Goal: Task Accomplishment & Management: Use online tool/utility

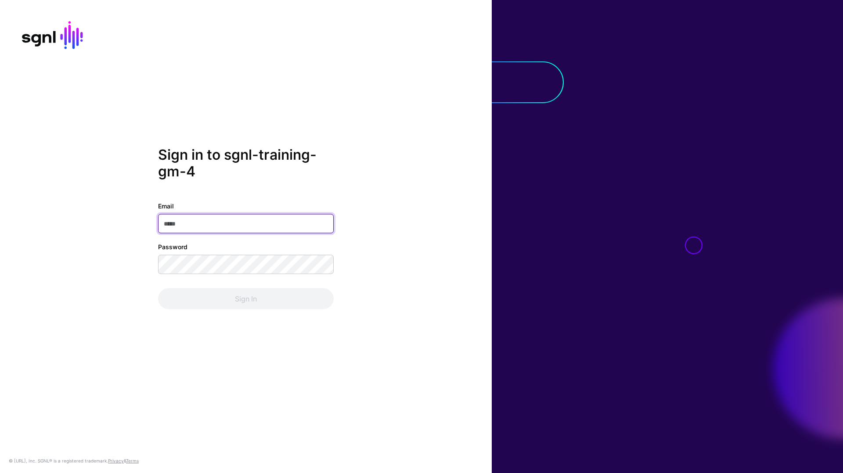
click at [209, 231] on input "Email" at bounding box center [246, 223] width 176 height 19
type input "**********"
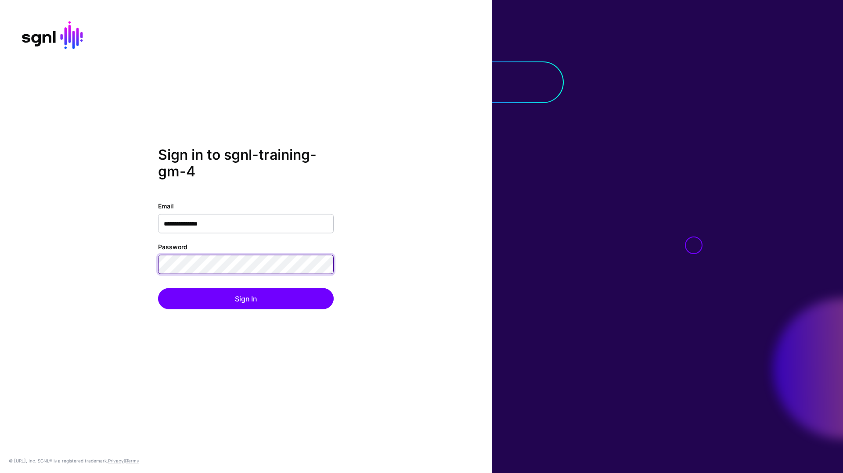
click at [158, 288] on button "Sign In" at bounding box center [246, 298] width 176 height 21
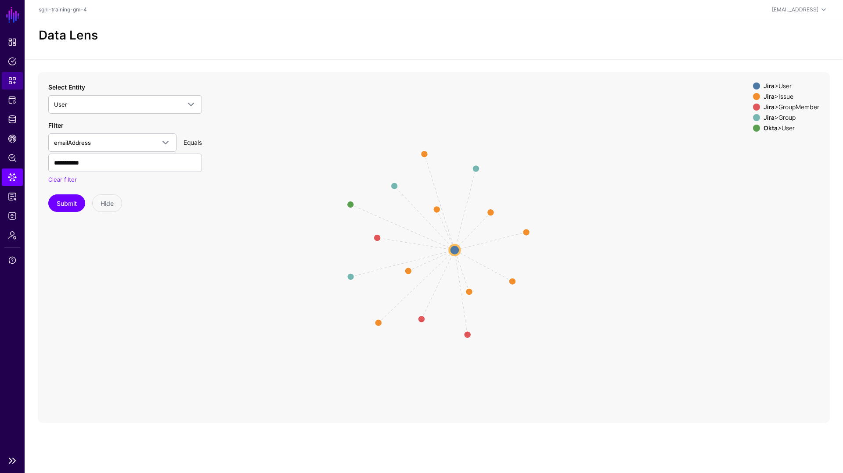
click at [14, 82] on span "Snippets" at bounding box center [12, 80] width 9 height 9
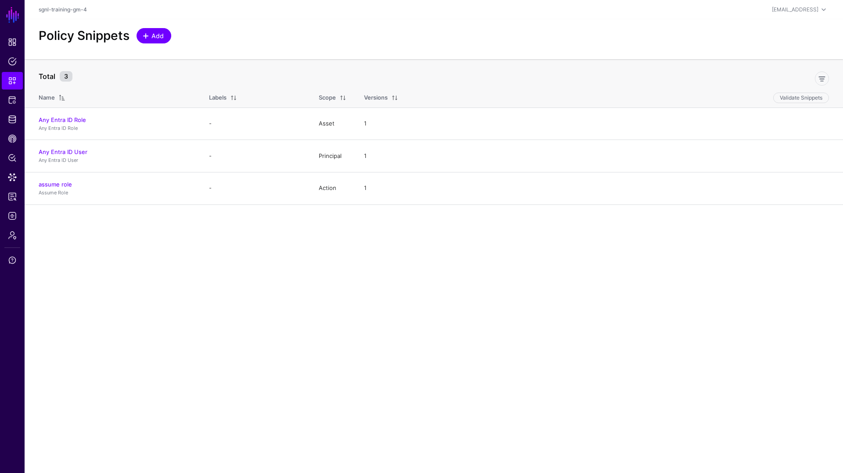
click at [148, 40] on span "Add" at bounding box center [154, 35] width 22 height 9
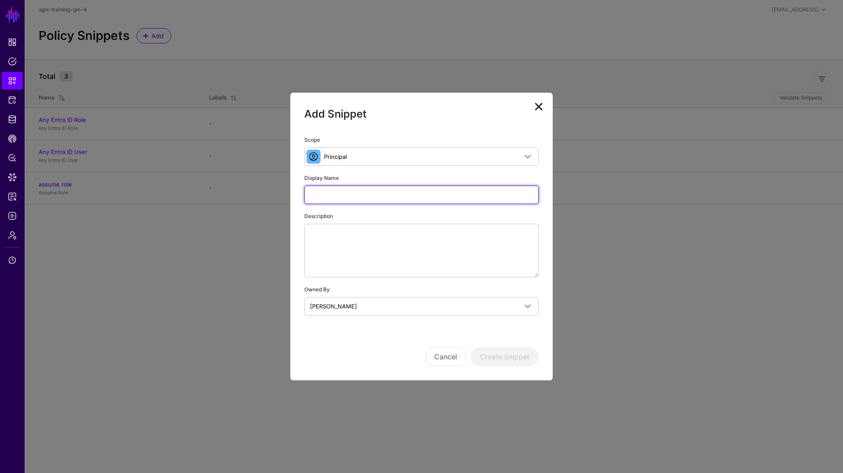
click at [366, 199] on input "Display Name" at bounding box center [421, 195] width 235 height 18
type input "**********"
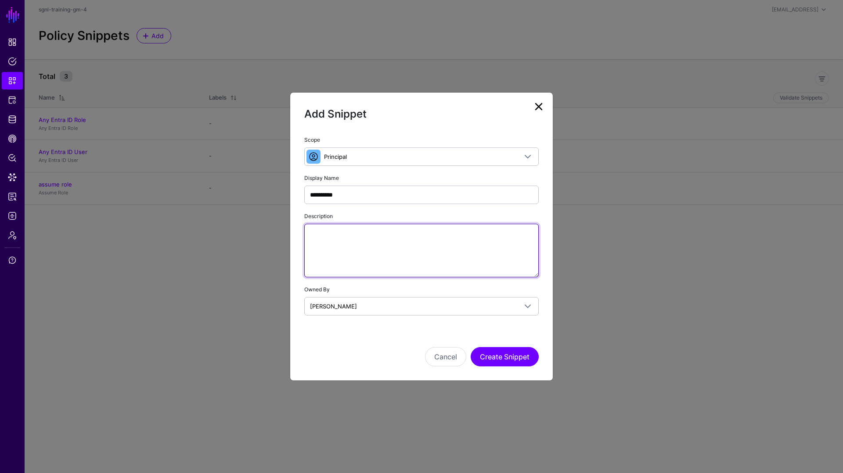
click at [383, 256] on textarea "Description" at bounding box center [421, 251] width 235 height 54
type textarea "**********"
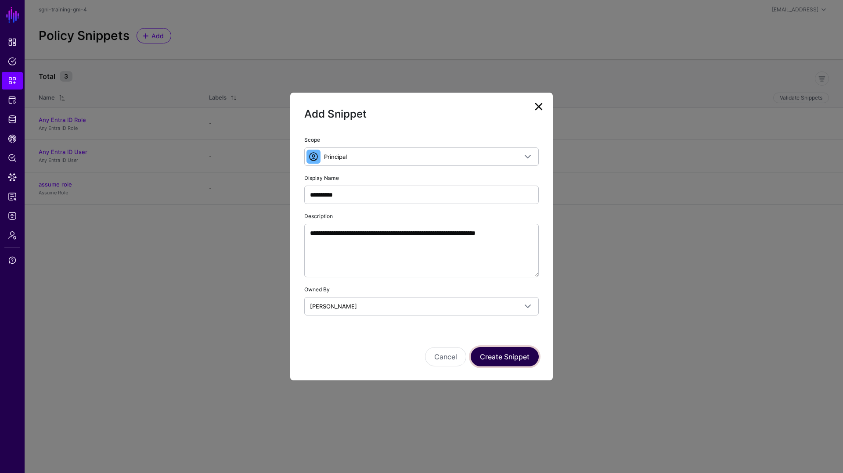
click at [507, 356] on button "Create Snippet" at bounding box center [505, 356] width 68 height 19
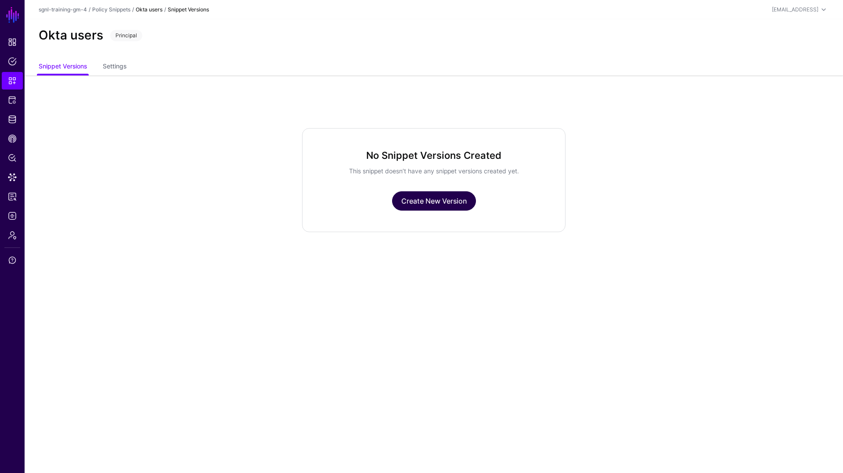
click at [425, 201] on link "Create New Version" at bounding box center [434, 200] width 84 height 19
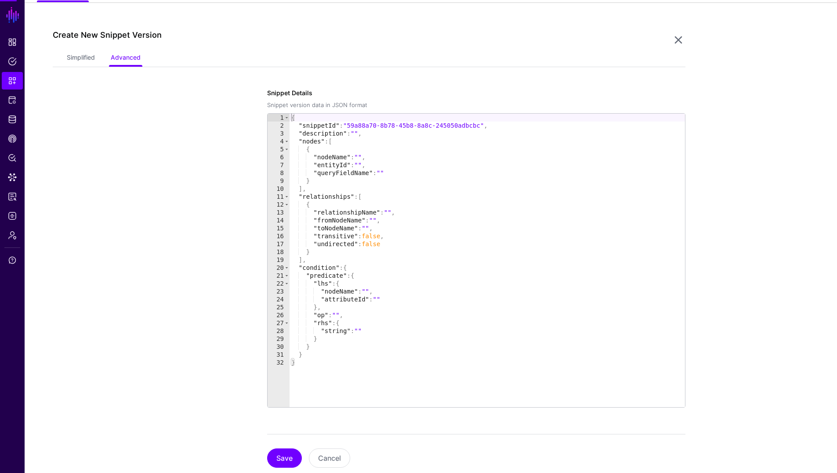
scroll to position [76, 0]
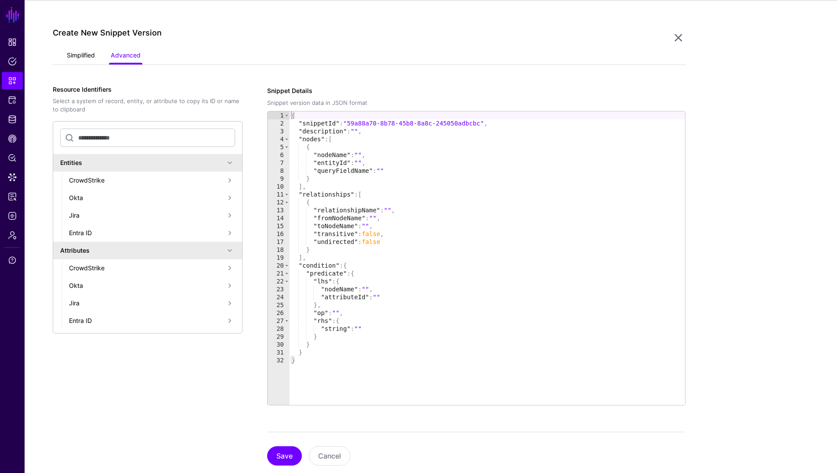
click at [75, 54] on link "Simplified" at bounding box center [81, 56] width 28 height 17
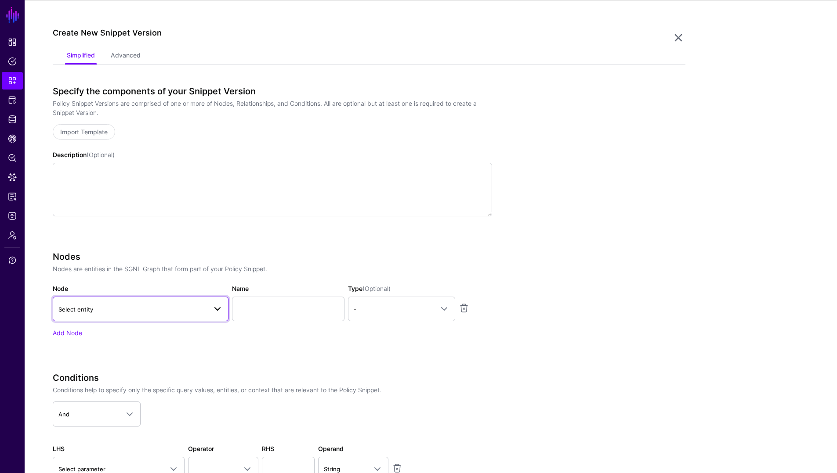
click at [203, 311] on span "Select entity" at bounding box center [132, 310] width 148 height 10
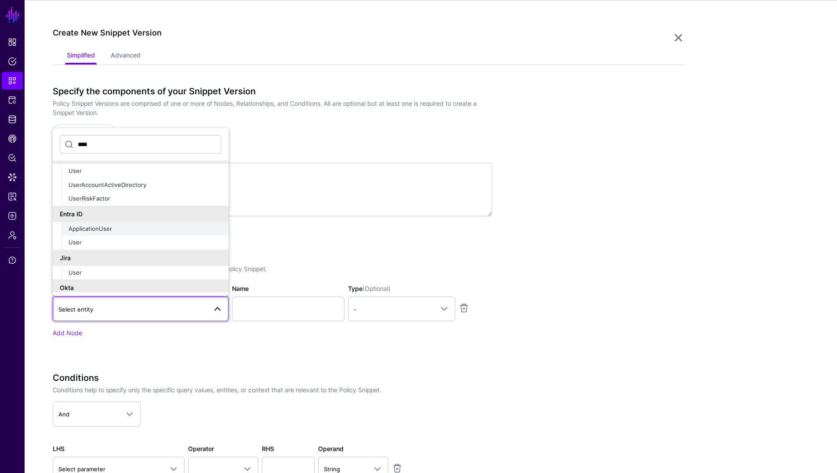
scroll to position [25, 0]
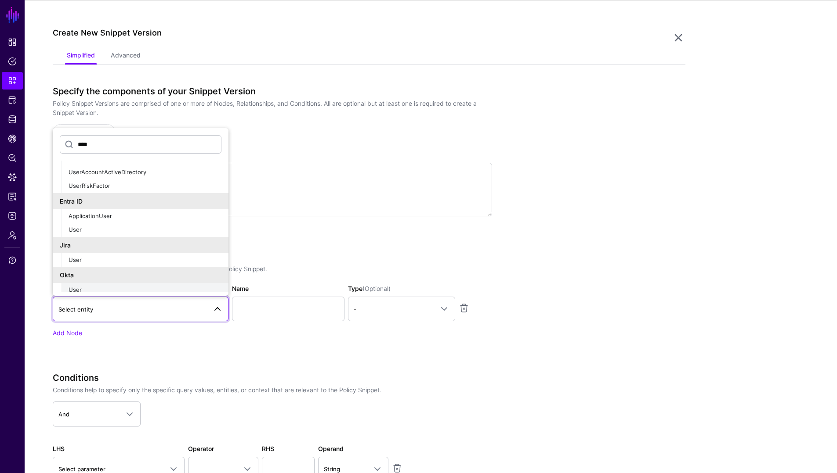
type input "****"
click at [86, 287] on div "User" at bounding box center [145, 290] width 153 height 9
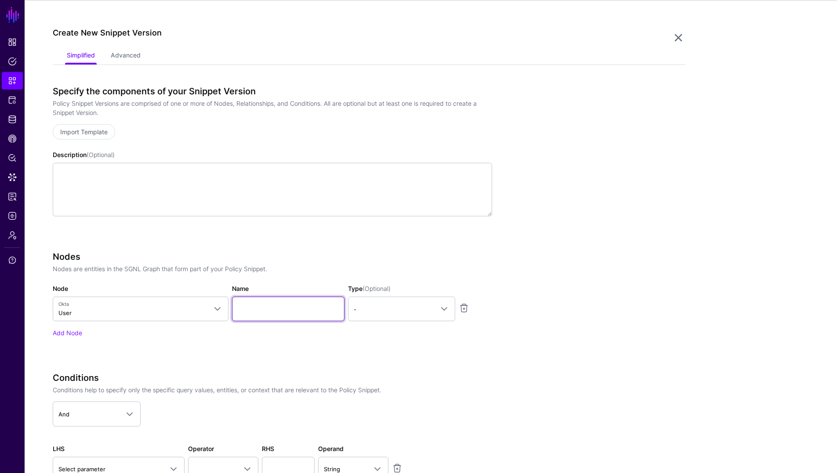
click at [256, 309] on input "Name" at bounding box center [288, 309] width 112 height 25
type input "********"
click at [423, 311] on span "-" at bounding box center [394, 310] width 80 height 10
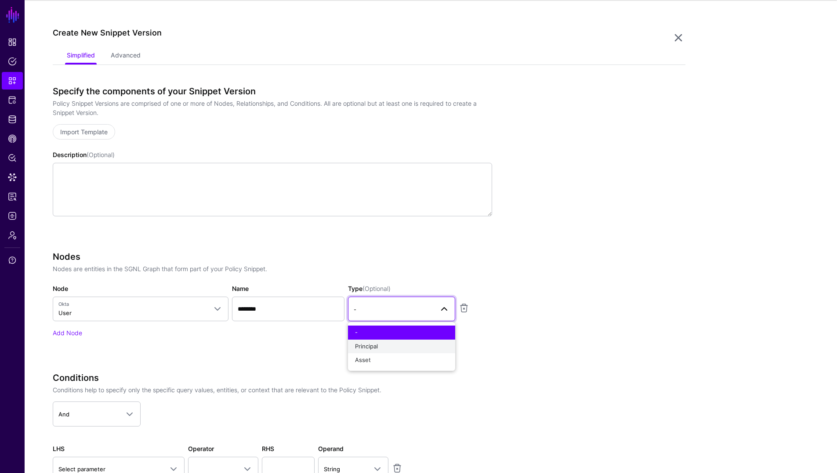
click at [388, 348] on div "Principal" at bounding box center [401, 347] width 93 height 9
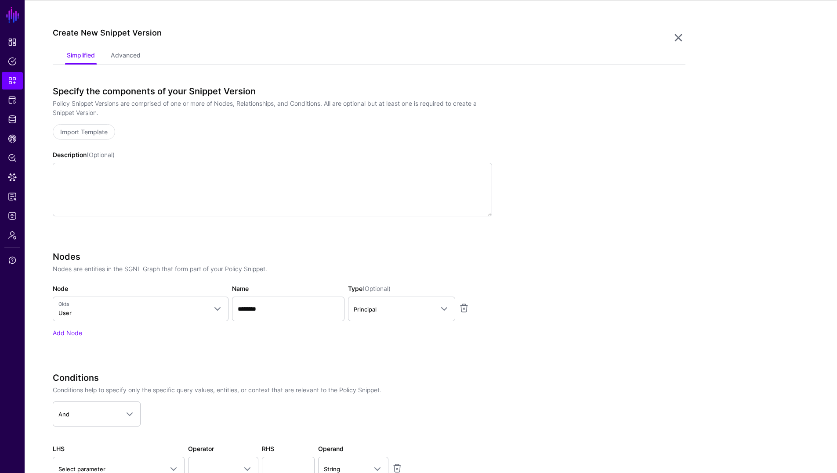
click at [328, 350] on div "Nodes Nodes are entities in the SGNL Graph that form part of your Policy Snippe…" at bounding box center [272, 307] width 439 height 111
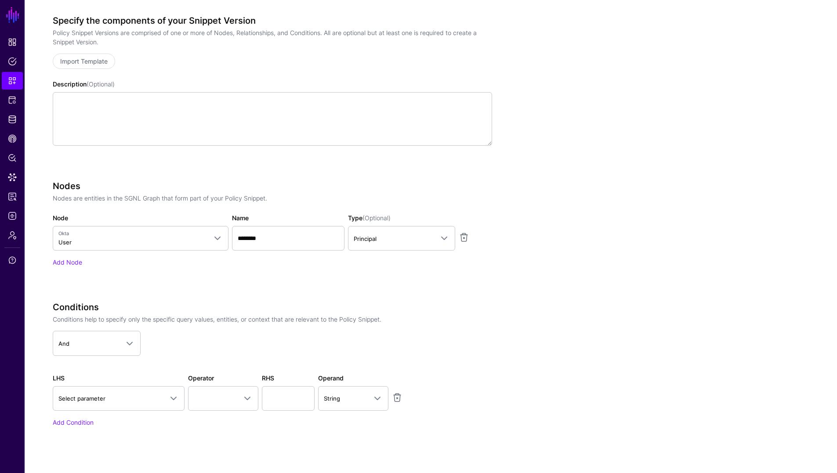
scroll to position [125, 0]
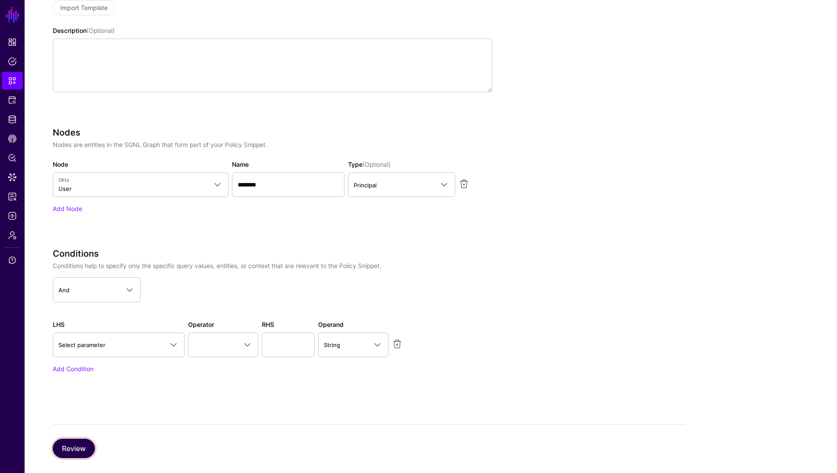
click at [85, 452] on button "Review" at bounding box center [74, 448] width 42 height 19
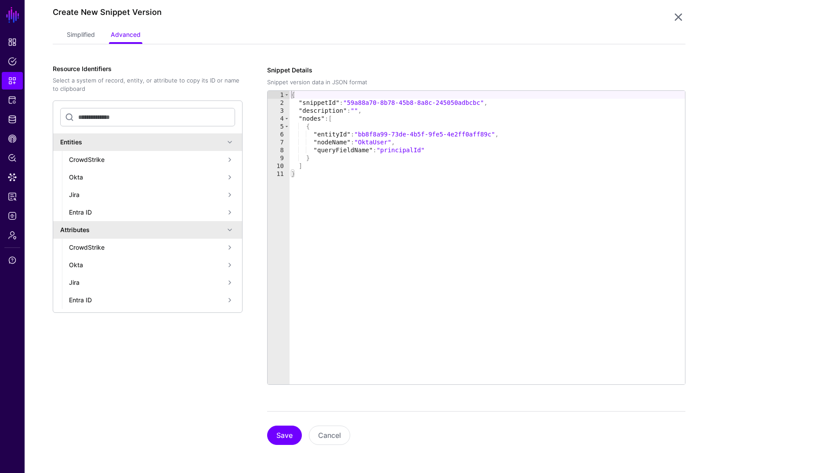
scroll to position [96, 0]
click at [280, 437] on button "Save" at bounding box center [284, 435] width 35 height 19
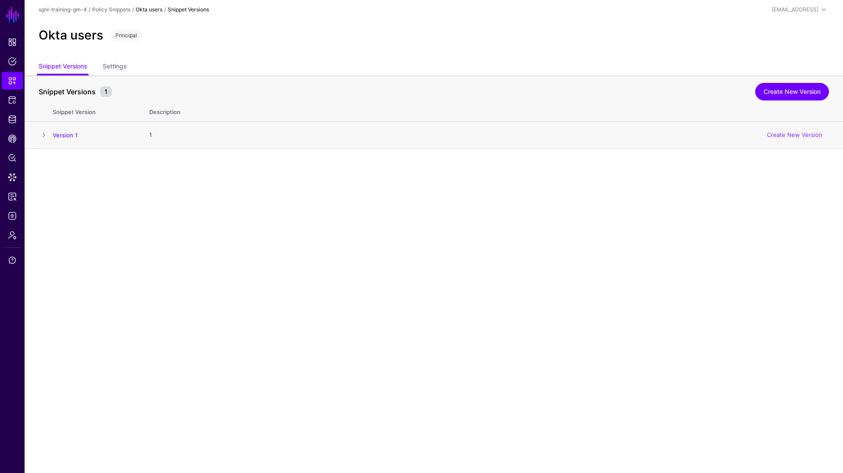
click at [46, 134] on span at bounding box center [44, 135] width 11 height 11
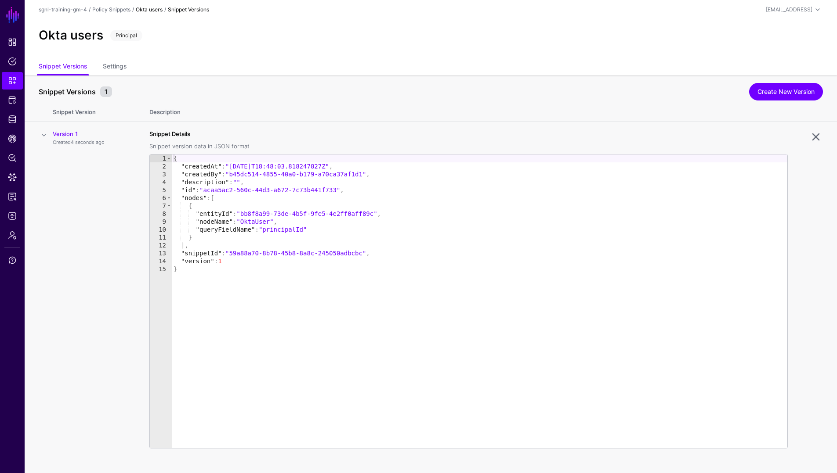
scroll to position [10, 0]
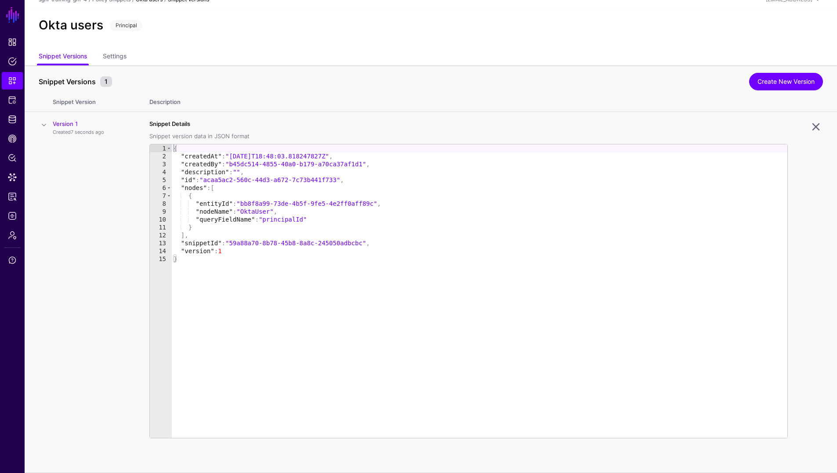
click at [39, 129] on span at bounding box center [44, 125] width 11 height 11
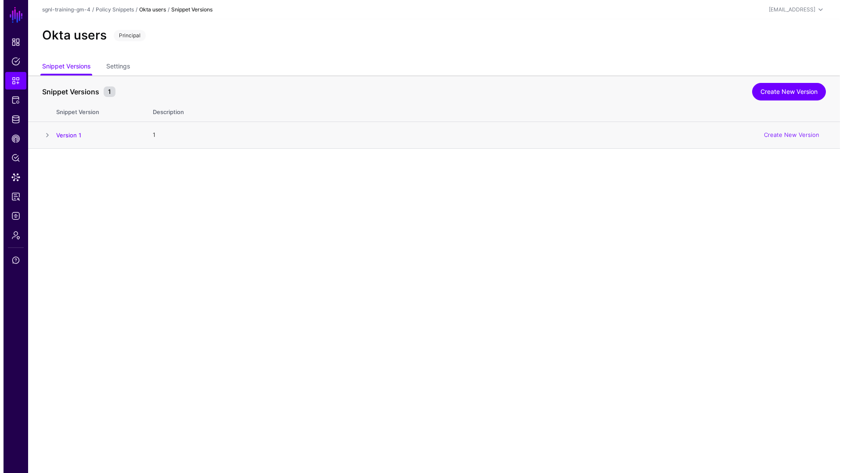
scroll to position [0, 0]
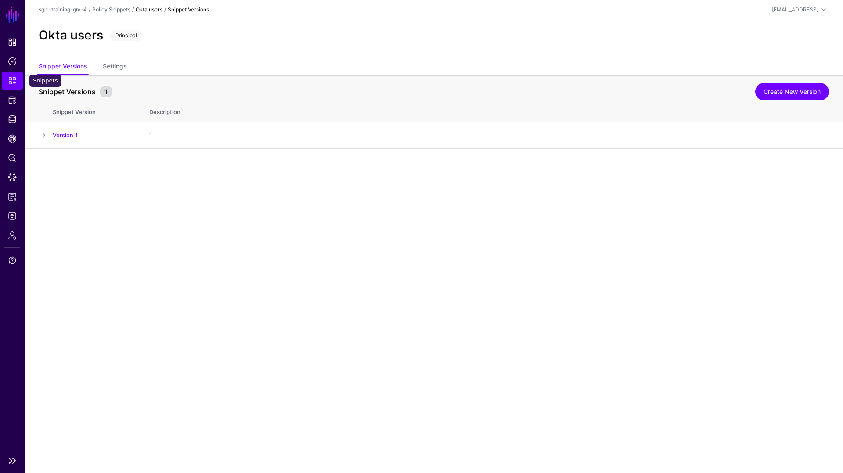
click at [9, 87] on link "Snippets" at bounding box center [12, 81] width 21 height 18
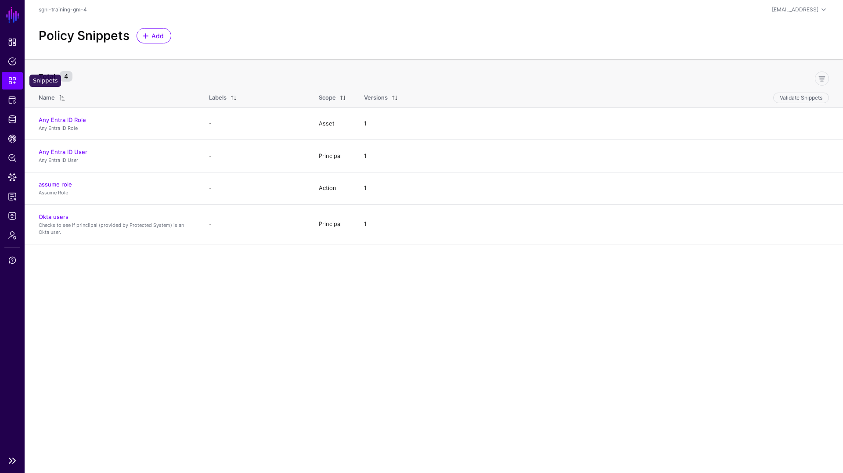
click at [11, 84] on span "Snippets" at bounding box center [12, 80] width 9 height 9
click at [145, 35] on span at bounding box center [145, 36] width 7 height 7
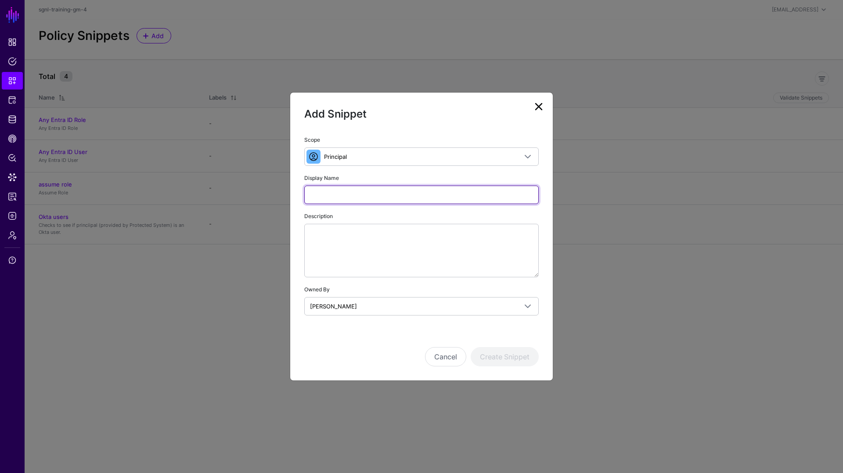
click at [350, 194] on input "Display Name" at bounding box center [421, 195] width 235 height 18
type input "**********"
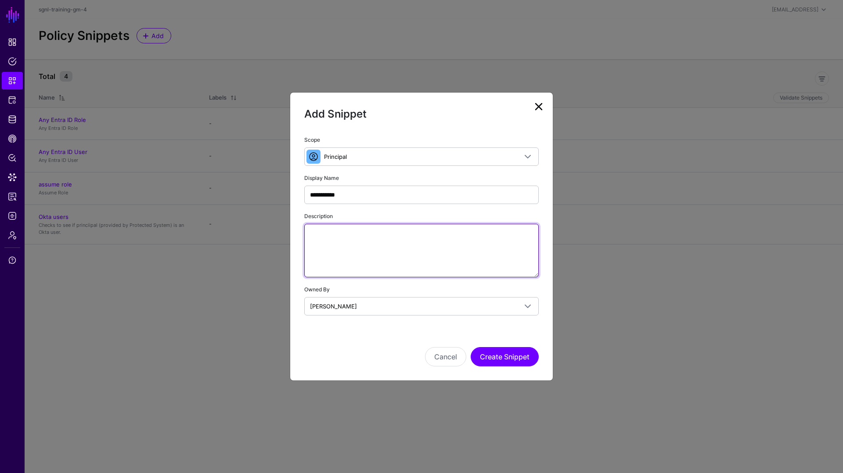
click at [325, 243] on textarea "Description" at bounding box center [421, 251] width 235 height 54
paste textarea "**********"
type textarea "**********"
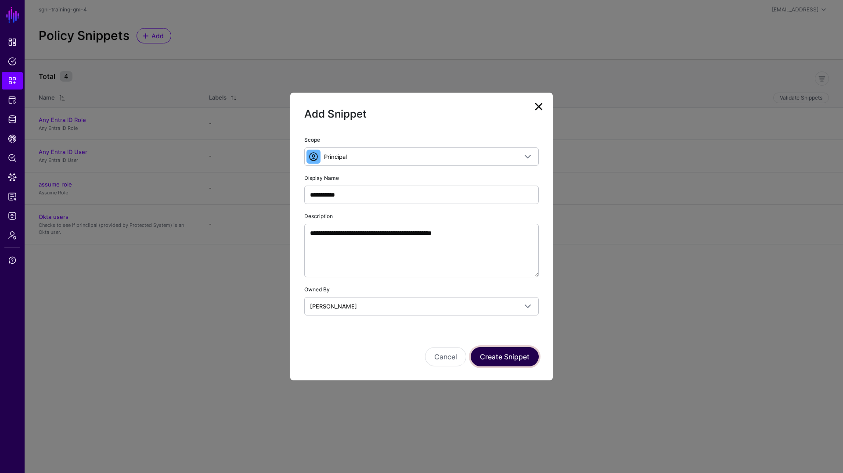
click at [497, 358] on button "Create Snippet" at bounding box center [505, 356] width 68 height 19
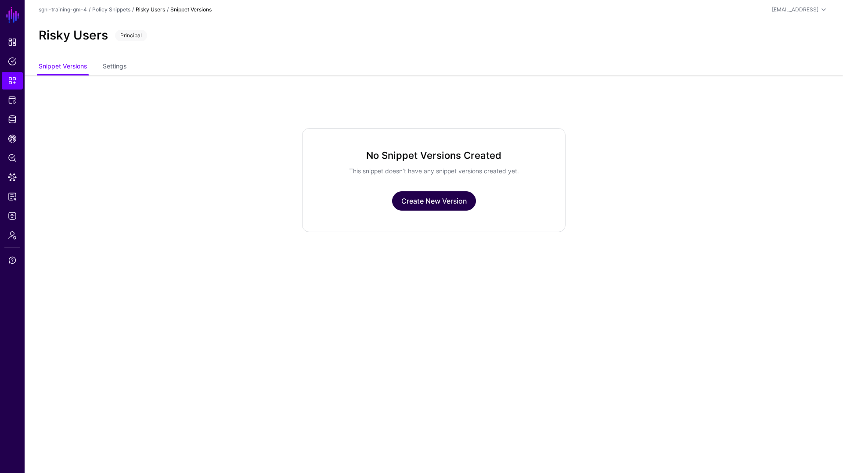
click at [412, 201] on link "Create New Version" at bounding box center [434, 200] width 84 height 19
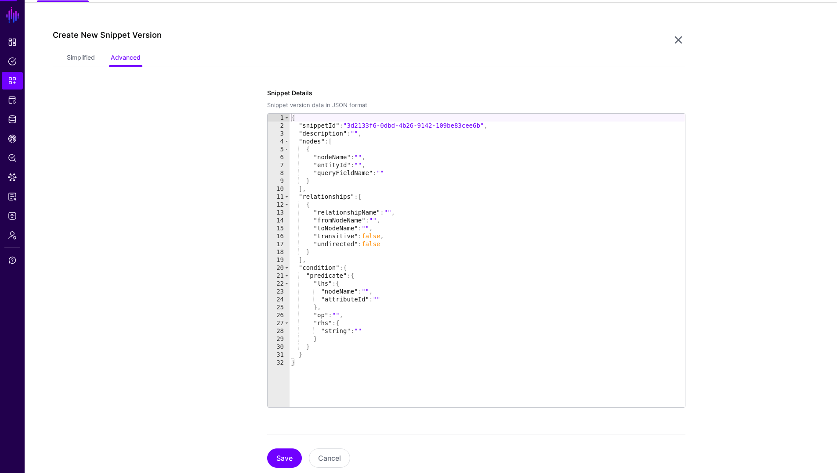
scroll to position [76, 0]
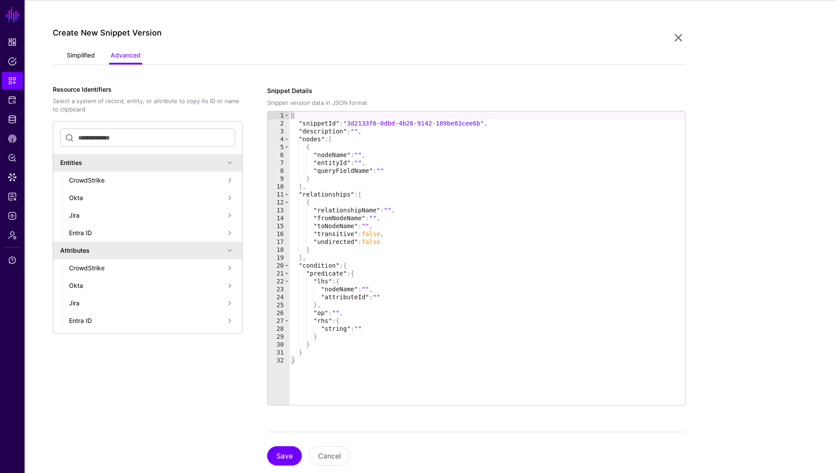
click at [75, 57] on link "Simplified" at bounding box center [81, 56] width 28 height 17
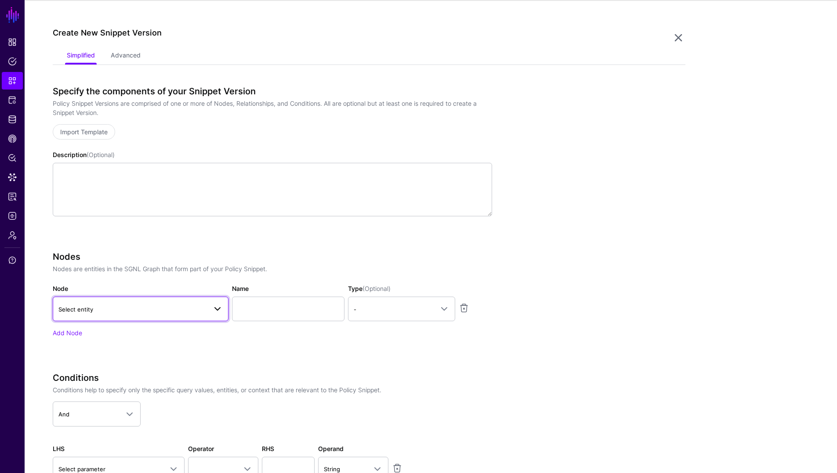
click at [157, 314] on span "Select entity" at bounding box center [140, 309] width 164 height 11
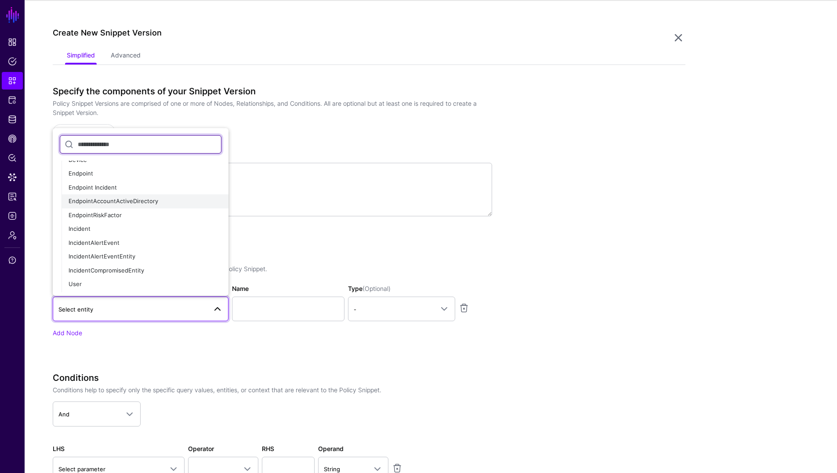
scroll to position [52, 0]
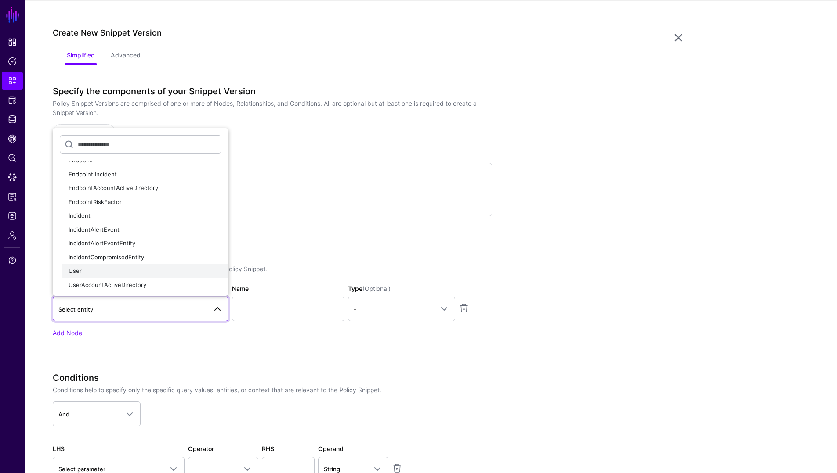
click at [108, 273] on div "User" at bounding box center [145, 271] width 153 height 9
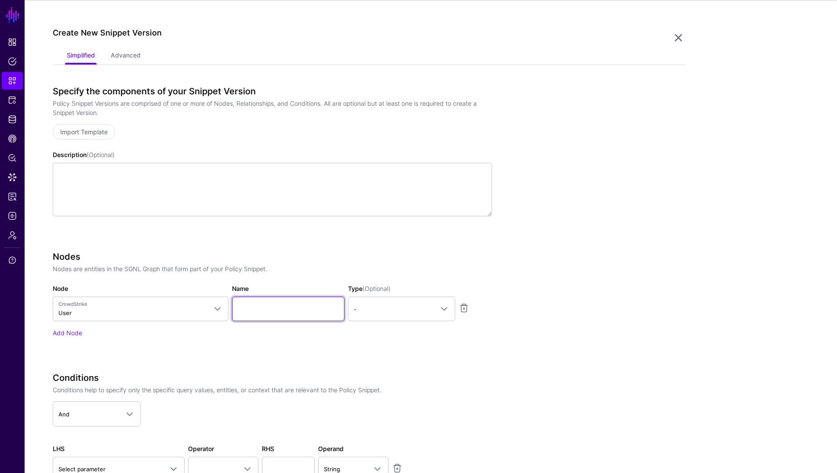
click at [249, 315] on input "Name" at bounding box center [288, 309] width 112 height 25
type input "****"
click at [401, 305] on span "-" at bounding box center [394, 310] width 80 height 10
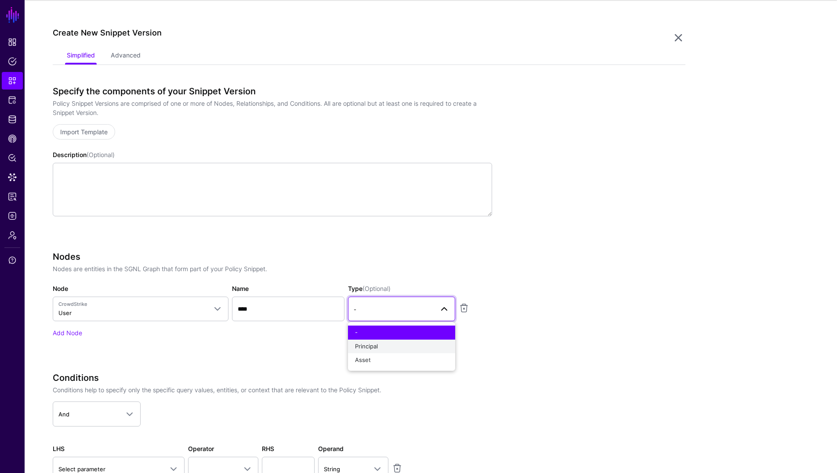
click at [374, 348] on span "Principal" at bounding box center [366, 346] width 23 height 7
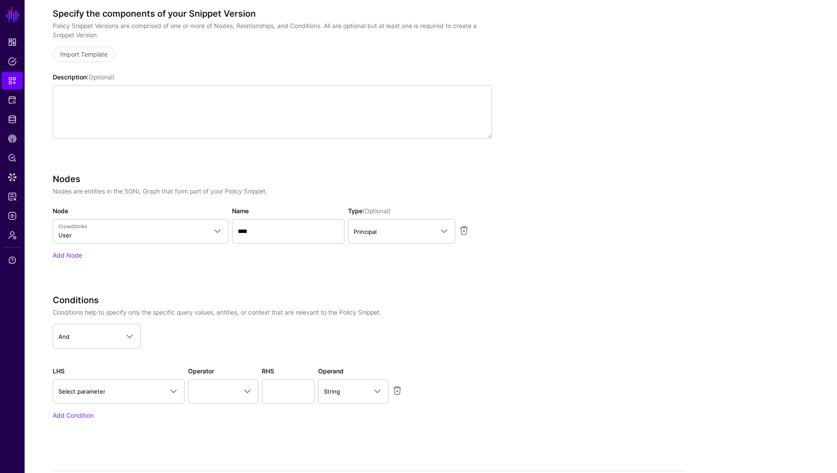
scroll to position [175, 0]
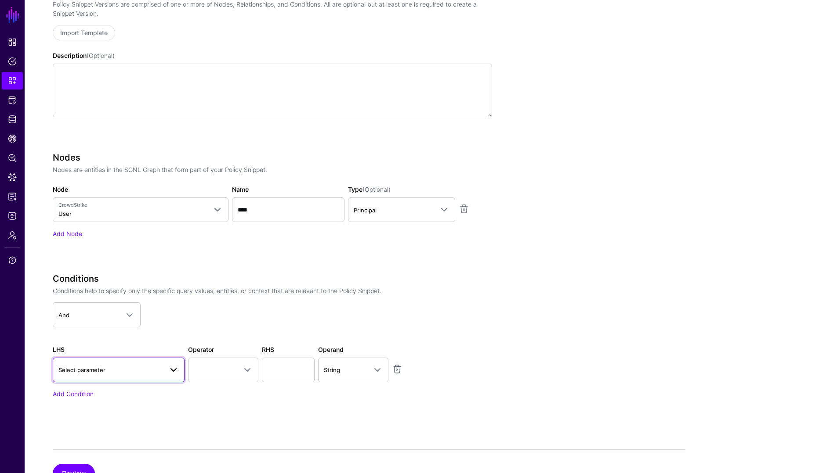
click at [172, 373] on span at bounding box center [173, 370] width 11 height 11
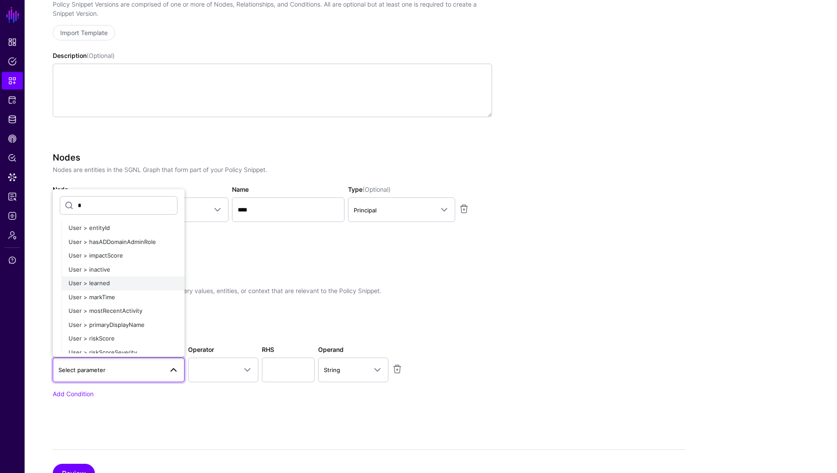
scroll to position [191, 0]
type input "*"
click at [111, 334] on span "User > riskScoreSeverity" at bounding box center [103, 335] width 69 height 7
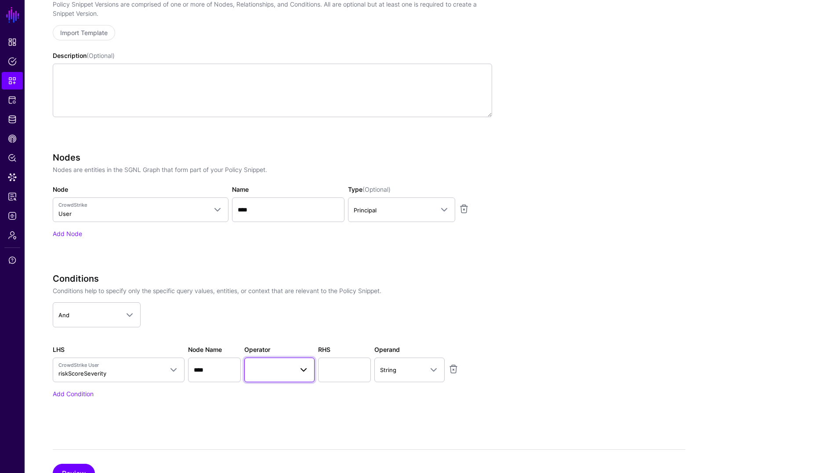
click at [280, 374] on span at bounding box center [279, 370] width 59 height 11
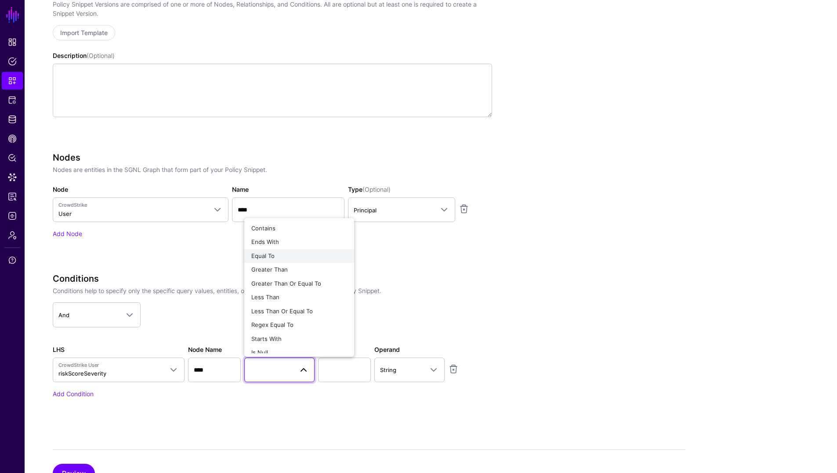
click at [267, 253] on span "Equal To" at bounding box center [262, 256] width 23 height 7
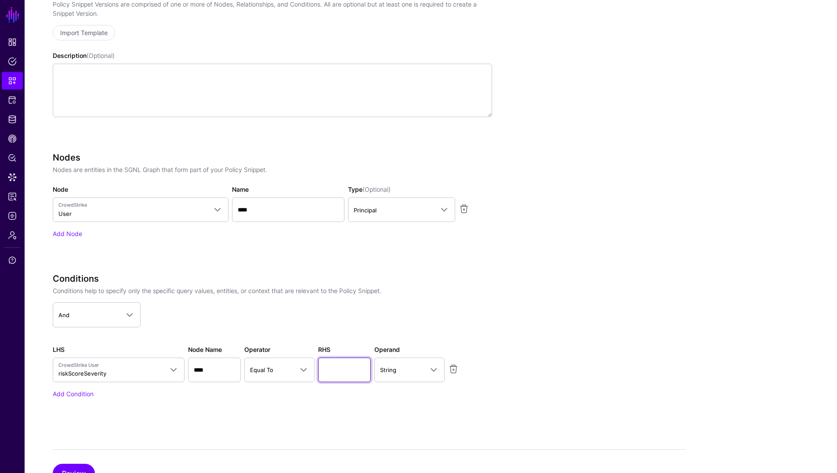
click at [335, 376] on input "text" at bounding box center [344, 370] width 53 height 25
type input "****"
click at [368, 407] on div "Conditions Conditions help to specify only the specific query values, entities,…" at bounding box center [272, 348] width 439 height 149
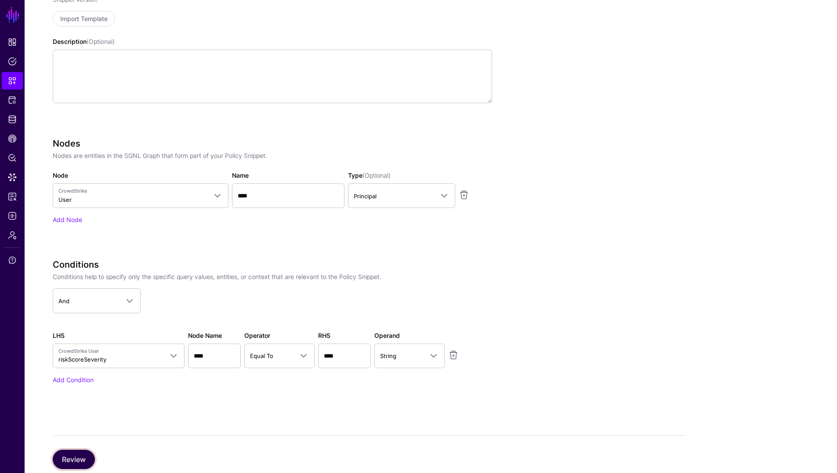
click at [69, 463] on button "Review" at bounding box center [74, 459] width 42 height 19
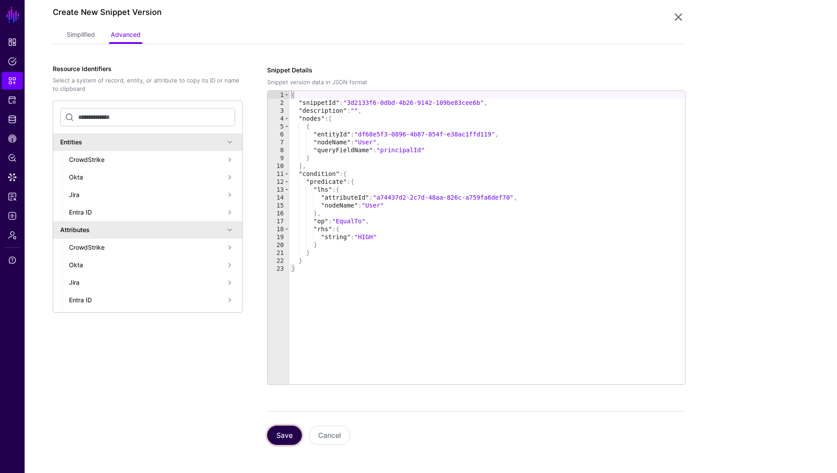
click at [285, 434] on button "Save" at bounding box center [284, 435] width 35 height 19
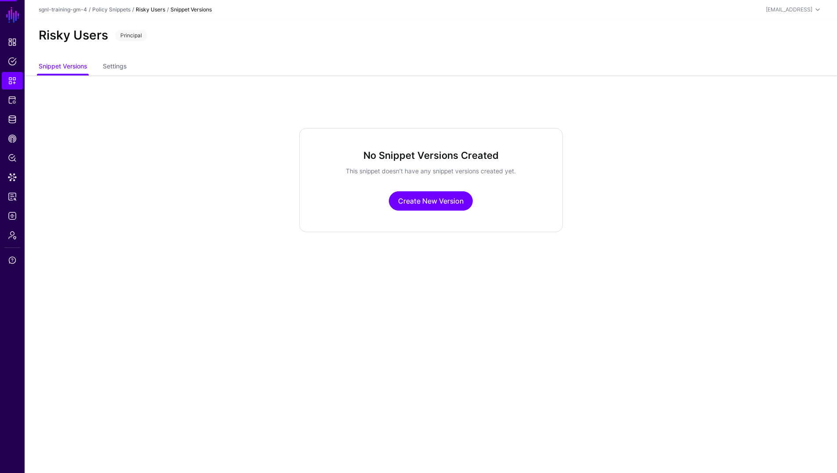
scroll to position [0, 0]
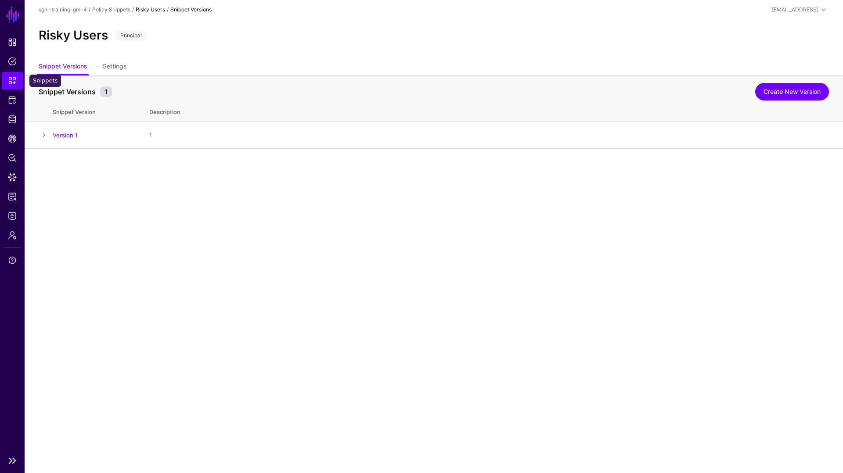
click at [14, 79] on span "Snippets" at bounding box center [12, 80] width 9 height 9
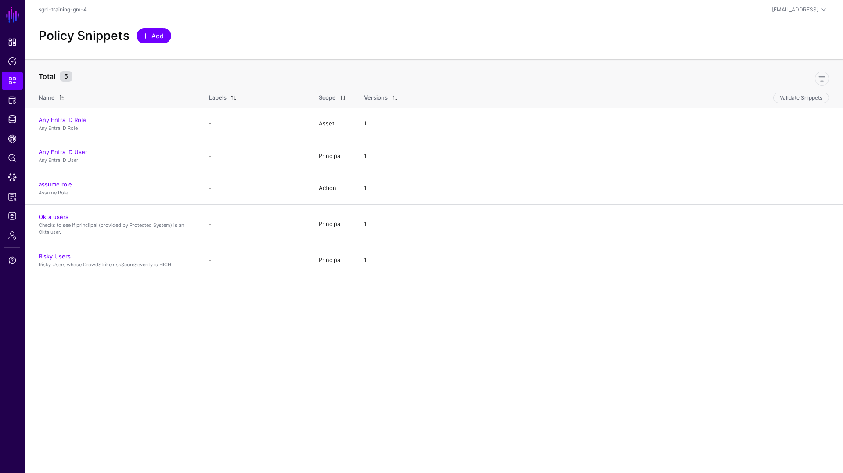
click at [157, 36] on span "Add" at bounding box center [158, 35] width 14 height 9
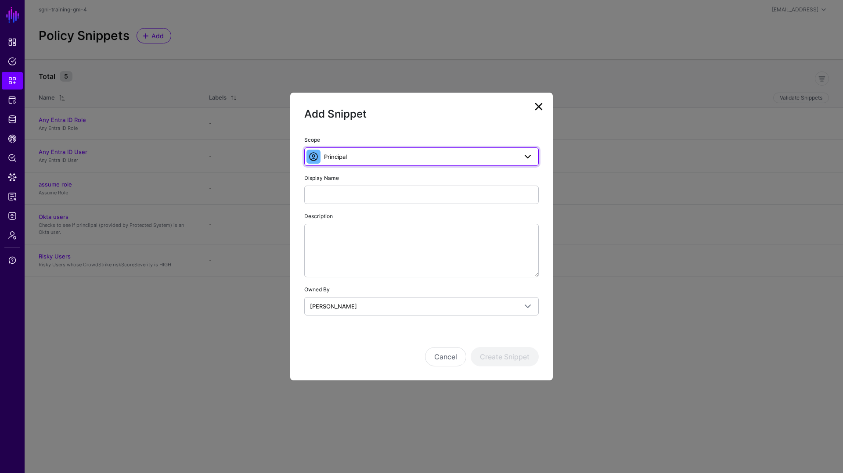
click at [350, 155] on span "Principal" at bounding box center [420, 157] width 193 height 10
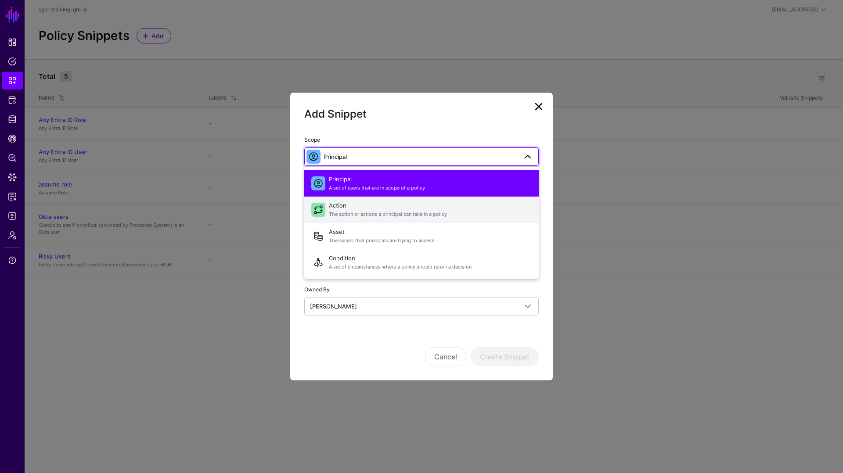
click at [340, 210] on span "Action The action or actions a principal can take in a policy" at bounding box center [430, 209] width 203 height 21
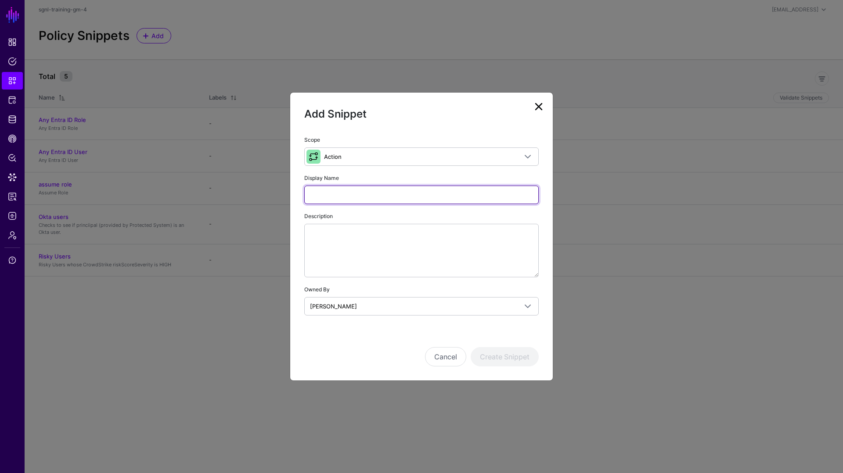
click at [324, 194] on input "Display Name" at bounding box center [421, 195] width 235 height 18
click at [323, 195] on input "Display Name" at bounding box center [421, 195] width 235 height 18
type input "**********"
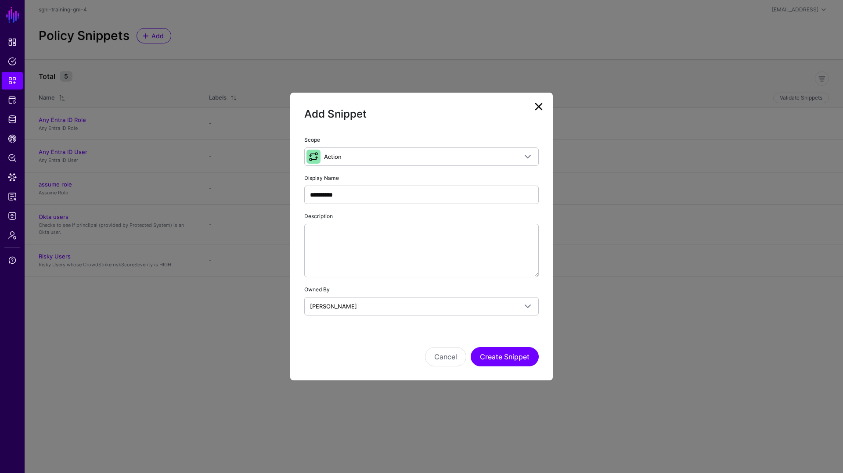
click at [489, 346] on div "Cancel Create Snippet" at bounding box center [421, 345] width 235 height 44
click at [494, 359] on button "Create Snippet" at bounding box center [505, 356] width 68 height 19
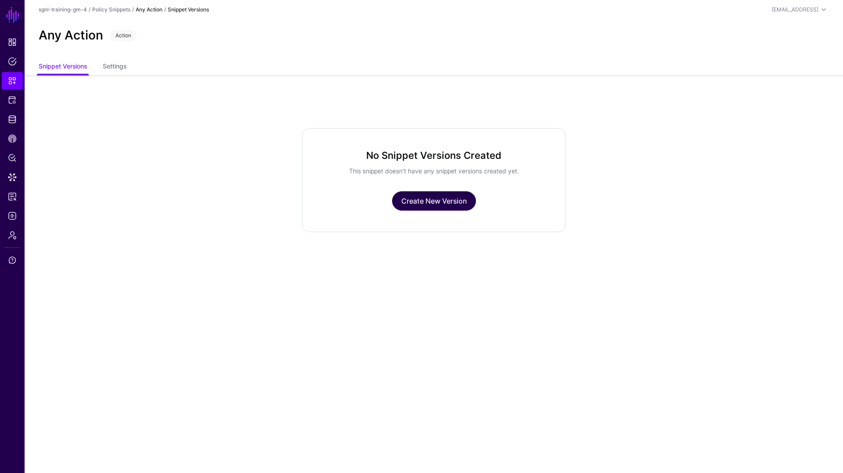
click at [423, 203] on link "Create New Version" at bounding box center [434, 200] width 84 height 19
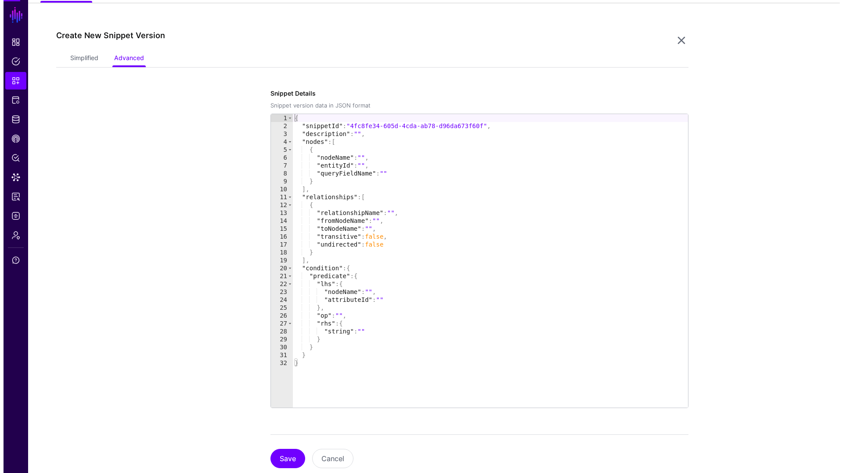
scroll to position [76, 0]
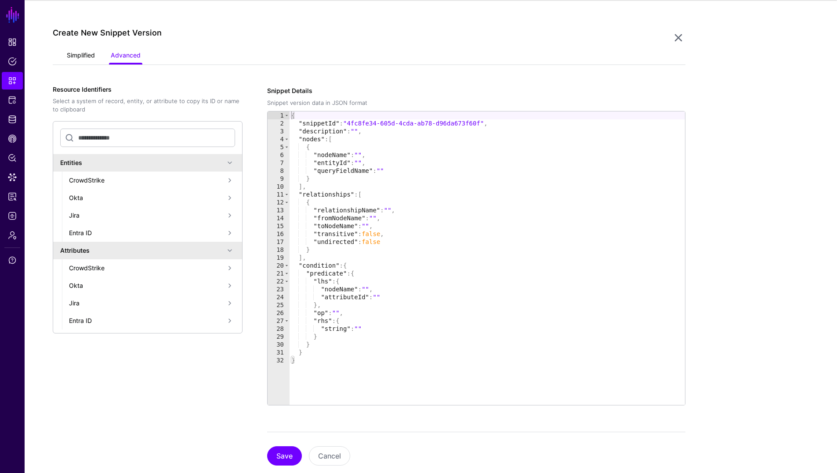
click at [70, 56] on link "Simplified" at bounding box center [81, 56] width 28 height 17
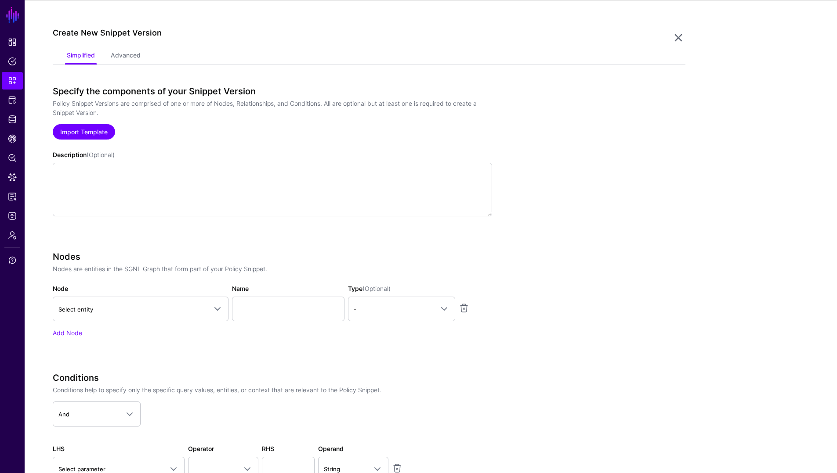
click at [96, 135] on link "Import Template" at bounding box center [84, 131] width 62 height 15
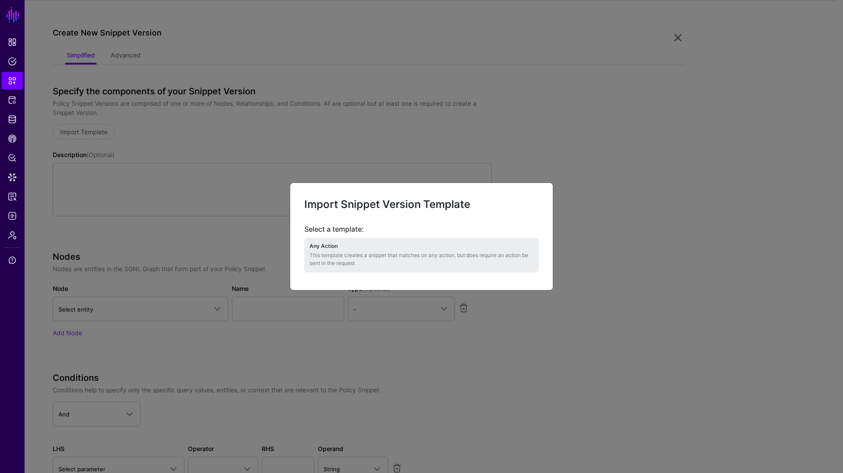
click at [338, 253] on p "This template creates a snippet that matches on any action, but does require an…" at bounding box center [422, 260] width 224 height 16
type textarea "**********"
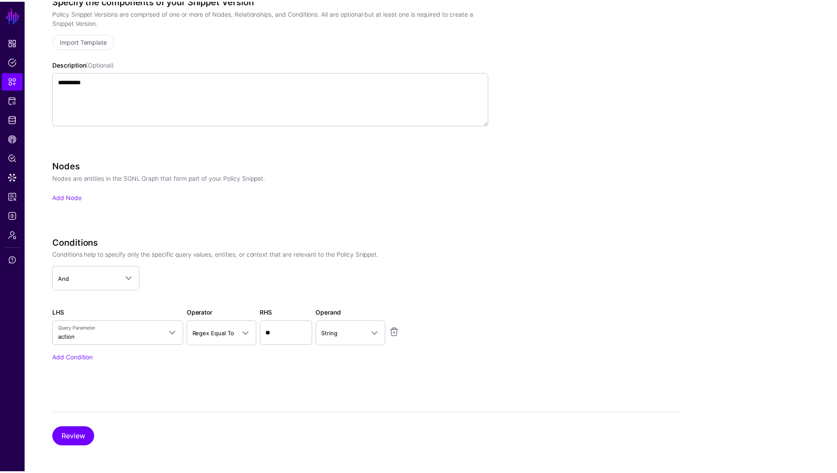
scroll to position [169, 0]
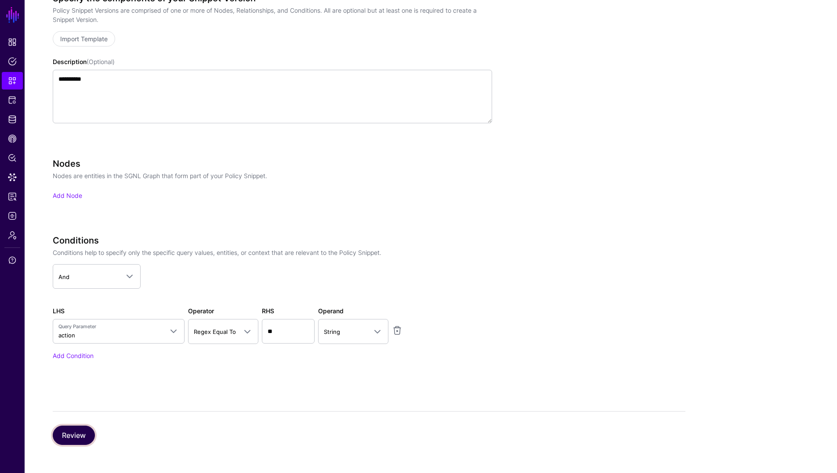
click at [76, 438] on button "Review" at bounding box center [74, 435] width 42 height 19
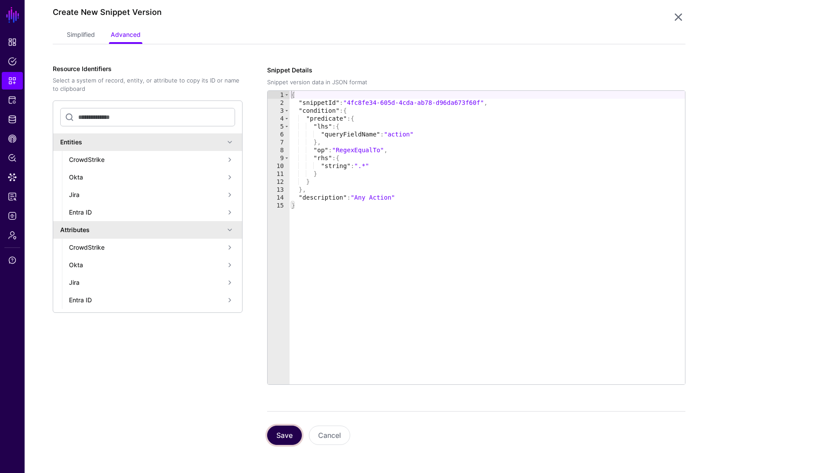
click at [277, 437] on button "Save" at bounding box center [284, 435] width 35 height 19
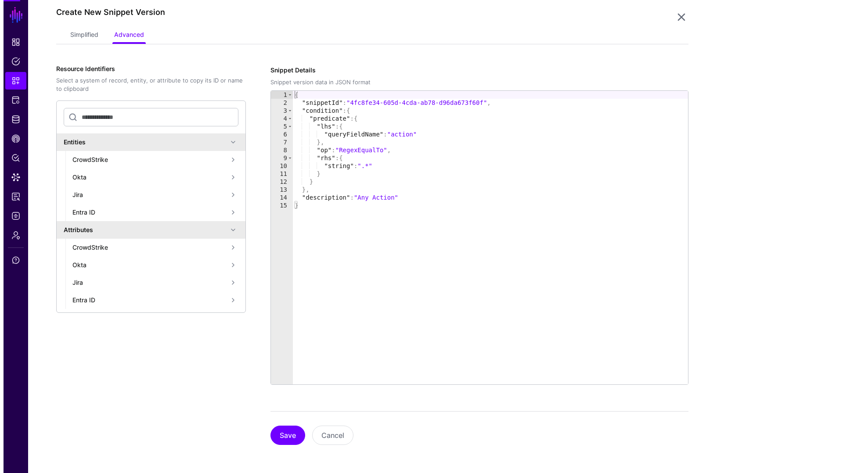
scroll to position [0, 0]
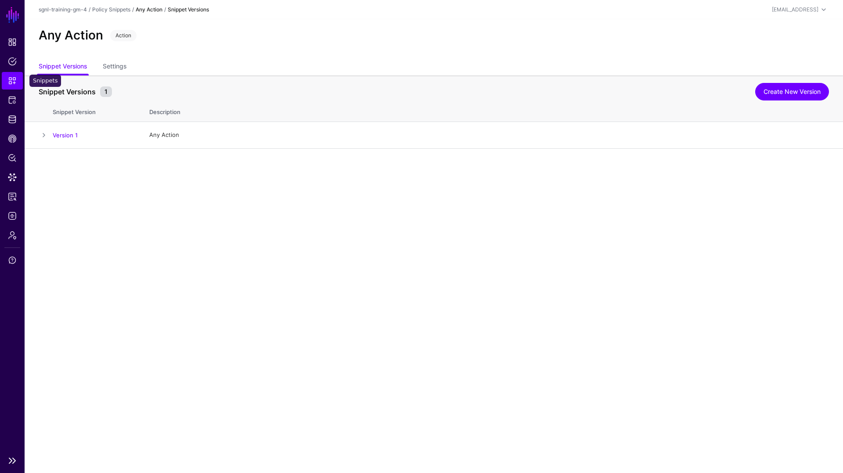
click at [9, 87] on link "Snippets" at bounding box center [12, 81] width 21 height 18
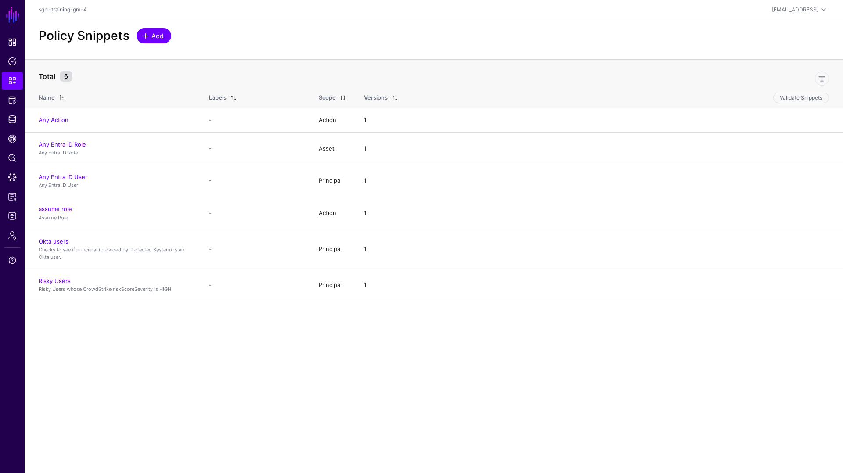
click at [154, 31] on span "Add" at bounding box center [158, 35] width 14 height 9
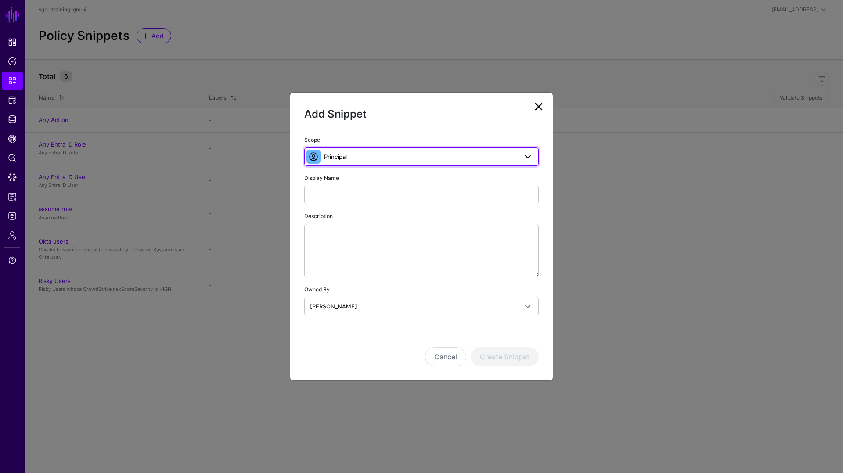
click at [333, 158] on span "Principal" at bounding box center [335, 156] width 23 height 7
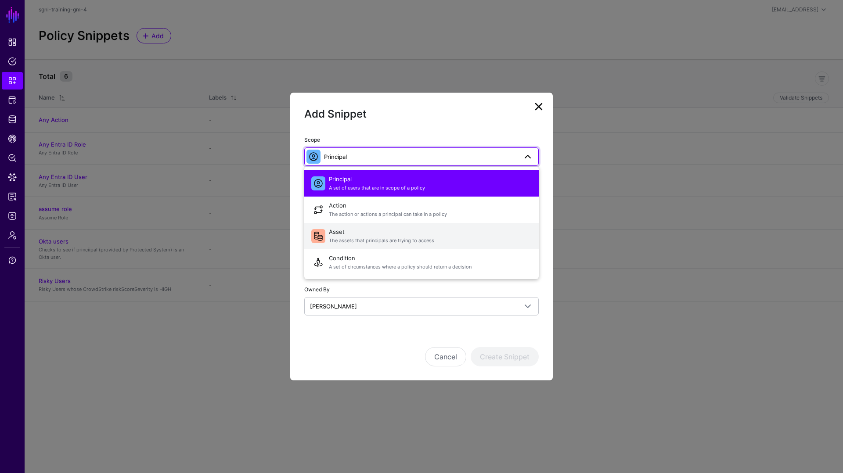
click at [335, 236] on span "Asset The assets that principals are trying to access" at bounding box center [430, 236] width 203 height 21
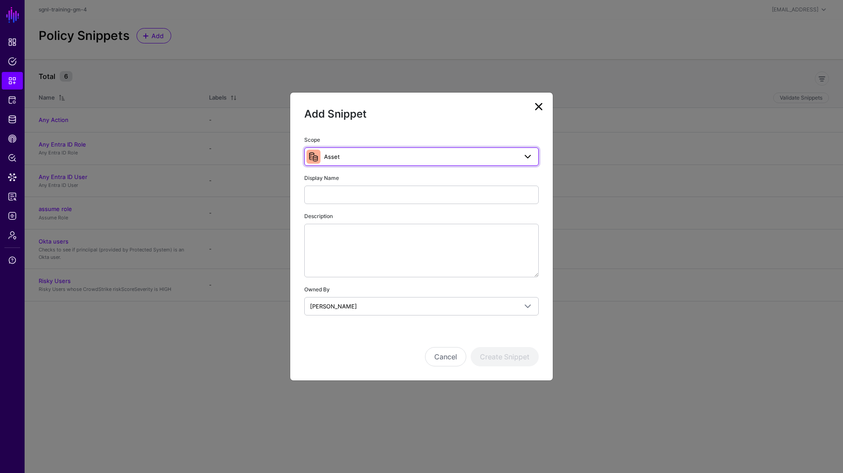
click at [347, 160] on span "Asset" at bounding box center [420, 157] width 193 height 10
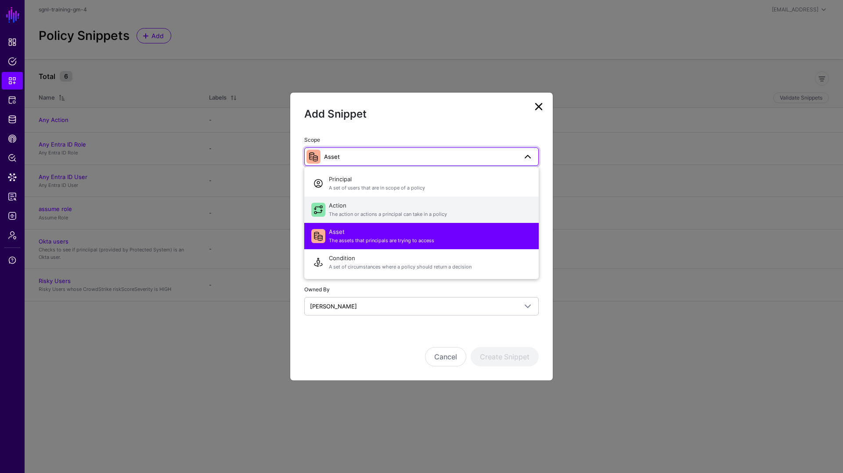
click at [351, 208] on span "Action The action or actions a principal can take in a policy" at bounding box center [430, 209] width 203 height 21
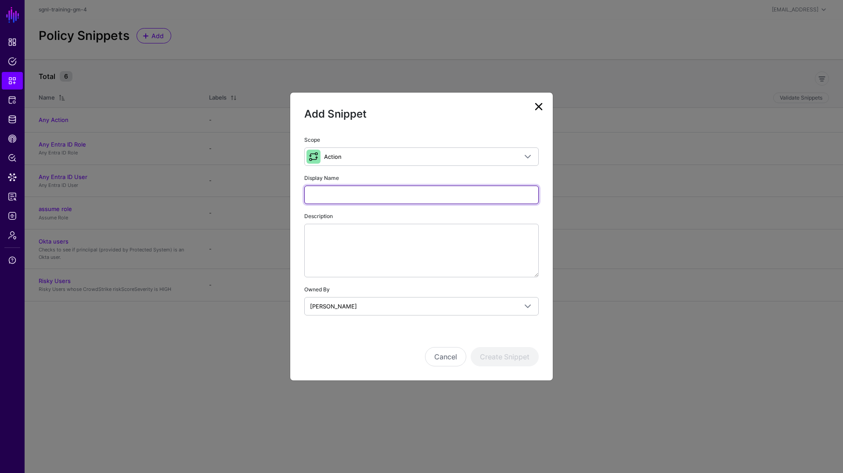
click at [334, 193] on input "Display Name" at bounding box center [421, 195] width 235 height 18
type input "******"
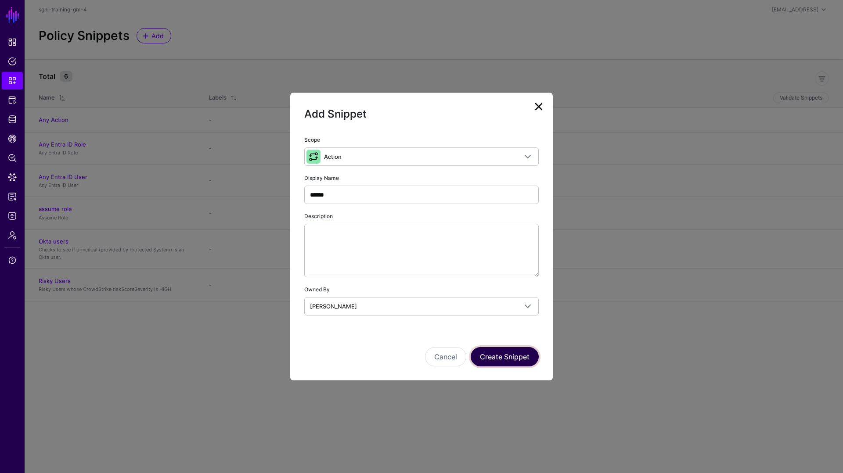
click at [504, 359] on button "Create Snippet" at bounding box center [505, 356] width 68 height 19
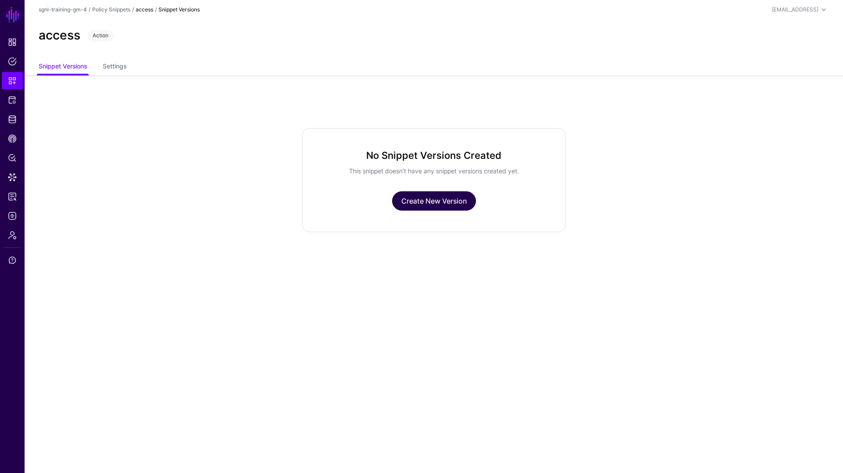
click at [427, 199] on link "Create New Version" at bounding box center [434, 200] width 84 height 19
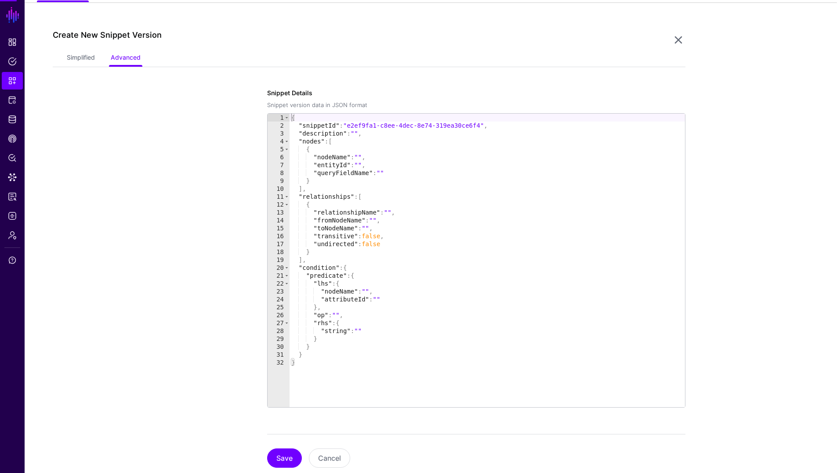
scroll to position [76, 0]
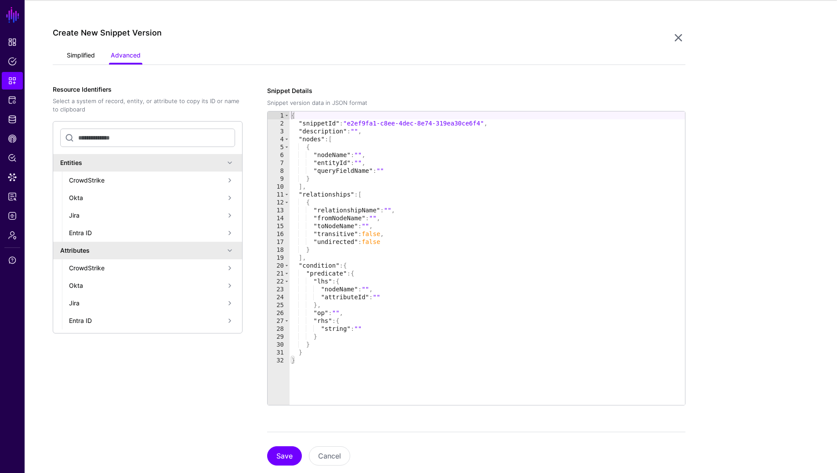
click at [68, 57] on link "Simplified" at bounding box center [81, 56] width 28 height 17
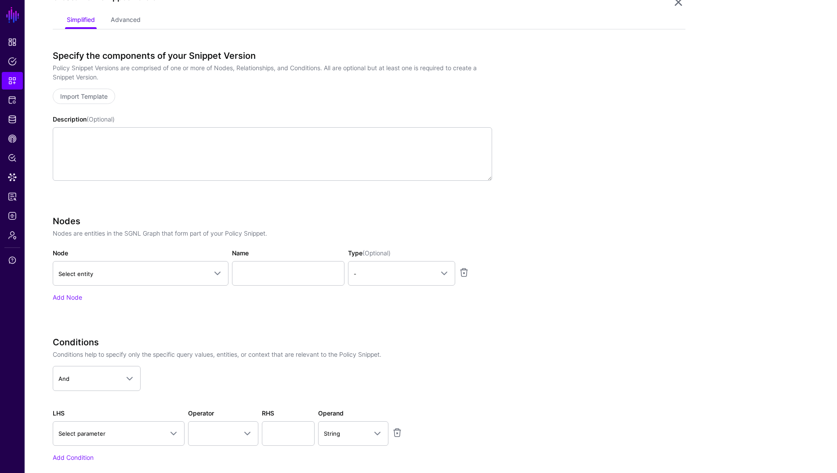
scroll to position [123, 0]
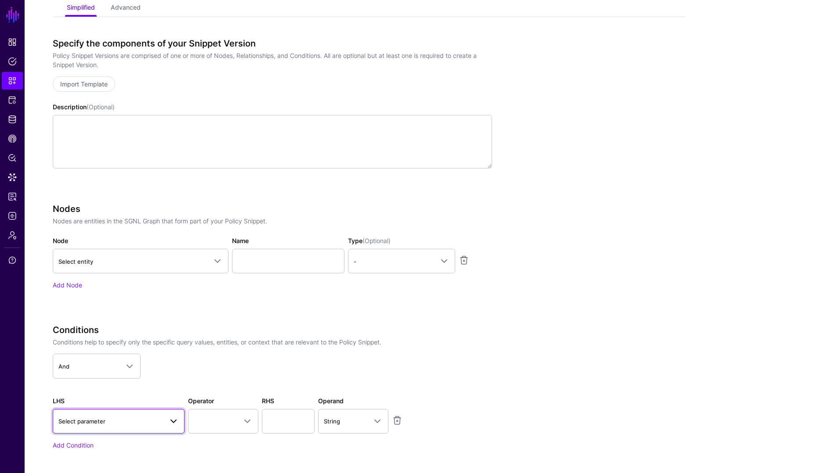
click at [168, 424] on span at bounding box center [173, 421] width 11 height 11
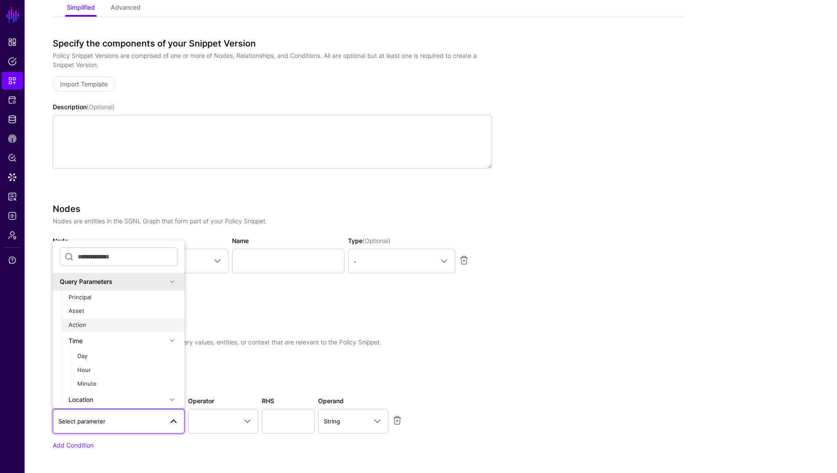
click at [84, 326] on span "Action" at bounding box center [78, 325] width 18 height 7
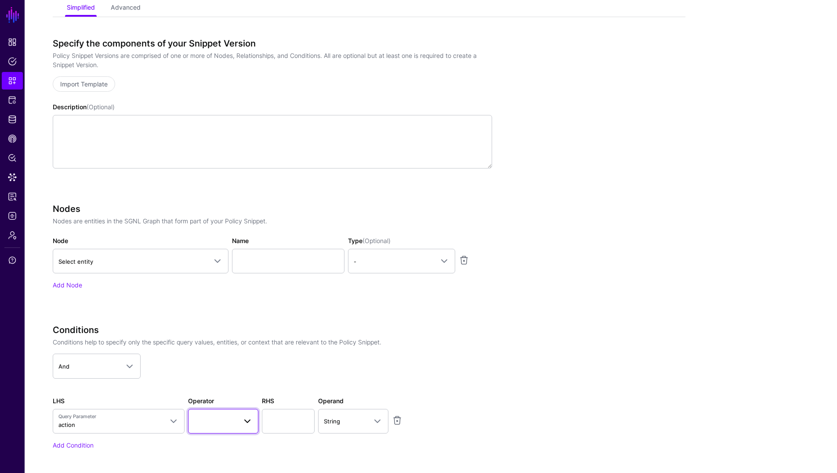
click at [239, 425] on span at bounding box center [245, 421] width 16 height 11
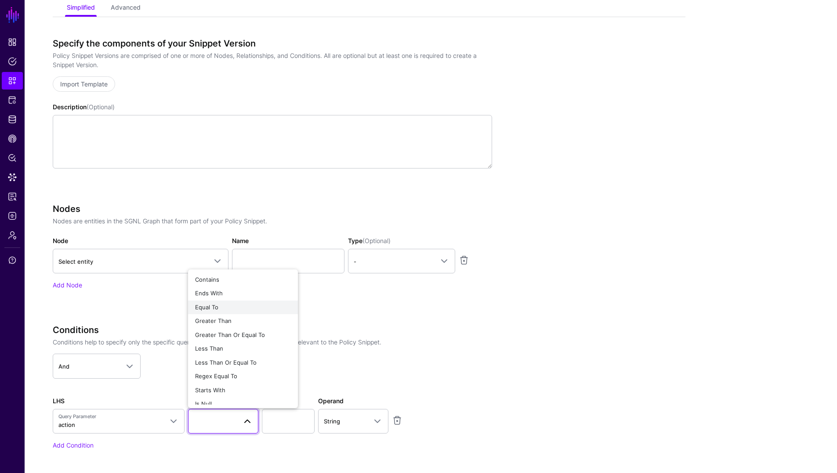
click at [213, 308] on span "Equal To" at bounding box center [206, 307] width 23 height 7
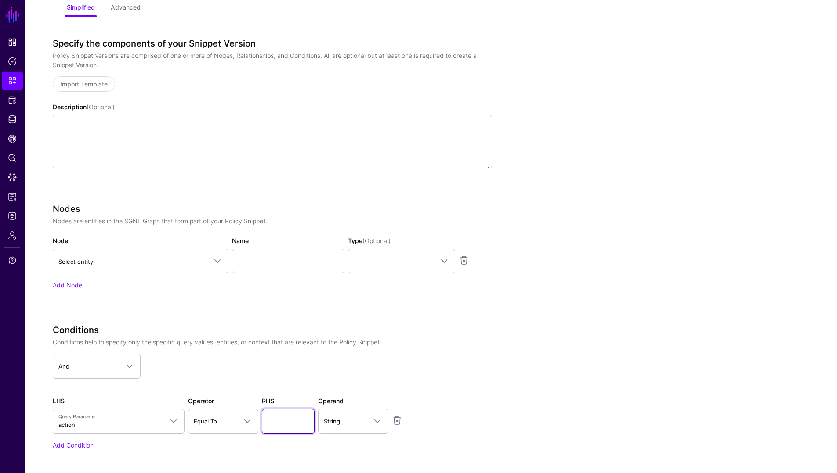
click at [298, 423] on input "text" at bounding box center [288, 421] width 53 height 25
type input "******"
click at [459, 383] on div "Conditions Conditions help to specify only the specific query values, entities,…" at bounding box center [272, 355] width 446 height 61
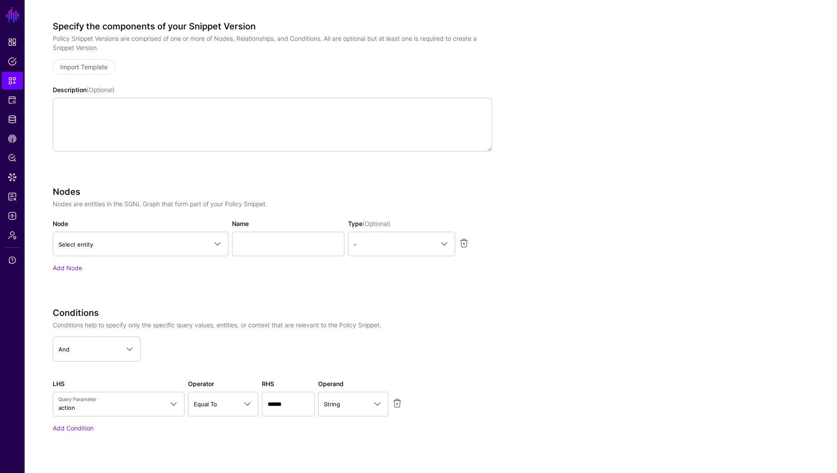
scroll to position [213, 0]
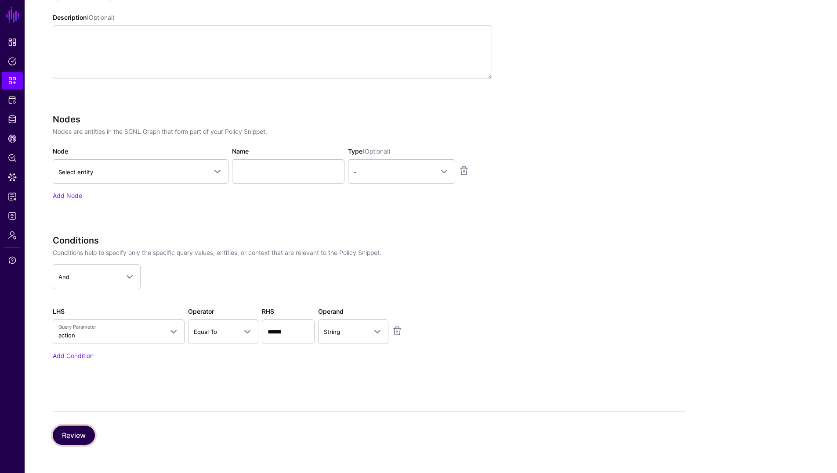
click at [76, 436] on button "Review" at bounding box center [74, 435] width 42 height 19
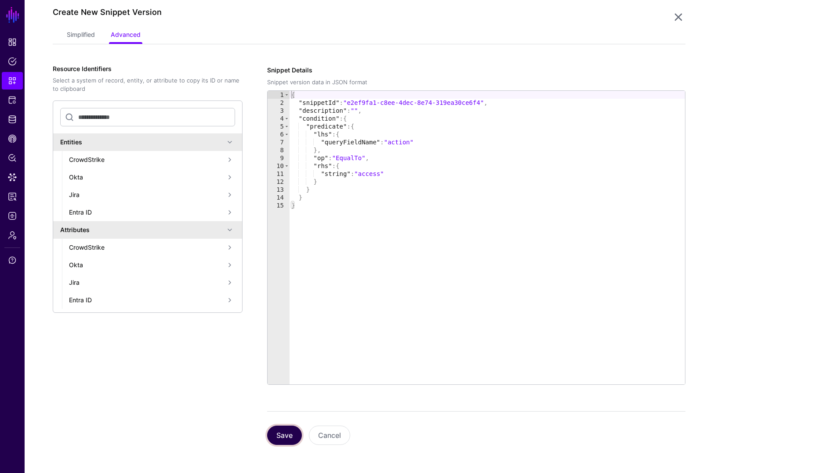
click at [286, 436] on button "Save" at bounding box center [284, 435] width 35 height 19
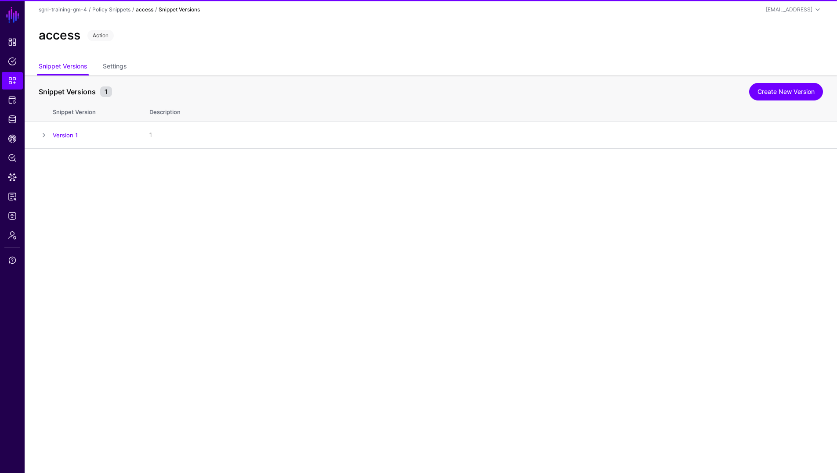
scroll to position [0, 0]
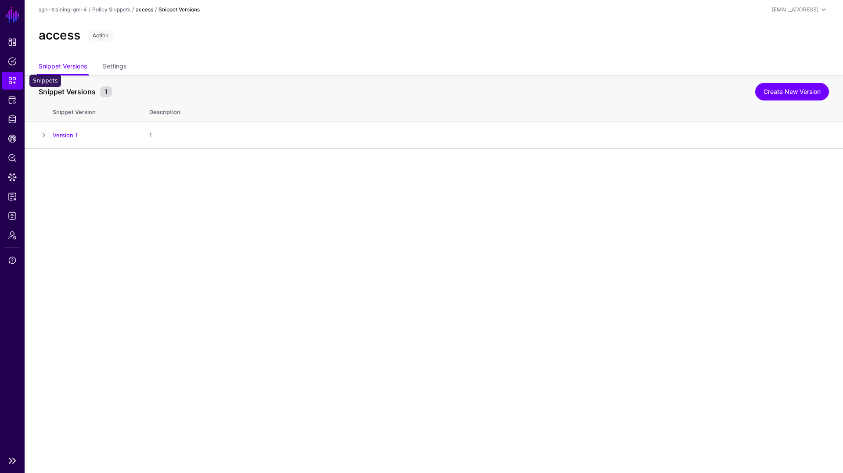
click at [11, 82] on span "Snippets" at bounding box center [12, 80] width 9 height 9
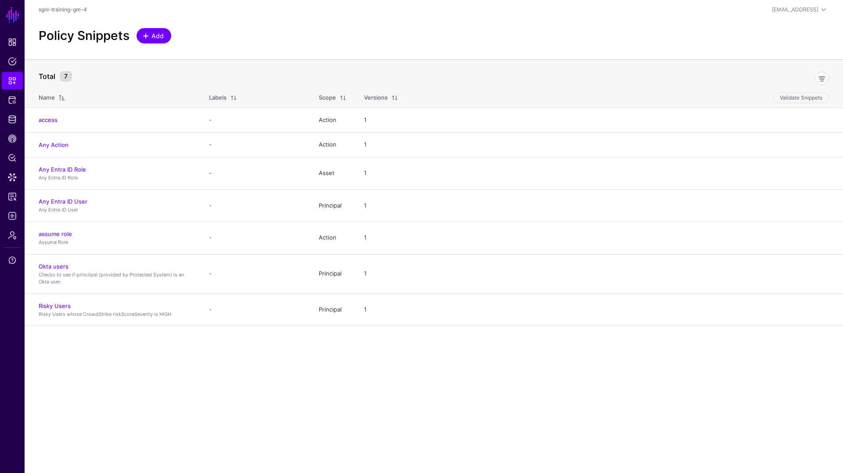
click at [145, 38] on span at bounding box center [145, 36] width 7 height 7
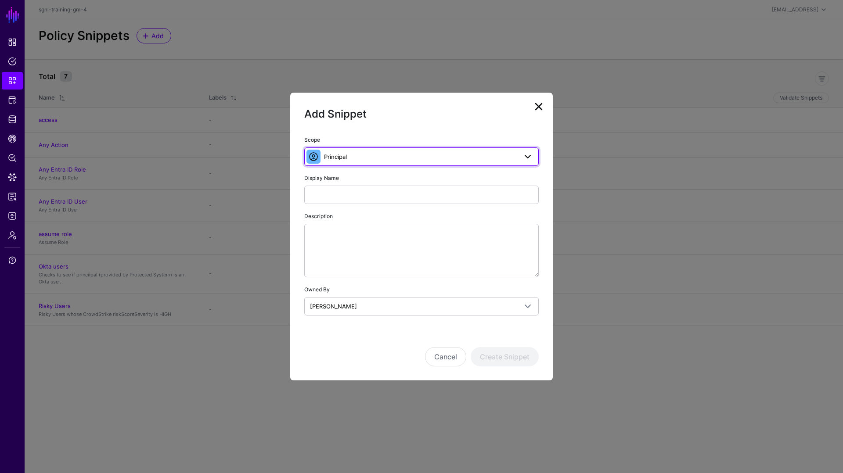
click at [348, 162] on link "Principal" at bounding box center [421, 157] width 235 height 18
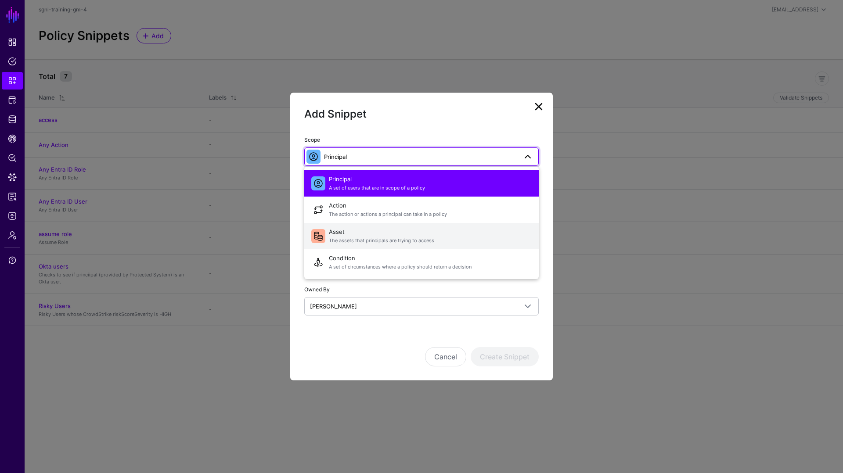
click at [340, 235] on span "Asset The assets that principals are trying to access" at bounding box center [430, 236] width 203 height 21
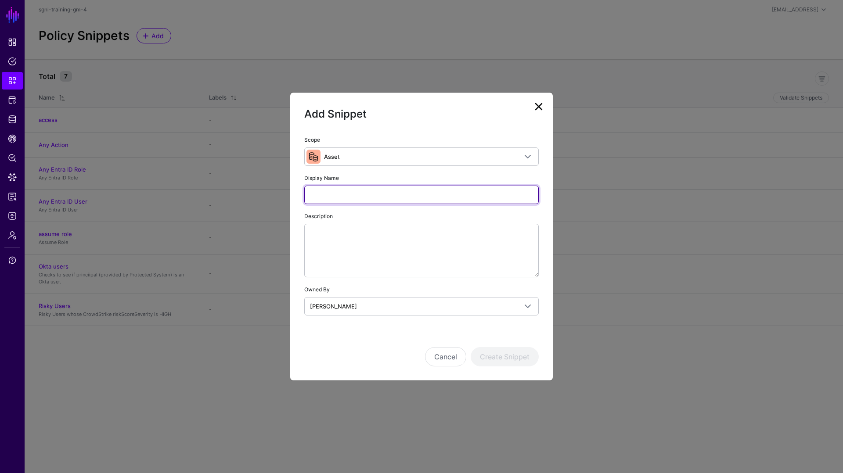
click at [319, 191] on input "Display Name" at bounding box center [421, 195] width 235 height 18
type input "*********"
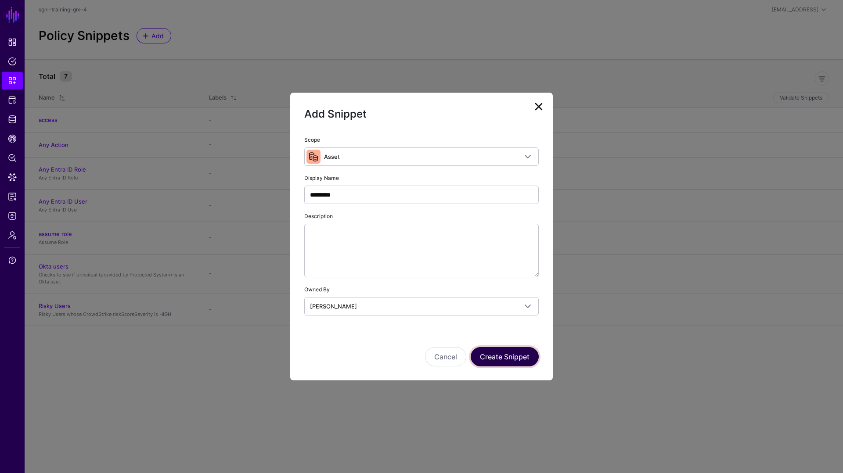
click at [500, 360] on button "Create Snippet" at bounding box center [505, 356] width 68 height 19
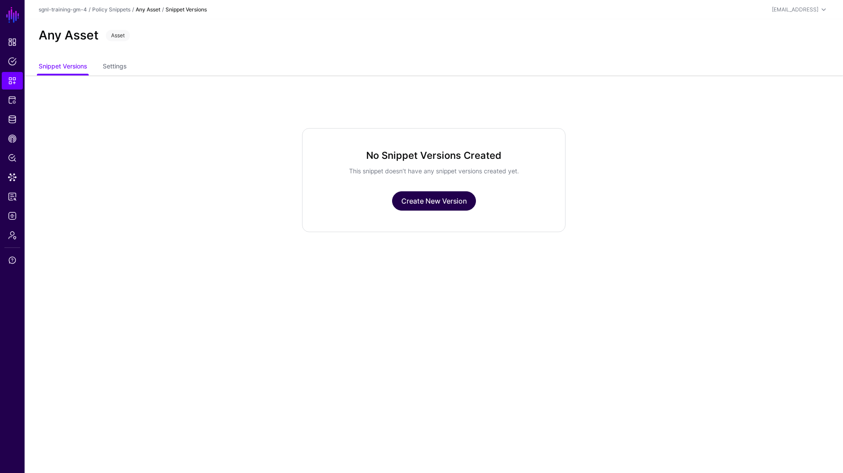
click at [421, 202] on link "Create New Version" at bounding box center [434, 200] width 84 height 19
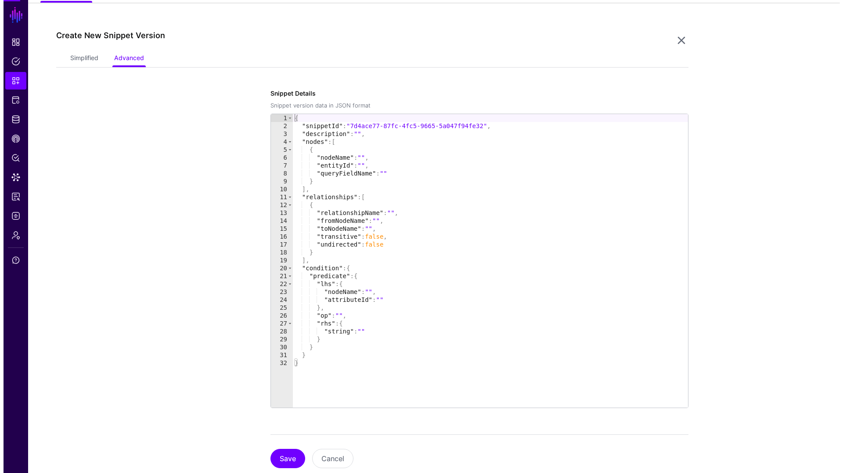
scroll to position [76, 0]
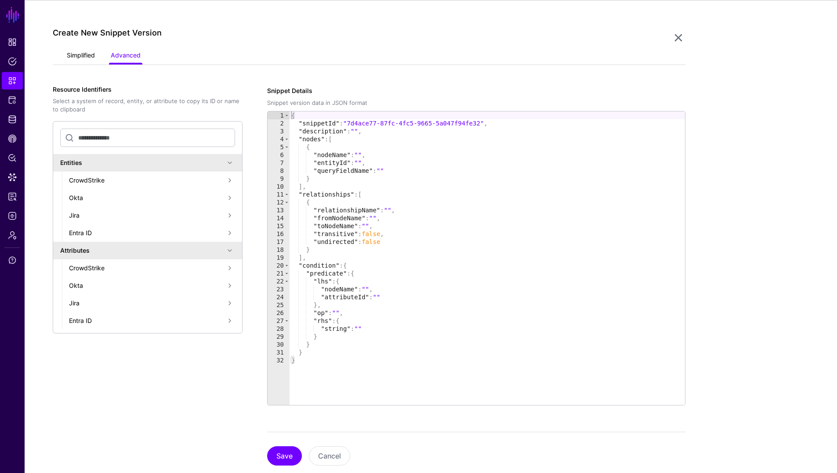
click at [69, 56] on link "Simplified" at bounding box center [81, 56] width 28 height 17
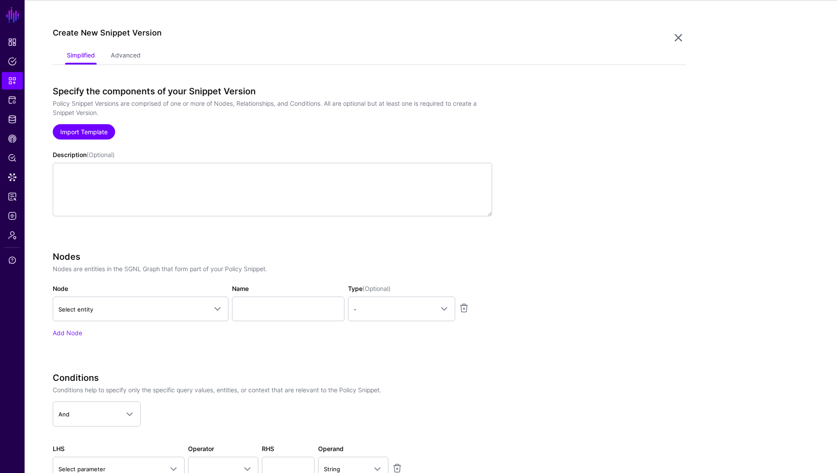
click at [83, 131] on link "Import Template" at bounding box center [84, 131] width 62 height 15
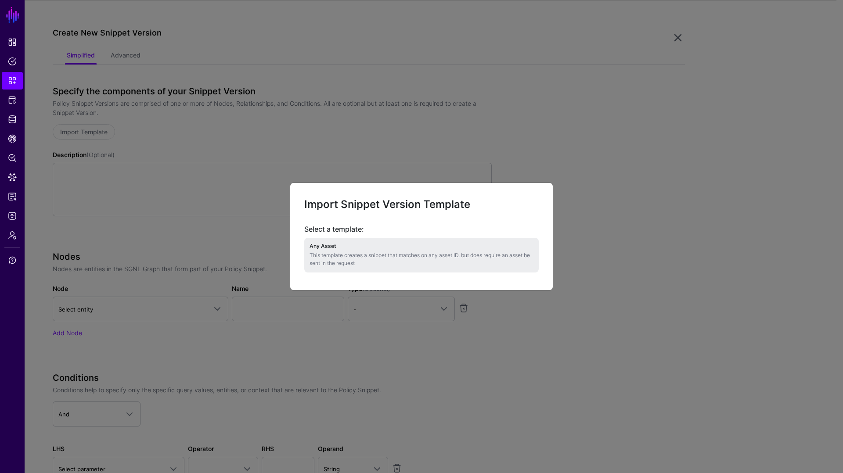
click at [315, 246] on h4 "Any Asset" at bounding box center [422, 246] width 224 height 6
type textarea "**********"
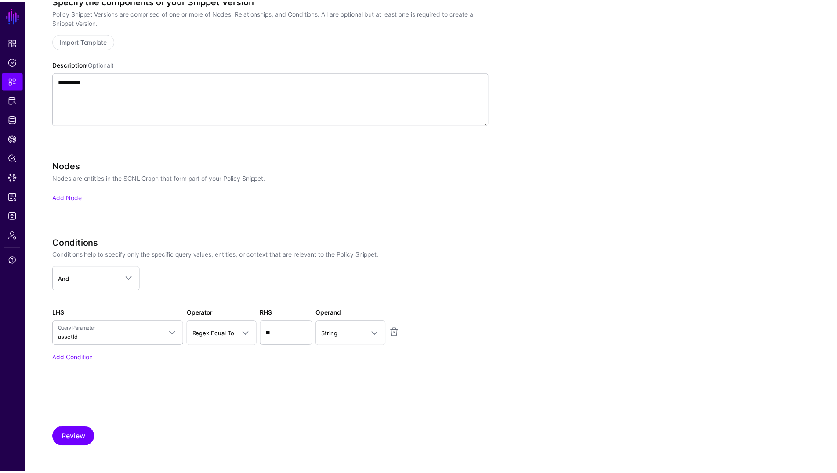
scroll to position [169, 0]
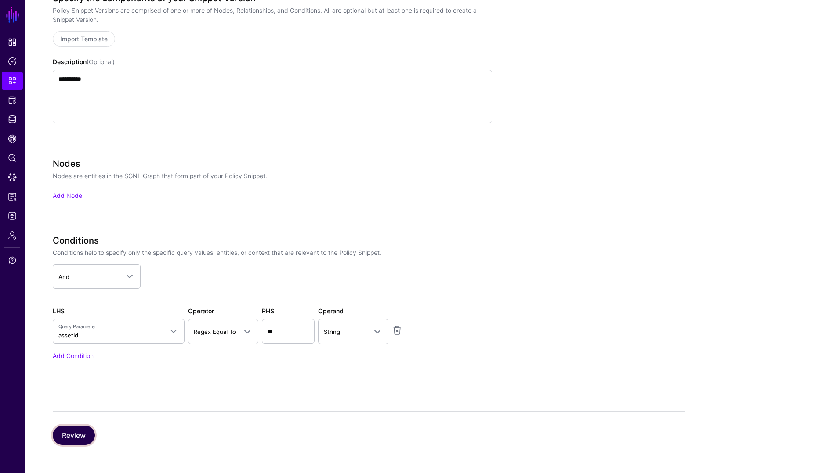
click at [85, 437] on button "Review" at bounding box center [74, 435] width 42 height 19
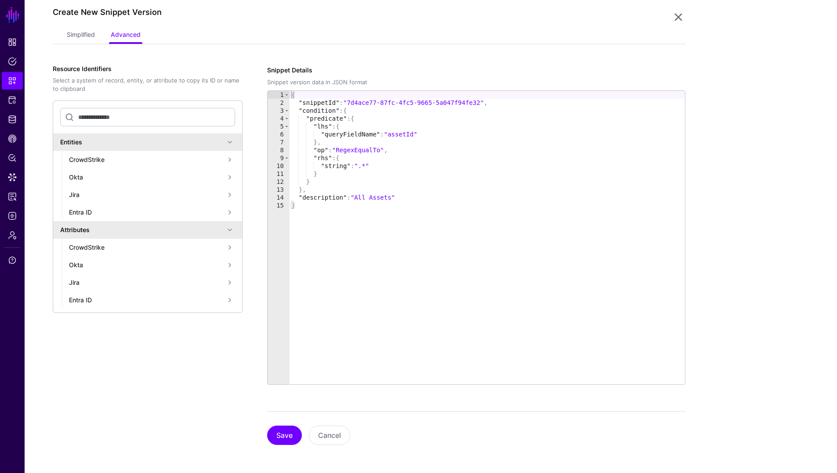
scroll to position [96, 0]
click at [287, 435] on button "Save" at bounding box center [284, 435] width 35 height 19
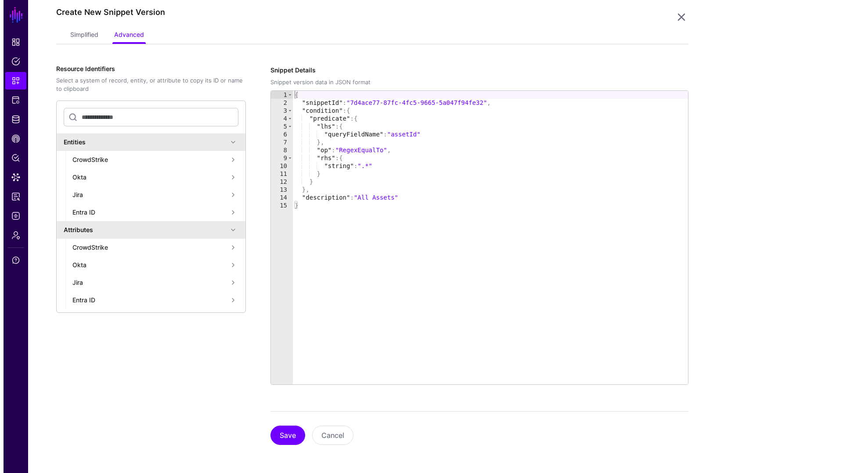
scroll to position [0, 0]
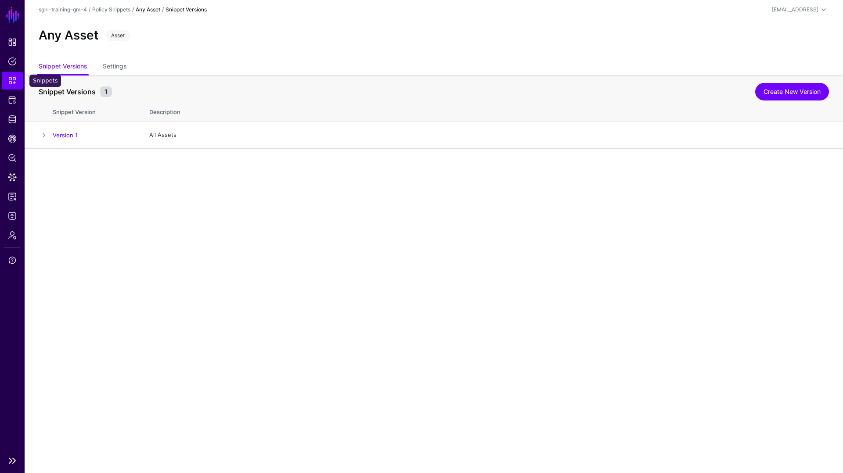
click at [11, 80] on span "Snippets" at bounding box center [12, 80] width 9 height 9
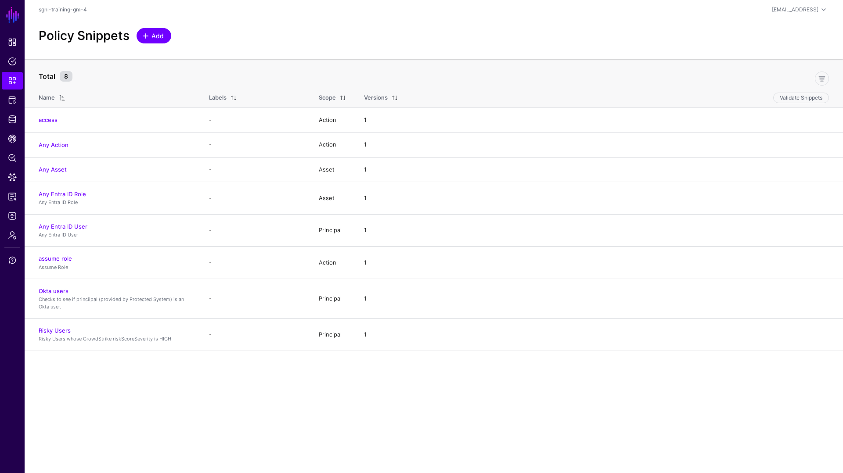
click at [150, 36] on span at bounding box center [146, 36] width 7 height 7
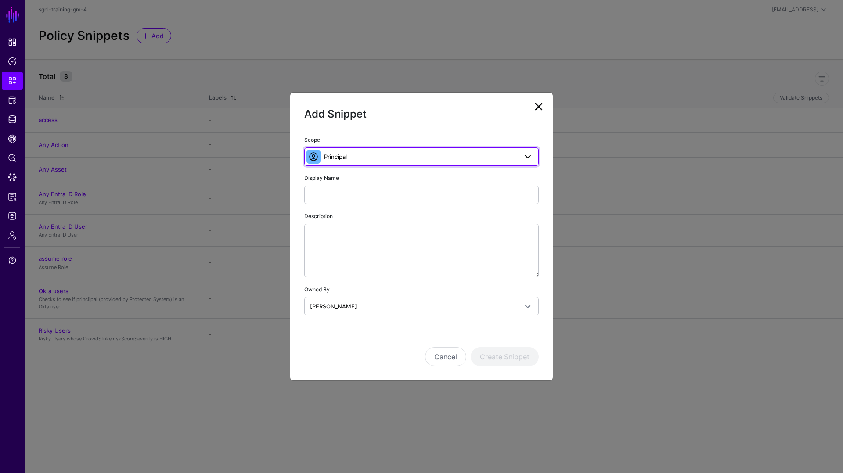
click at [336, 158] on span "Principal" at bounding box center [335, 156] width 23 height 7
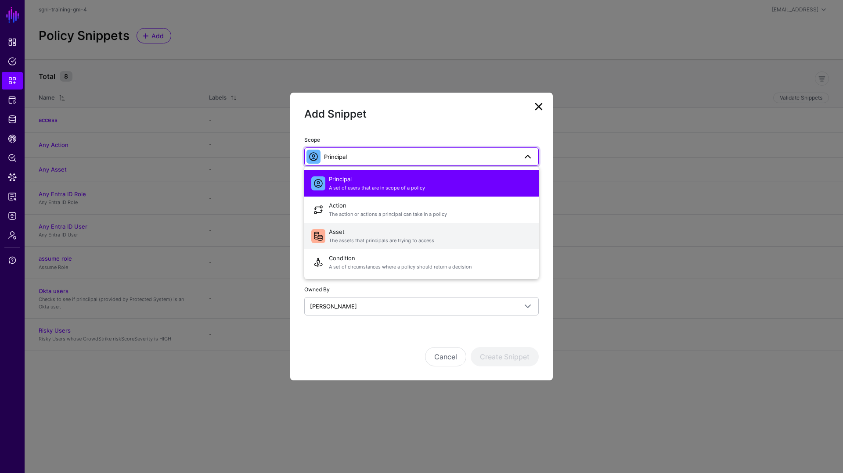
click at [335, 233] on span "Asset The assets that principals are trying to access" at bounding box center [430, 236] width 203 height 21
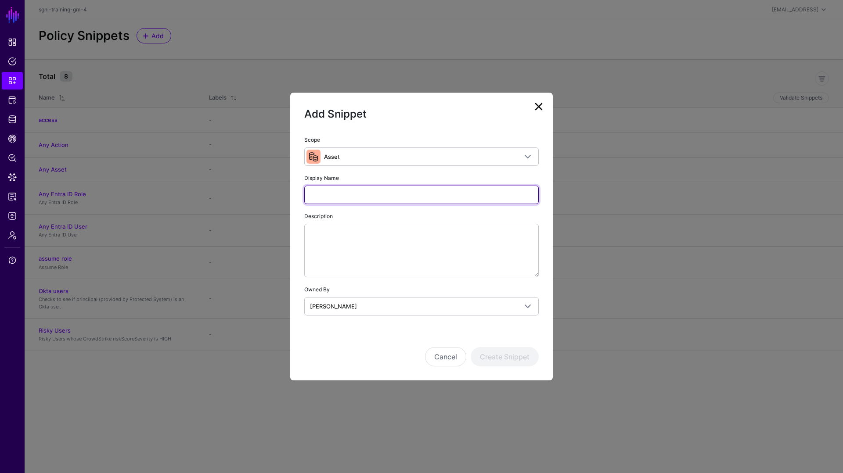
click at [319, 197] on input "Display Name" at bounding box center [421, 195] width 235 height 18
type input "**********"
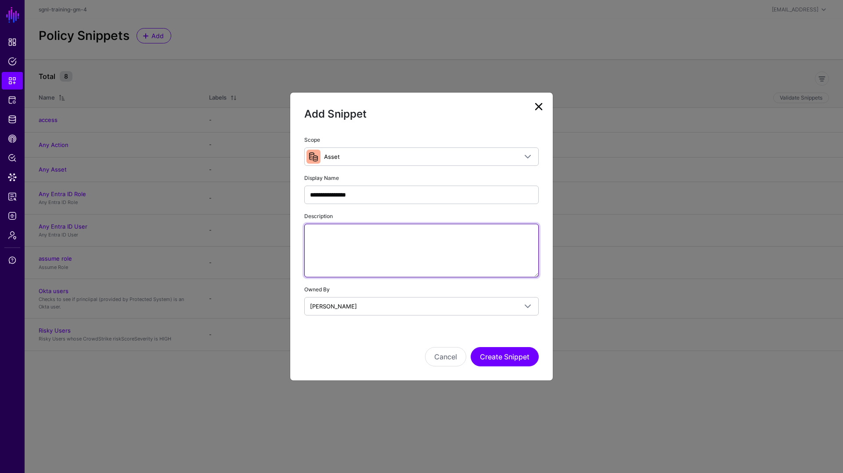
click at [370, 246] on textarea "Description" at bounding box center [421, 251] width 235 height 54
paste textarea "**********"
type textarea "**********"
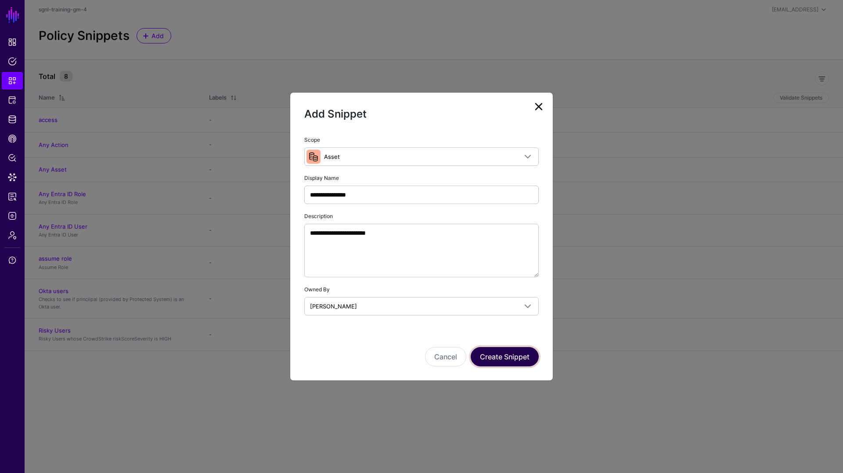
click at [498, 357] on button "Create Snippet" at bounding box center [505, 356] width 68 height 19
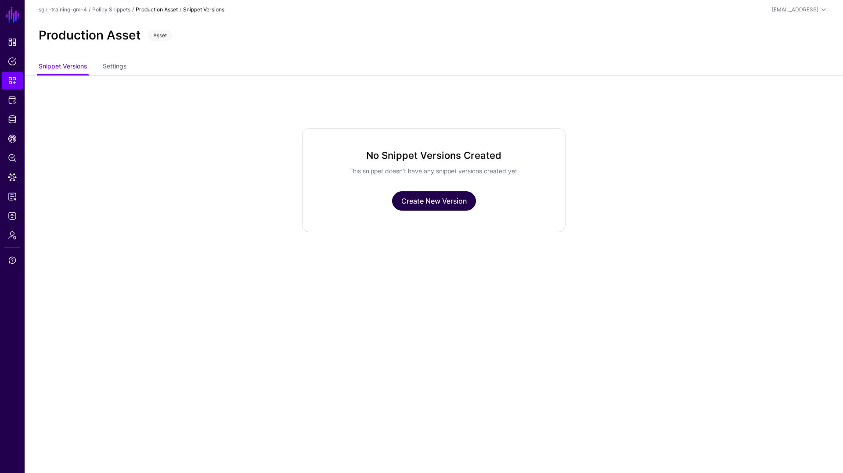
click at [436, 201] on link "Create New Version" at bounding box center [434, 200] width 84 height 19
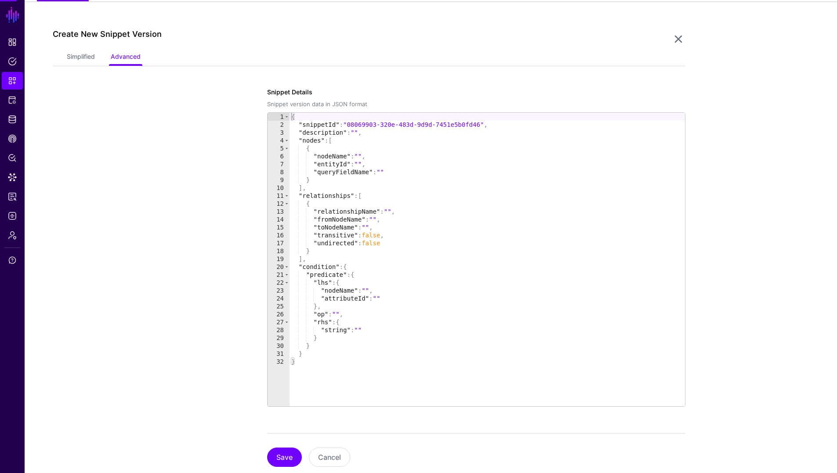
scroll to position [76, 0]
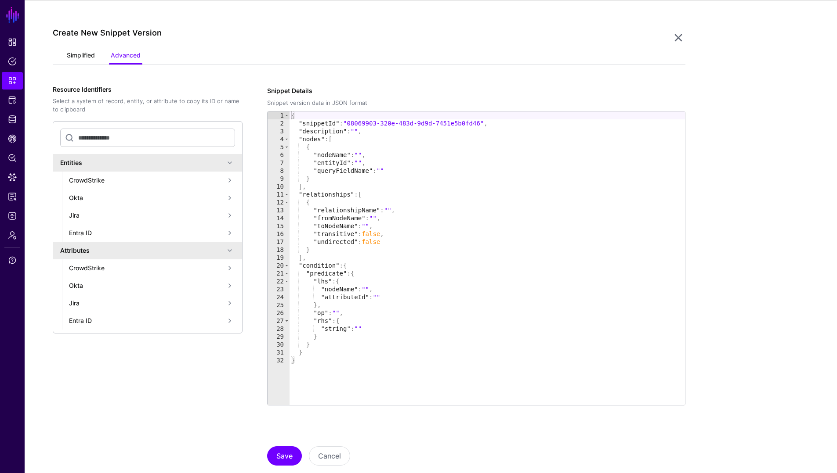
click at [77, 58] on link "Simplified" at bounding box center [81, 56] width 28 height 17
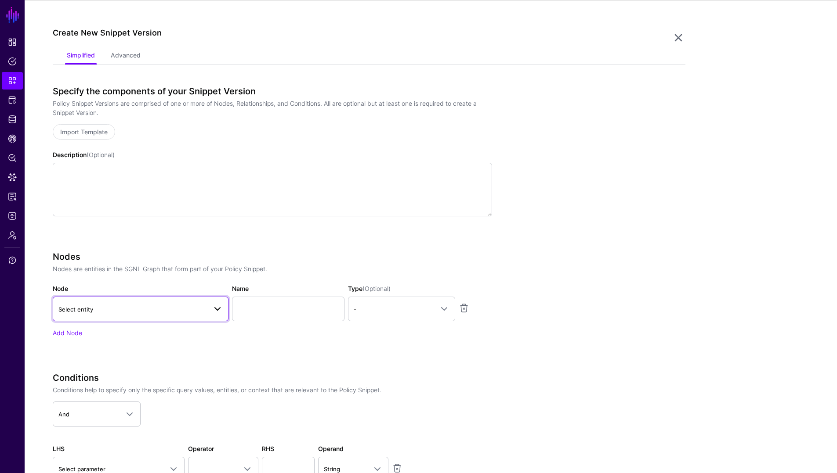
click at [170, 310] on span "Select entity" at bounding box center [132, 310] width 148 height 10
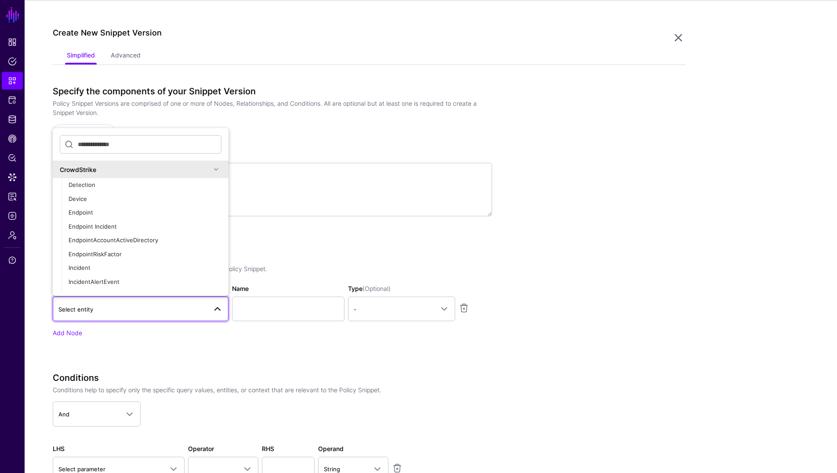
click at [355, 237] on div "Specify the components of your Snippet Version Policy Snippet Versions are comp…" at bounding box center [272, 163] width 439 height 155
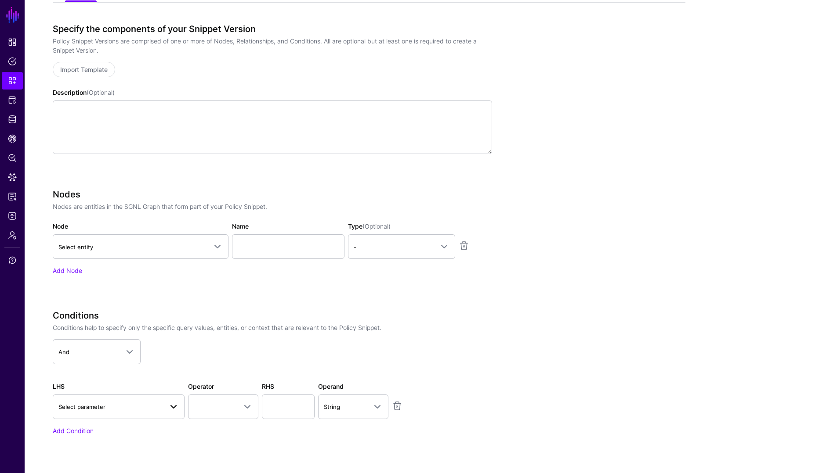
scroll to position [141, 0]
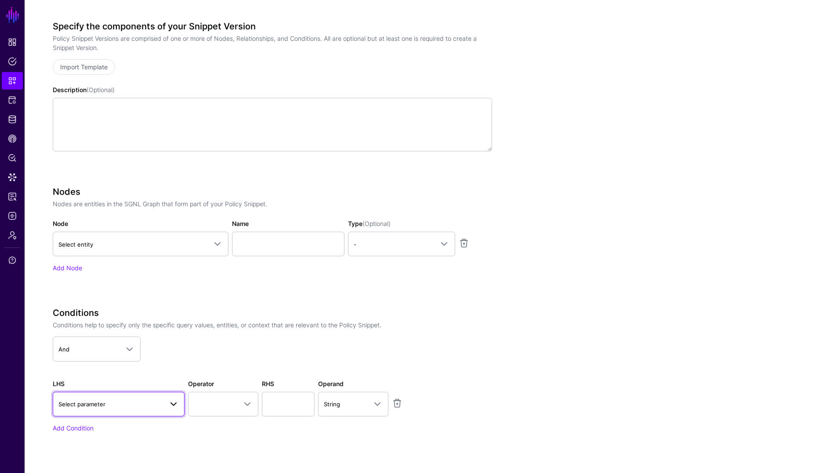
click at [160, 412] on link "Select parameter" at bounding box center [119, 404] width 132 height 25
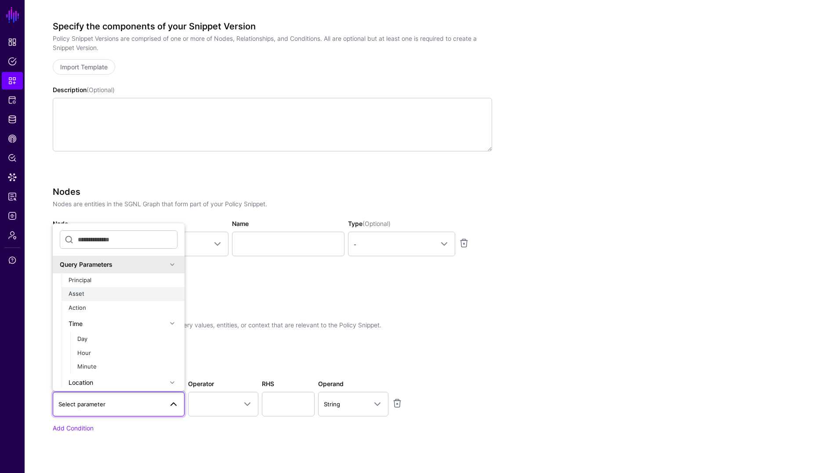
click at [92, 295] on div "Asset" at bounding box center [123, 294] width 109 height 9
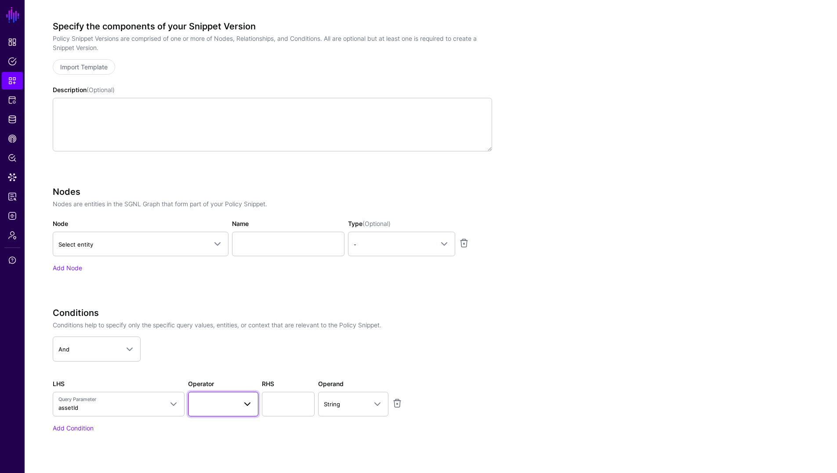
click at [229, 405] on span at bounding box center [223, 404] width 59 height 11
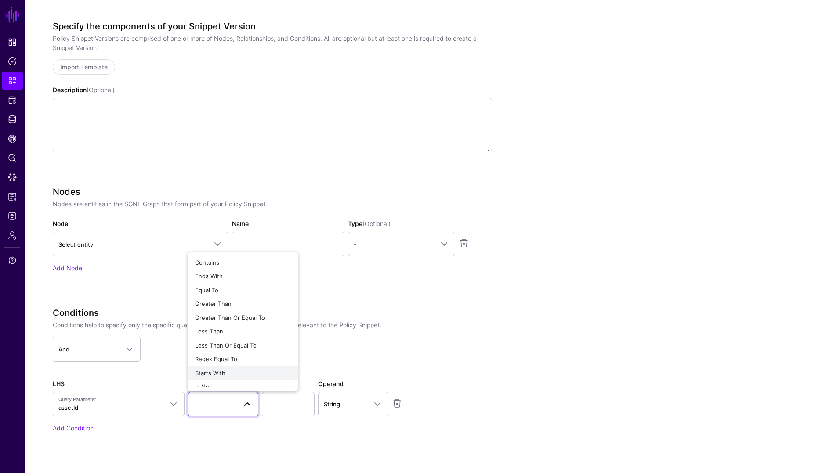
click at [220, 375] on span "Starts With" at bounding box center [210, 373] width 30 height 7
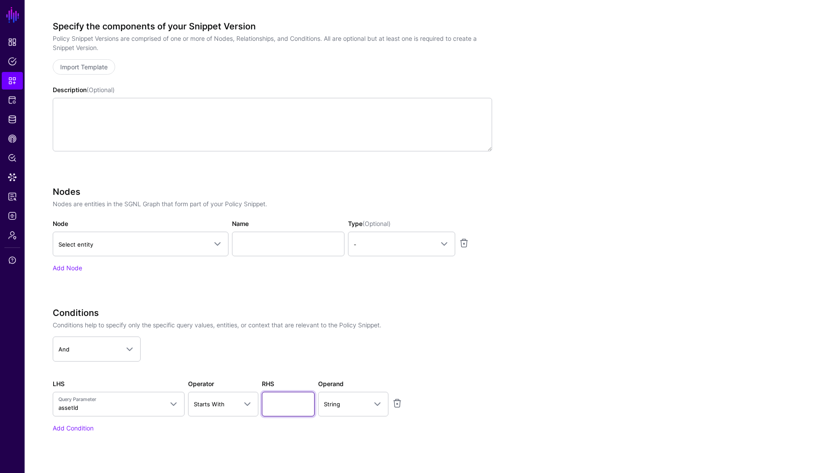
click at [273, 404] on input "text" at bounding box center [288, 404] width 53 height 25
type input "**********"
click at [564, 371] on app-snippets-creator "Specify the components of your Snippet Version Policy Snippet Versions are comp…" at bounding box center [369, 239] width 632 height 437
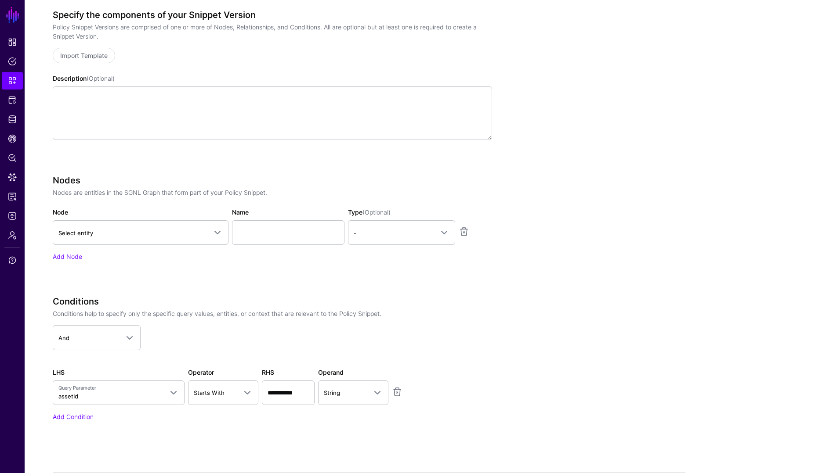
scroll to position [153, 0]
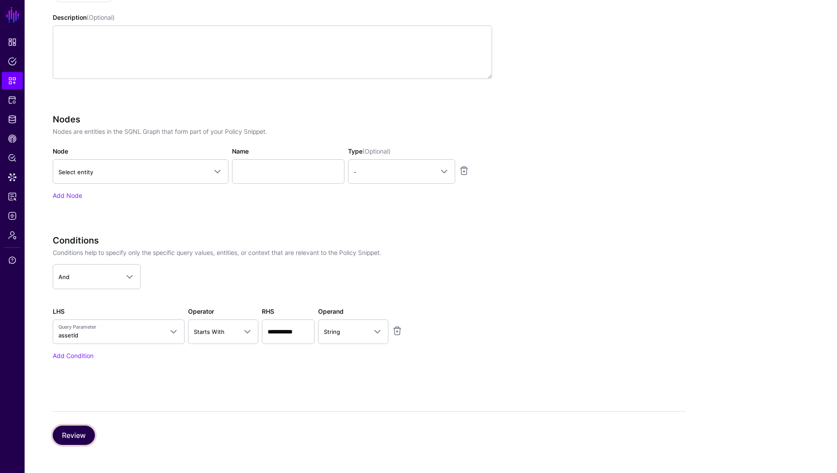
click at [69, 437] on button "Review" at bounding box center [74, 435] width 42 height 19
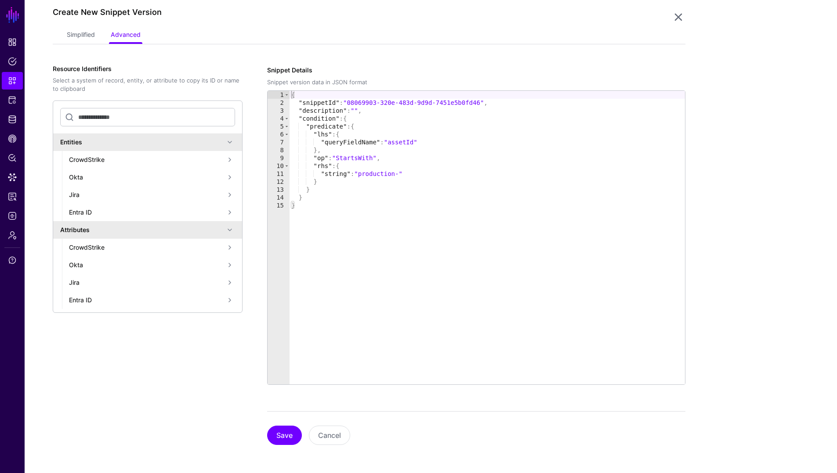
scroll to position [96, 0]
click at [285, 437] on button "Save" at bounding box center [284, 435] width 35 height 19
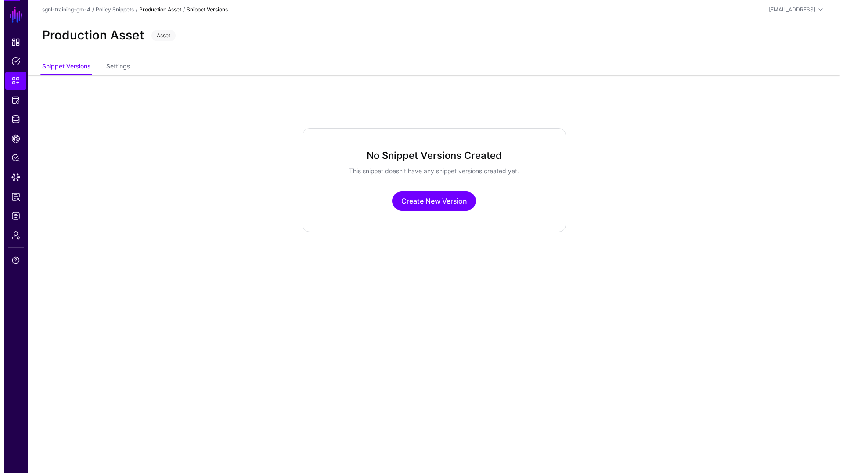
scroll to position [0, 0]
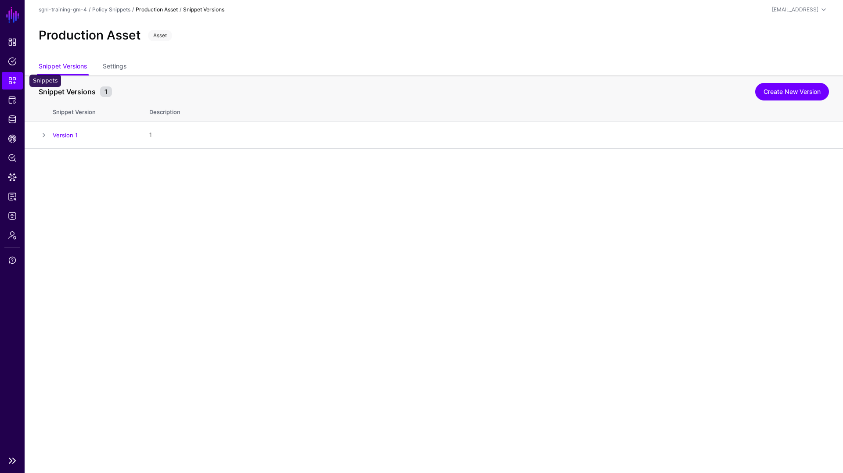
click at [9, 84] on span "Snippets" at bounding box center [12, 80] width 9 height 9
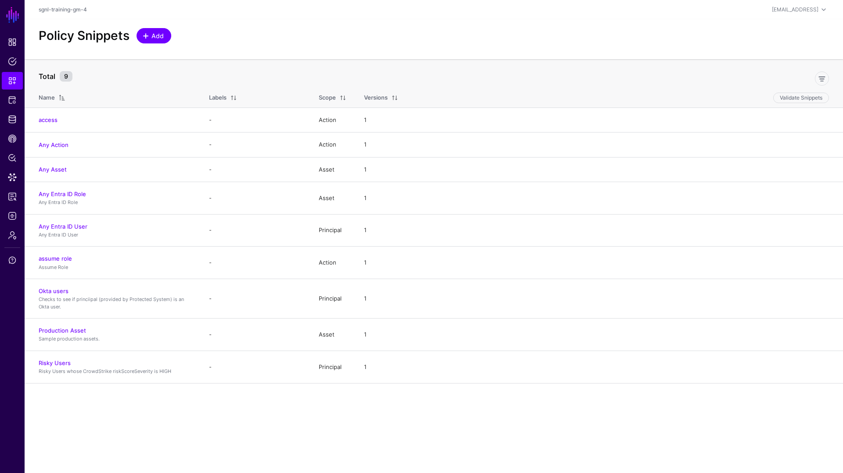
click at [148, 37] on span at bounding box center [145, 36] width 7 height 7
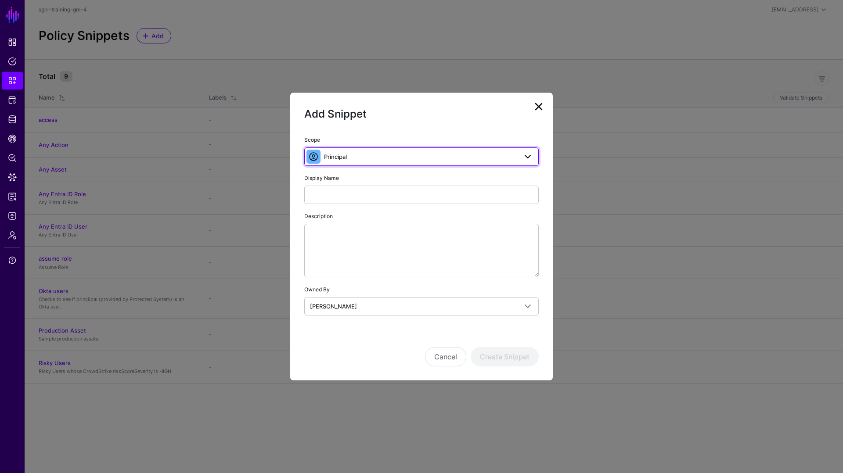
click at [367, 160] on span "Principal" at bounding box center [420, 157] width 193 height 10
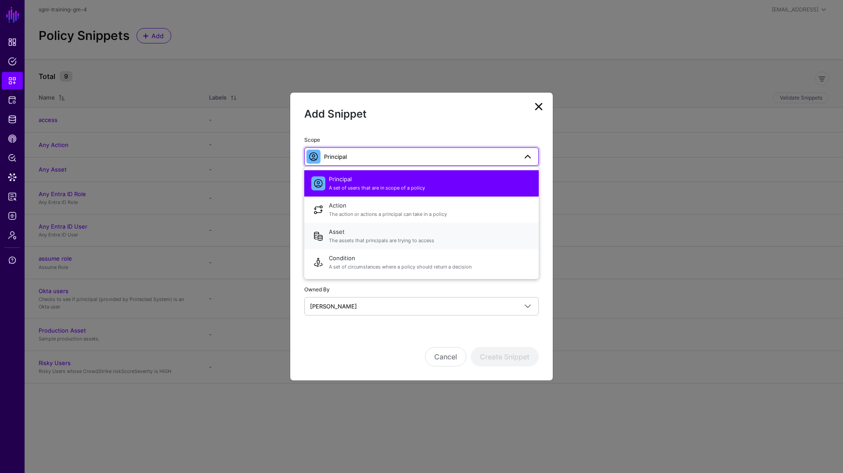
click at [347, 233] on span "Asset The assets that principals are trying to access" at bounding box center [430, 236] width 203 height 21
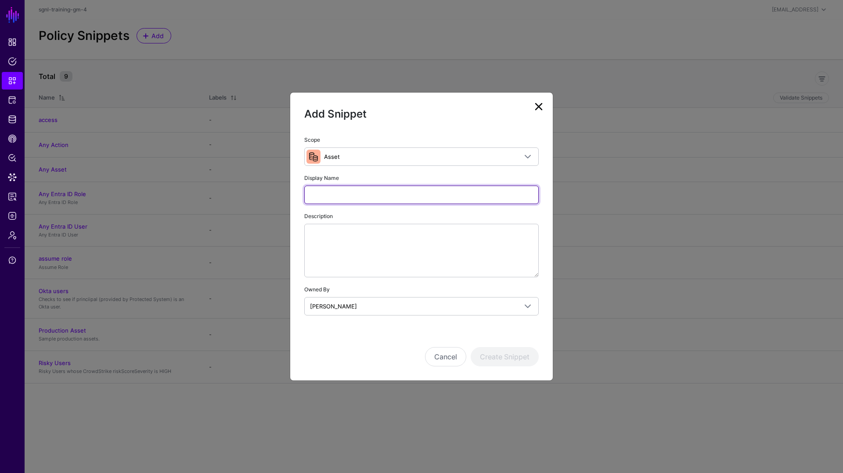
click at [321, 194] on input "Display Name" at bounding box center [421, 195] width 235 height 18
type input "******"
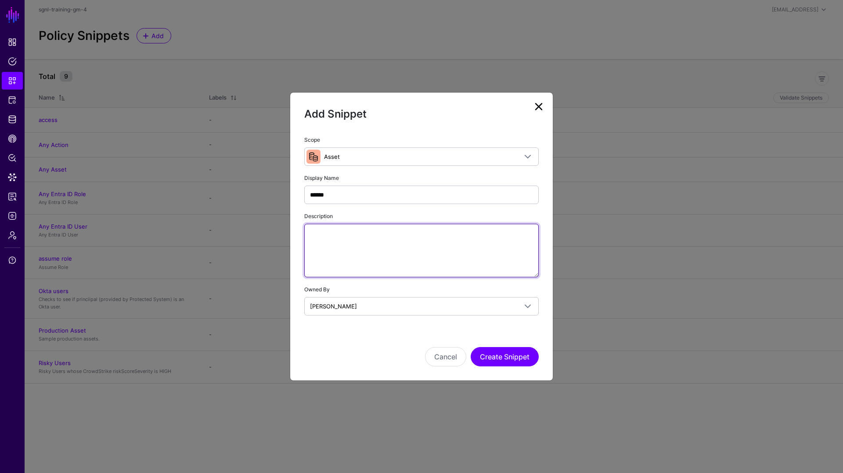
click at [357, 245] on textarea "Description" at bounding box center [421, 251] width 235 height 54
paste textarea "**********"
type textarea "**********"
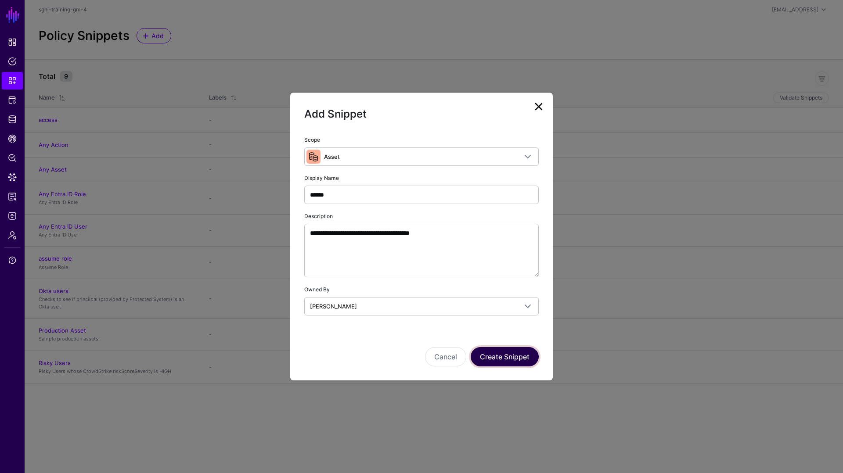
click at [499, 357] on button "Create Snippet" at bounding box center [505, 356] width 68 height 19
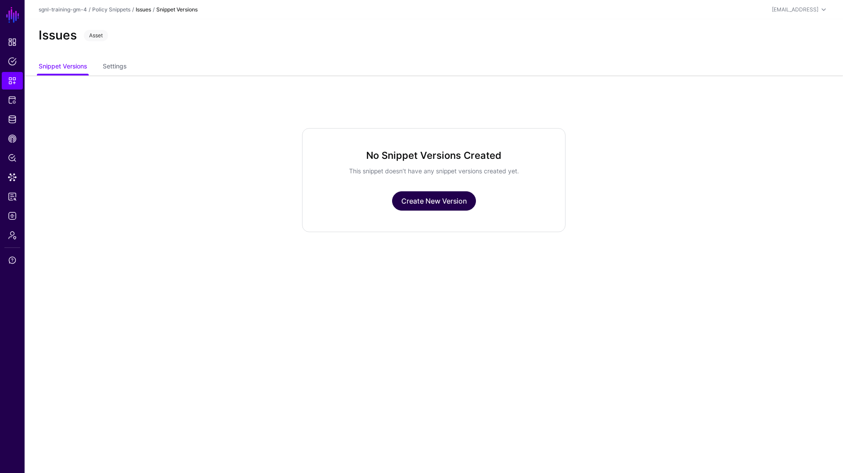
click at [460, 206] on link "Create New Version" at bounding box center [434, 200] width 84 height 19
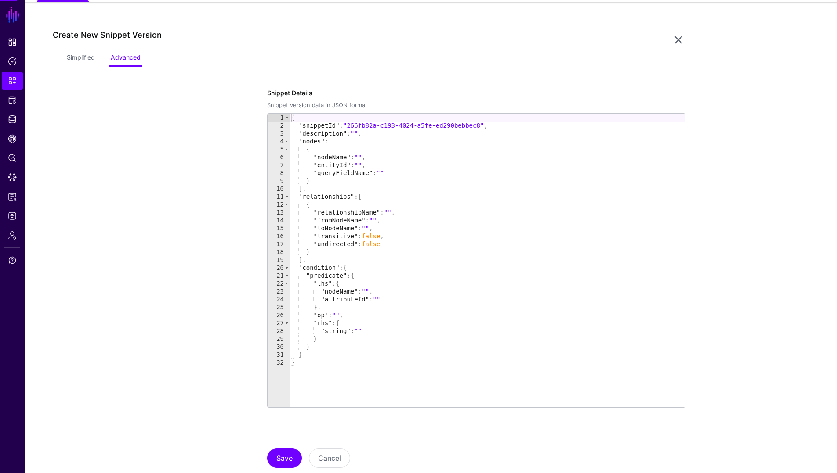
scroll to position [76, 0]
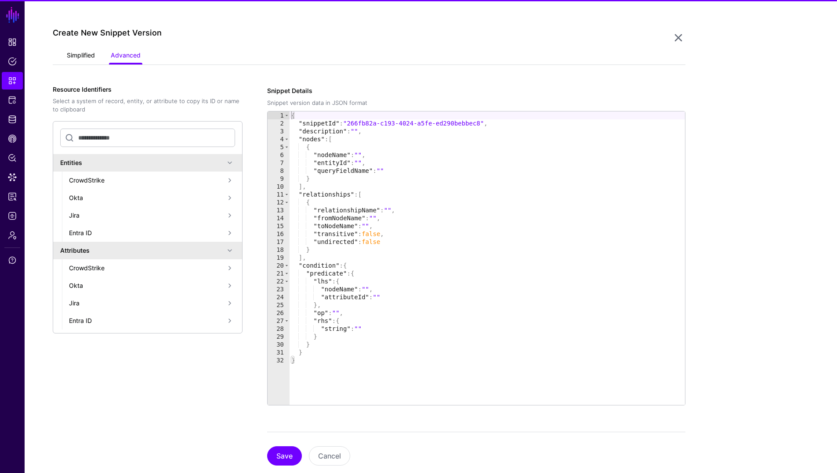
click at [82, 57] on link "Simplified" at bounding box center [81, 56] width 28 height 17
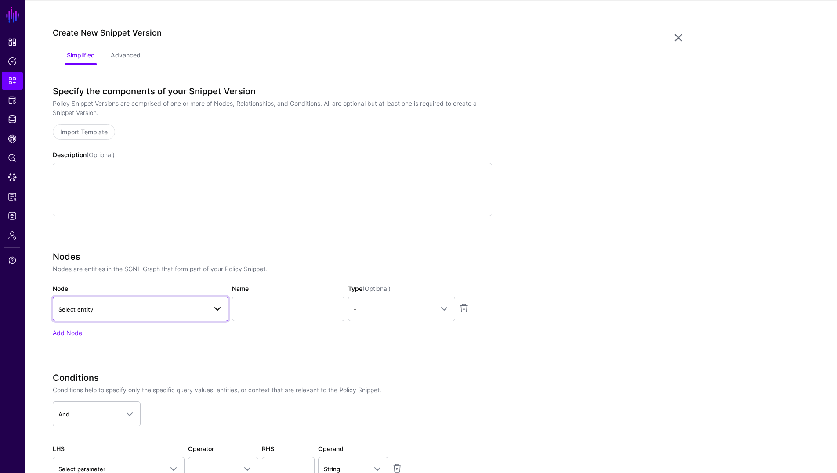
click at [91, 311] on span "Select entity" at bounding box center [75, 309] width 35 height 7
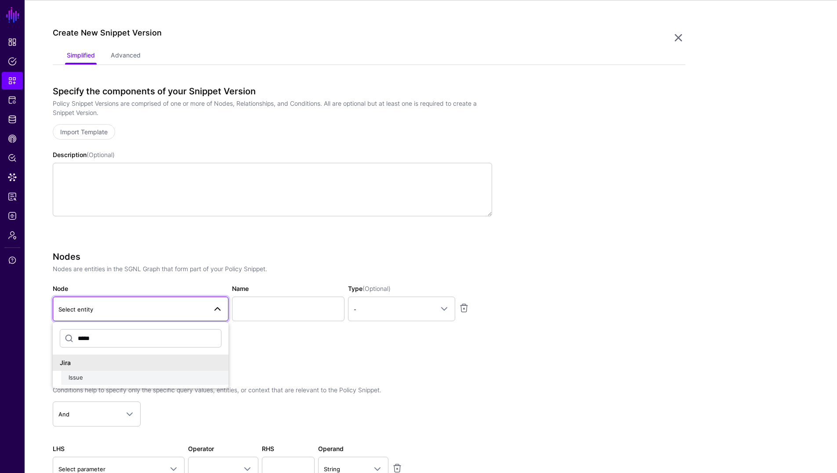
type input "*****"
click at [82, 378] on span "Issue" at bounding box center [76, 377] width 14 height 7
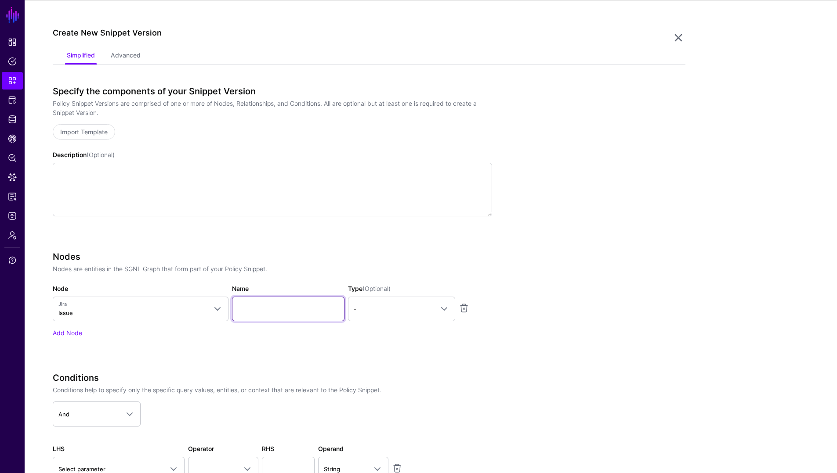
click at [267, 309] on input "Name" at bounding box center [288, 309] width 112 height 25
type input "*********"
click at [389, 320] on link "-" at bounding box center [401, 309] width 107 height 25
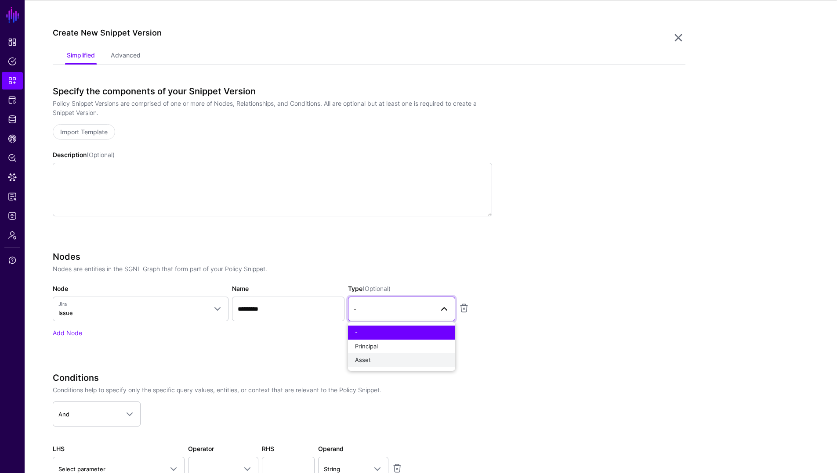
click at [381, 359] on div "Asset" at bounding box center [401, 360] width 93 height 9
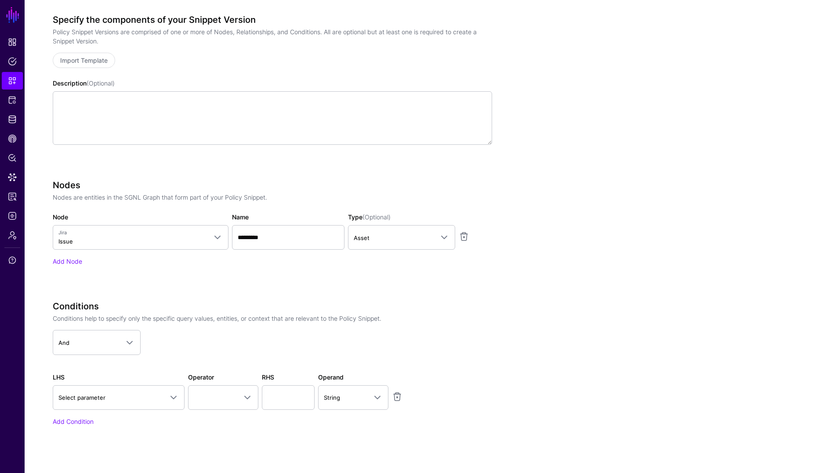
scroll to position [148, 0]
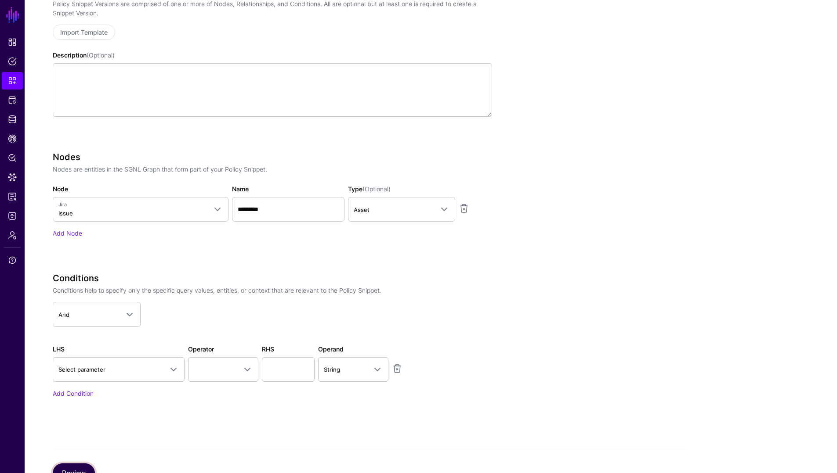
click at [82, 473] on button "Review" at bounding box center [74, 473] width 42 height 19
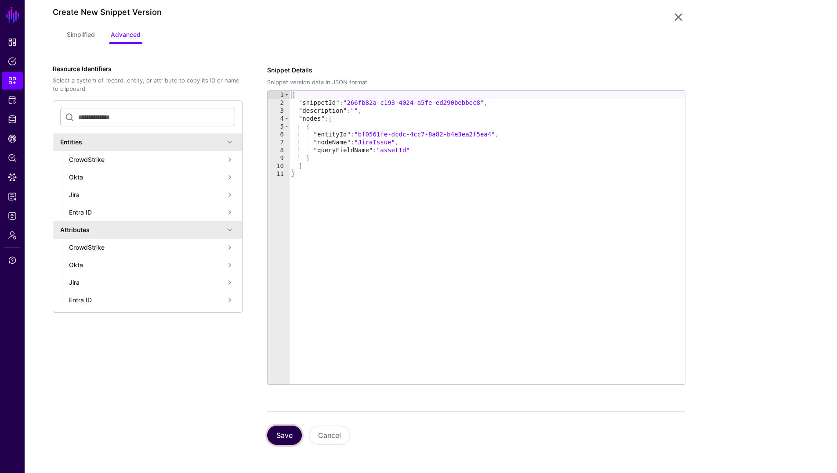
click at [286, 436] on button "Save" at bounding box center [284, 435] width 35 height 19
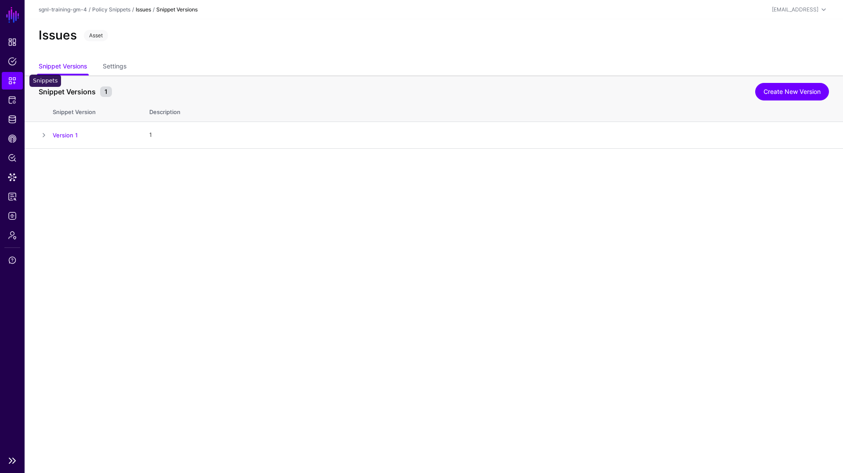
click at [14, 83] on span "Snippets" at bounding box center [12, 80] width 9 height 9
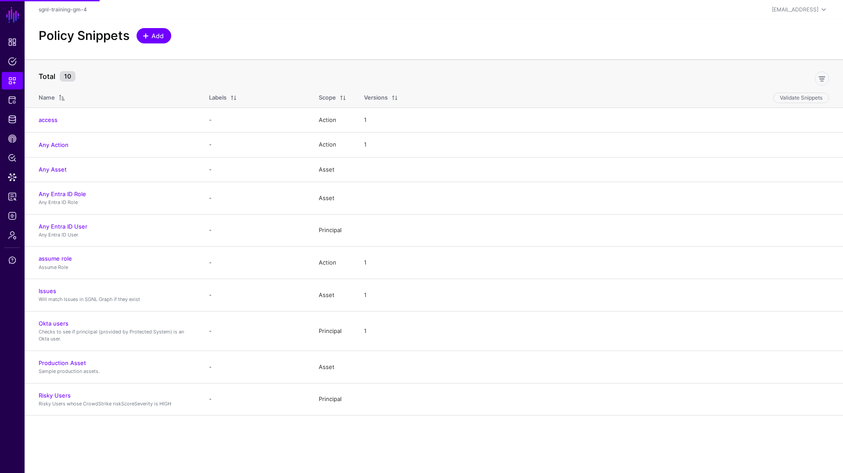
click at [151, 34] on span "Add" at bounding box center [158, 35] width 14 height 9
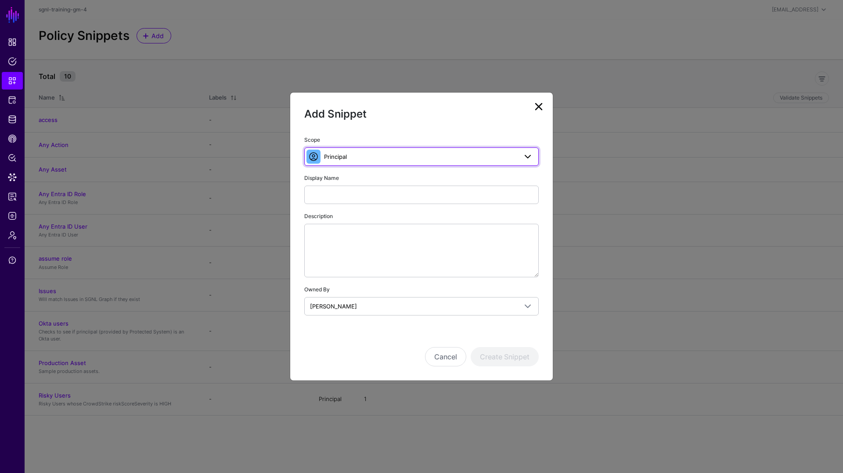
click at [337, 159] on span "Principal" at bounding box center [335, 156] width 23 height 7
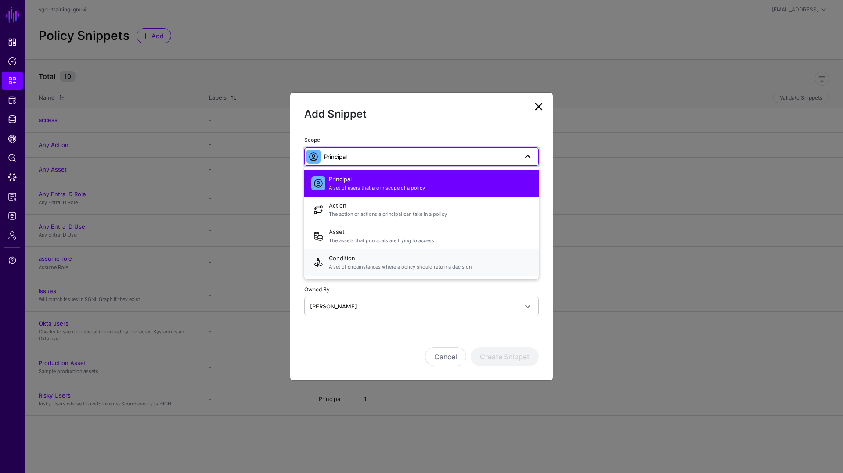
click at [345, 258] on span "Condition A set of circumstances where a policy should return a decision" at bounding box center [430, 262] width 203 height 21
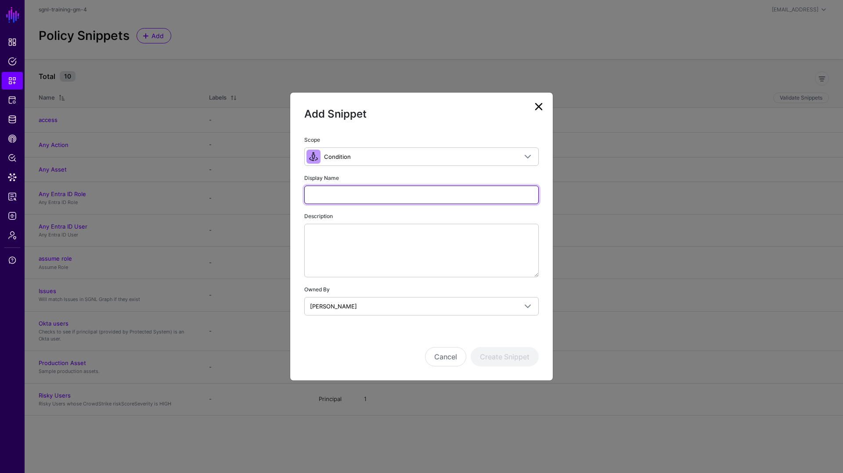
click at [330, 199] on input "Display Name" at bounding box center [421, 195] width 235 height 18
type input "**********"
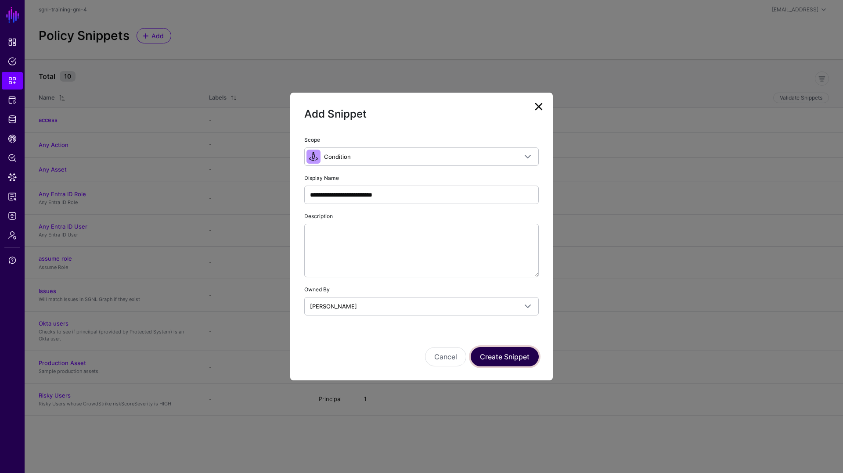
click at [494, 351] on button "Create Snippet" at bounding box center [505, 356] width 68 height 19
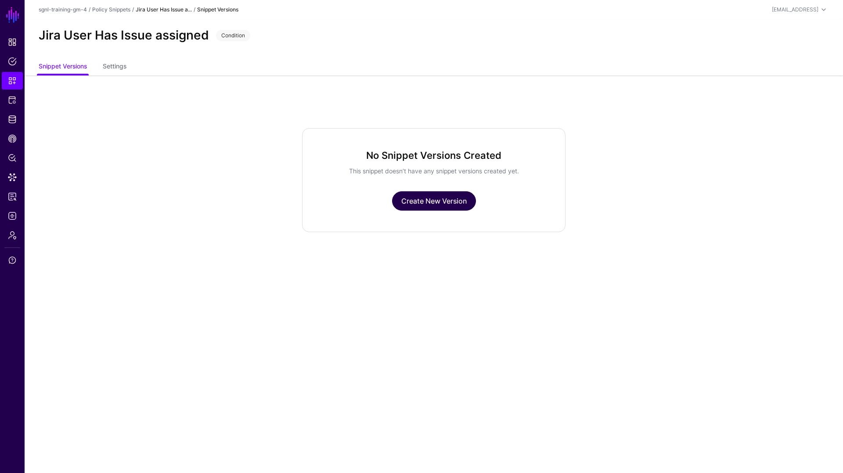
click at [433, 204] on link "Create New Version" at bounding box center [434, 200] width 84 height 19
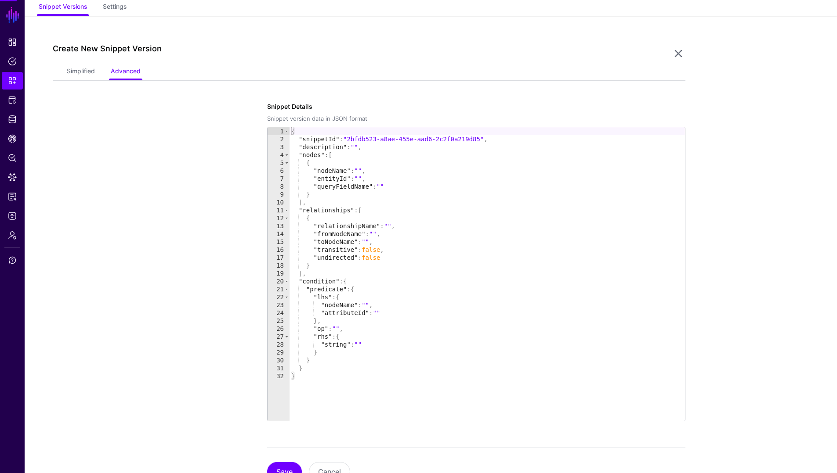
scroll to position [76, 0]
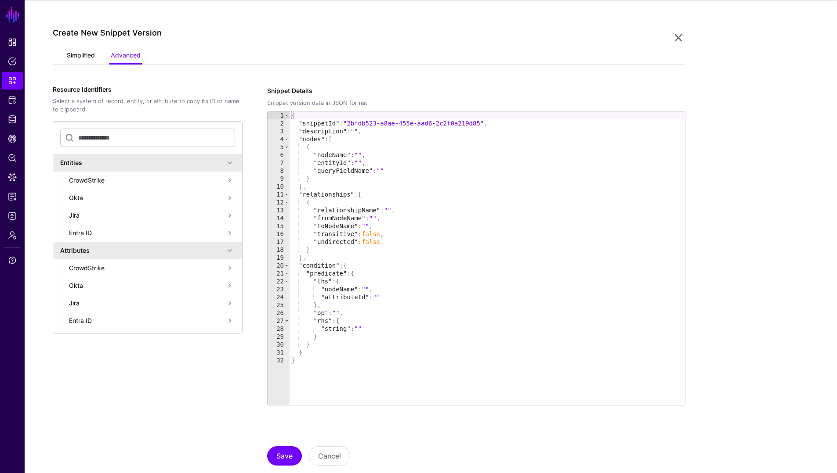
click at [84, 57] on link "Simplified" at bounding box center [81, 56] width 28 height 17
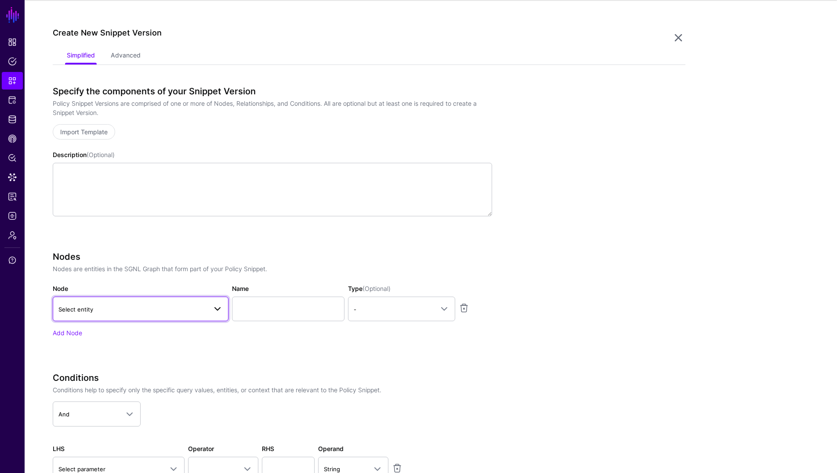
click at [130, 316] on link "Select entity" at bounding box center [141, 309] width 176 height 25
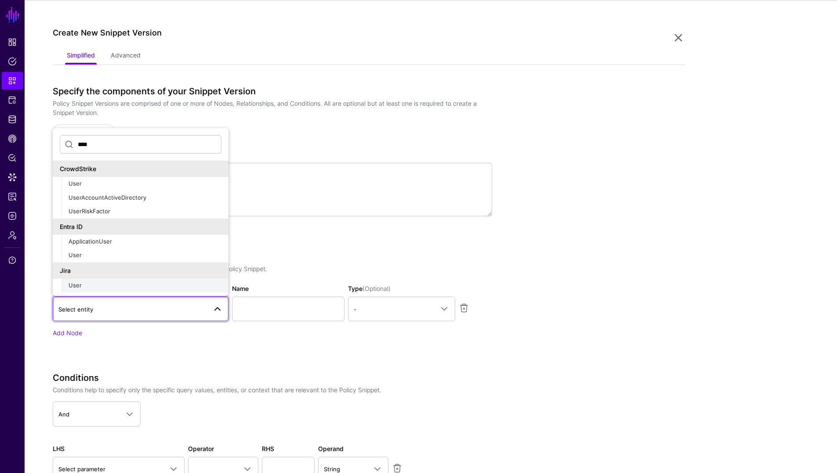
type input "****"
click at [93, 282] on div "User" at bounding box center [145, 286] width 153 height 9
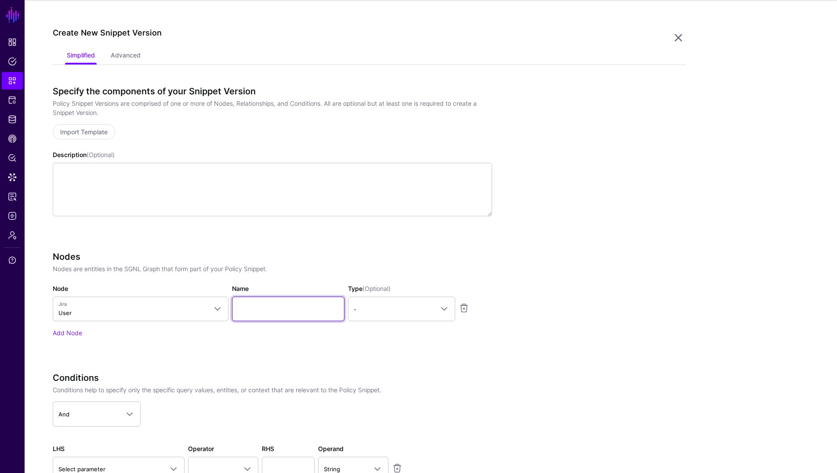
click at [287, 310] on input "Name" at bounding box center [288, 309] width 112 height 25
type input "********"
click at [383, 314] on span "-" at bounding box center [394, 310] width 80 height 10
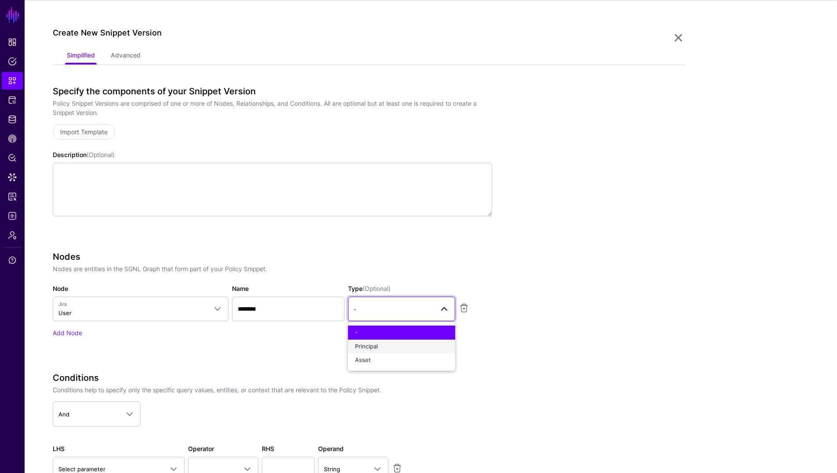
click at [370, 350] on span "Principal" at bounding box center [366, 346] width 23 height 7
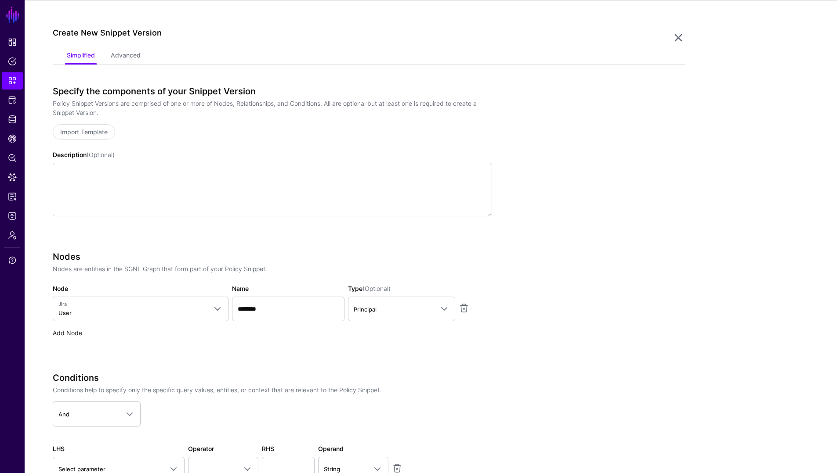
click at [75, 332] on link "Add Node" at bounding box center [67, 332] width 29 height 7
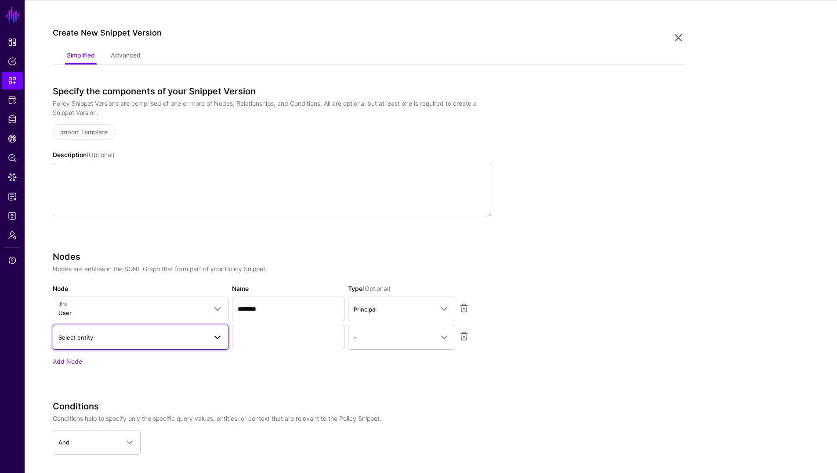
click at [79, 343] on span "Select entity" at bounding box center [140, 337] width 164 height 11
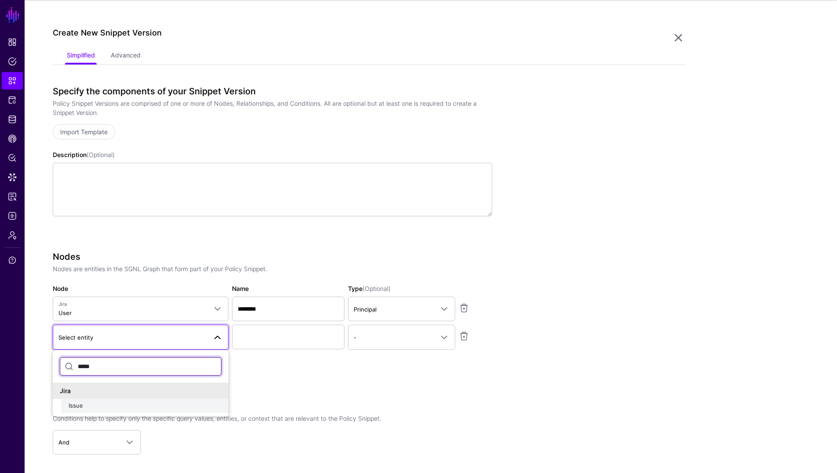
type input "*****"
click at [85, 403] on div "Issue" at bounding box center [145, 406] width 153 height 9
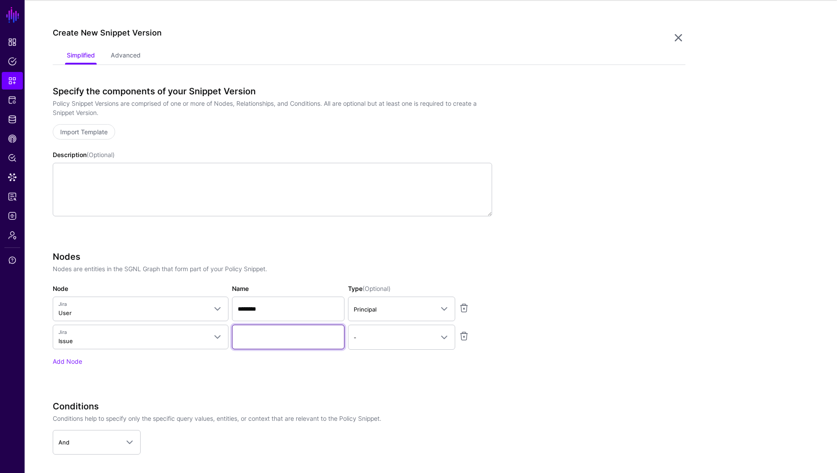
click at [267, 339] on input "Name" at bounding box center [288, 337] width 112 height 25
type input "*********"
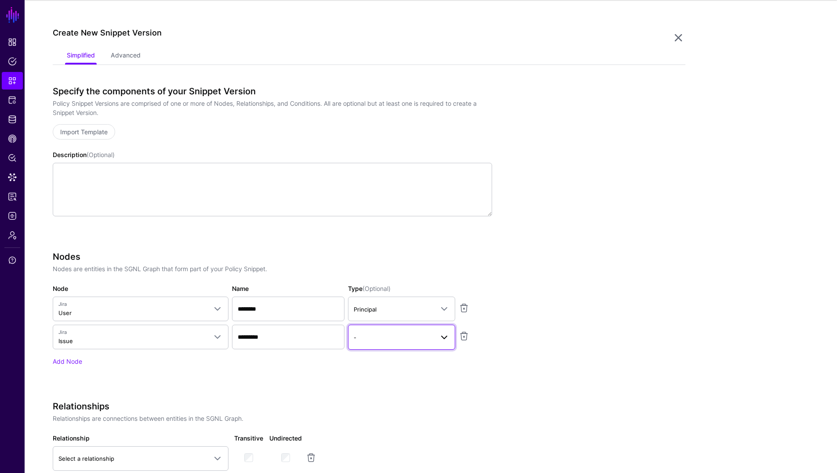
click at [372, 339] on span "-" at bounding box center [394, 338] width 80 height 10
click at [385, 384] on button "Asset" at bounding box center [401, 389] width 107 height 14
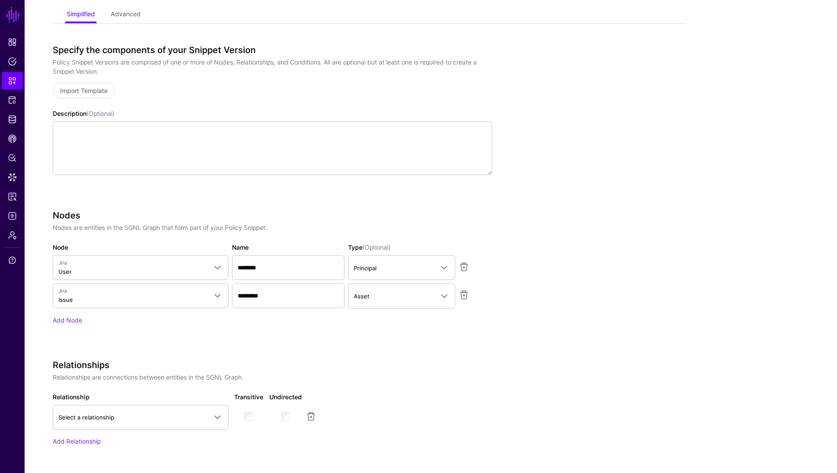
scroll to position [117, 0]
click at [213, 416] on span at bounding box center [217, 417] width 11 height 11
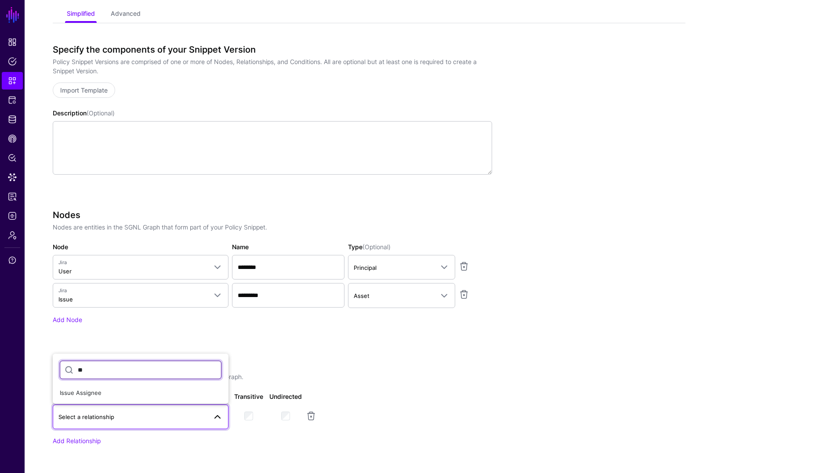
type input "*"
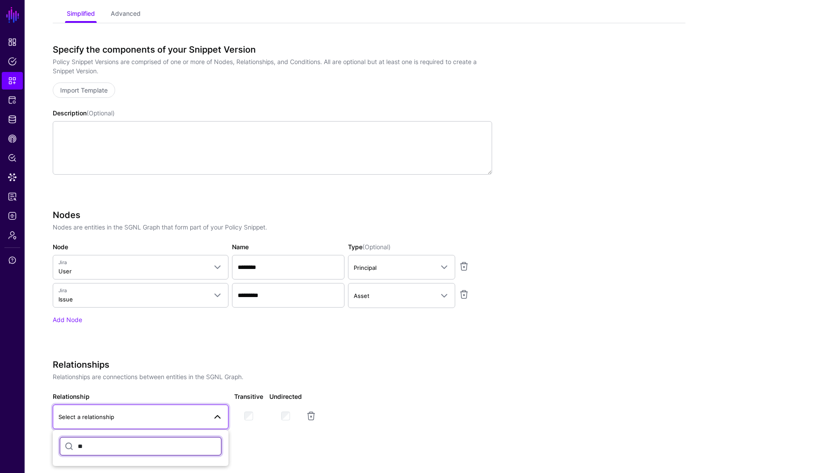
type input "*"
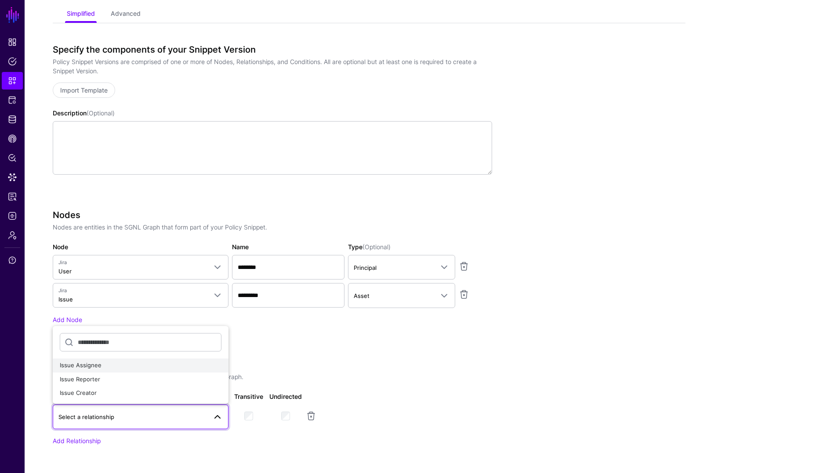
click at [89, 366] on span "Issue Assignee" at bounding box center [81, 365] width 42 height 7
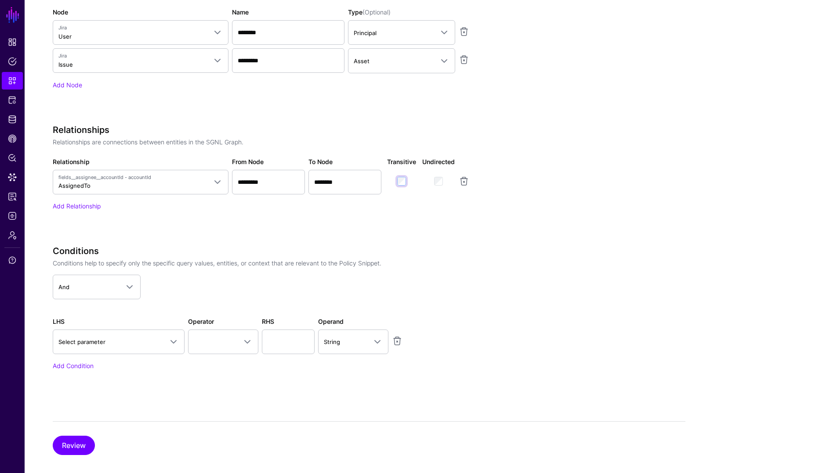
scroll to position [362, 0]
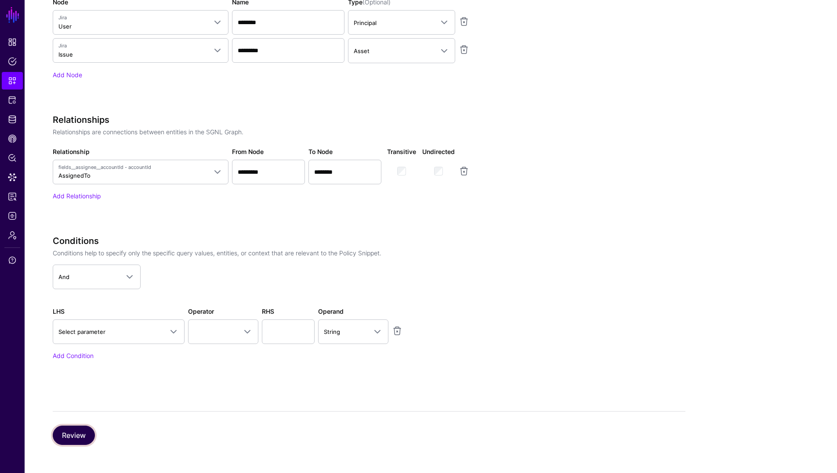
click at [78, 436] on button "Review" at bounding box center [74, 435] width 42 height 19
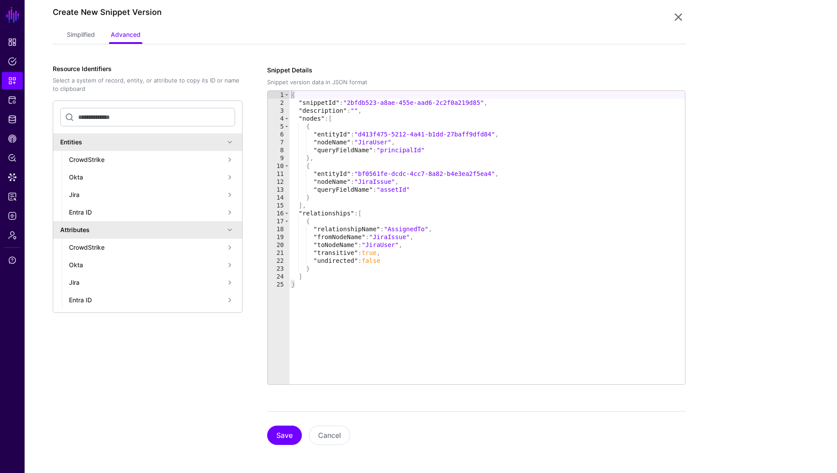
scroll to position [96, 0]
click at [292, 436] on button "Save" at bounding box center [284, 435] width 35 height 19
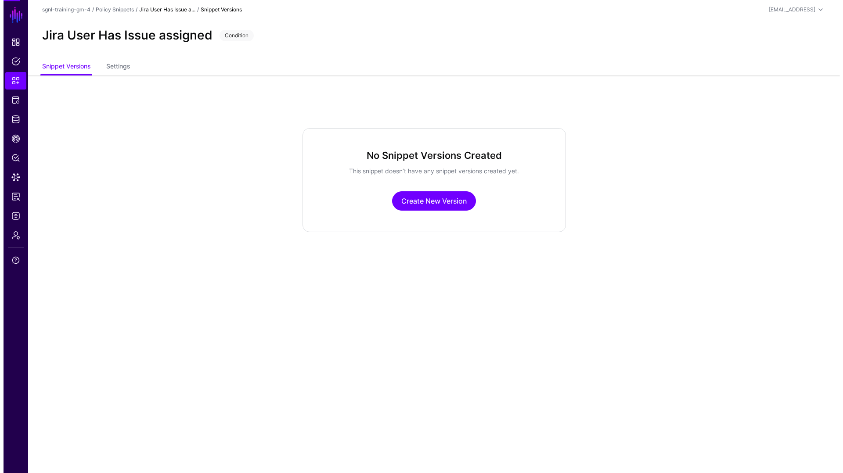
scroll to position [0, 0]
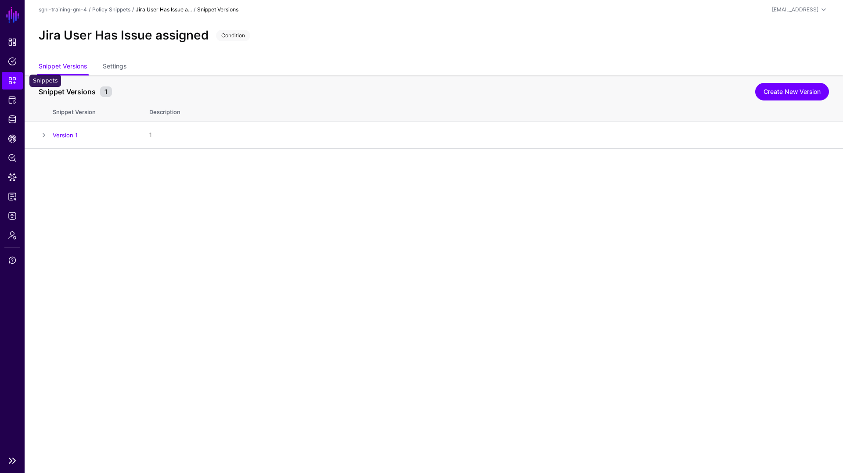
click at [13, 80] on span "Snippets" at bounding box center [12, 80] width 9 height 9
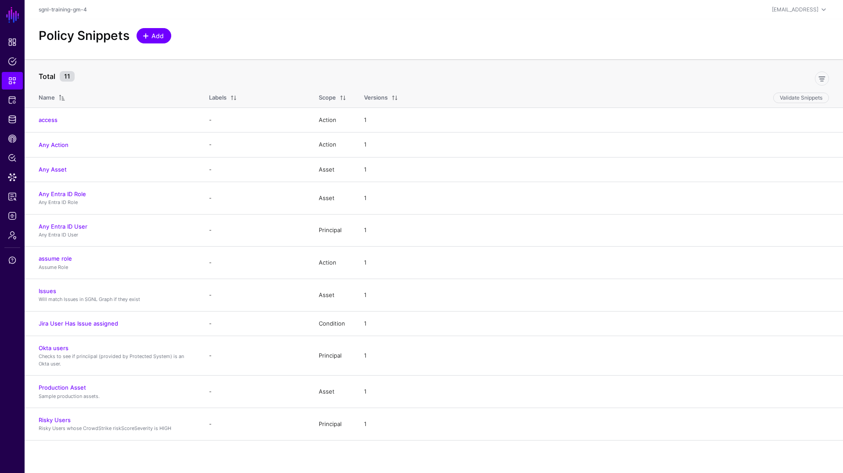
click at [159, 32] on span "Add" at bounding box center [158, 35] width 14 height 9
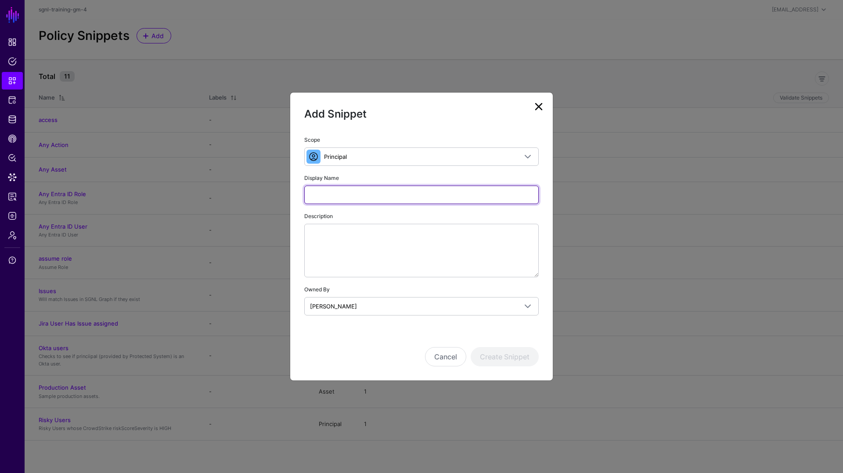
click at [328, 197] on input "Display Name" at bounding box center [421, 195] width 235 height 18
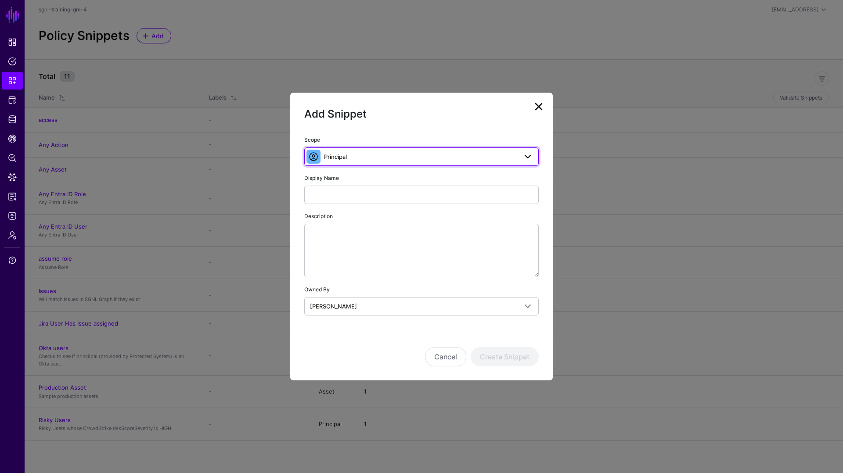
click at [352, 154] on span "Principal" at bounding box center [420, 157] width 193 height 10
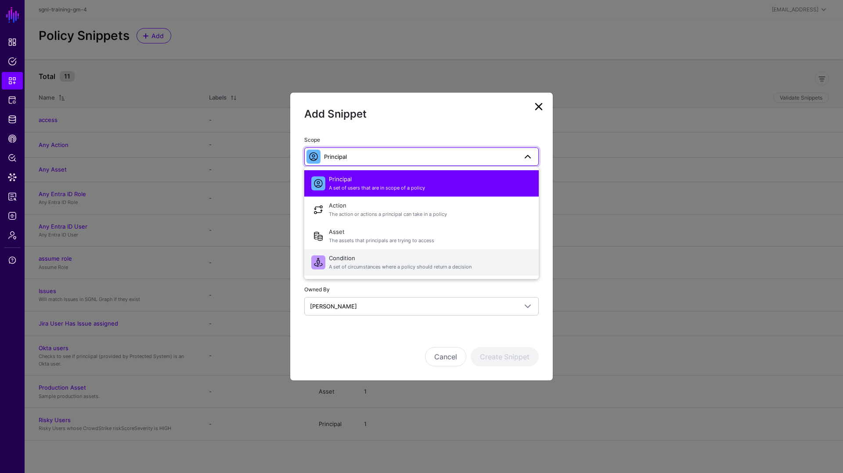
click at [343, 258] on span "Condition A set of circumstances where a policy should return a decision" at bounding box center [430, 262] width 203 height 21
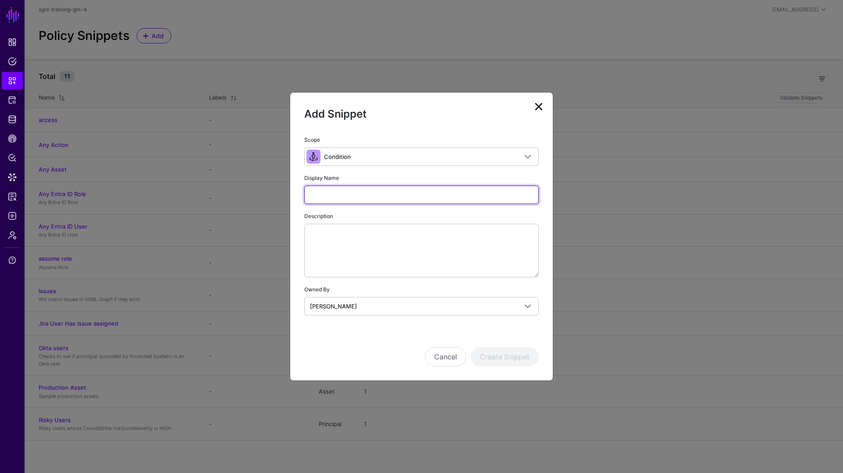
click at [323, 195] on input "Display Name" at bounding box center [421, 195] width 235 height 18
paste input "**********"
type input "**********"
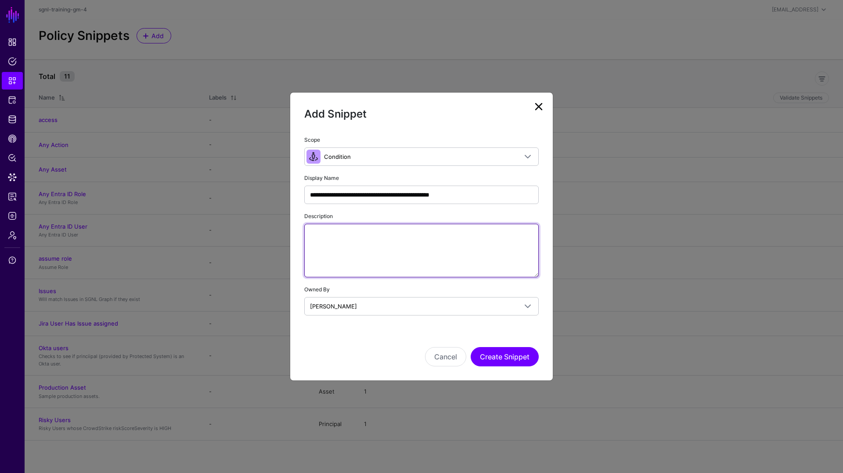
click at [357, 248] on textarea "Description" at bounding box center [421, 251] width 235 height 54
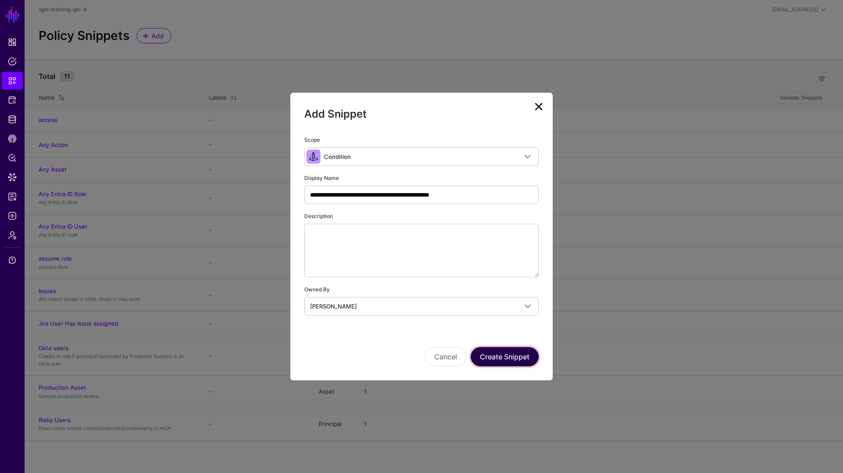
click at [496, 359] on button "Create Snippet" at bounding box center [505, 356] width 68 height 19
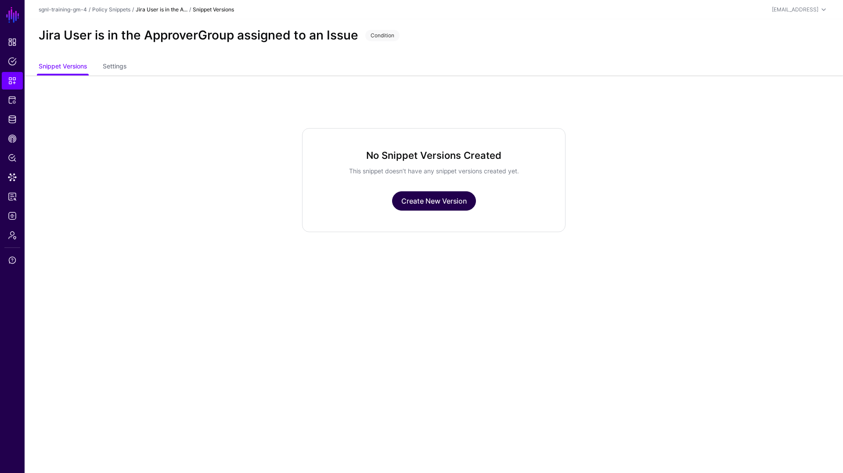
click at [412, 199] on link "Create New Version" at bounding box center [434, 200] width 84 height 19
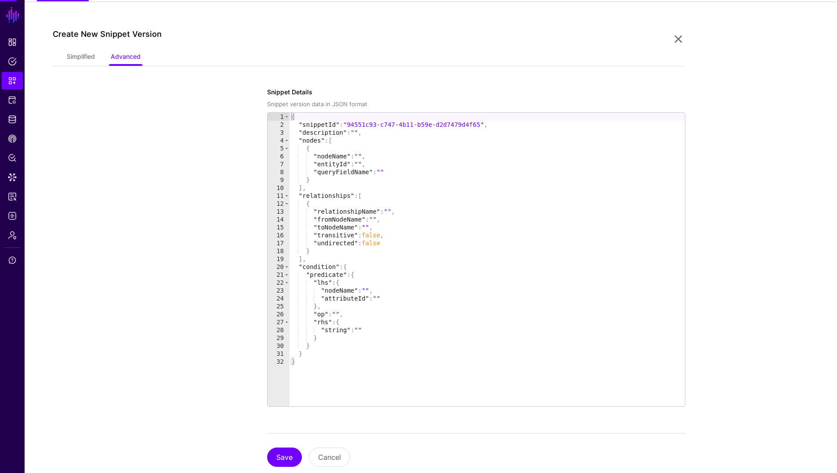
scroll to position [76, 0]
click at [91, 60] on link "Simplified" at bounding box center [81, 56] width 28 height 17
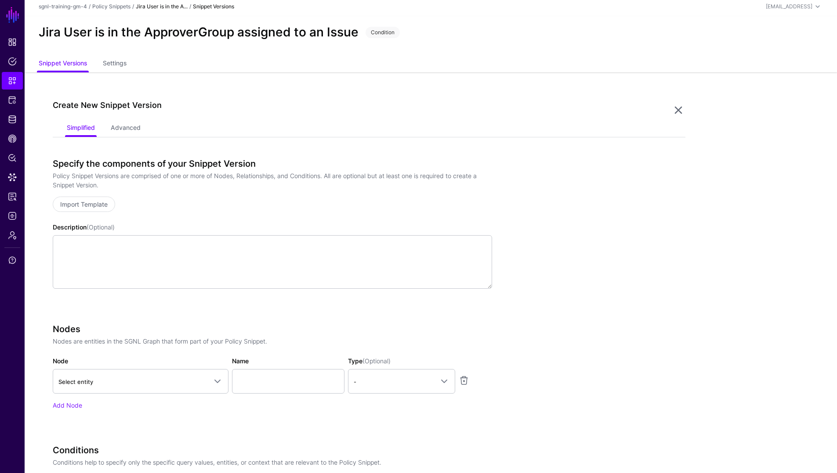
scroll to position [4, 0]
click at [163, 377] on span "Select entity" at bounding box center [132, 382] width 148 height 10
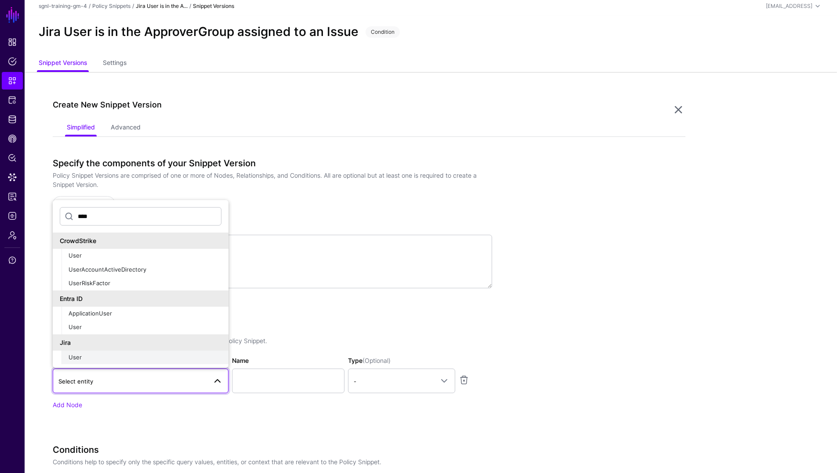
type input "****"
click at [76, 358] on span "User" at bounding box center [75, 357] width 13 height 7
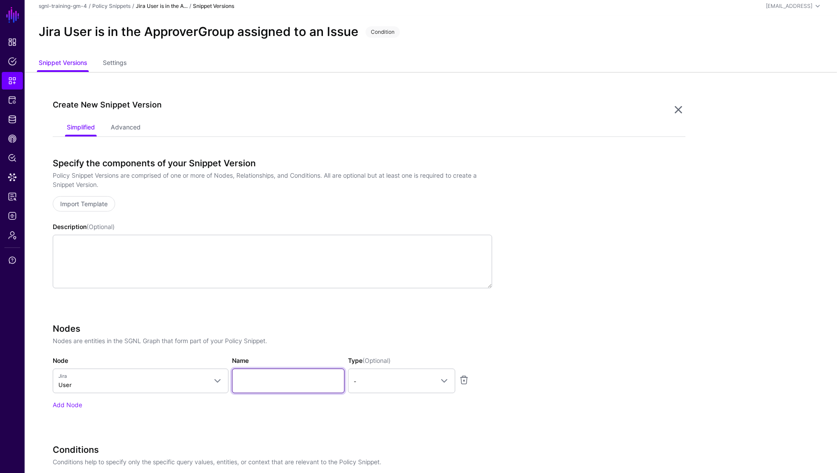
click at [260, 386] on input "Name" at bounding box center [288, 381] width 112 height 25
type input "********"
click at [377, 380] on span "-" at bounding box center [394, 382] width 80 height 10
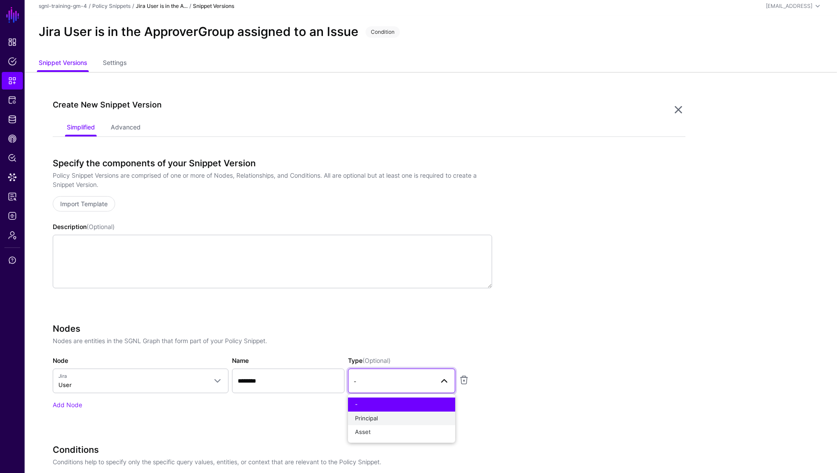
click at [374, 417] on span "Principal" at bounding box center [366, 418] width 23 height 7
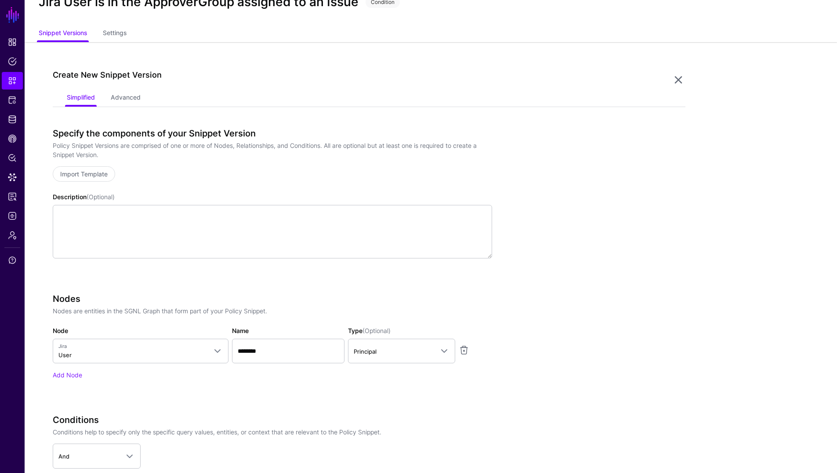
scroll to position [34, 0]
click at [68, 374] on link "Add Node" at bounding box center [67, 374] width 29 height 7
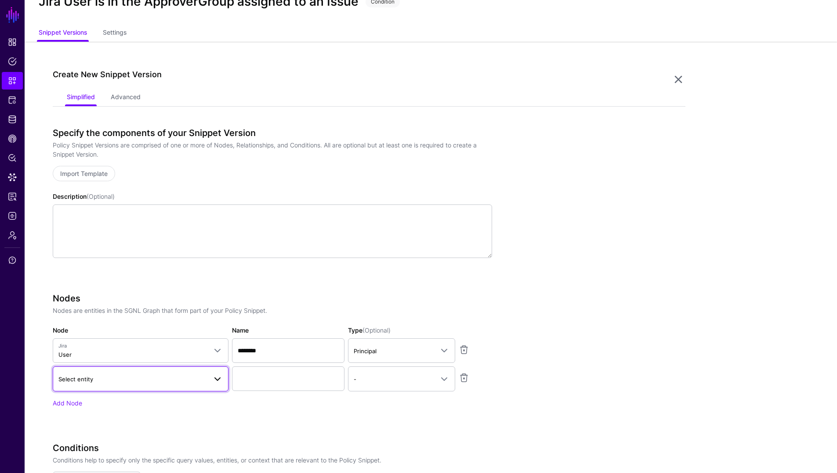
click at [79, 385] on link "Select entity" at bounding box center [141, 379] width 176 height 25
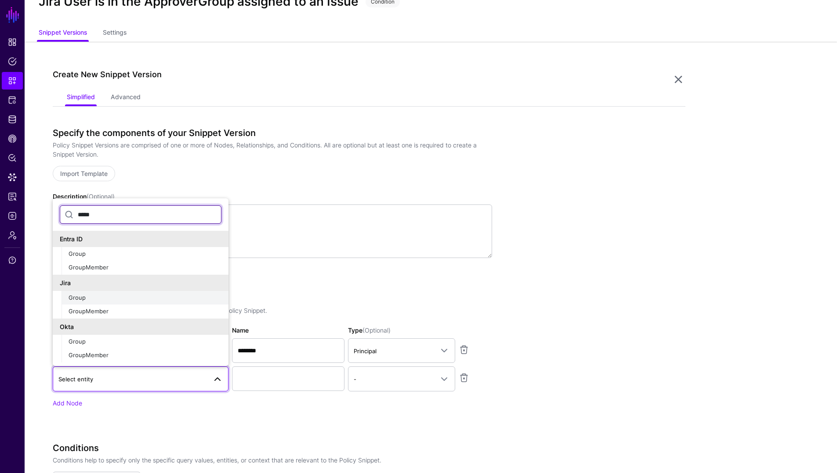
type input "*****"
click at [84, 296] on span "Group" at bounding box center [77, 297] width 17 height 7
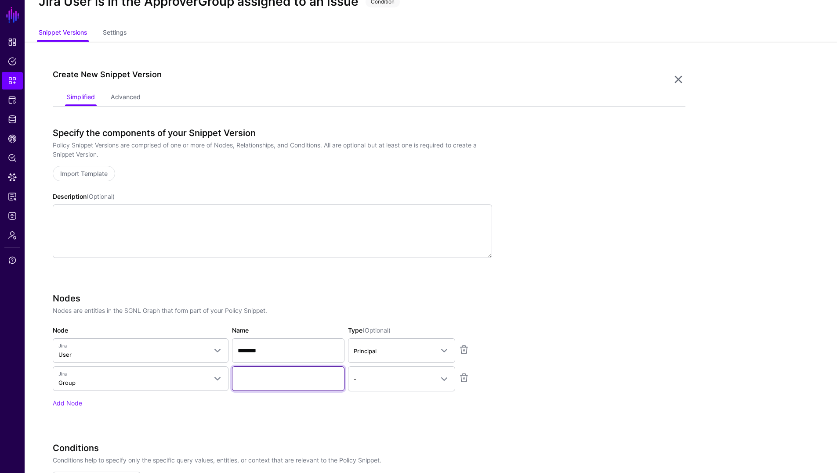
click at [242, 379] on input "Name" at bounding box center [288, 379] width 112 height 25
type input "*********"
click at [71, 406] on link "Add Node" at bounding box center [67, 403] width 29 height 7
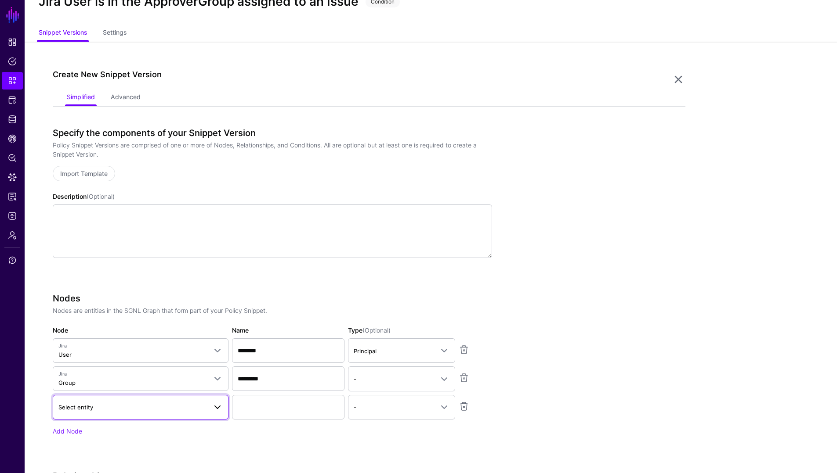
click at [92, 410] on span "Select entity" at bounding box center [75, 407] width 35 height 7
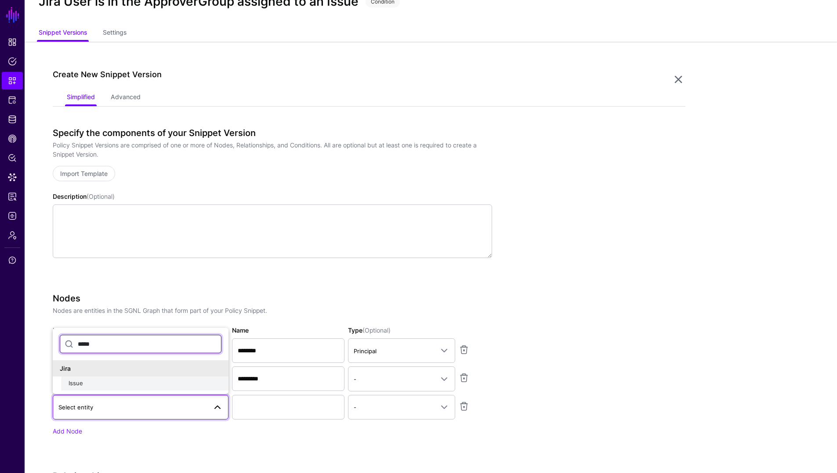
type input "*****"
click at [71, 381] on span "Issue" at bounding box center [76, 383] width 14 height 7
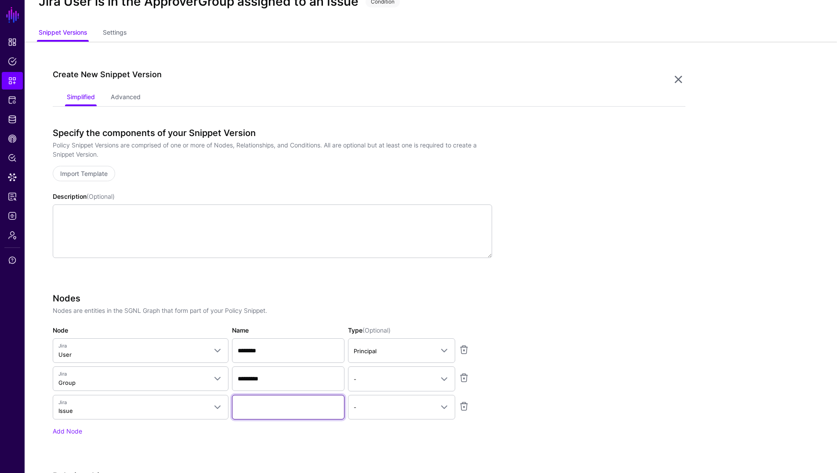
click at [260, 408] on input "Name" at bounding box center [288, 407] width 112 height 25
type input "*********"
click at [372, 410] on span "-" at bounding box center [394, 408] width 80 height 10
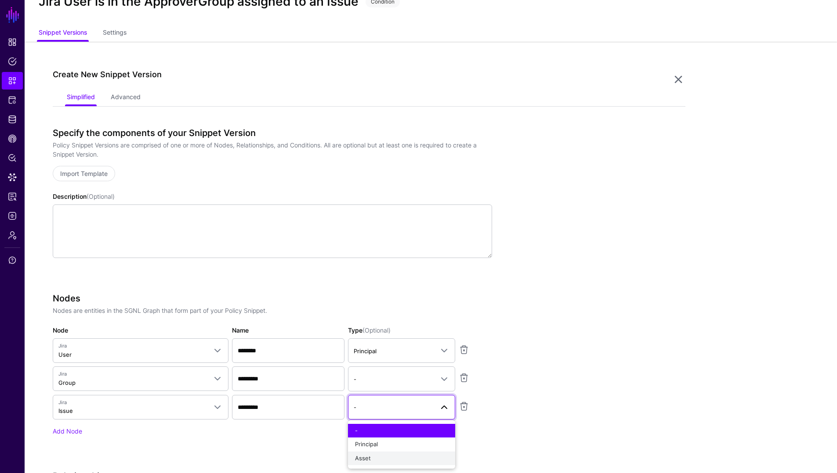
click at [368, 453] on button "Asset" at bounding box center [401, 459] width 107 height 14
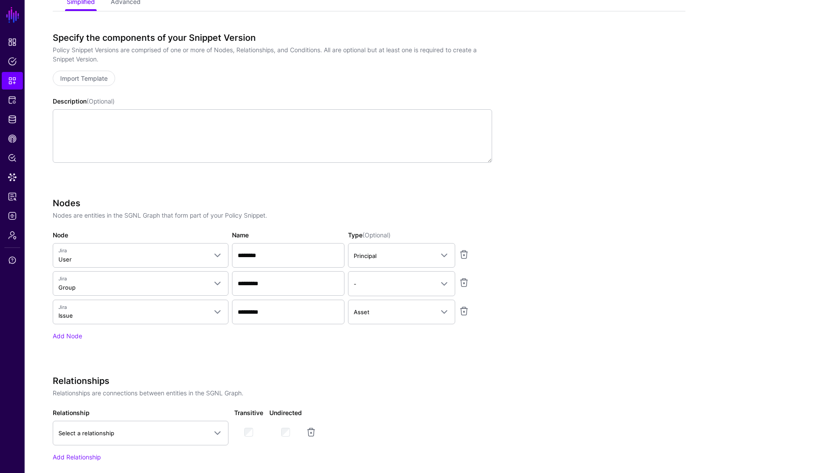
scroll to position [145, 0]
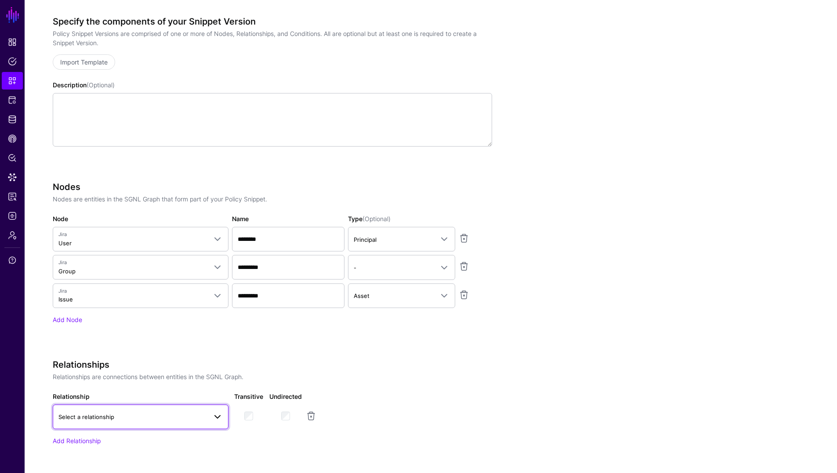
click at [162, 422] on span "Select a relationship" at bounding box center [140, 417] width 164 height 11
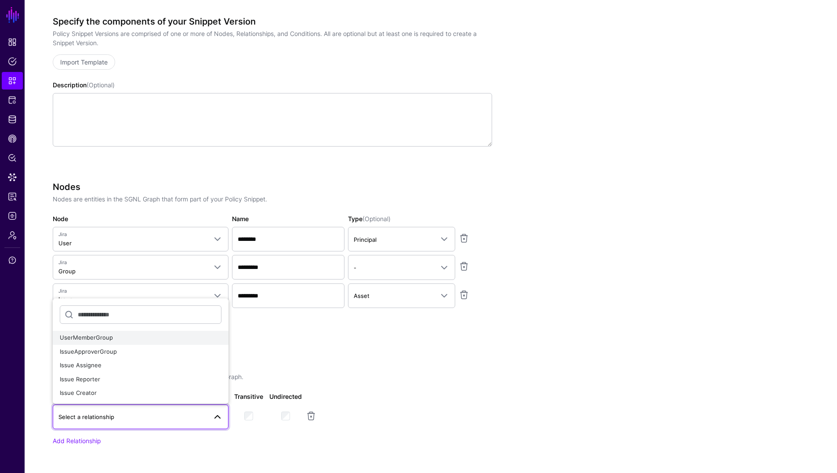
click at [107, 343] on button "UserMemberGroup" at bounding box center [141, 338] width 176 height 14
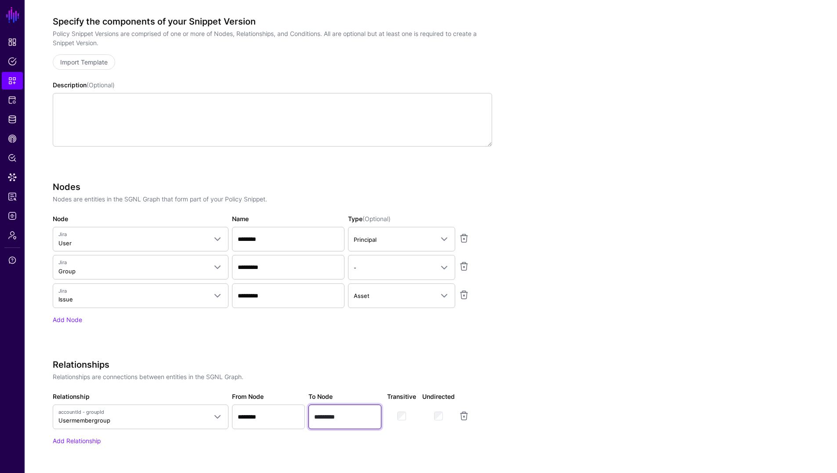
click at [340, 423] on input "*********" at bounding box center [344, 417] width 73 height 25
click at [287, 354] on div "Specify the components of your Snippet Version Policy Snippet Versions are comp…" at bounding box center [272, 323] width 439 height 614
click at [78, 441] on link "Add Relationship" at bounding box center [77, 440] width 48 height 7
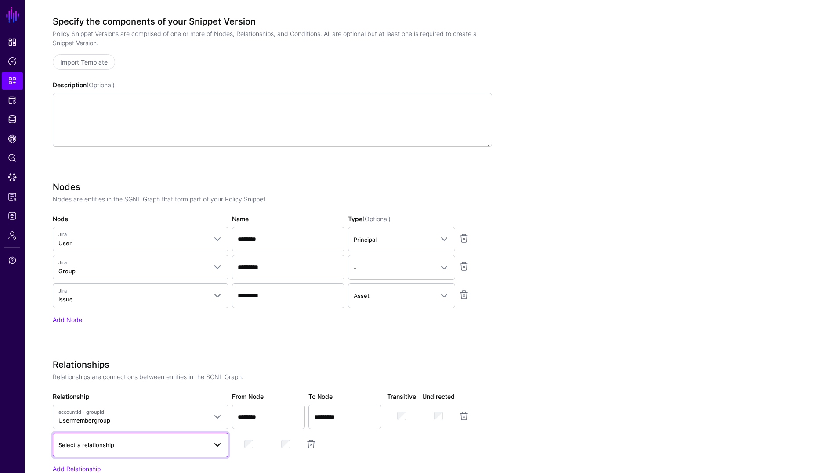
click at [102, 445] on span "Select a relationship" at bounding box center [86, 445] width 56 height 7
click at [100, 377] on span "IssueApproverGroup" at bounding box center [88, 379] width 57 height 7
click at [660, 360] on app-snippets-creator "Specify the components of your Snippet Version Policy Snippet Versions are comp…" at bounding box center [369, 337] width 632 height 642
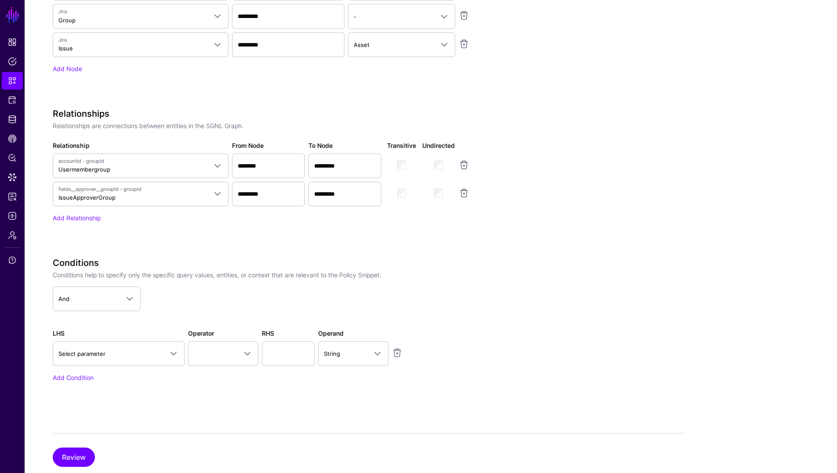
scroll to position [403, 0]
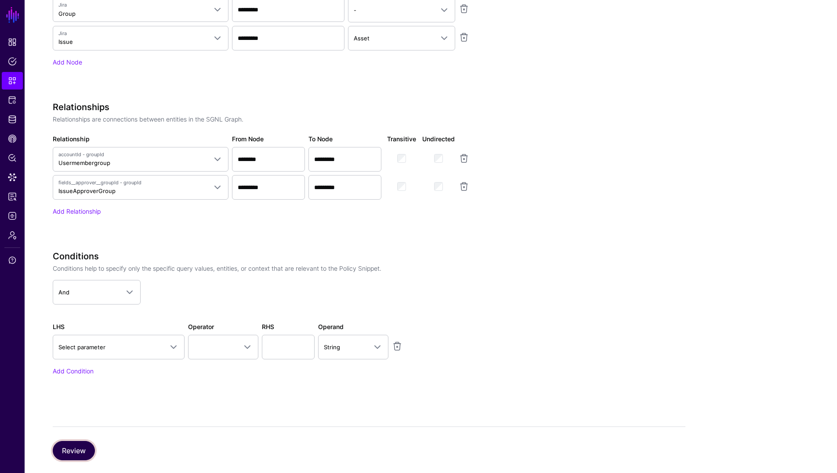
click at [83, 453] on button "Review" at bounding box center [74, 450] width 42 height 19
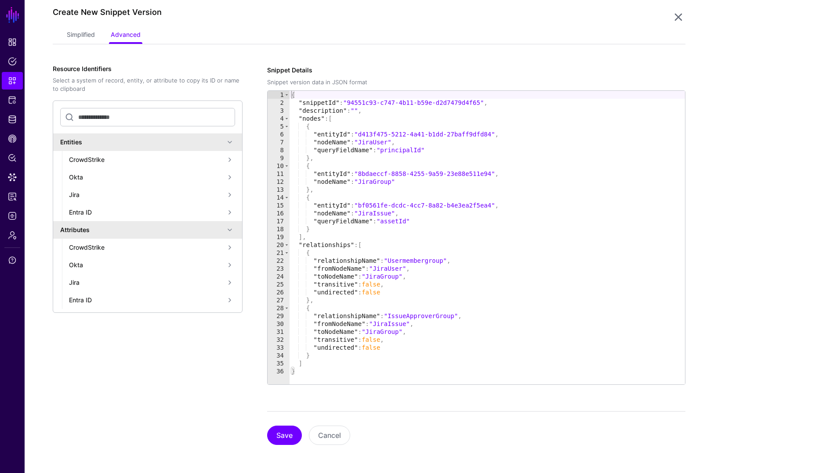
scroll to position [96, 0]
click at [288, 435] on button "Save" at bounding box center [284, 435] width 35 height 19
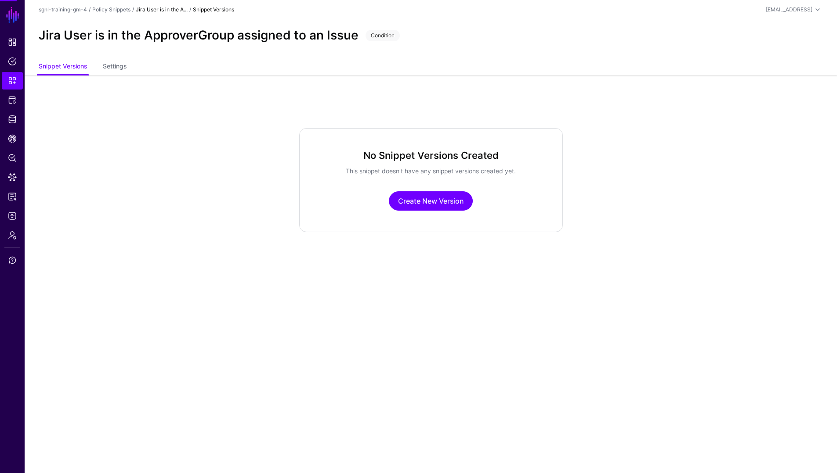
scroll to position [0, 0]
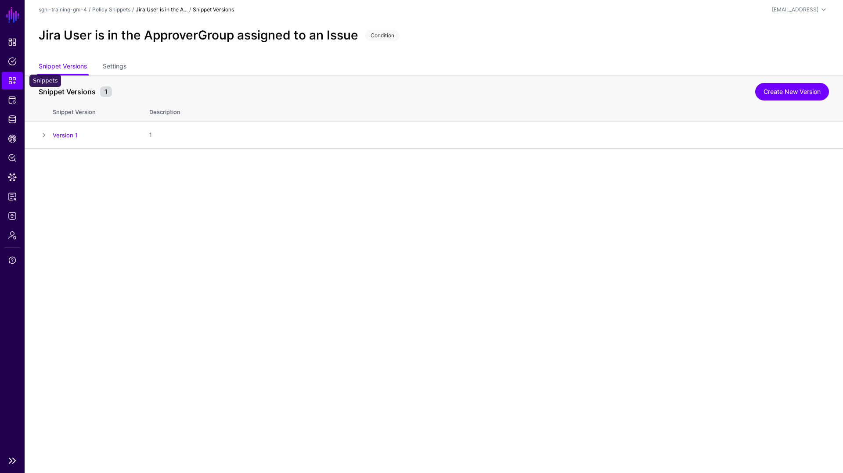
click at [15, 82] on span "Snippets" at bounding box center [12, 80] width 9 height 9
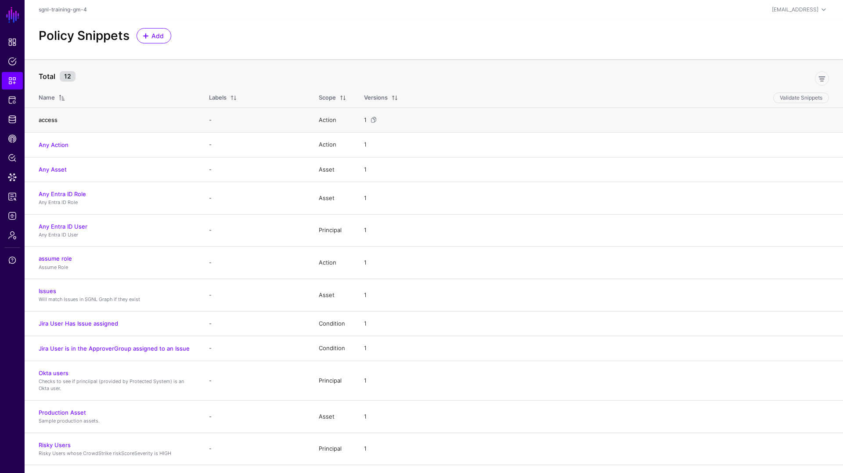
click at [44, 123] on link "access" at bounding box center [48, 119] width 19 height 7
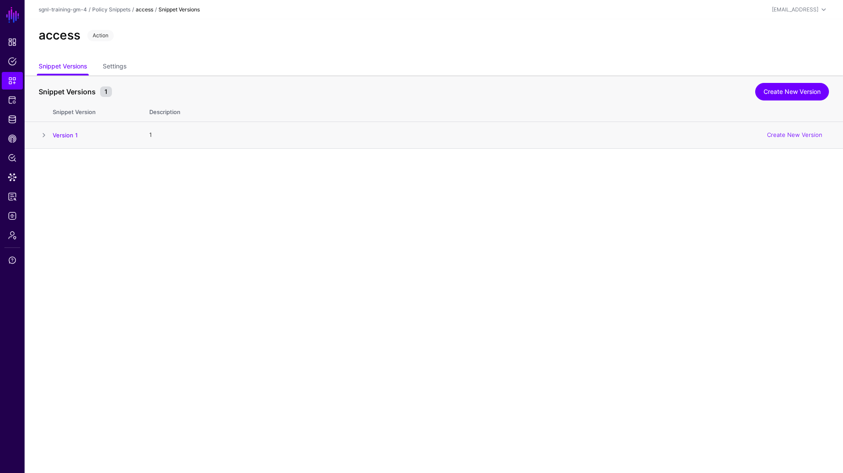
click at [40, 134] on span at bounding box center [44, 135] width 11 height 11
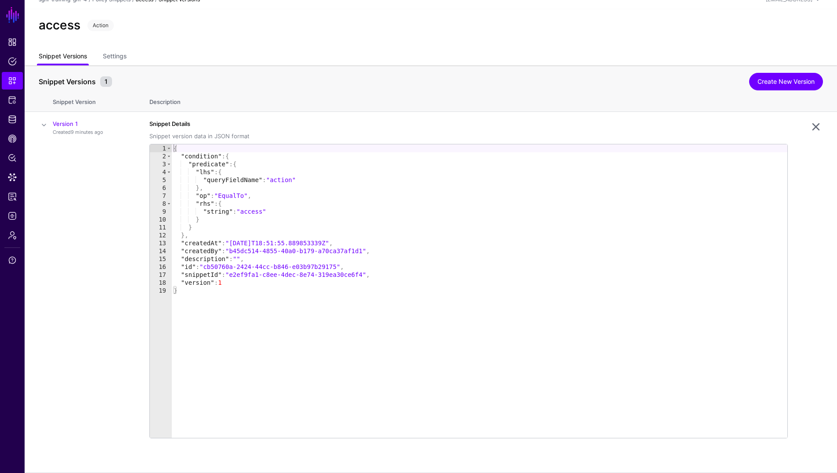
click at [55, 52] on link "Snippet Versions" at bounding box center [63, 57] width 48 height 17
click at [7, 82] on link "Snippets" at bounding box center [12, 81] width 21 height 18
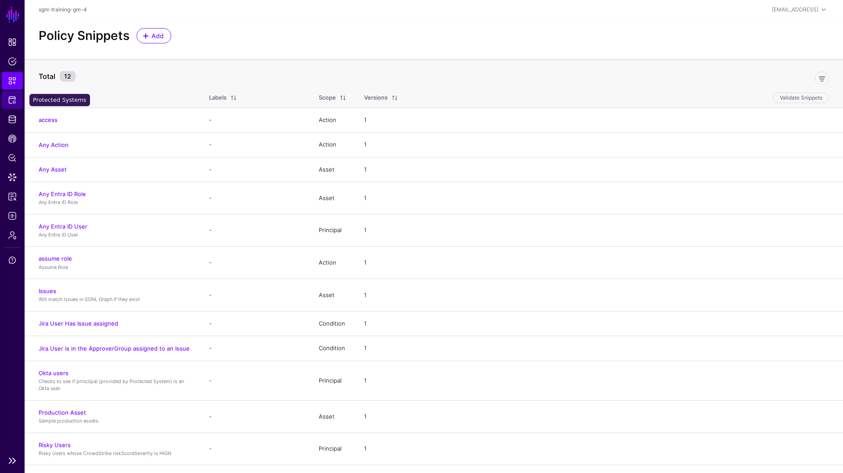
click at [10, 102] on span "Protected Systems" at bounding box center [12, 100] width 9 height 9
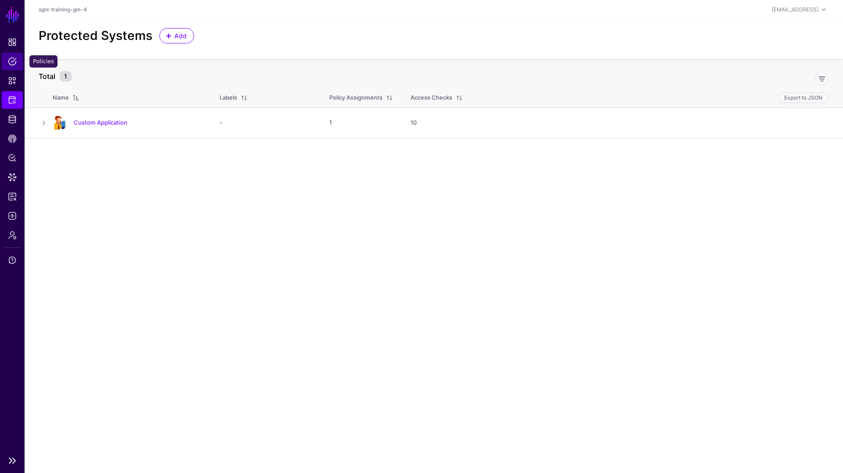
click at [12, 65] on span "Policies" at bounding box center [12, 61] width 9 height 9
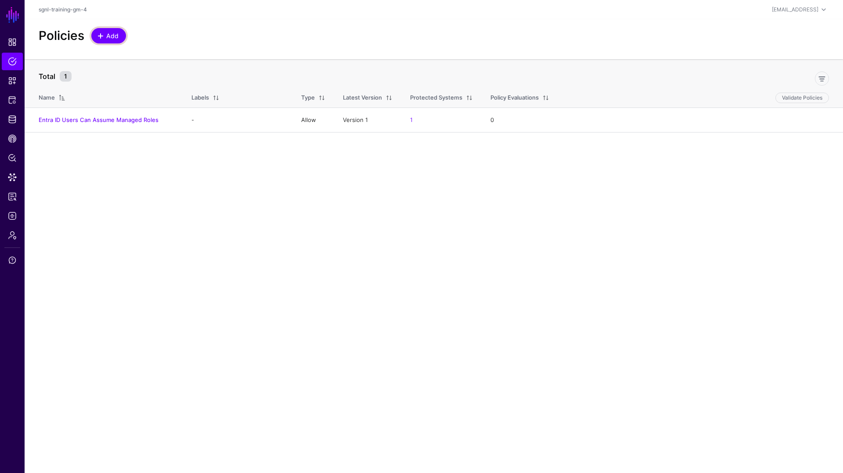
click at [111, 36] on span "Add" at bounding box center [112, 35] width 14 height 9
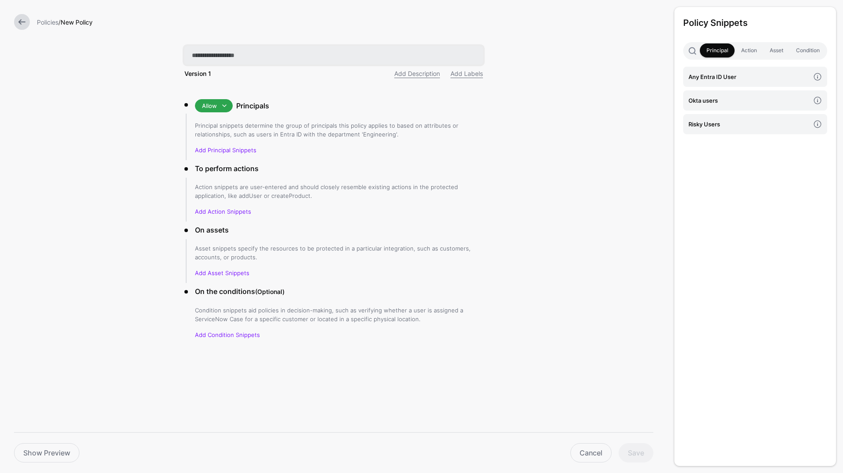
paste input "**********"
type input "**********"
click at [243, 149] on link "Add Principal Snippets" at bounding box center [225, 150] width 61 height 7
click at [731, 98] on h4 "Okta users" at bounding box center [749, 101] width 121 height 10
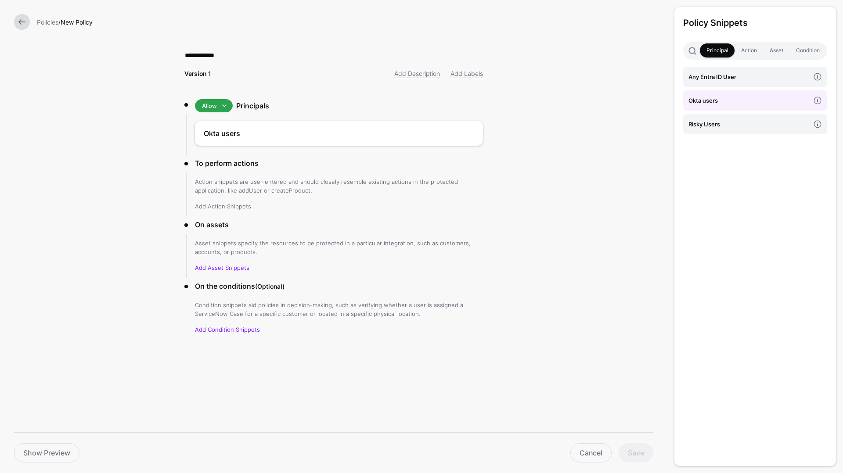
click at [217, 208] on link "Add Action Snippets" at bounding box center [223, 206] width 56 height 7
click at [696, 78] on h4 "access" at bounding box center [749, 77] width 121 height 10
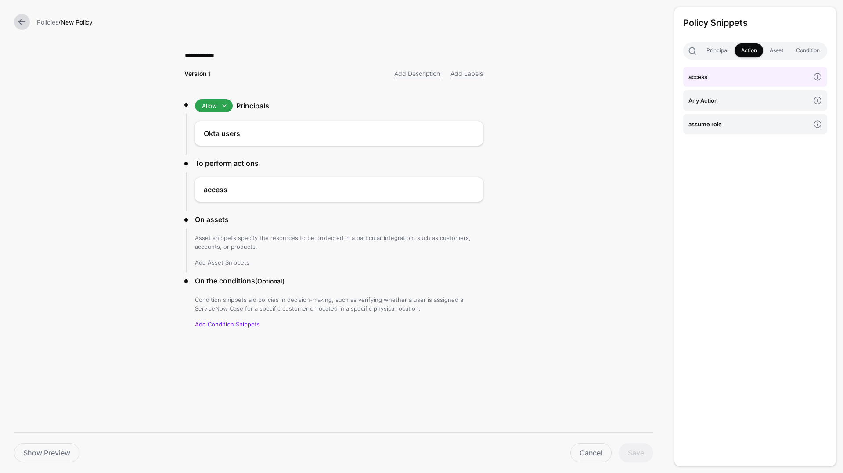
click at [221, 264] on link "Add Asset Snippets" at bounding box center [222, 262] width 54 height 7
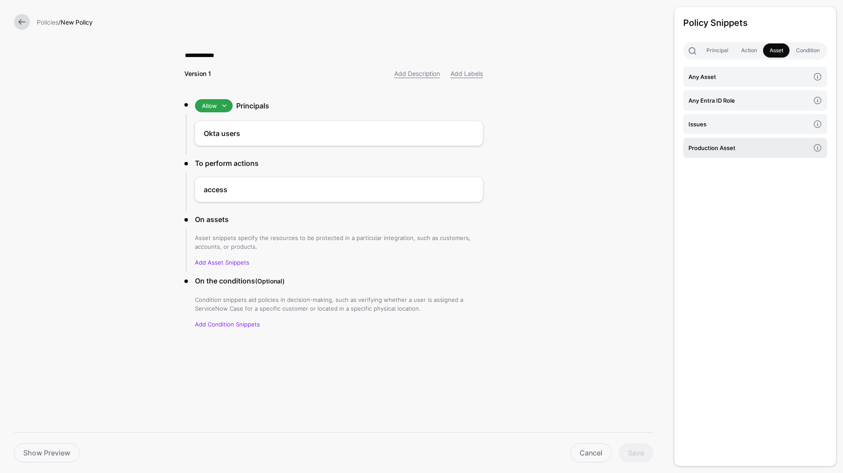
click at [701, 151] on h4 "Production Asset" at bounding box center [749, 148] width 121 height 10
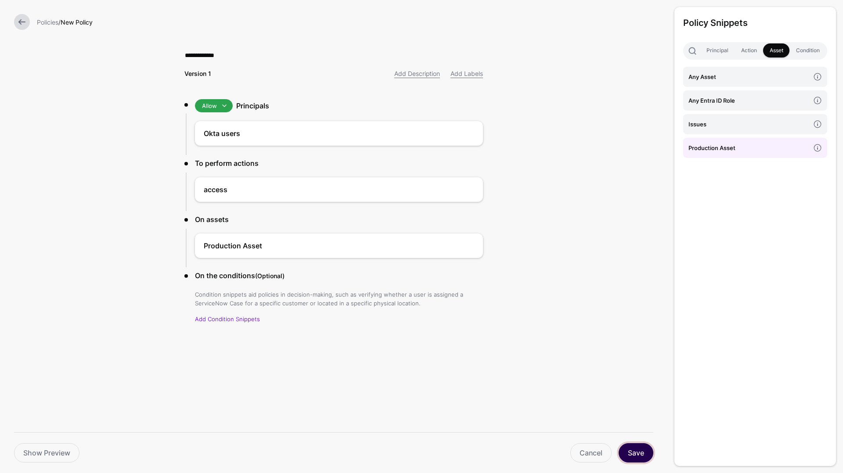
click at [642, 455] on button "Save" at bounding box center [636, 453] width 35 height 19
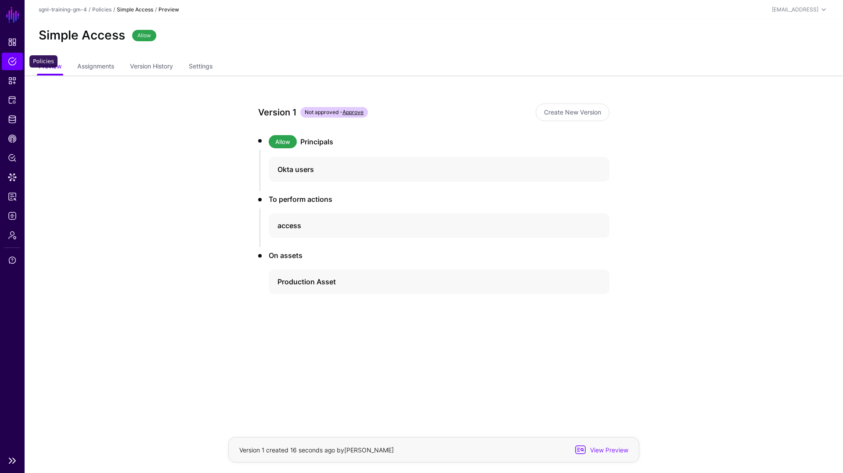
click at [12, 62] on span "Policies" at bounding box center [12, 61] width 9 height 9
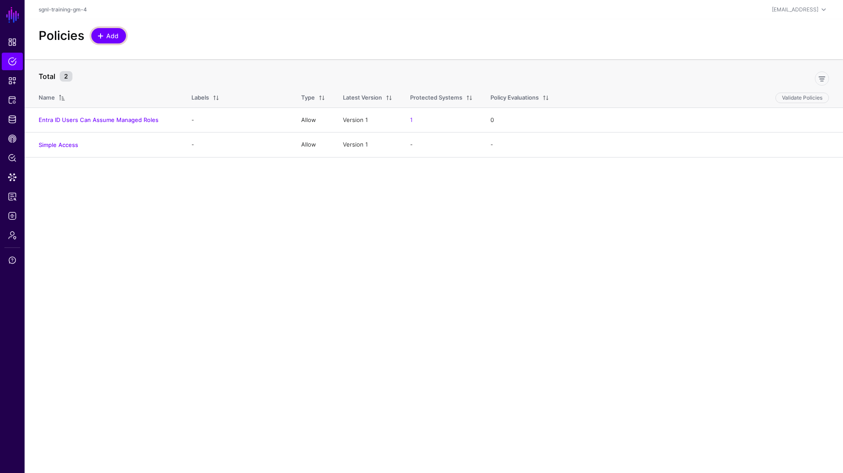
click at [113, 37] on span "Add" at bounding box center [112, 35] width 14 height 9
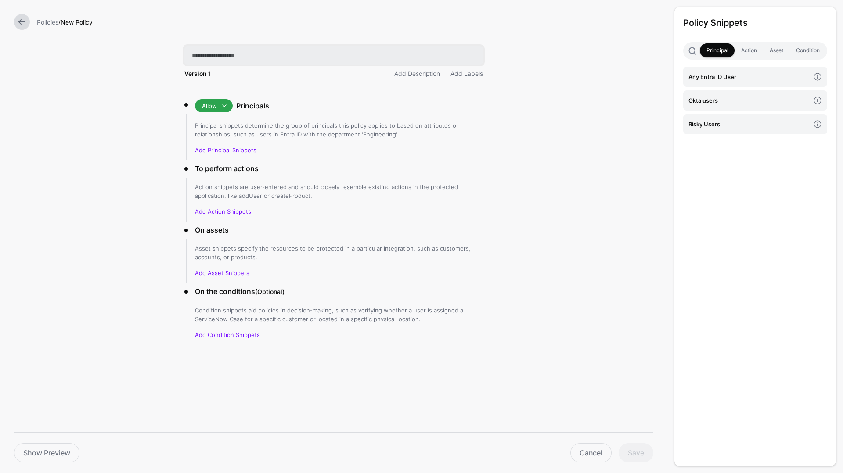
paste input "**********"
type input "**********"
click at [240, 150] on link "Add Principal Snippets" at bounding box center [225, 150] width 61 height 7
click at [729, 102] on h4 "Okta users" at bounding box center [749, 101] width 121 height 10
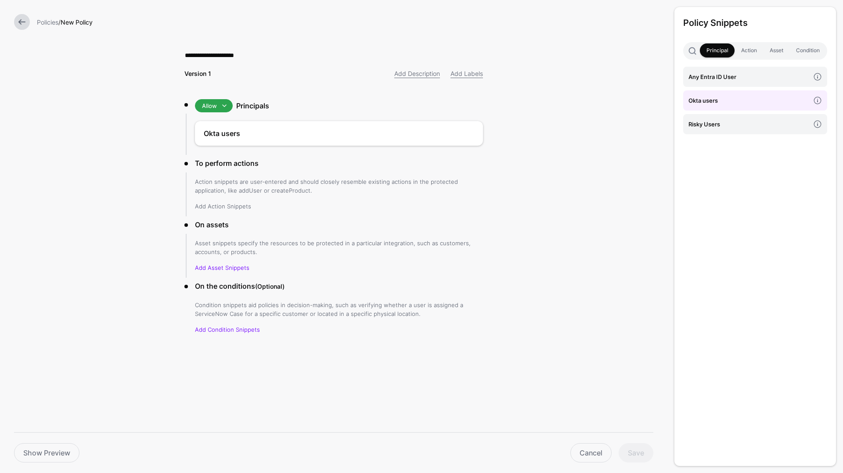
click at [213, 208] on link "Add Action Snippets" at bounding box center [223, 206] width 56 height 7
click at [714, 81] on h4 "access" at bounding box center [749, 77] width 121 height 10
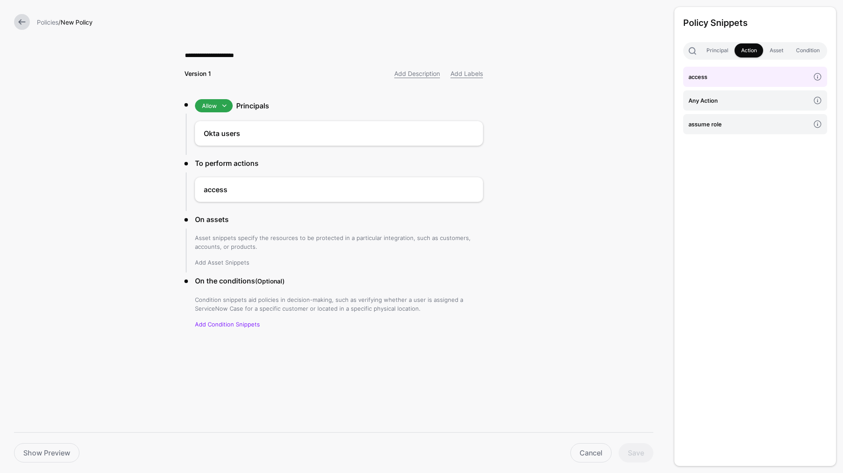
click at [227, 262] on link "Add Asset Snippets" at bounding box center [222, 262] width 54 height 7
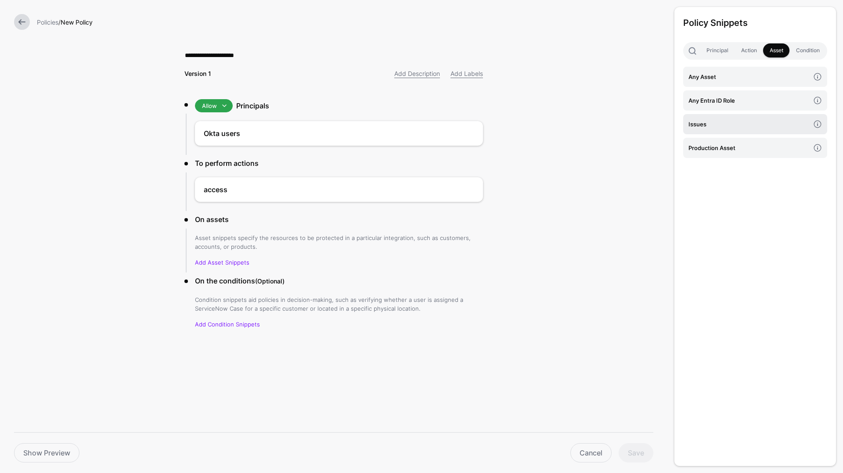
click at [697, 126] on h4 "Issues" at bounding box center [749, 124] width 121 height 10
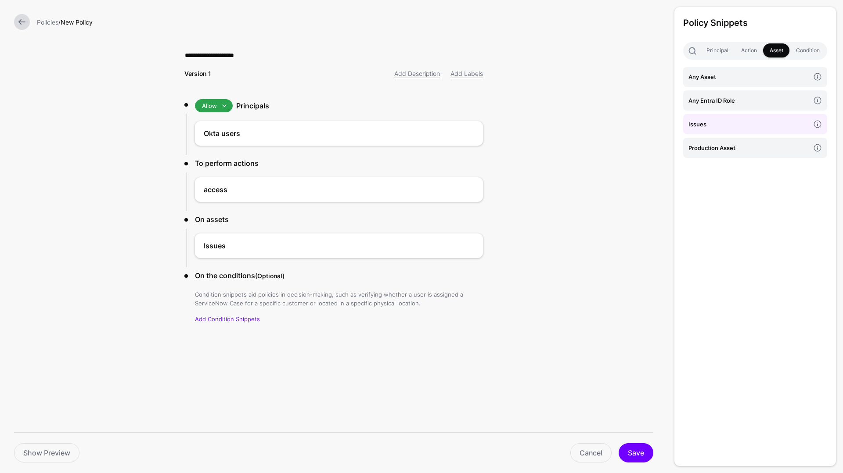
click at [223, 323] on p "Add Condition Snippets" at bounding box center [339, 319] width 288 height 9
click at [222, 319] on link "Add Condition Snippets" at bounding box center [227, 319] width 65 height 7
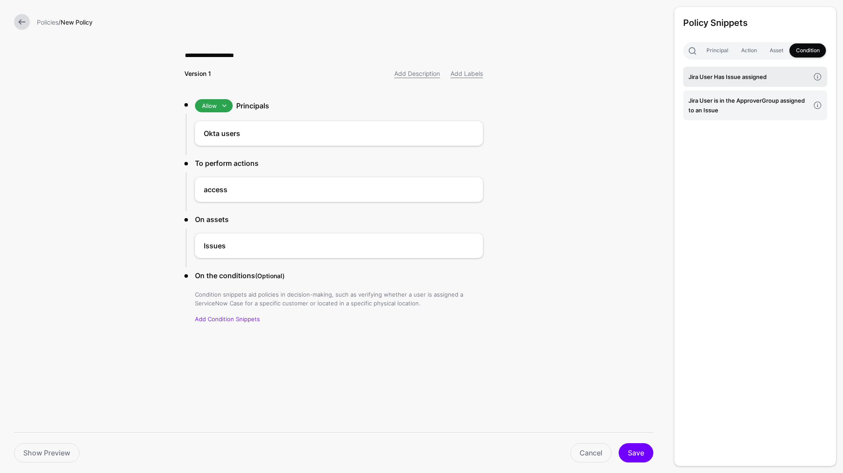
click at [747, 81] on h4 "Jira User Has Issue assigned" at bounding box center [749, 77] width 121 height 10
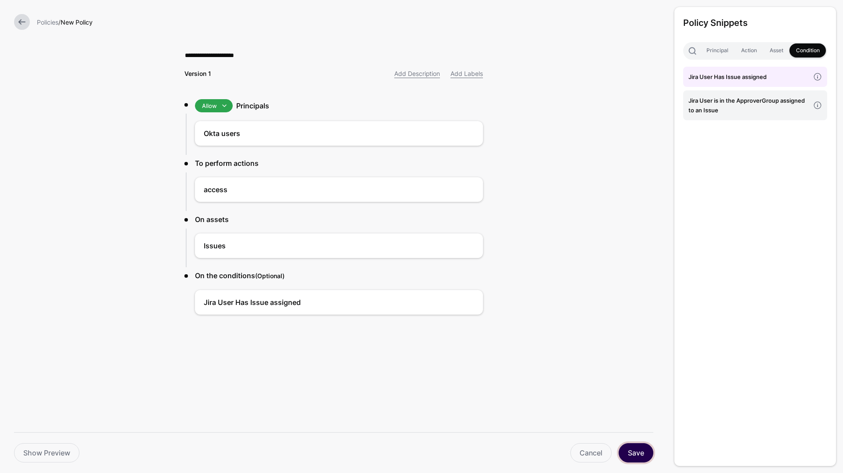
click at [636, 455] on button "Save" at bounding box center [636, 453] width 35 height 19
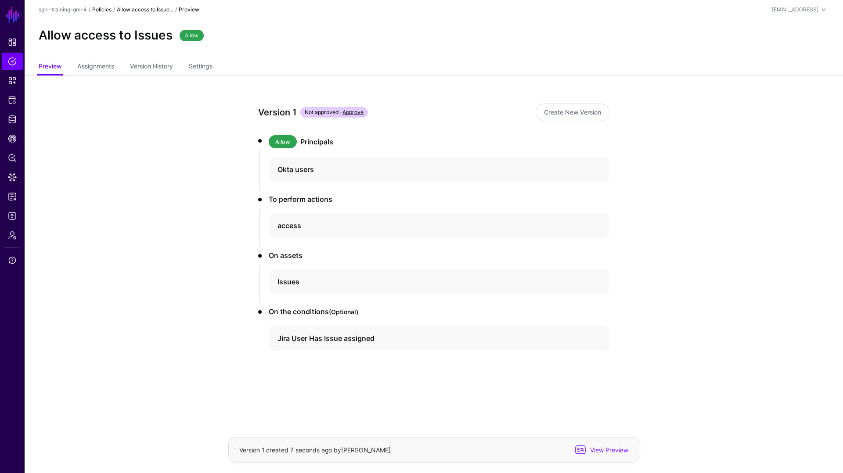
click at [104, 11] on link "Policies" at bounding box center [101, 9] width 19 height 7
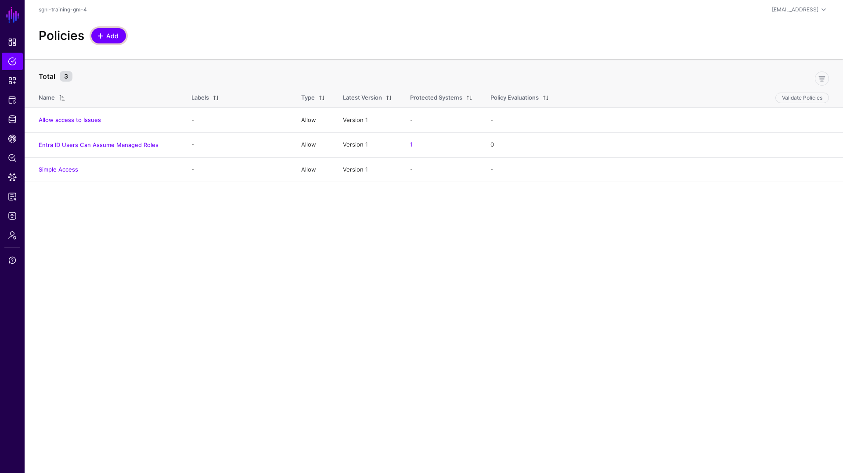
click at [106, 36] on span "Add" at bounding box center [112, 35] width 14 height 9
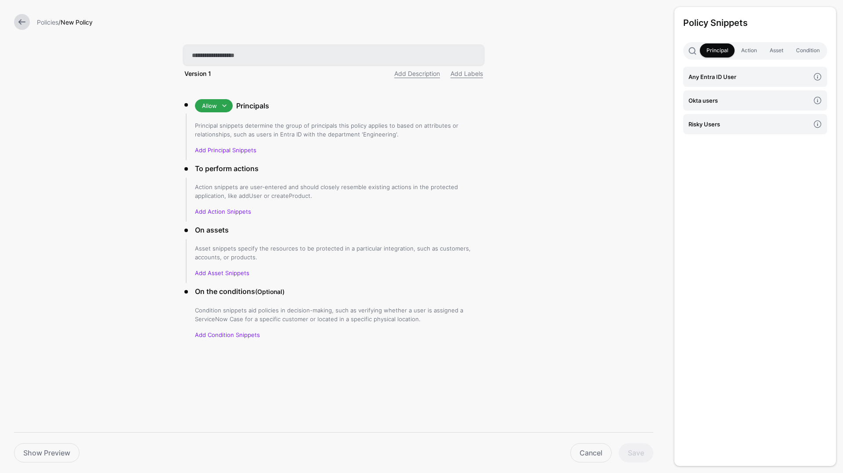
paste input "**********"
type input "**********"
click at [206, 152] on link "Add Principal Snippets" at bounding box center [225, 150] width 61 height 7
click at [206, 146] on p "Add Principal Snippets" at bounding box center [339, 150] width 288 height 9
click at [205, 148] on link "Add Principal Snippets" at bounding box center [225, 150] width 61 height 7
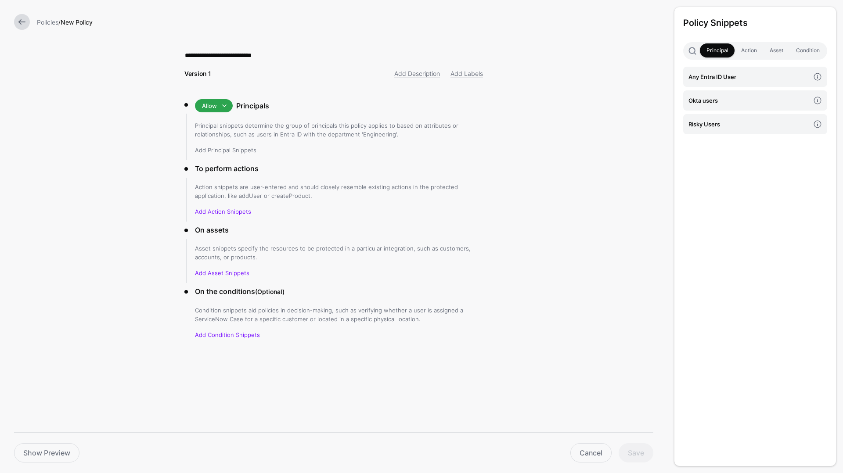
click at [205, 148] on link "Add Principal Snippets" at bounding box center [225, 150] width 61 height 7
click at [21, 23] on link at bounding box center [22, 22] width 16 height 16
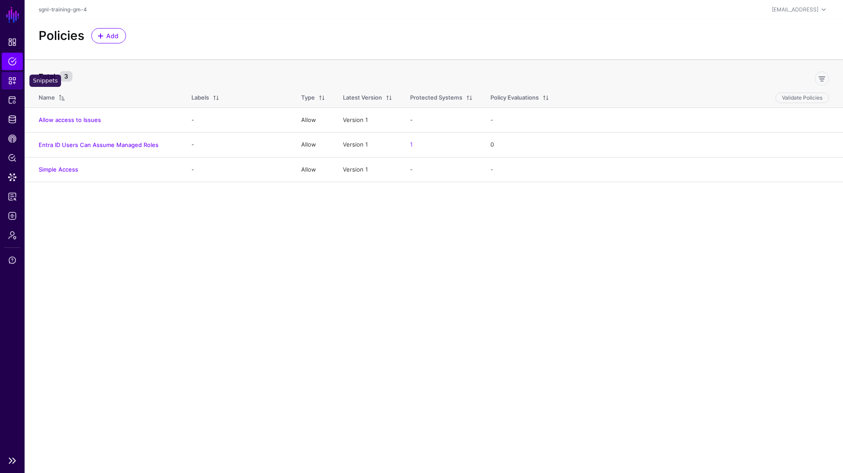
click at [16, 80] on span "Snippets" at bounding box center [12, 80] width 9 height 9
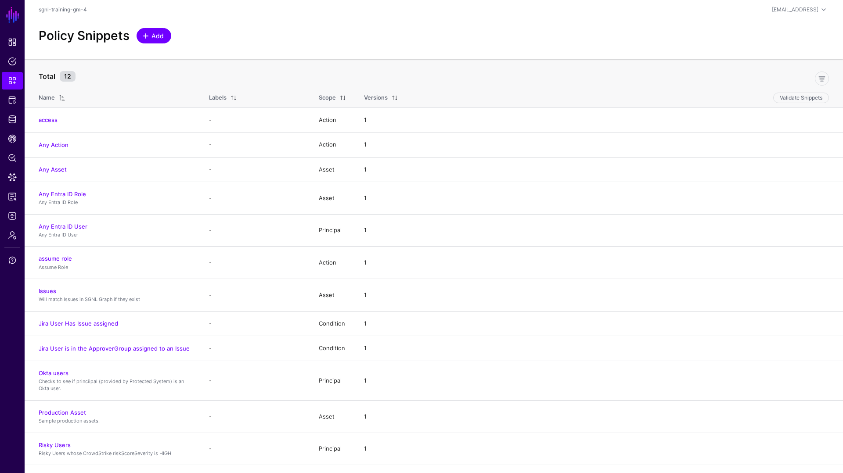
click at [155, 36] on span "Add" at bounding box center [158, 35] width 14 height 9
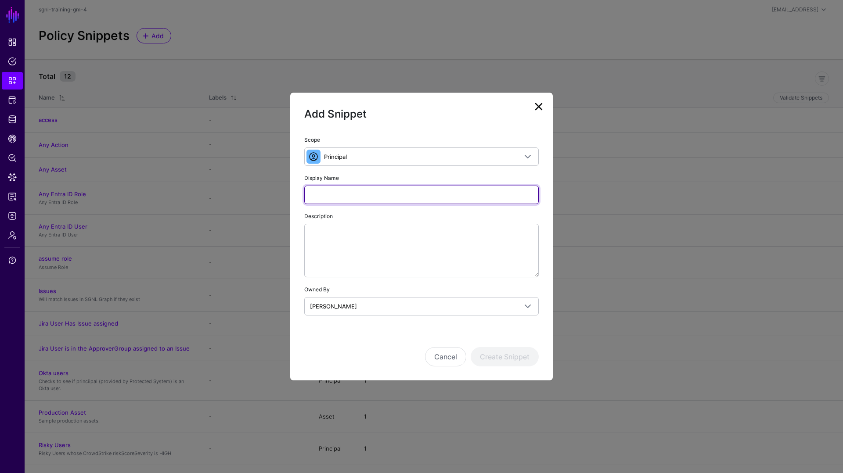
click at [329, 196] on input "Display Name" at bounding box center [421, 195] width 235 height 18
paste input "**********"
type input "**********"
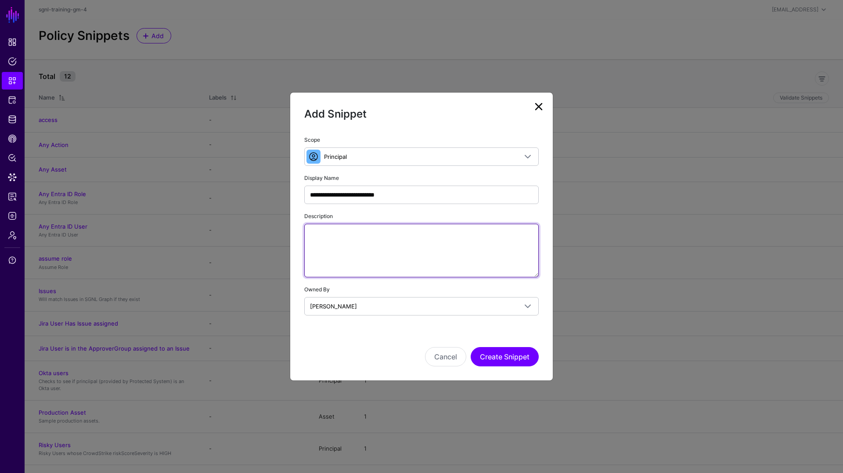
click at [329, 246] on textarea "Description" at bounding box center [421, 251] width 235 height 54
paste textarea "**********"
type textarea "**********"
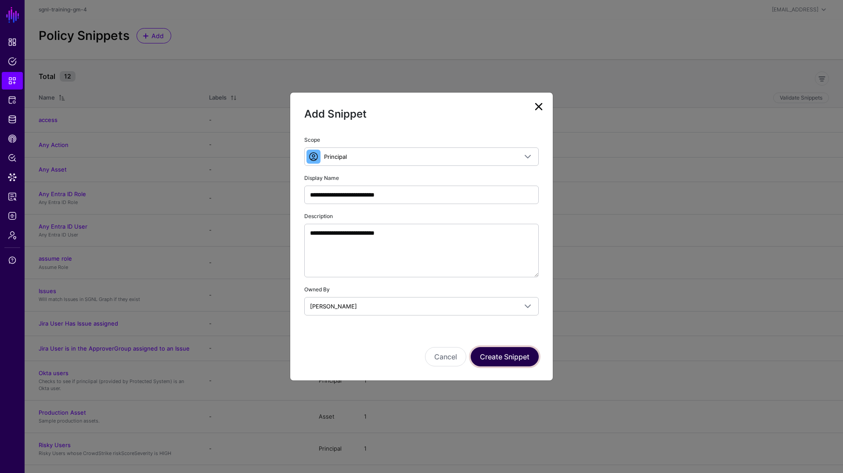
click at [507, 360] on button "Create Snippet" at bounding box center [505, 356] width 68 height 19
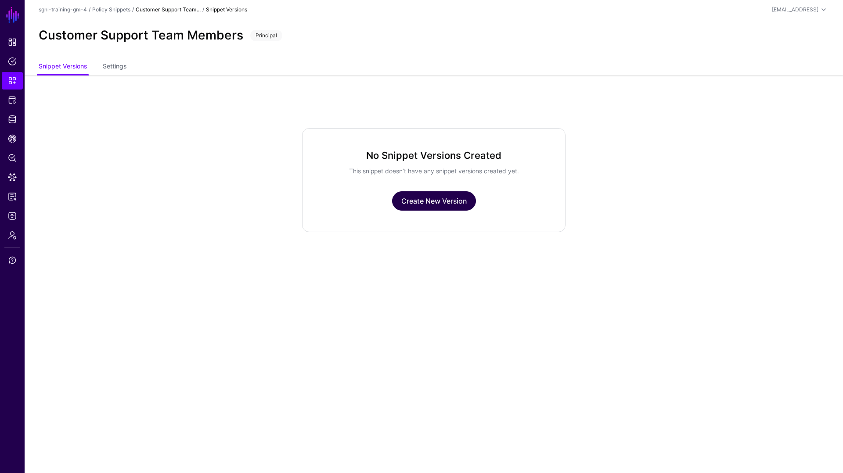
click at [440, 203] on link "Create New Version" at bounding box center [434, 200] width 84 height 19
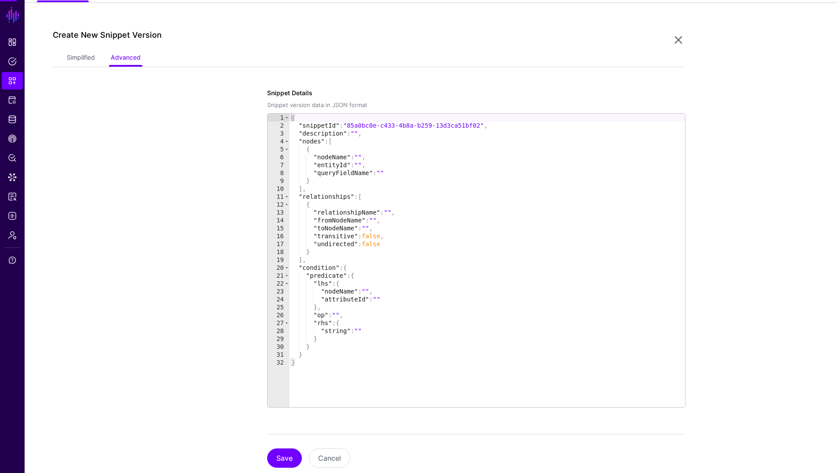
scroll to position [76, 0]
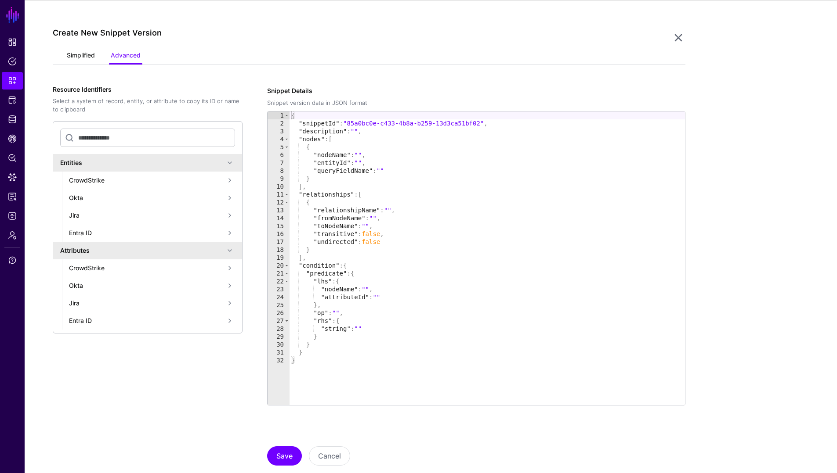
click at [74, 54] on link "Simplified" at bounding box center [81, 56] width 28 height 17
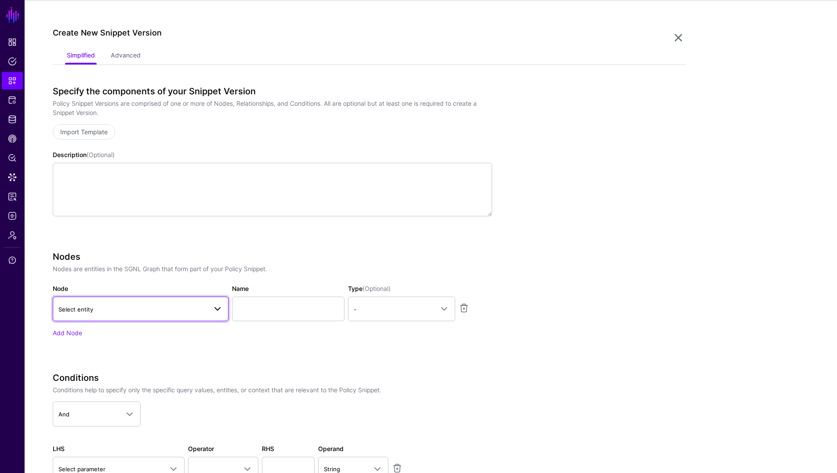
click at [119, 310] on span "Select entity" at bounding box center [132, 310] width 148 height 10
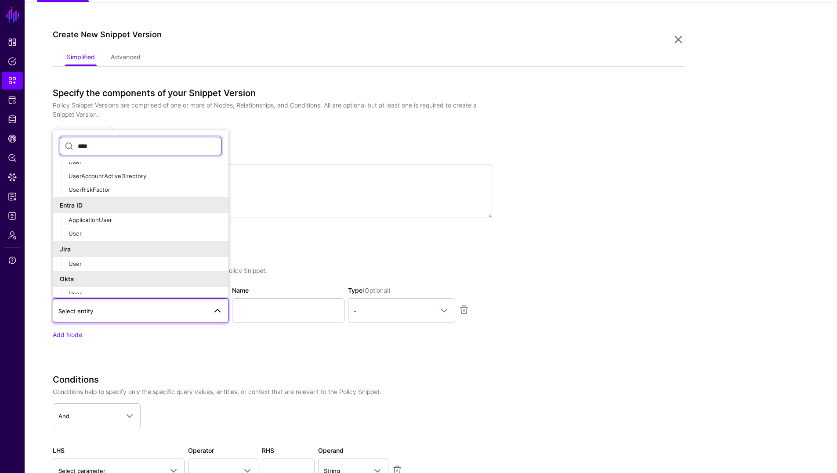
scroll to position [30, 0]
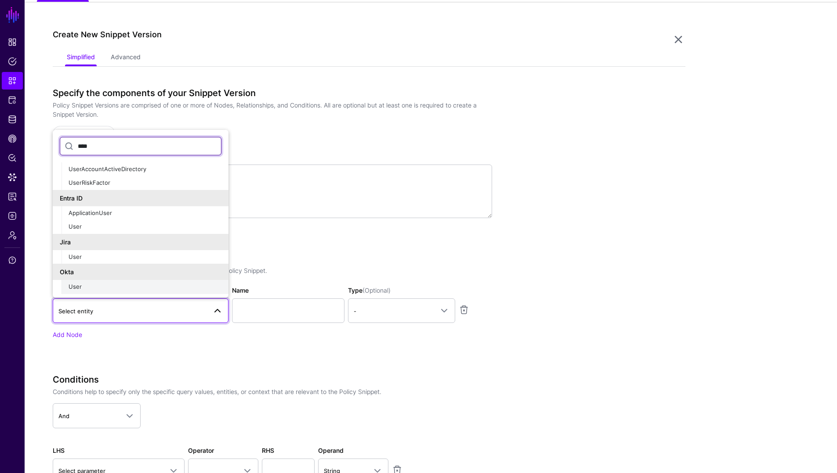
type input "****"
click at [84, 286] on div "User" at bounding box center [145, 287] width 153 height 9
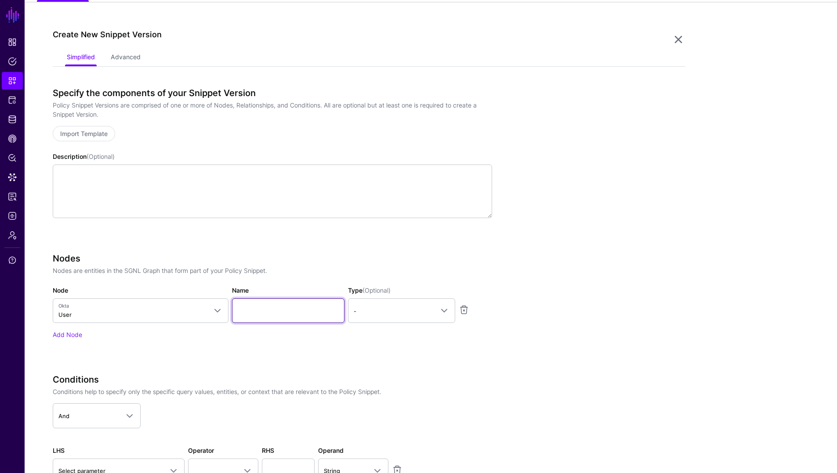
click at [269, 315] on input "Name" at bounding box center [288, 311] width 112 height 25
type input "********"
click at [394, 319] on link "-" at bounding box center [401, 311] width 107 height 25
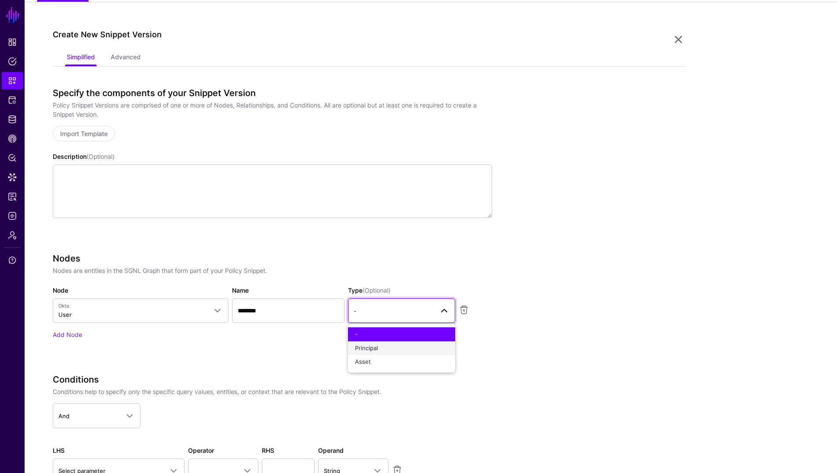
click at [368, 349] on span "Principal" at bounding box center [366, 348] width 23 height 7
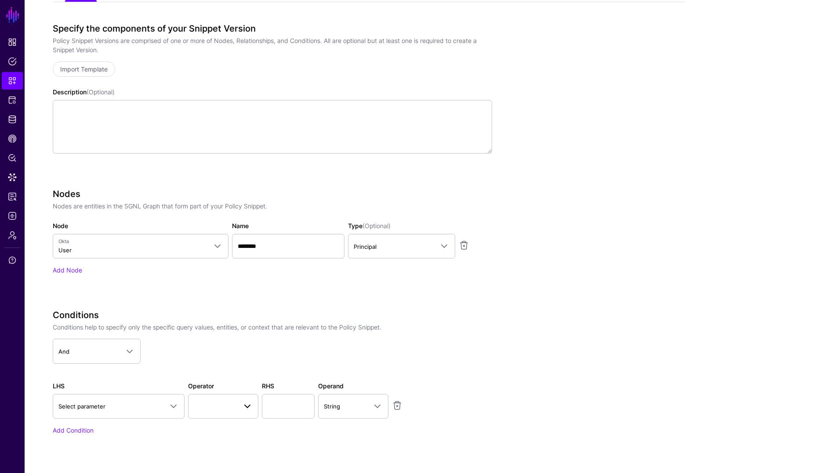
scroll to position [141, 0]
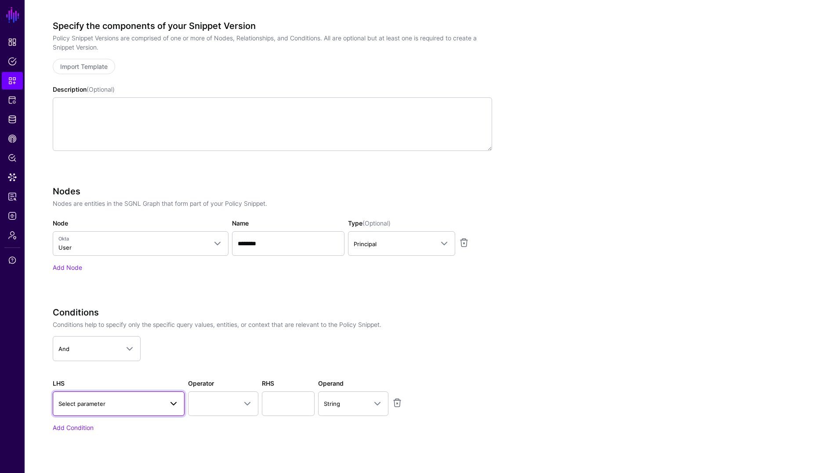
click at [165, 408] on span at bounding box center [171, 404] width 16 height 11
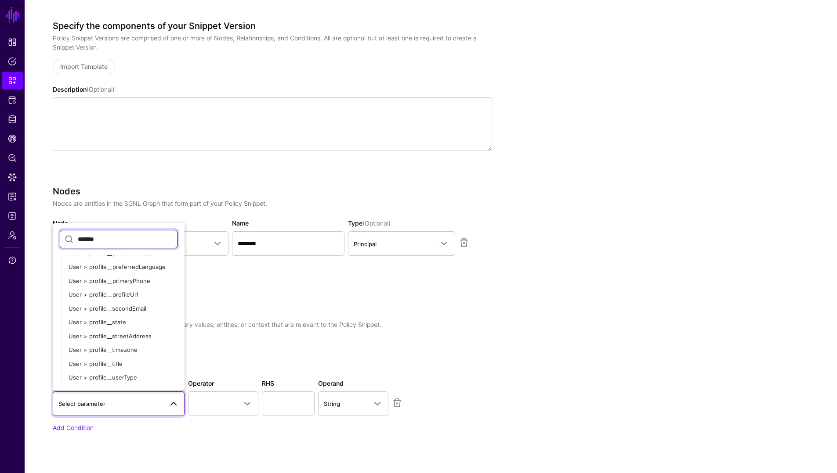
scroll to position [313, 0]
type input "*******"
click at [122, 354] on div "User > profile__title" at bounding box center [123, 353] width 109 height 9
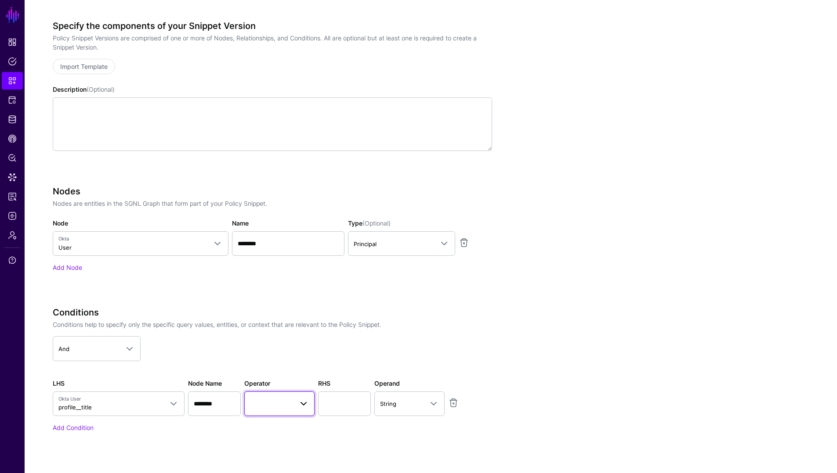
click at [274, 409] on span at bounding box center [279, 404] width 59 height 11
click at [264, 260] on span "Contains" at bounding box center [263, 262] width 24 height 7
click at [344, 402] on input "text" at bounding box center [344, 404] width 53 height 25
type input "*******"
click at [510, 368] on app-snippets-creator "Specify the components of your Snippet Version Policy Snippet Versions are comp…" at bounding box center [369, 239] width 632 height 437
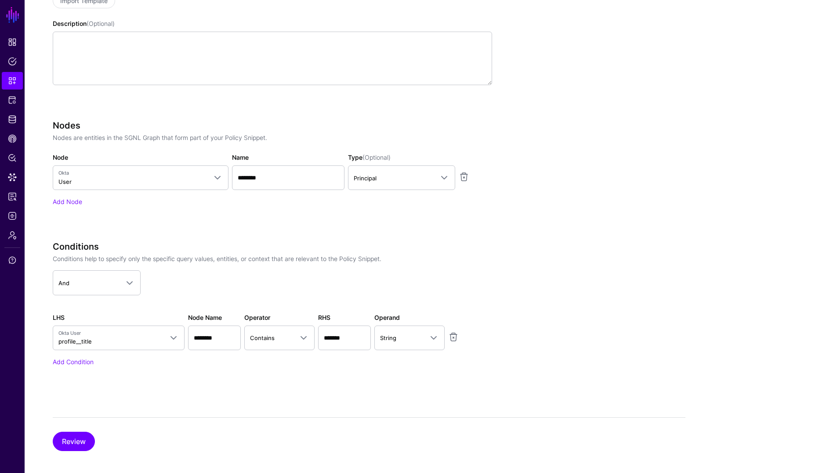
scroll to position [213, 0]
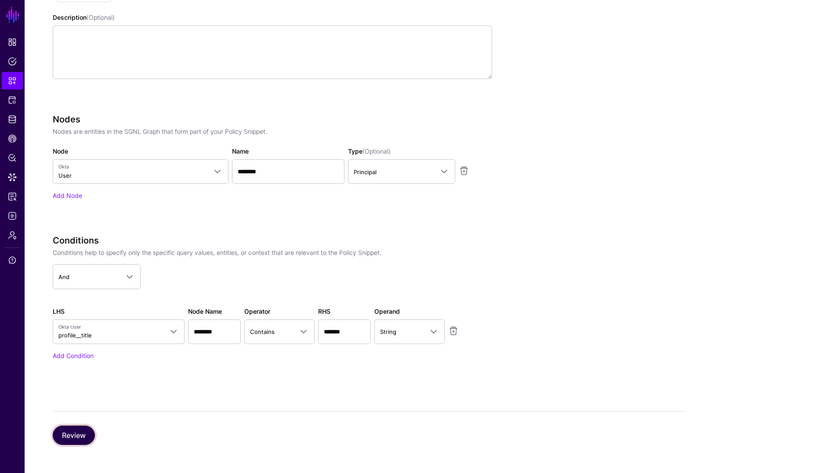
click at [72, 439] on button "Review" at bounding box center [74, 435] width 42 height 19
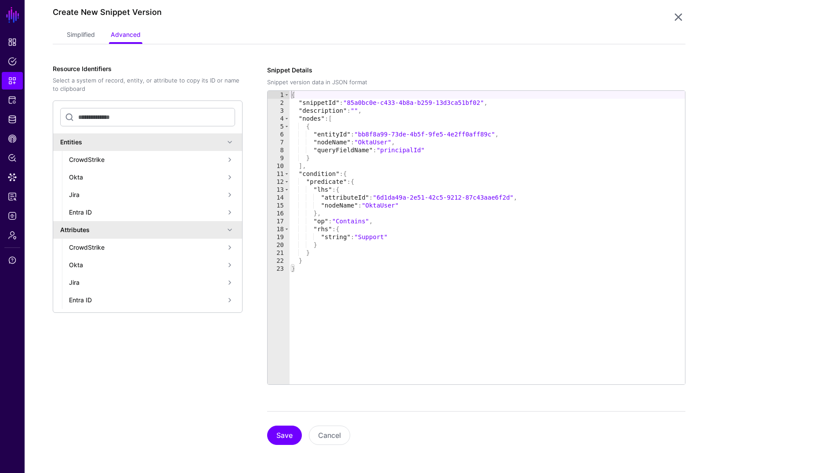
scroll to position [96, 0]
click at [283, 437] on button "Save" at bounding box center [284, 435] width 35 height 19
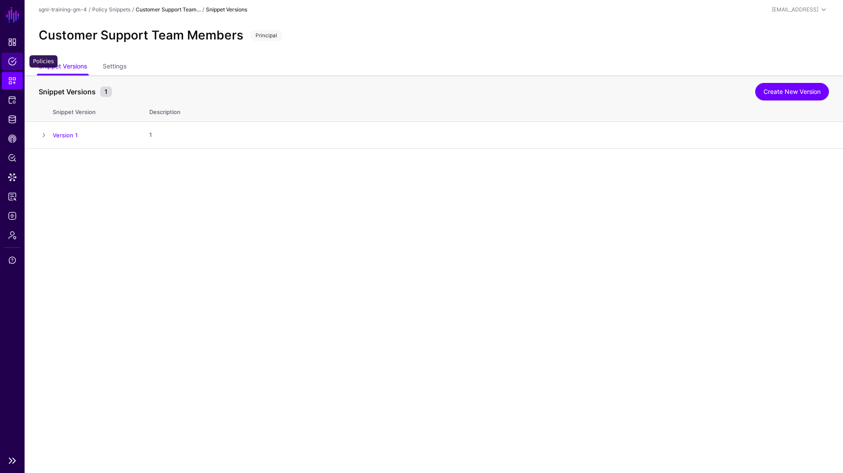
click at [8, 61] on span "Policies" at bounding box center [12, 61] width 9 height 9
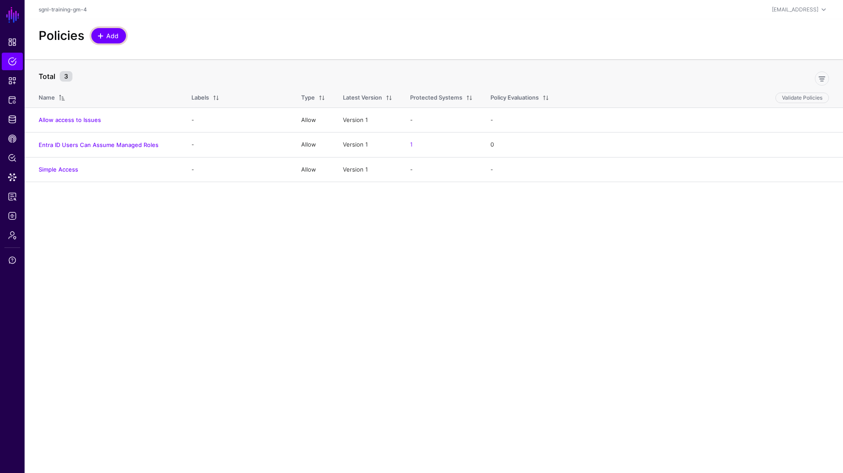
click at [112, 39] on span "Add" at bounding box center [112, 35] width 14 height 9
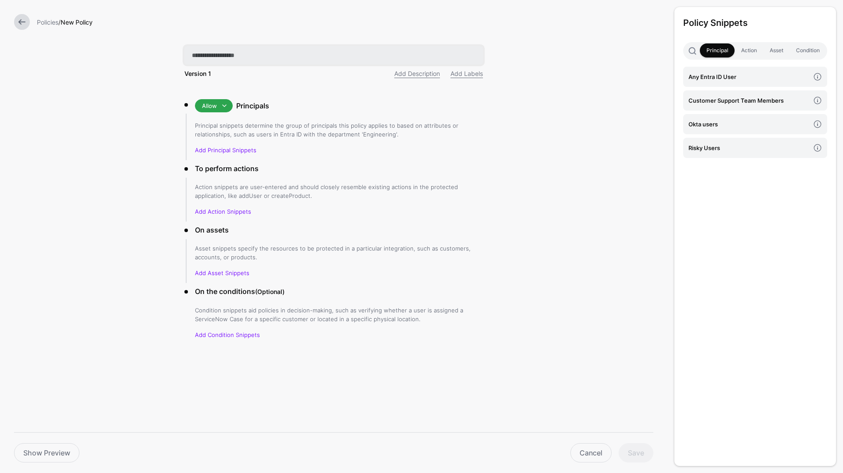
paste input "**********"
type input "**********"
click at [225, 152] on link "Add Principal Snippets" at bounding box center [225, 150] width 61 height 7
click at [718, 103] on h4 "Customer Support Team Members" at bounding box center [749, 101] width 121 height 10
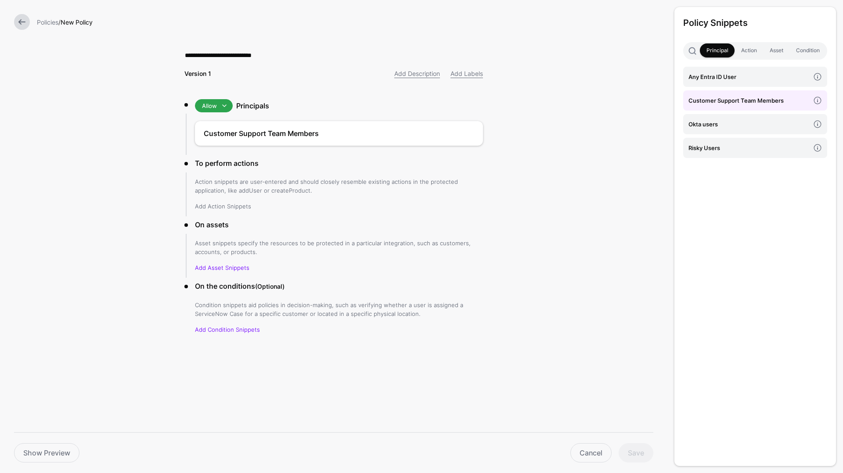
click at [240, 208] on link "Add Action Snippets" at bounding box center [223, 206] width 56 height 7
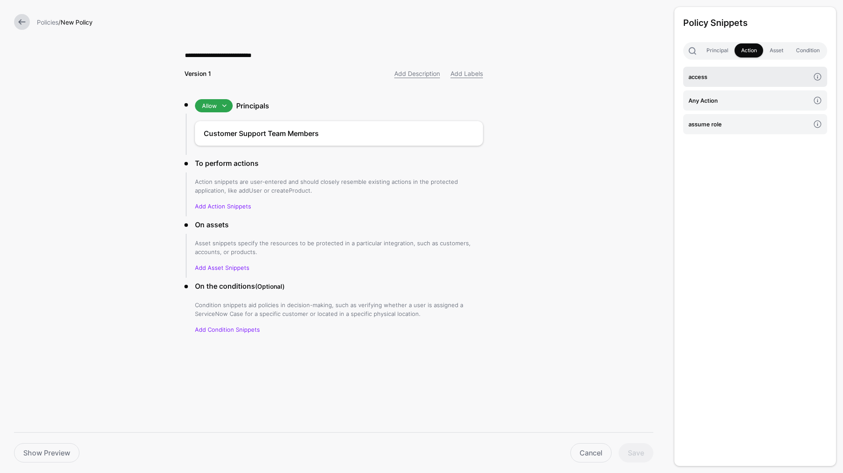
click at [743, 82] on link "access" at bounding box center [755, 77] width 144 height 20
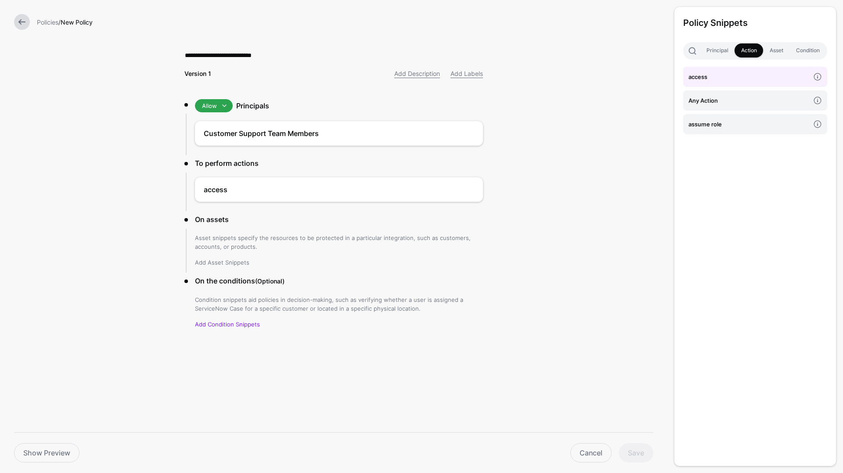
click at [236, 262] on link "Add Asset Snippets" at bounding box center [222, 262] width 54 height 7
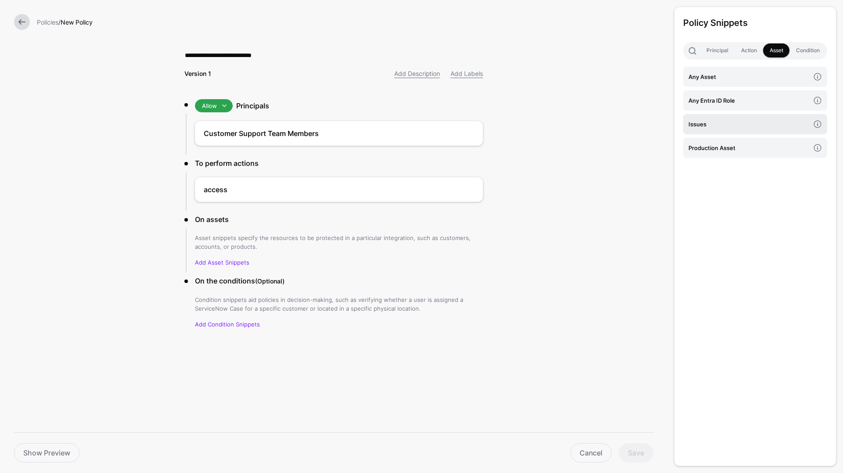
click at [721, 125] on h4 "Issues" at bounding box center [749, 124] width 121 height 10
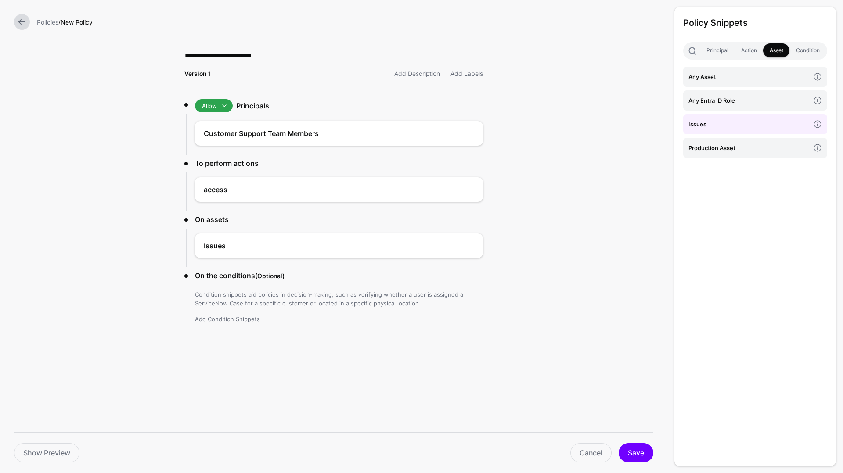
click at [235, 322] on link "Add Condition Snippets" at bounding box center [227, 319] width 65 height 7
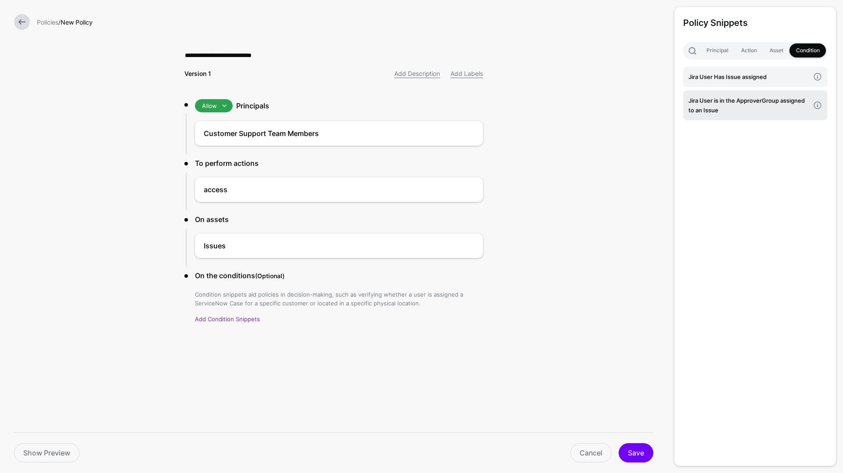
click at [745, 108] on h4 "Jira User is in the ApproverGroup assigned to an Issue" at bounding box center [749, 105] width 121 height 19
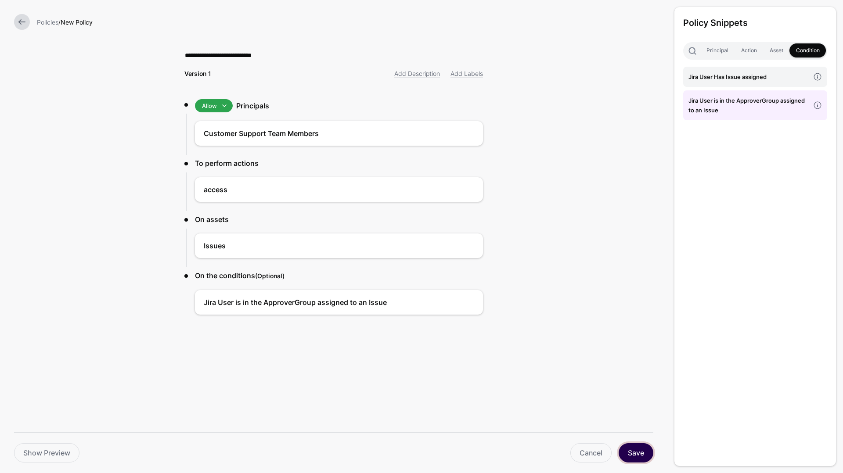
click at [639, 450] on button "Save" at bounding box center [636, 453] width 35 height 19
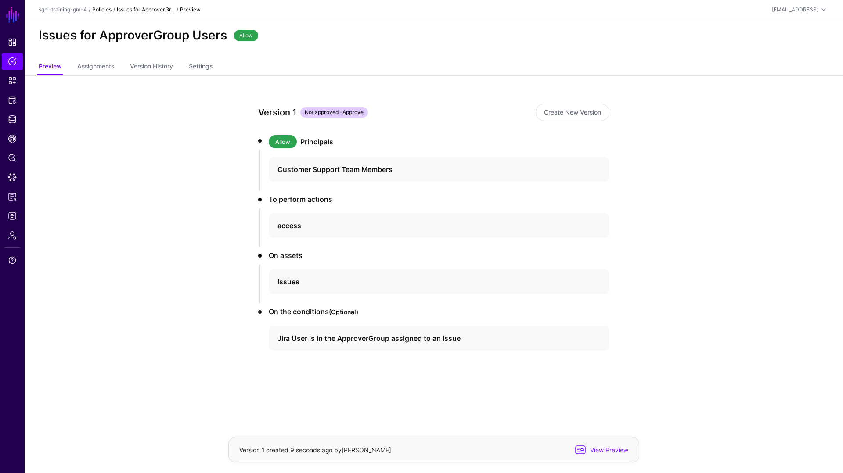
click at [101, 11] on link "Policies" at bounding box center [101, 9] width 19 height 7
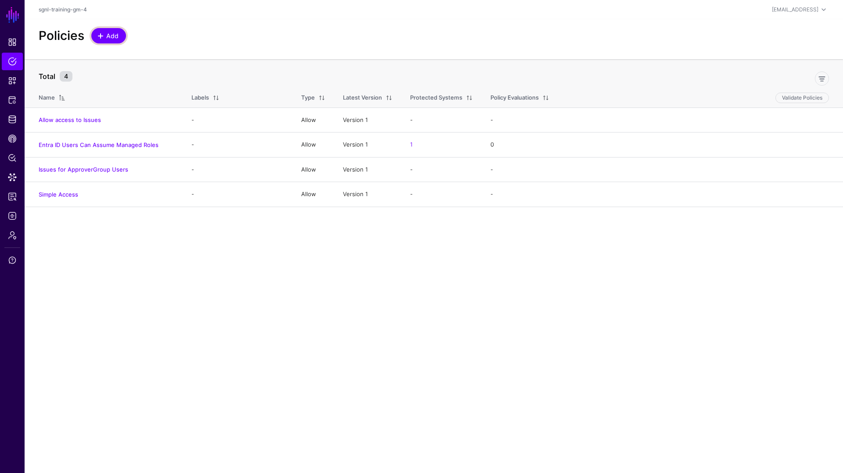
click at [108, 33] on span "Add" at bounding box center [112, 35] width 14 height 9
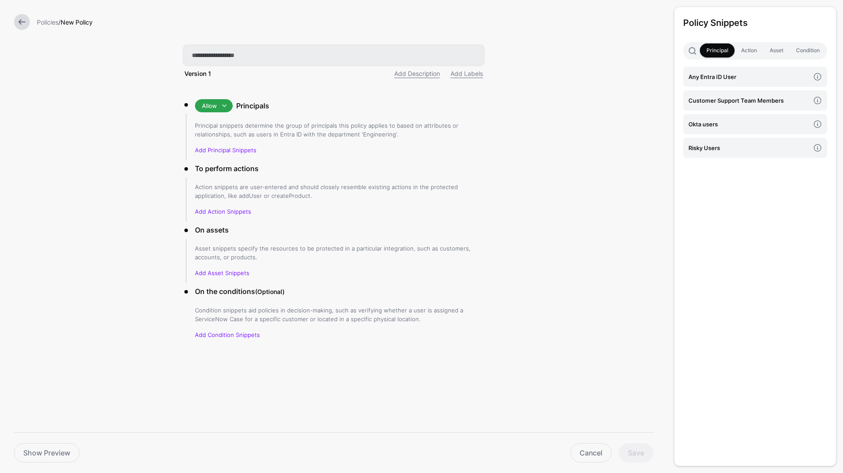
paste input "**********"
type input "**********"
click at [207, 110] on span "Allow" at bounding box center [209, 106] width 15 height 10
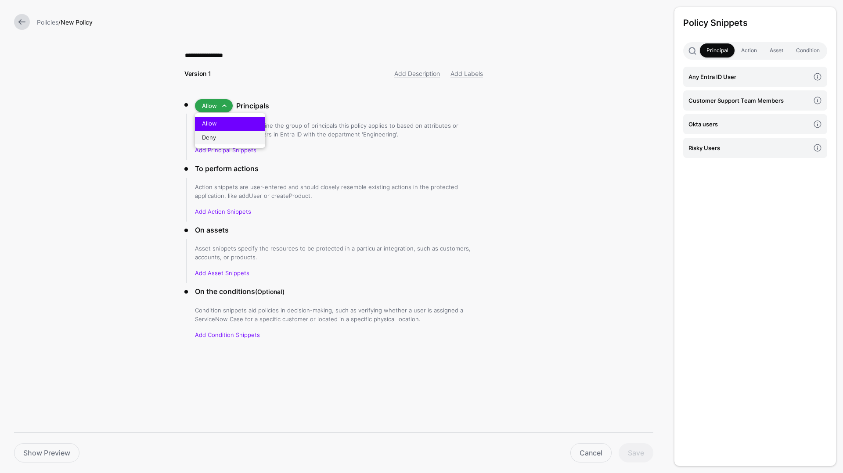
click at [212, 139] on span "Deny" at bounding box center [209, 137] width 14 height 7
click at [222, 147] on link "Add Principal Snippets" at bounding box center [225, 150] width 61 height 7
click at [706, 150] on h4 "Risky Users" at bounding box center [749, 148] width 121 height 10
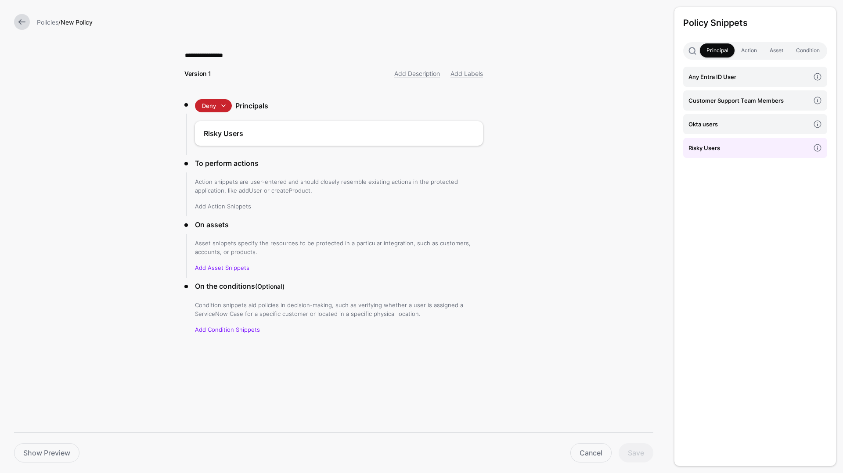
click at [219, 206] on link "Add Action Snippets" at bounding box center [223, 206] width 56 height 7
click at [729, 105] on h4 "Any Action" at bounding box center [749, 101] width 121 height 10
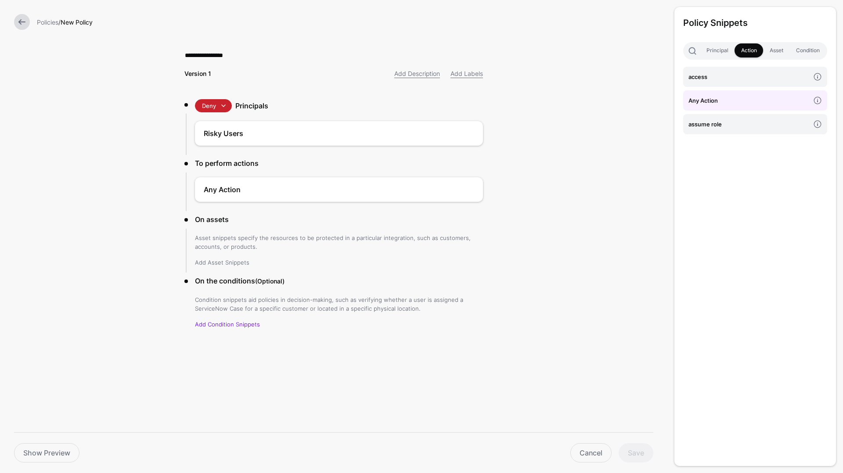
click at [242, 264] on link "Add Asset Snippets" at bounding box center [222, 262] width 54 height 7
click at [723, 82] on link "Any Asset" at bounding box center [755, 77] width 144 height 20
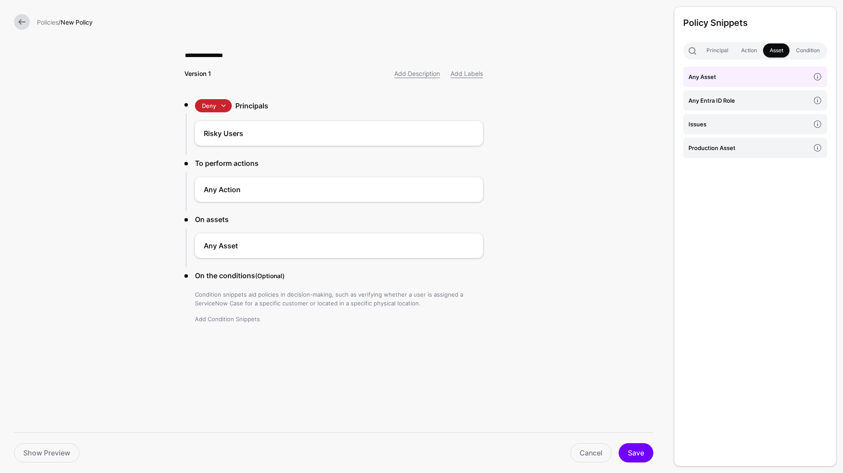
click at [239, 320] on link "Add Condition Snippets" at bounding box center [227, 319] width 65 height 7
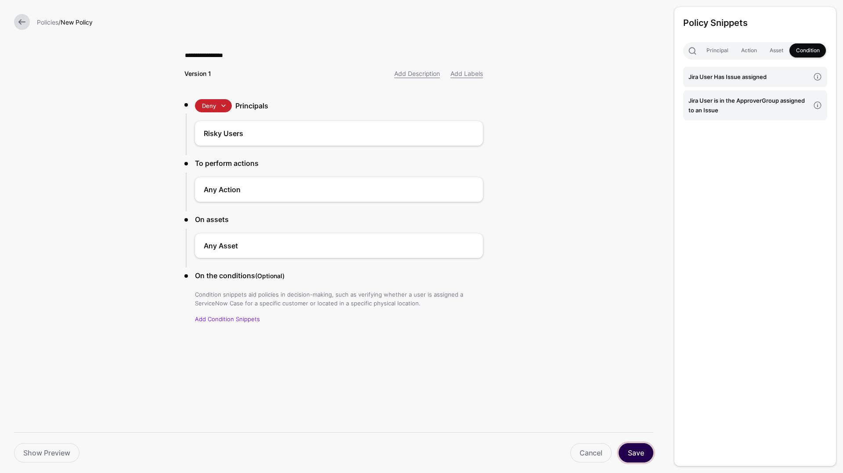
click at [634, 450] on button "Save" at bounding box center [636, 453] width 35 height 19
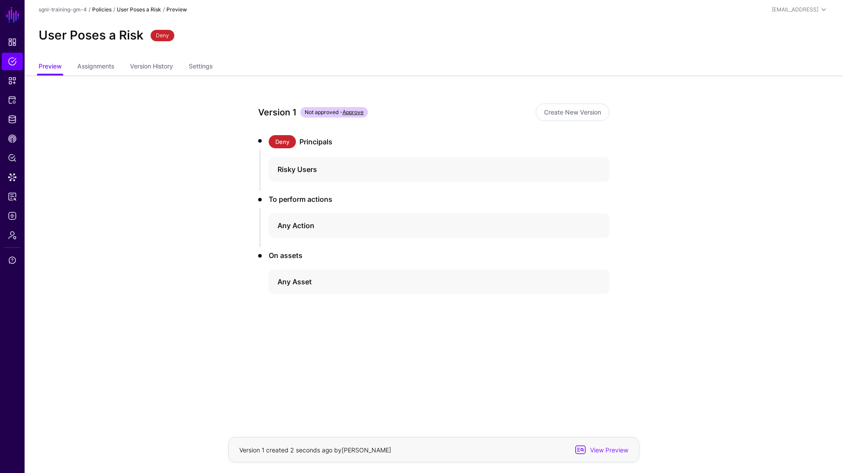
click at [105, 11] on link "Policies" at bounding box center [101, 9] width 19 height 7
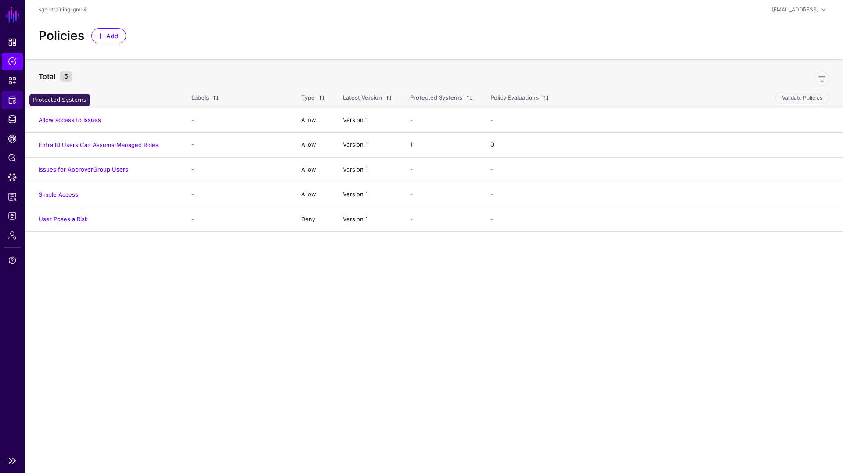
click at [12, 100] on span "Protected Systems" at bounding box center [12, 100] width 9 height 9
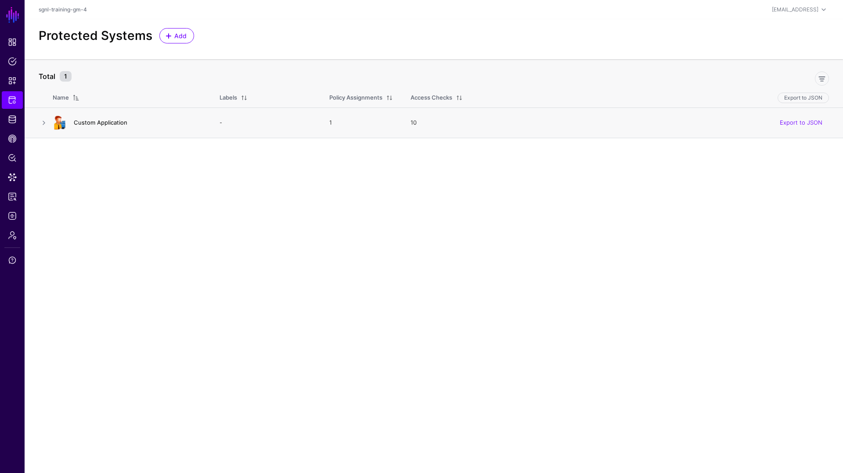
click at [96, 123] on link "Custom Application" at bounding box center [101, 122] width 54 height 7
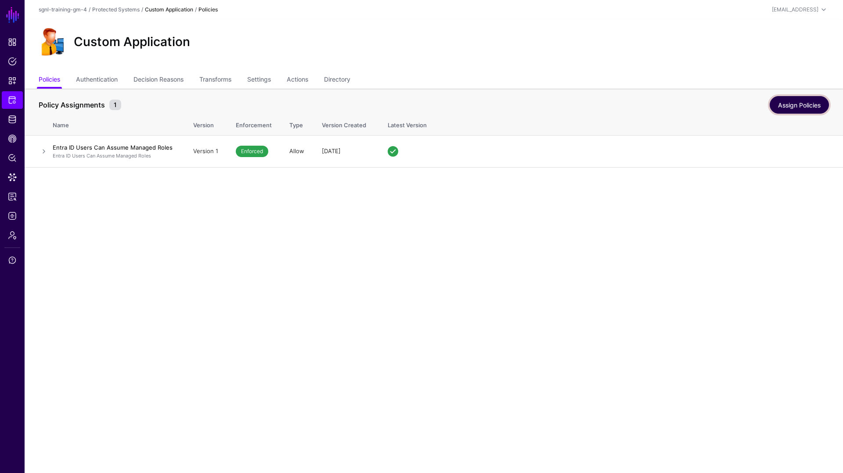
click at [797, 101] on link "Assign Policies" at bounding box center [799, 105] width 59 height 18
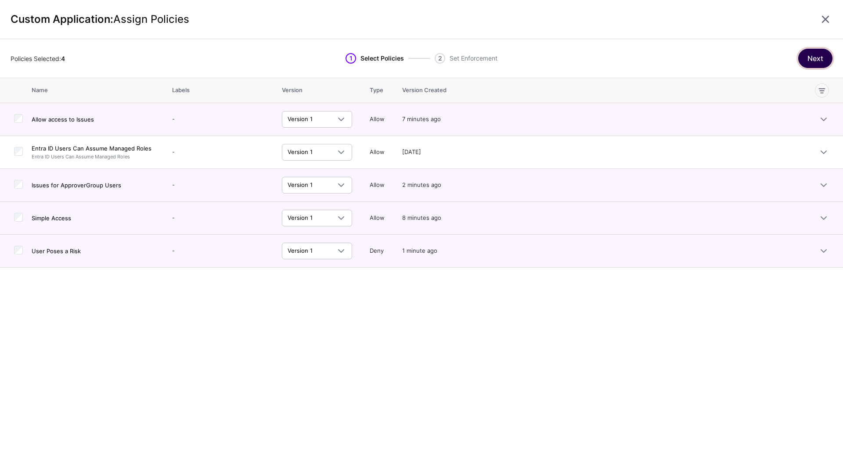
click at [805, 59] on button "Next" at bounding box center [815, 58] width 34 height 19
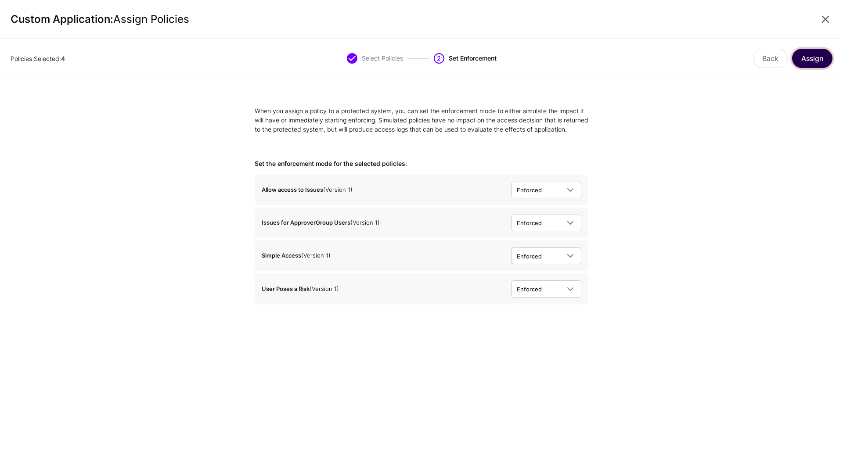
click at [820, 60] on button "Assign" at bounding box center [812, 58] width 40 height 19
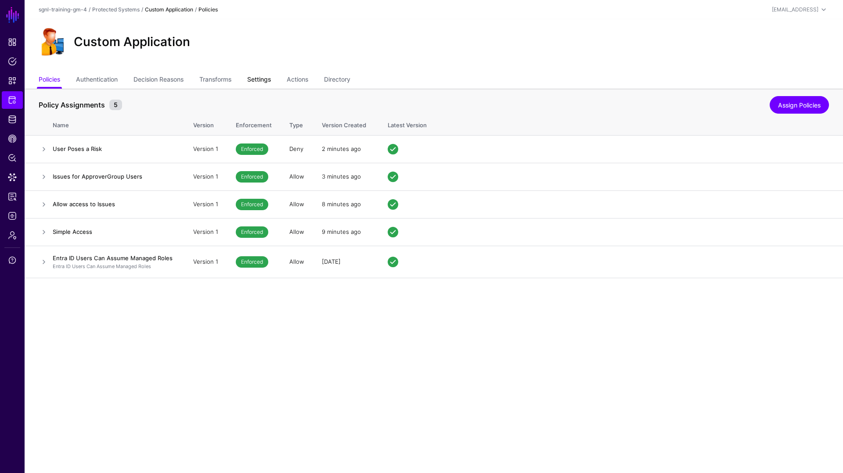
click at [261, 83] on link "Settings" at bounding box center [259, 80] width 24 height 17
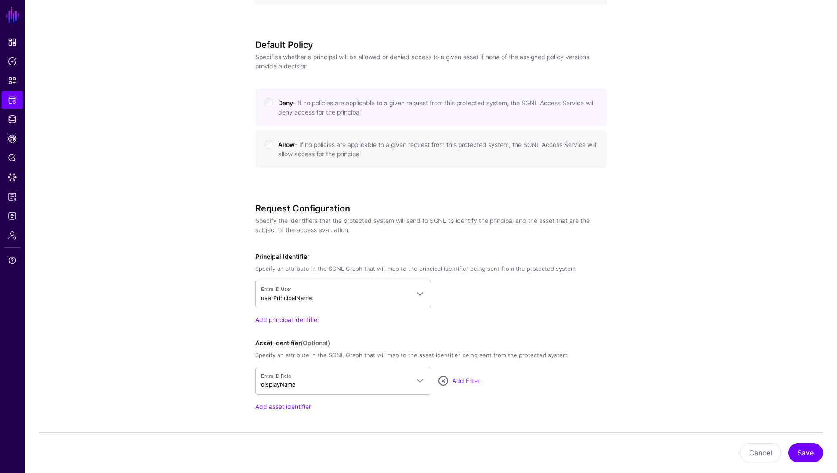
scroll to position [426, 0]
click at [284, 322] on link "Add principal identifier" at bounding box center [287, 319] width 64 height 7
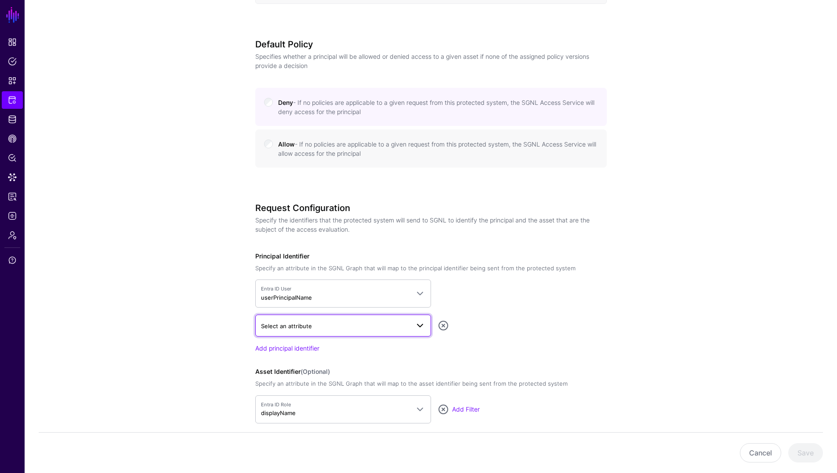
click at [314, 330] on span "Select an attribute" at bounding box center [335, 327] width 148 height 10
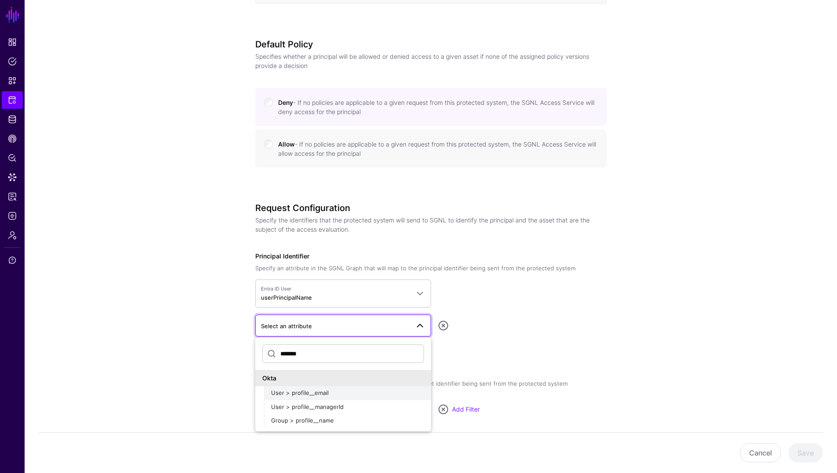
type input "*******"
click at [322, 390] on span "User > profile__email" at bounding box center [300, 393] width 58 height 7
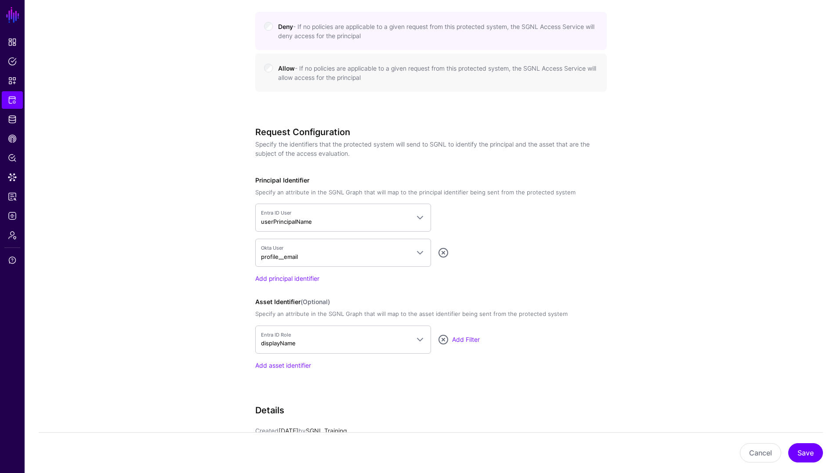
scroll to position [512, 0]
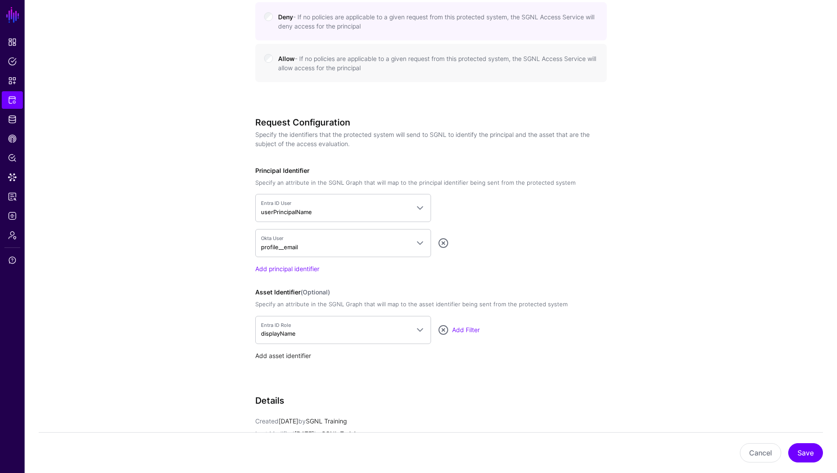
click at [299, 355] on link "Add asset identifier" at bounding box center [283, 355] width 56 height 7
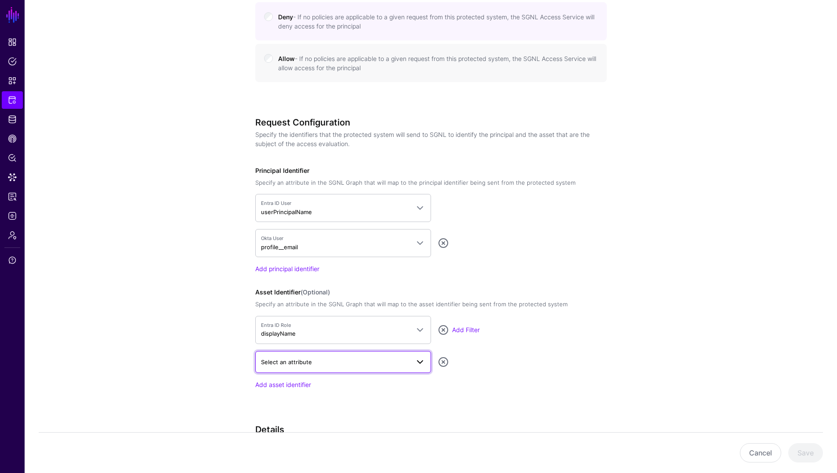
click at [313, 363] on span "Select an attribute" at bounding box center [335, 363] width 148 height 10
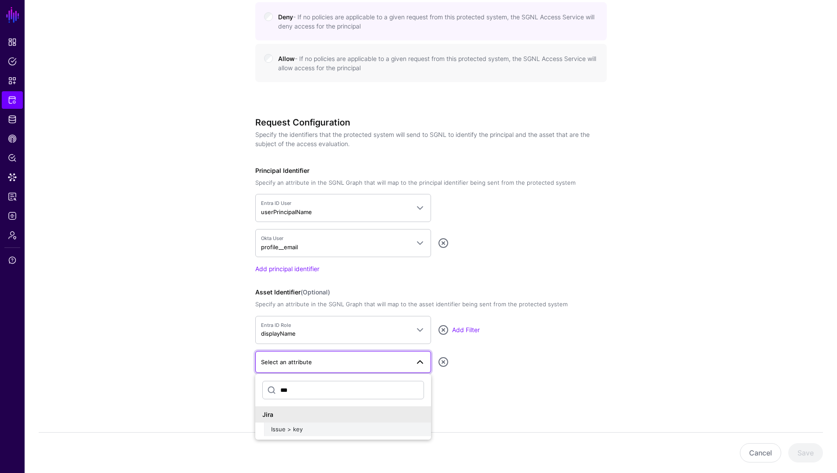
type input "***"
click at [299, 427] on span "Issue > key" at bounding box center [287, 429] width 32 height 7
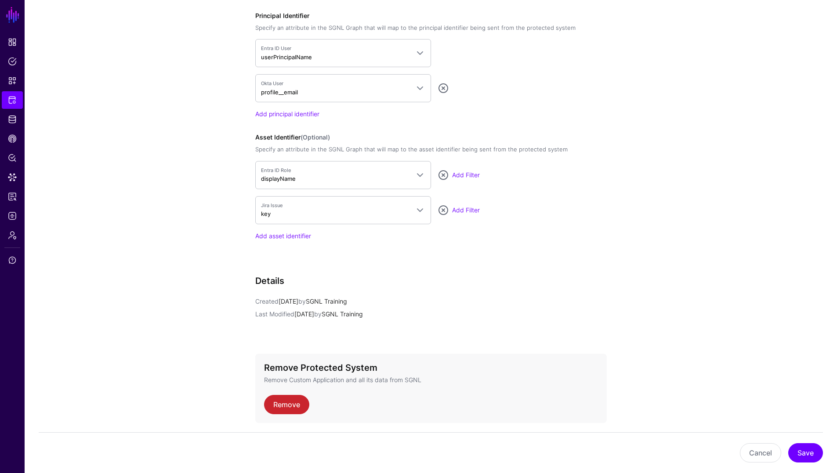
scroll to position [682, 0]
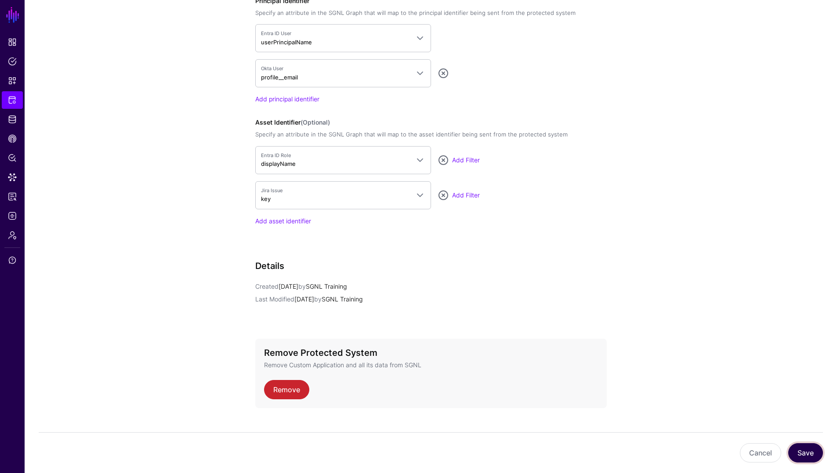
click at [808, 458] on button "Save" at bounding box center [805, 453] width 35 height 19
click at [13, 159] on span "Policy Lens" at bounding box center [12, 158] width 9 height 9
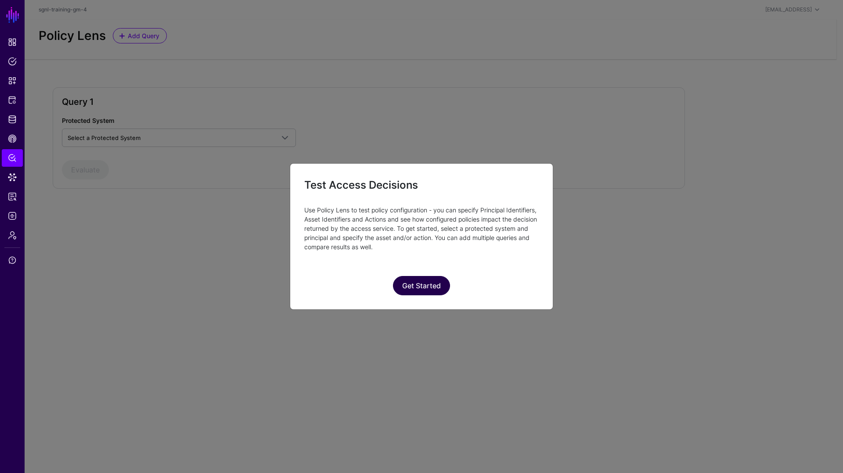
click at [431, 286] on button "Get Started" at bounding box center [421, 285] width 57 height 19
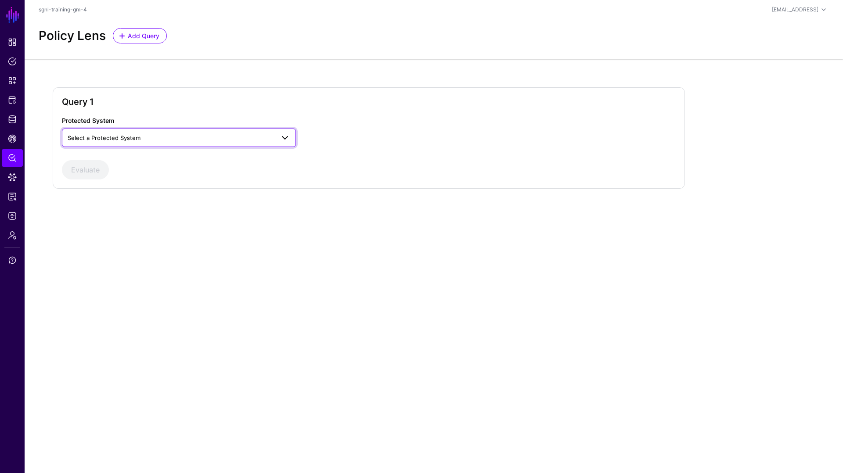
click at [230, 143] on span "Select a Protected System" at bounding box center [179, 138] width 223 height 11
click at [113, 153] on button "Custom Application" at bounding box center [179, 159] width 234 height 14
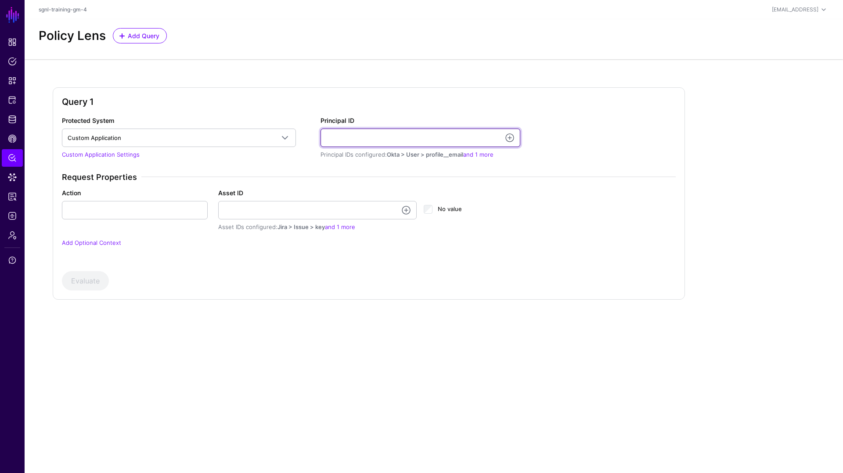
click at [351, 136] on input "Principal ID" at bounding box center [421, 138] width 200 height 18
paste input "**********"
type input "**********"
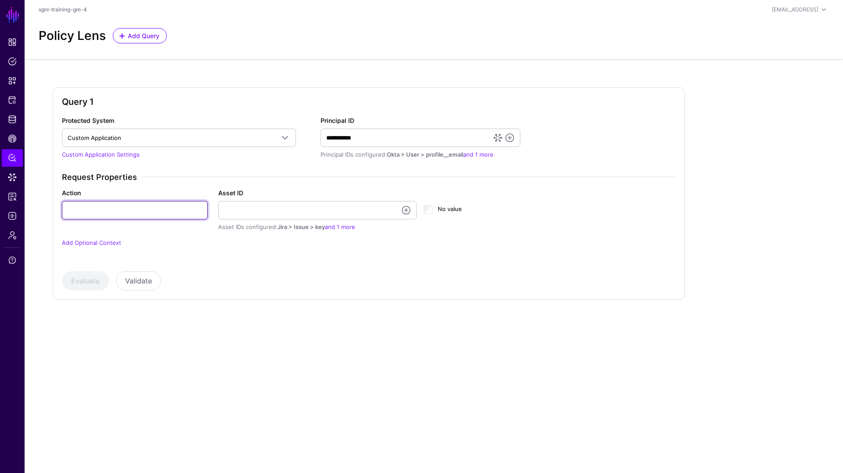
click at [140, 216] on input "Action" at bounding box center [135, 210] width 146 height 18
type input "******"
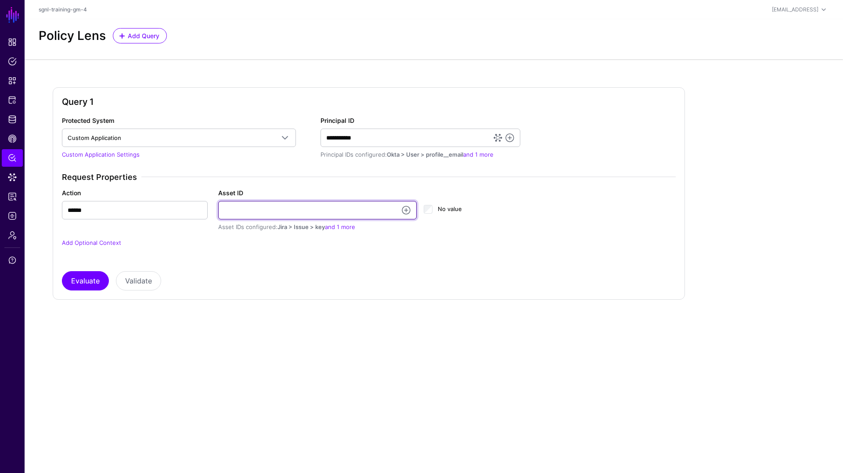
click at [257, 207] on input "Asset ID" at bounding box center [317, 210] width 199 height 18
paste input "**********"
type input "**********"
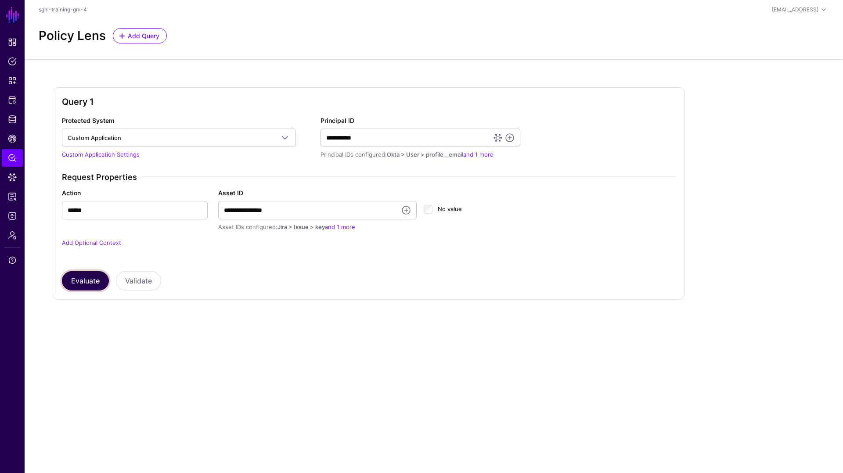
click at [91, 280] on button "Evaluate" at bounding box center [85, 280] width 47 height 19
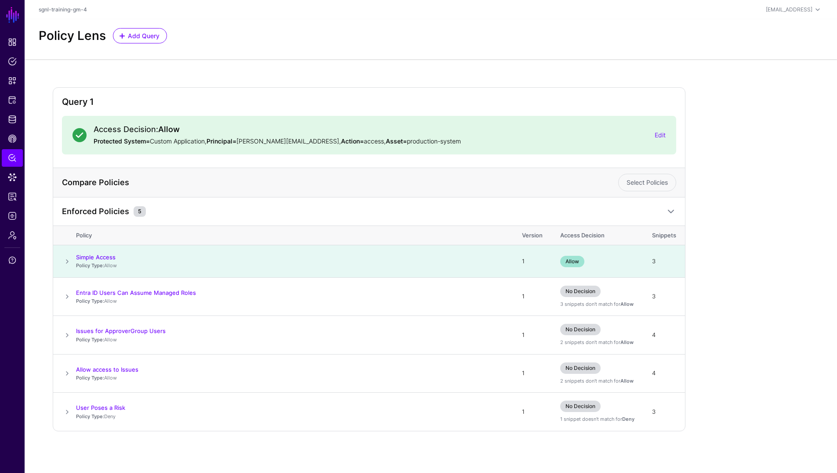
click at [653, 135] on div "Access Decision: Allow Protected System= Custom Application, Principal= joe@sgn…" at bounding box center [371, 135] width 568 height 21
click at [657, 136] on link "Edit" at bounding box center [659, 134] width 11 height 7
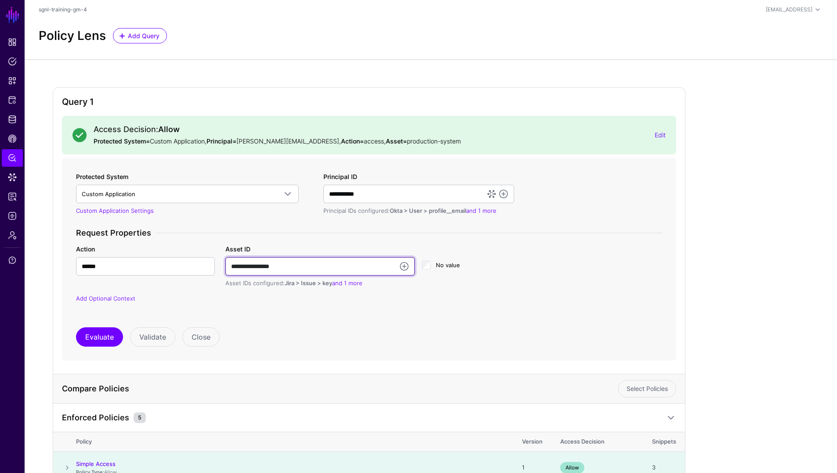
drag, startPoint x: 286, startPoint y: 269, endPoint x: 184, endPoint y: 262, distance: 101.7
click at [184, 262] on div "**********" at bounding box center [369, 266] width 596 height 43
type input "******"
click at [119, 340] on button "Evaluate" at bounding box center [99, 337] width 47 height 19
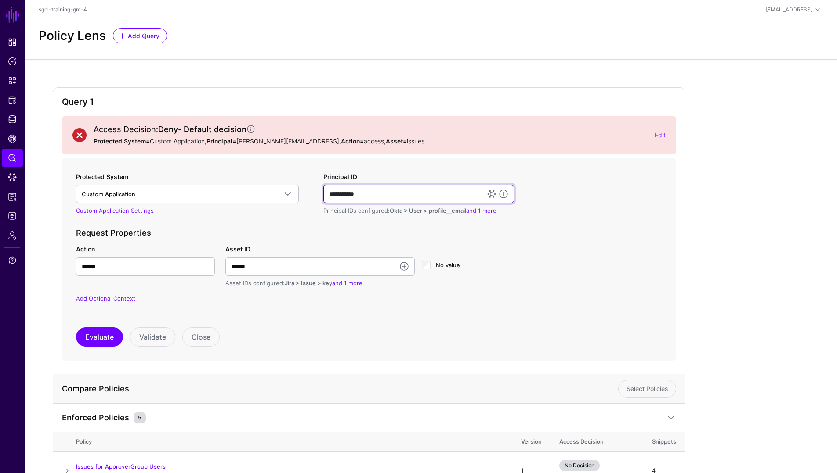
drag, startPoint x: 371, startPoint y: 193, endPoint x: 303, endPoint y: 196, distance: 68.1
click at [303, 195] on div "**********" at bounding box center [368, 243] width 593 height 142
paste input "**********"
type input "**********"
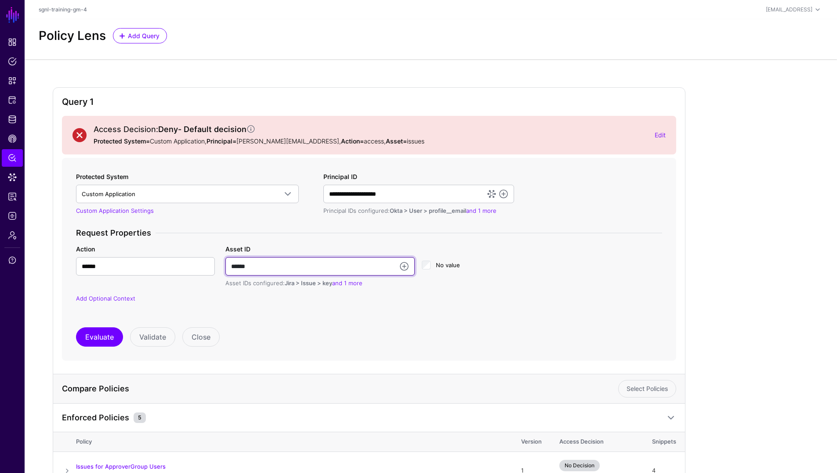
click at [276, 264] on input "******" at bounding box center [319, 266] width 189 height 18
drag, startPoint x: 266, startPoint y: 264, endPoint x: 223, endPoint y: 262, distance: 43.1
click at [223, 262] on div "Asset ID ****** Asset IDs configured: Jira > Issue > key and 1 more" at bounding box center [320, 266] width 196 height 43
paste input "*****"
type input "**********"
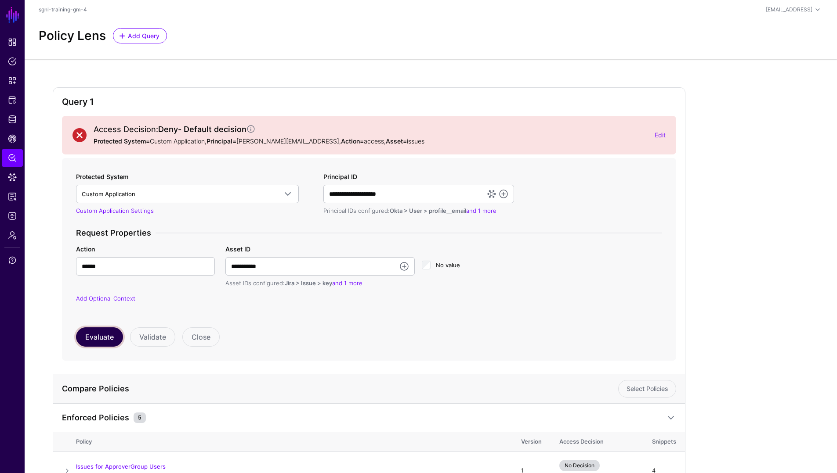
click at [90, 335] on button "Evaluate" at bounding box center [99, 337] width 47 height 19
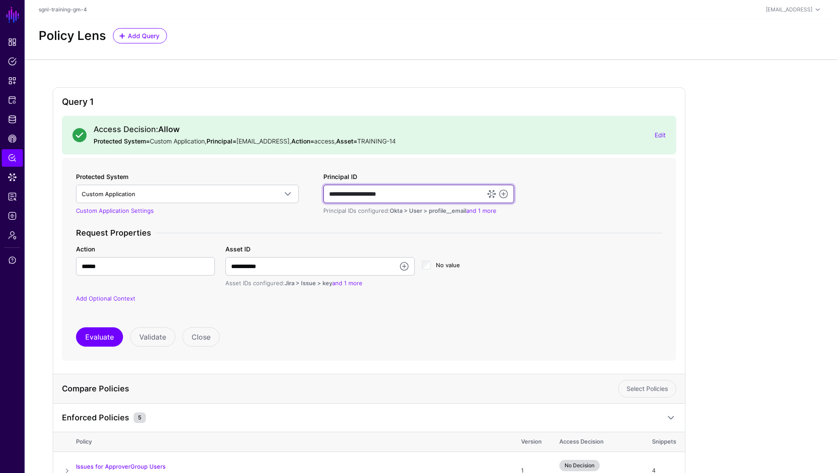
click at [405, 191] on input "**********" at bounding box center [418, 194] width 191 height 18
drag, startPoint x: 404, startPoint y: 192, endPoint x: 306, endPoint y: 189, distance: 98.0
click at [306, 189] on div "**********" at bounding box center [368, 243] width 593 height 142
paste input "text"
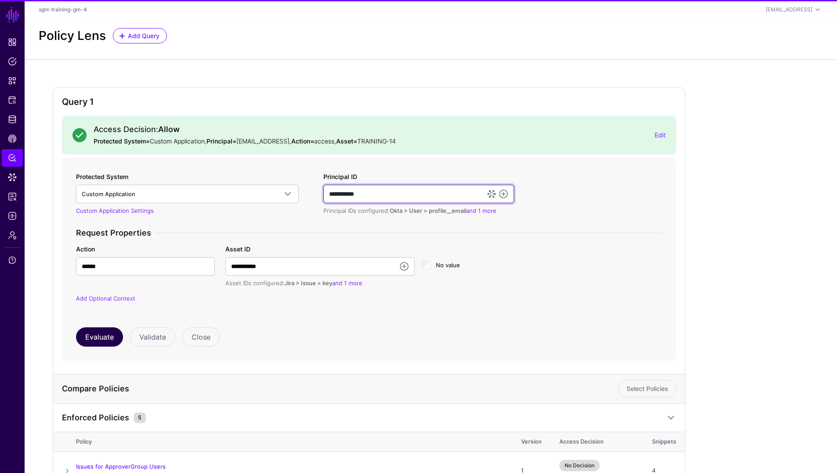
type input "**********"
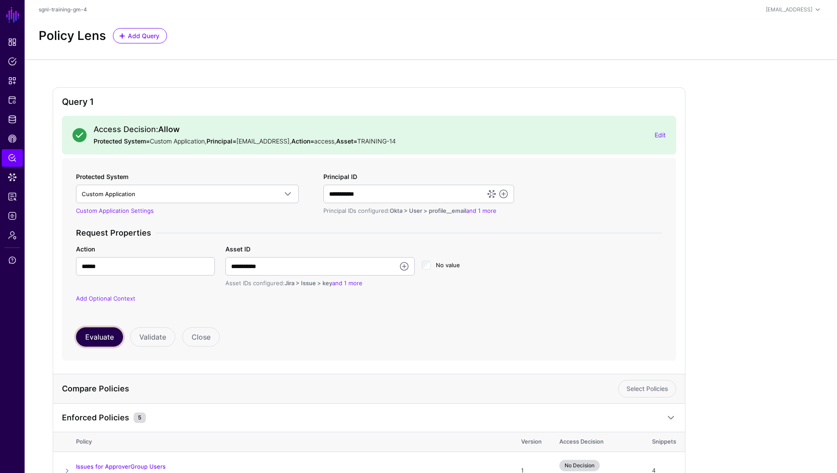
click at [110, 343] on button "Evaluate" at bounding box center [99, 337] width 47 height 19
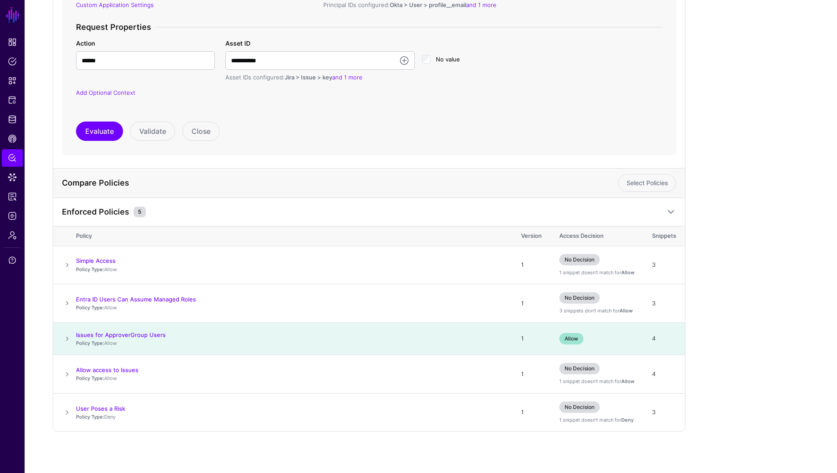
scroll to position [207, 0]
click at [67, 375] on span at bounding box center [67, 374] width 11 height 11
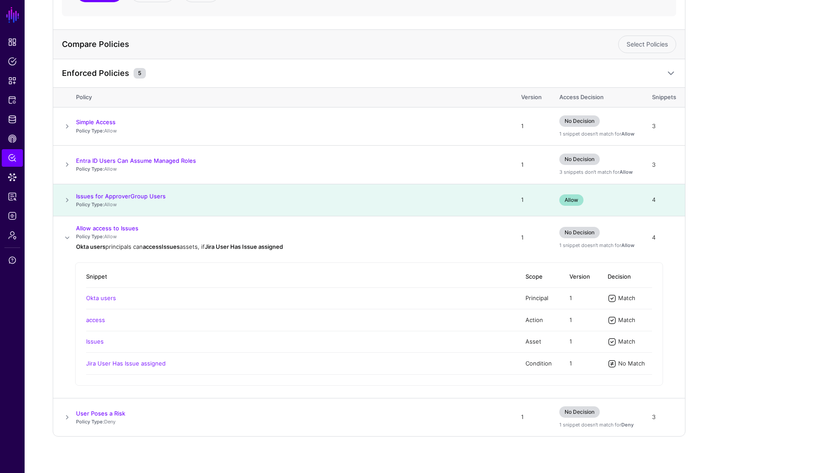
scroll to position [350, 0]
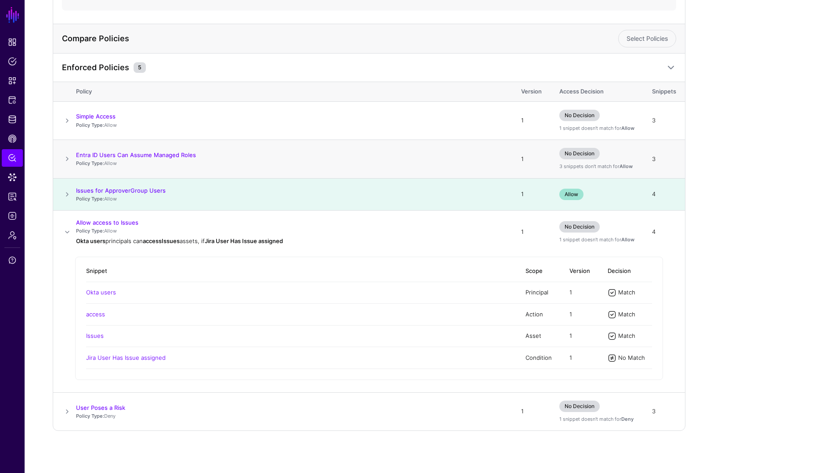
click at [68, 158] on span at bounding box center [67, 159] width 11 height 11
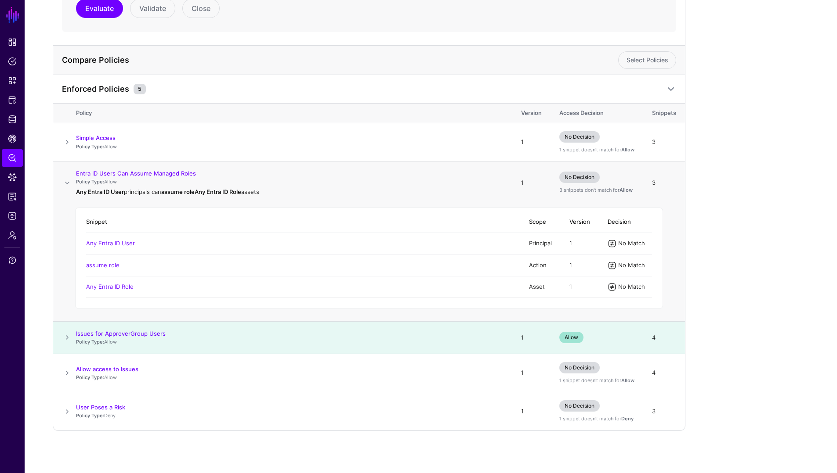
scroll to position [329, 0]
click at [67, 185] on span at bounding box center [67, 183] width 11 height 11
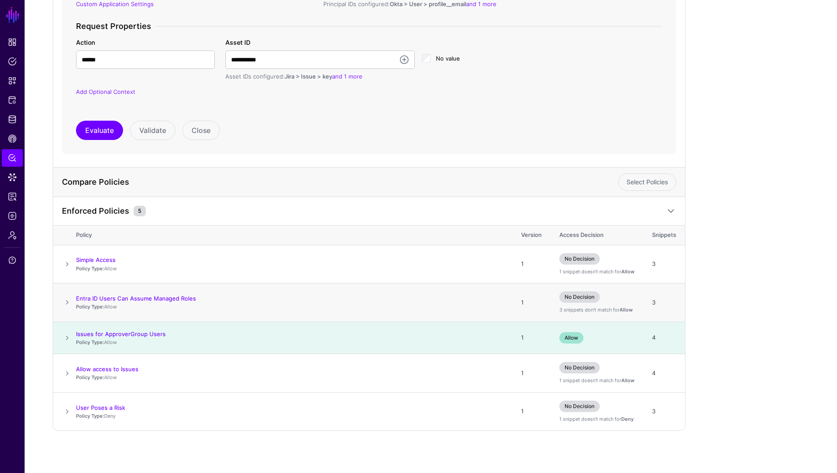
scroll to position [207, 0]
click at [67, 412] on span at bounding box center [67, 412] width 11 height 11
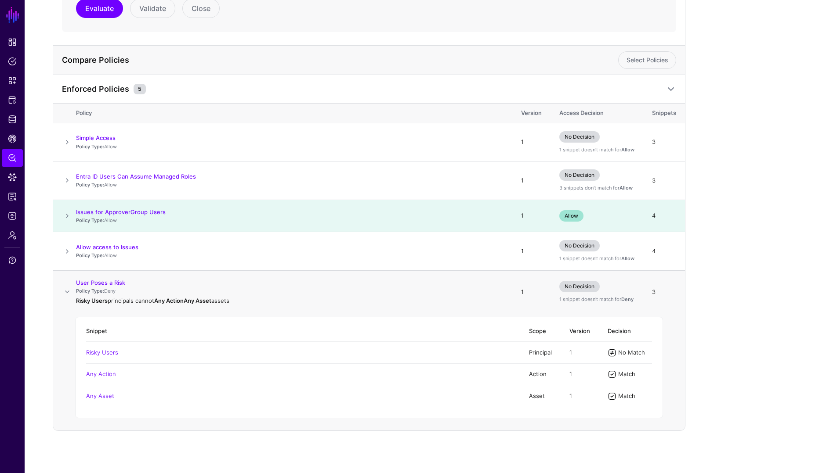
click at [66, 291] on span at bounding box center [67, 292] width 11 height 11
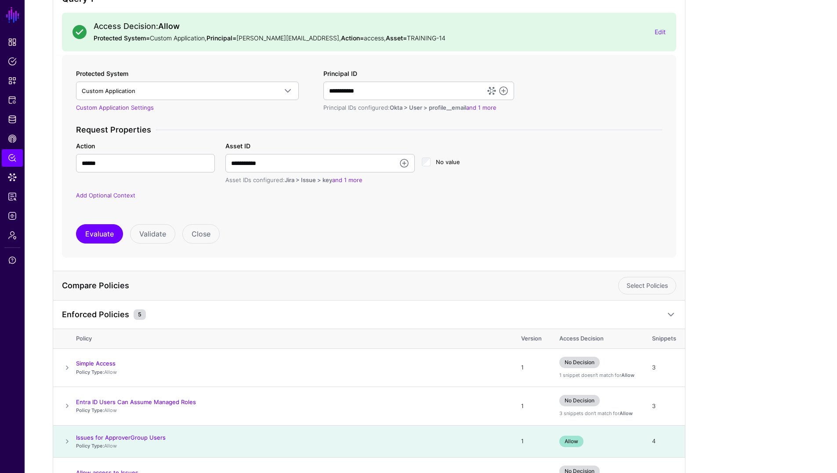
scroll to position [0, 0]
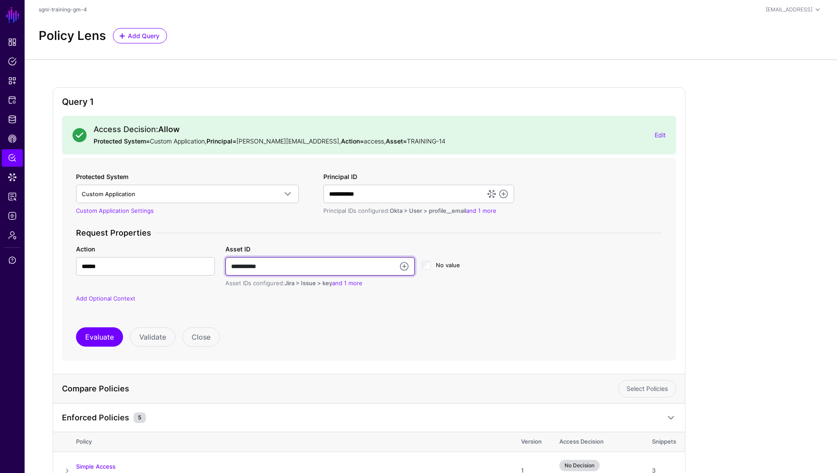
click at [275, 266] on input "**********" at bounding box center [319, 266] width 189 height 18
type input "**********"
click at [107, 344] on button "Evaluate" at bounding box center [99, 337] width 47 height 19
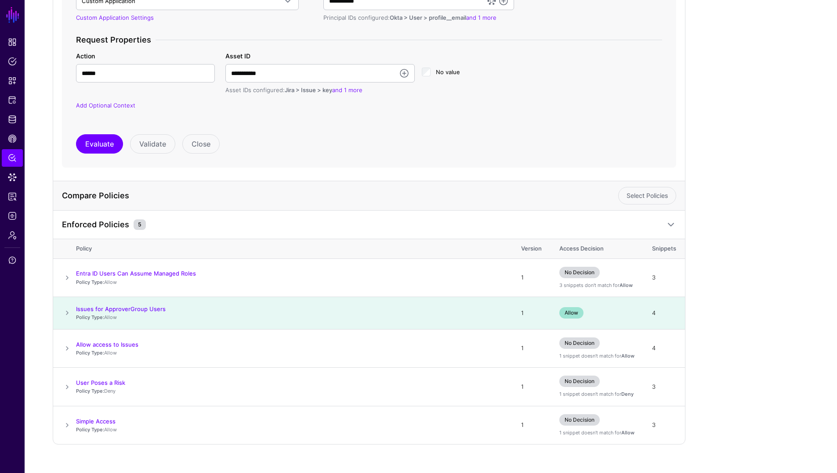
scroll to position [207, 0]
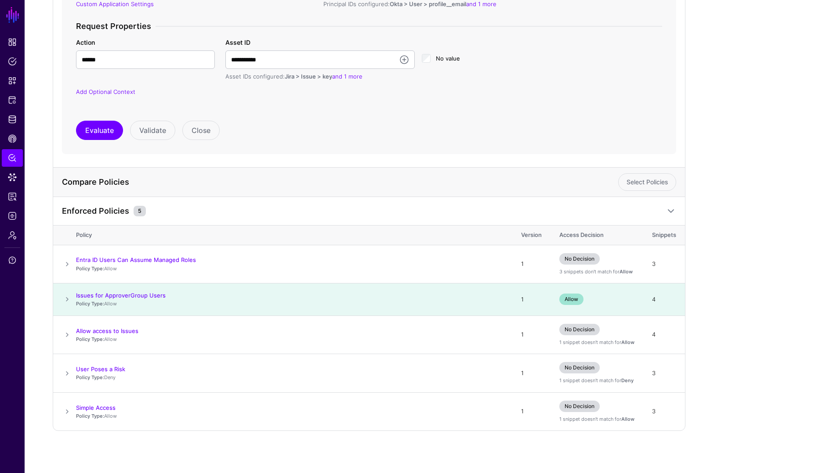
click at [65, 301] on span at bounding box center [67, 299] width 11 height 11
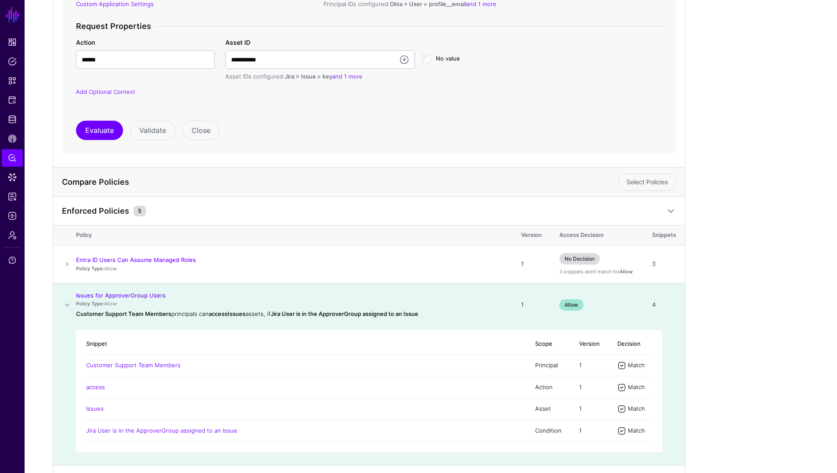
click at [65, 301] on span at bounding box center [67, 305] width 11 height 11
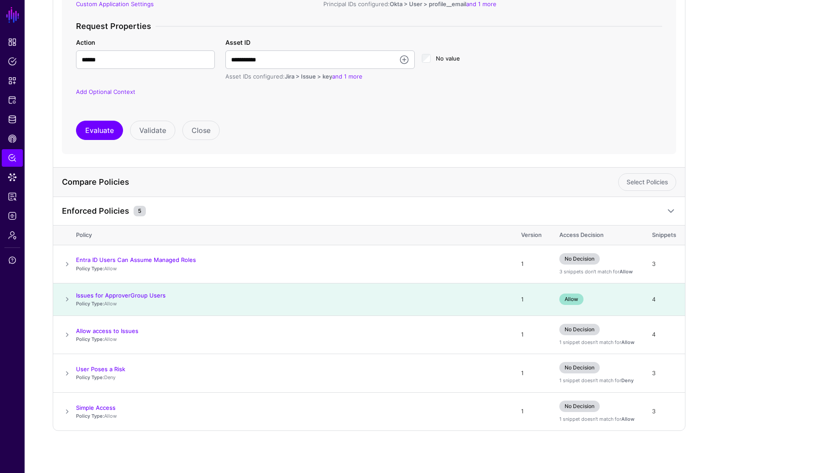
click at [259, 196] on div "Compare Policies Select Policies" at bounding box center [369, 182] width 632 height 29
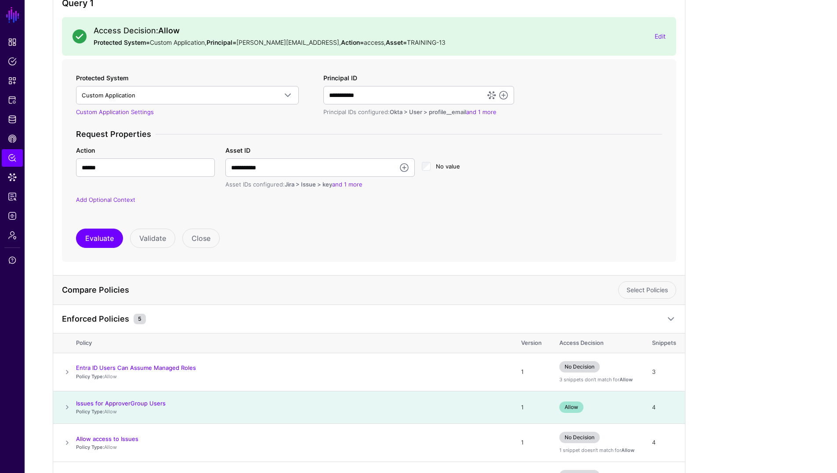
scroll to position [0, 0]
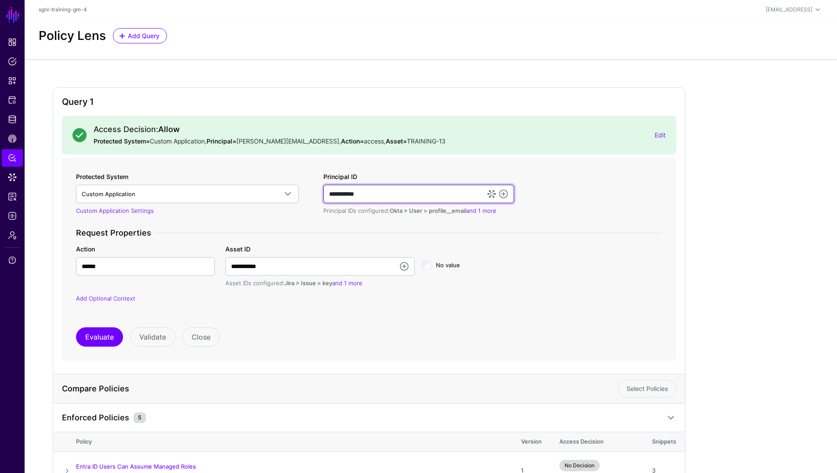
click at [370, 195] on input "**********" at bounding box center [418, 194] width 191 height 18
drag, startPoint x: 370, startPoint y: 195, endPoint x: 315, endPoint y: 197, distance: 54.9
click at [315, 197] on div "**********" at bounding box center [368, 243] width 593 height 142
paste input "****"
type input "**********"
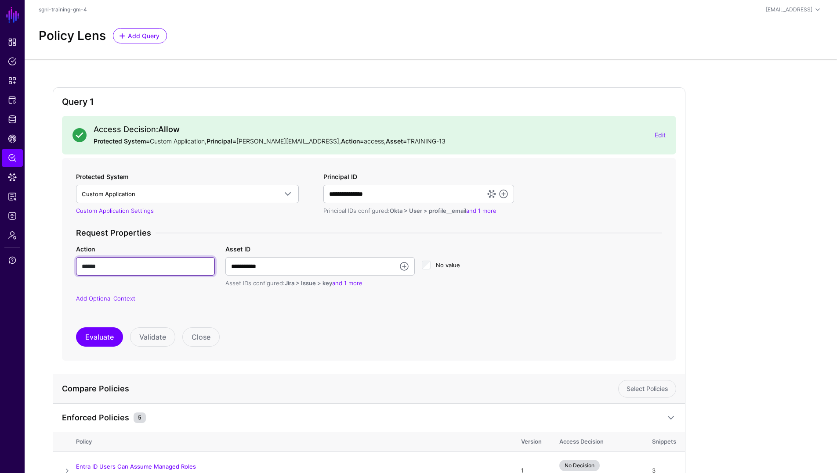
click at [130, 270] on input "******" at bounding box center [145, 266] width 139 height 18
drag, startPoint x: 128, startPoint y: 269, endPoint x: 56, endPoint y: 269, distance: 72.0
click at [56, 269] on div "**********" at bounding box center [369, 362] width 632 height 551
type input "**********"
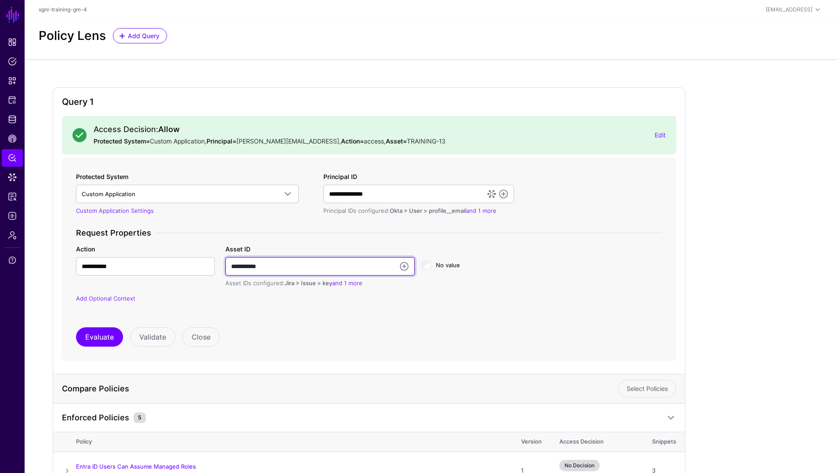
drag, startPoint x: 285, startPoint y: 265, endPoint x: 208, endPoint y: 269, distance: 77.0
click at [208, 269] on div "**********" at bounding box center [369, 266] width 596 height 43
paste input "**********"
type input "**********"
click at [84, 339] on button "Evaluate" at bounding box center [99, 337] width 47 height 19
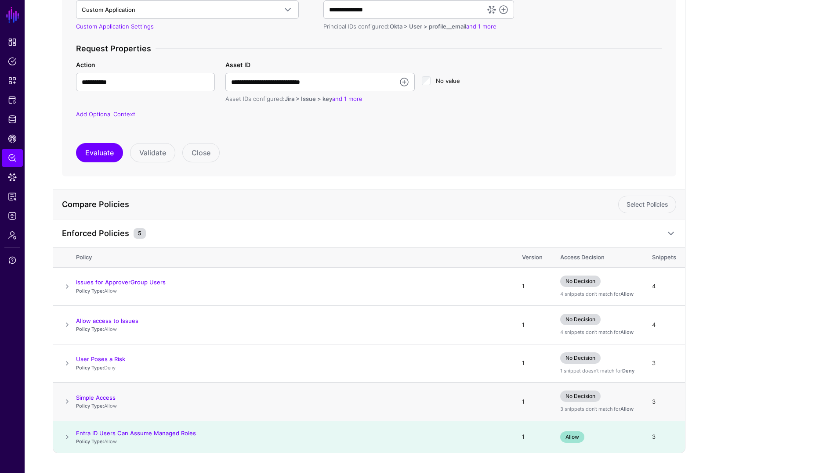
scroll to position [186, 0]
click at [67, 436] on span at bounding box center [67, 435] width 11 height 11
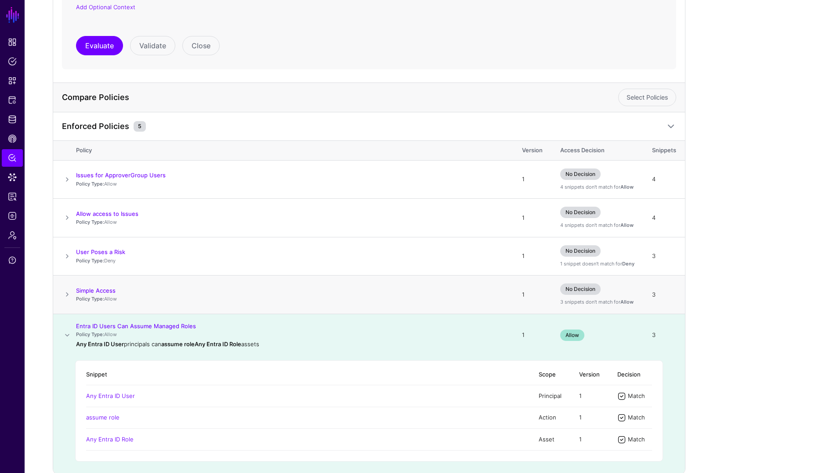
scroll to position [293, 0]
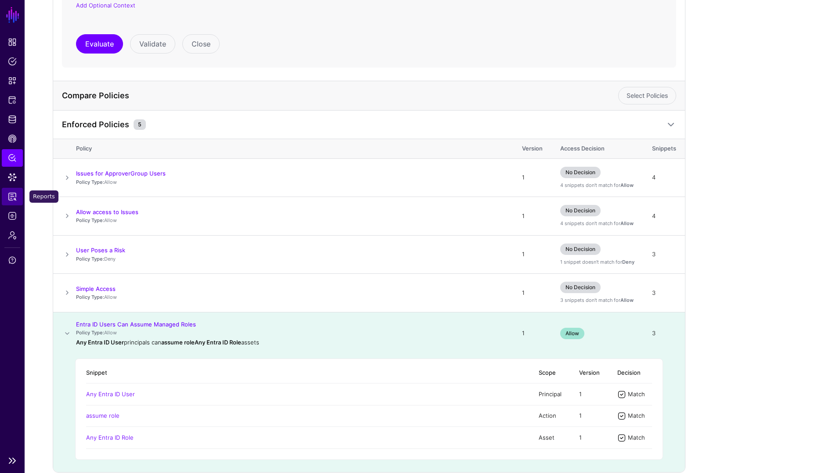
click at [14, 199] on span "Reports" at bounding box center [12, 196] width 9 height 9
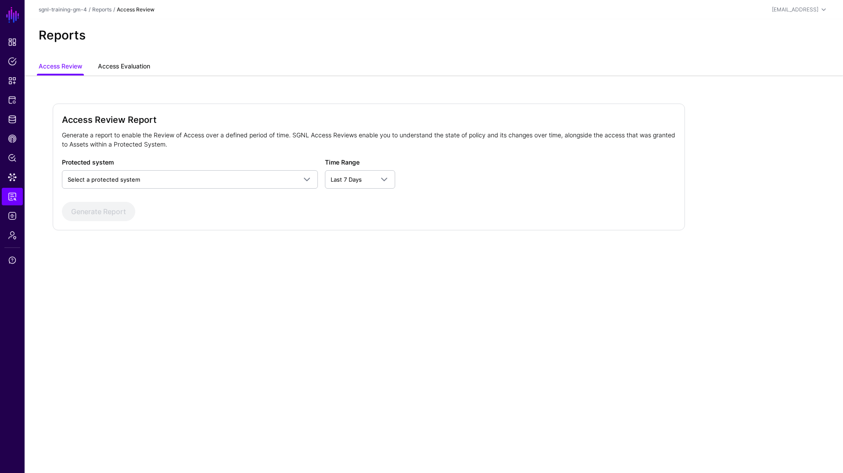
click at [128, 68] on link "Access Evaluation" at bounding box center [124, 67] width 52 height 17
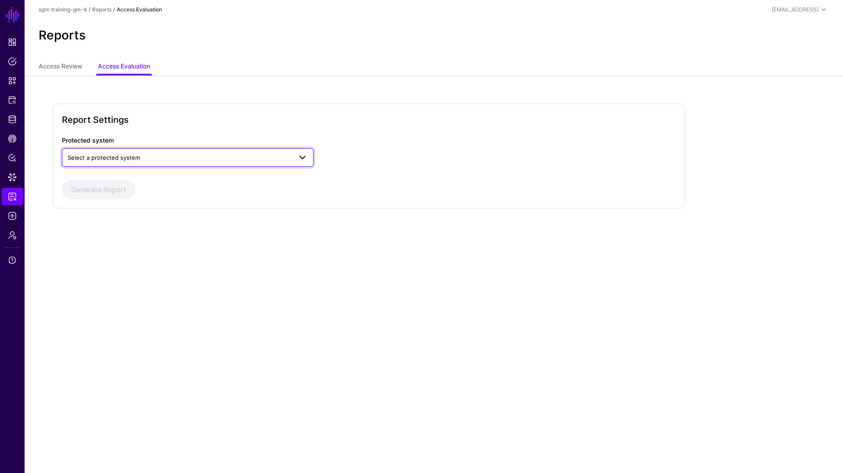
click at [157, 153] on span "Select a protected system" at bounding box center [180, 158] width 224 height 10
click at [108, 178] on span "Custom Application" at bounding box center [95, 177] width 53 height 7
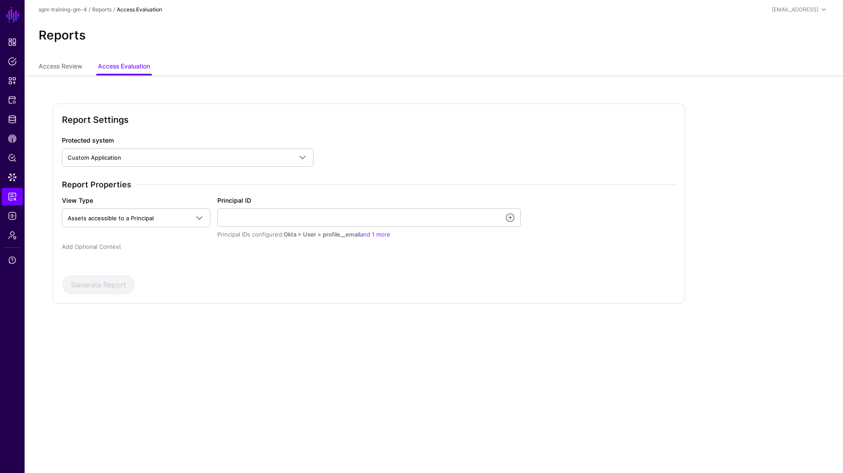
click at [109, 249] on link "Add Optional Context" at bounding box center [91, 246] width 59 height 7
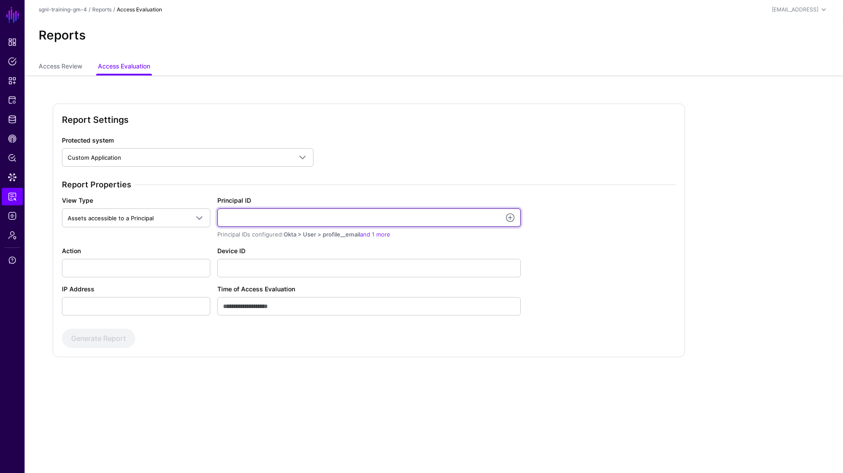
click at [261, 213] on input "Principal ID" at bounding box center [368, 218] width 303 height 18
paste input "**********"
type input "**********"
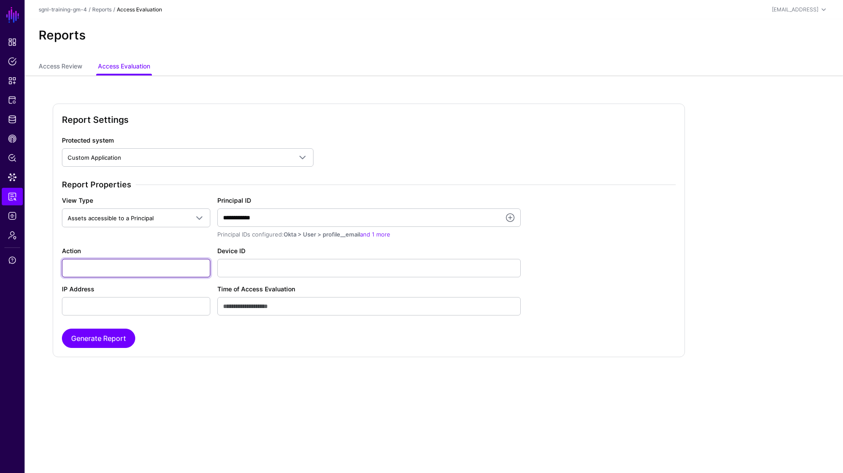
click at [143, 270] on input "Action" at bounding box center [136, 268] width 148 height 18
type input "******"
click at [118, 340] on button "Generate Report" at bounding box center [98, 338] width 73 height 19
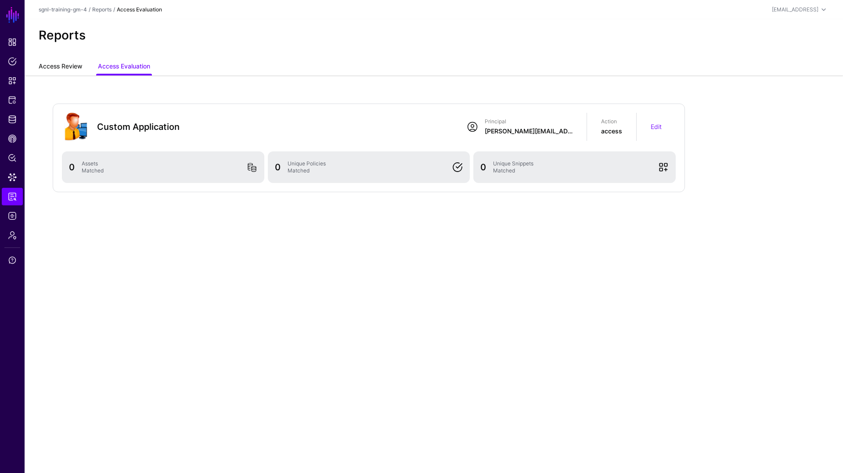
click at [61, 71] on link "Access Review" at bounding box center [60, 67] width 43 height 17
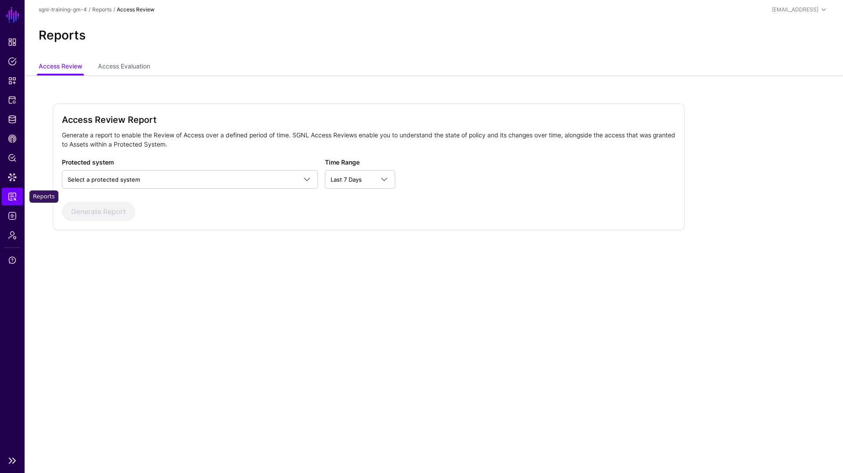
click at [14, 196] on span "Reports" at bounding box center [12, 196] width 9 height 9
click at [131, 174] on span "Select a protected system" at bounding box center [190, 179] width 245 height 11
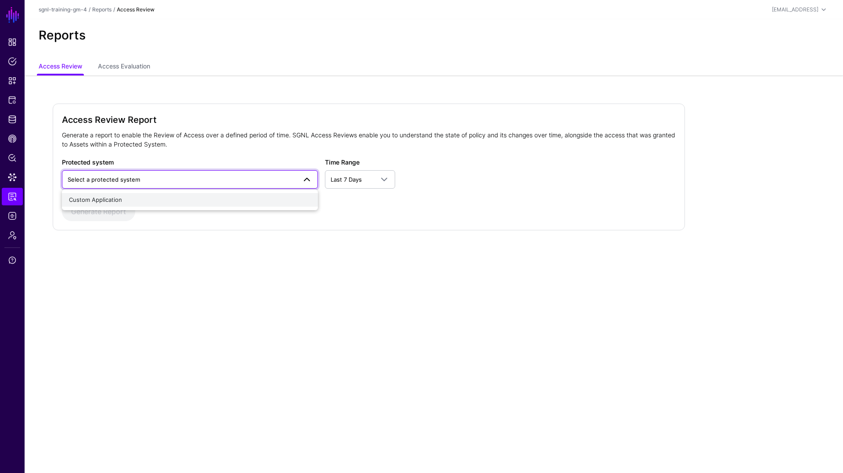
click at [104, 200] on span "Custom Application" at bounding box center [95, 199] width 53 height 7
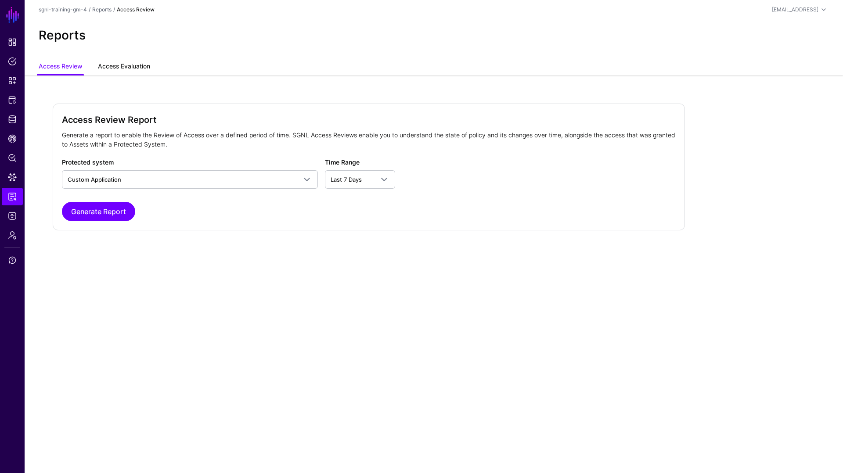
click at [112, 68] on link "Access Evaluation" at bounding box center [124, 67] width 52 height 17
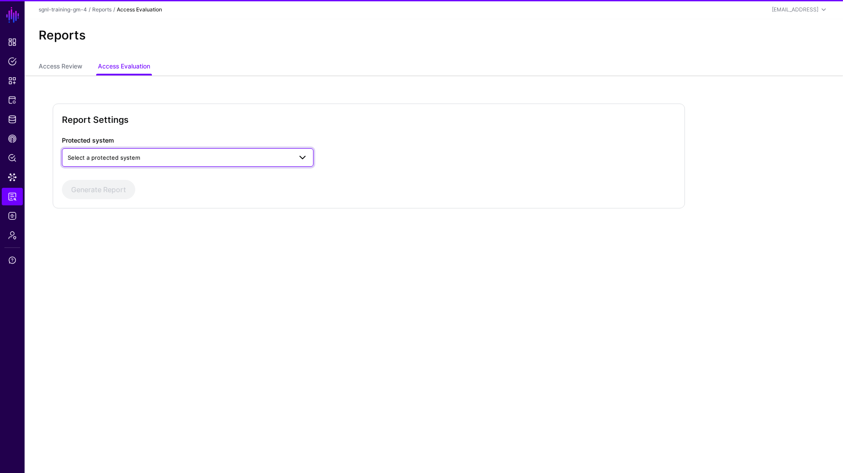
click at [109, 155] on span "Select a protected system" at bounding box center [104, 157] width 72 height 7
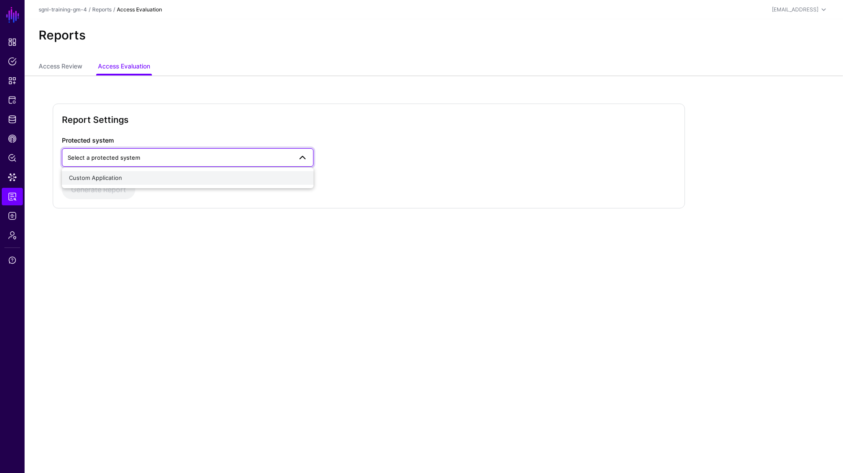
click at [95, 176] on span "Custom Application" at bounding box center [95, 177] width 53 height 7
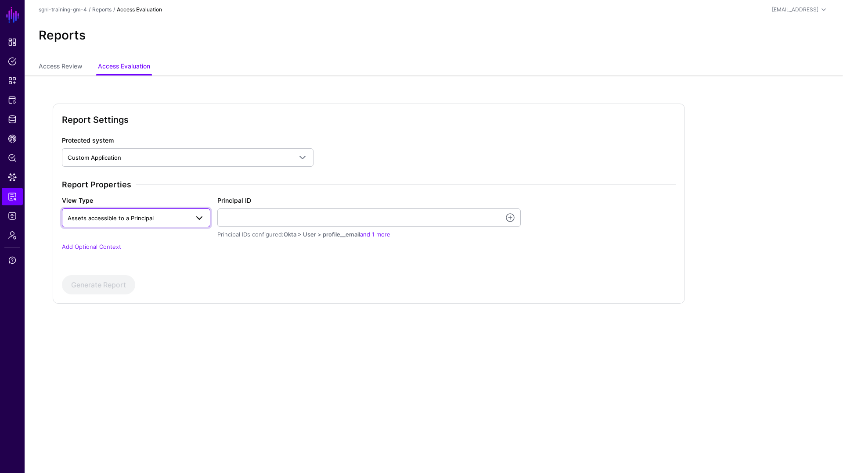
click at [131, 223] on span "Assets accessible to a Principal" at bounding box center [136, 218] width 137 height 11
click at [145, 177] on div "Protected system Custom Application Custom Application Report Properties View T…" at bounding box center [368, 199] width 621 height 127
click at [108, 248] on link "Add Optional Context" at bounding box center [91, 246] width 59 height 7
click at [129, 214] on span "Assets accessible to a Principal" at bounding box center [128, 218] width 121 height 10
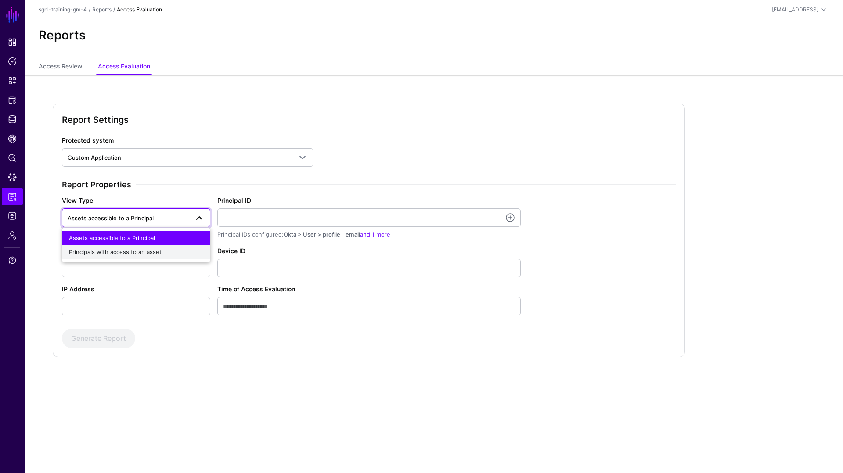
click at [124, 253] on span "Principals with access to an asset" at bounding box center [115, 252] width 93 height 7
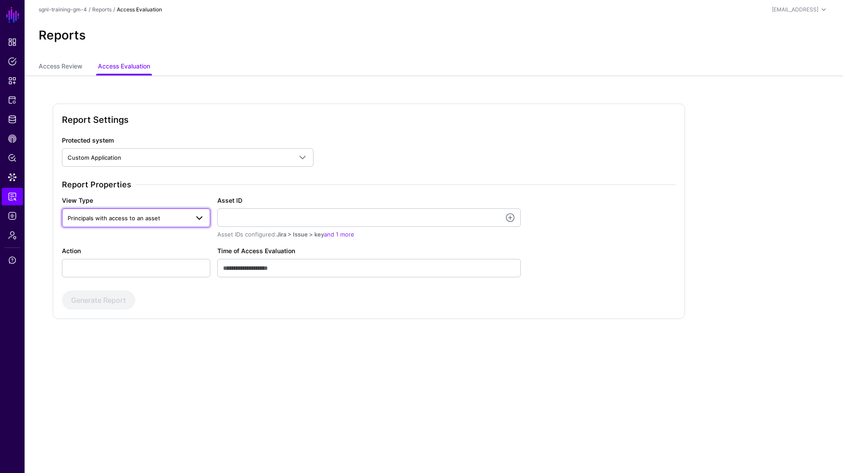
click at [115, 215] on span "Principals with access to an asset" at bounding box center [114, 218] width 93 height 7
click at [102, 239] on span "Assets accessible to a Principal" at bounding box center [112, 238] width 86 height 7
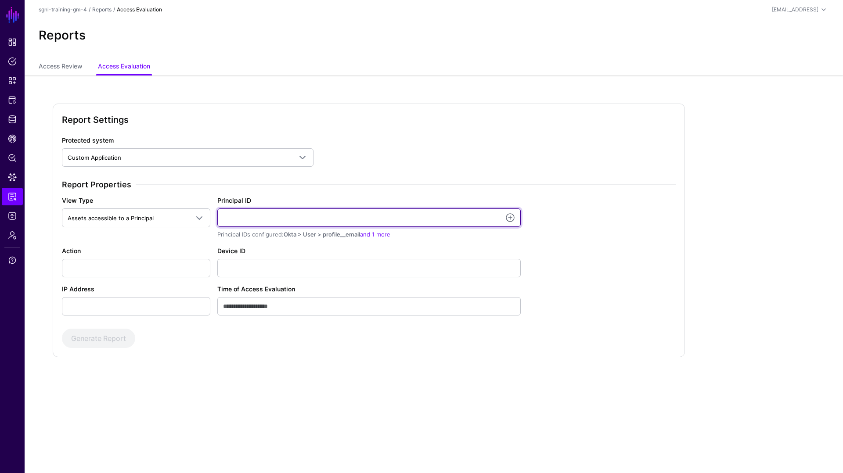
click at [266, 217] on input "Principal ID" at bounding box center [368, 218] width 303 height 18
paste input "**********"
type input "**********"
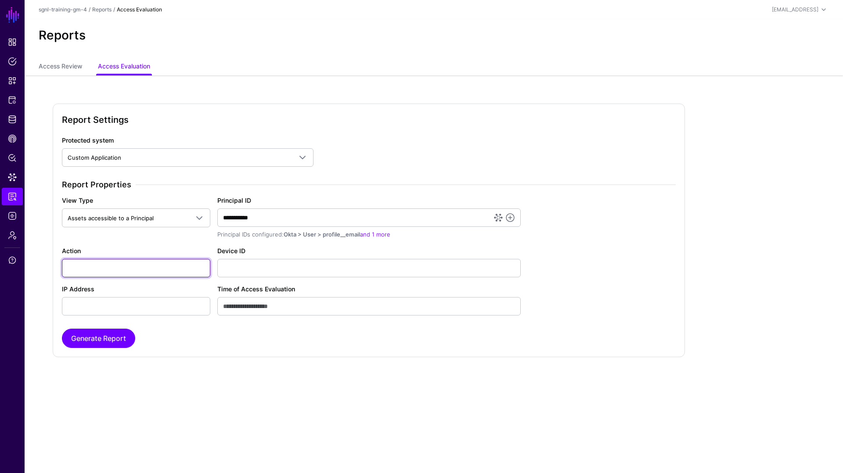
click at [105, 262] on input "Action" at bounding box center [136, 268] width 148 height 18
type input "******"
click at [129, 335] on button "Generate Report" at bounding box center [98, 338] width 73 height 19
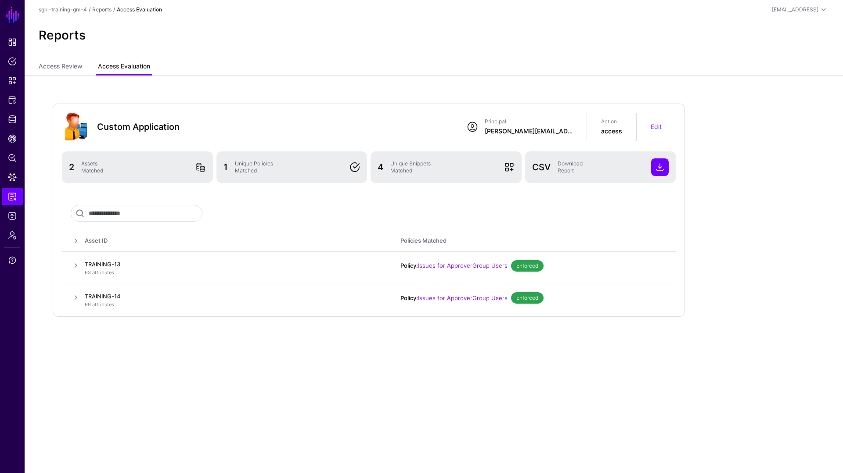
click at [124, 71] on link "Access Evaluation" at bounding box center [124, 67] width 52 height 17
click at [69, 71] on link "Access Review" at bounding box center [60, 67] width 43 height 17
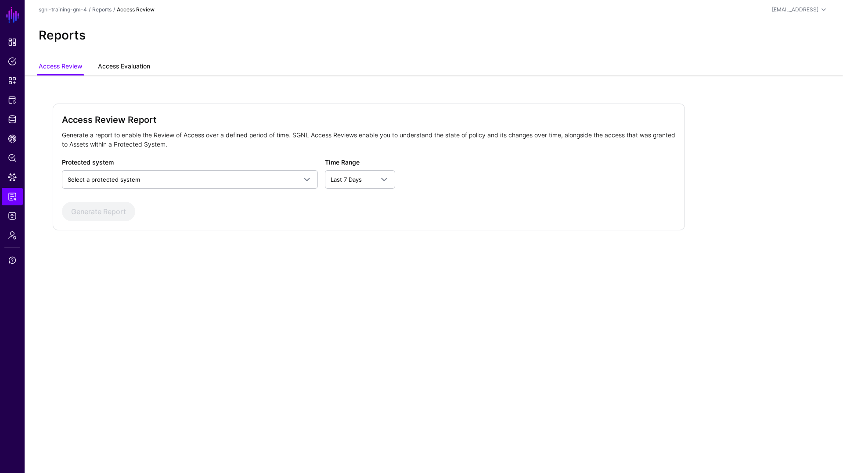
click at [127, 64] on link "Access Evaluation" at bounding box center [124, 67] width 52 height 17
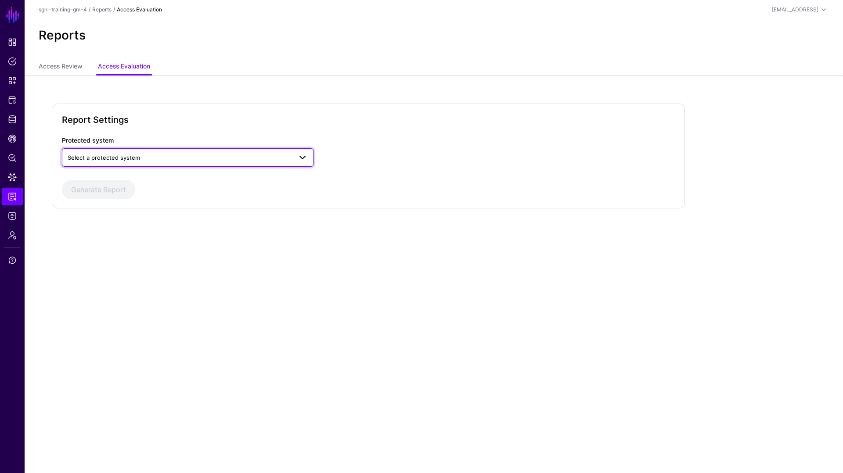
click at [139, 160] on span "Select a protected system" at bounding box center [180, 158] width 224 height 10
click at [119, 178] on span "Custom Application" at bounding box center [95, 177] width 53 height 7
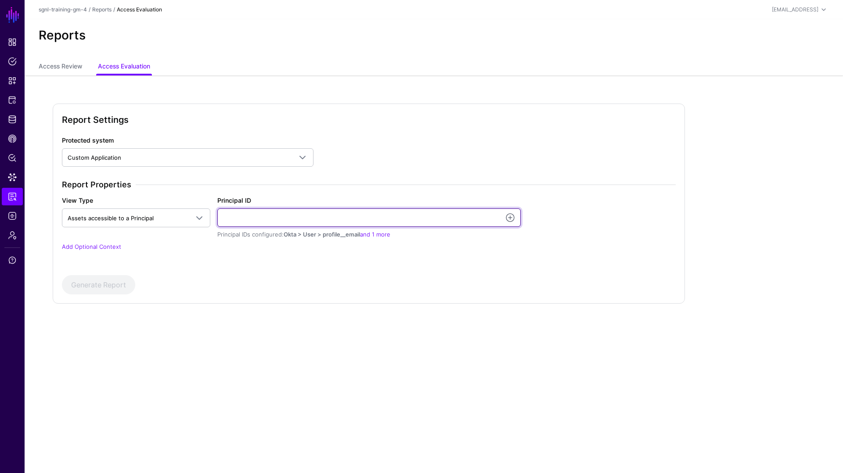
click at [246, 221] on input "Principal ID" at bounding box center [368, 218] width 303 height 18
paste input "**********"
type input "**********"
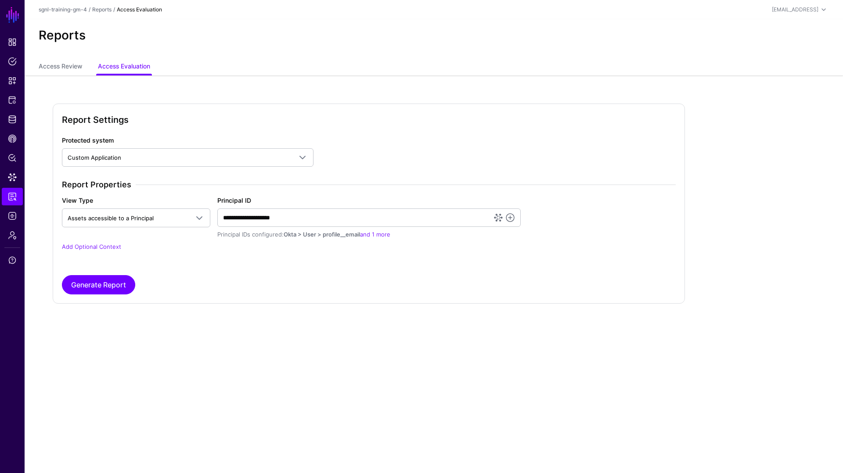
click at [103, 258] on div "**********" at bounding box center [368, 221] width 621 height 83
click at [100, 249] on link "Add Optional Context" at bounding box center [91, 246] width 59 height 7
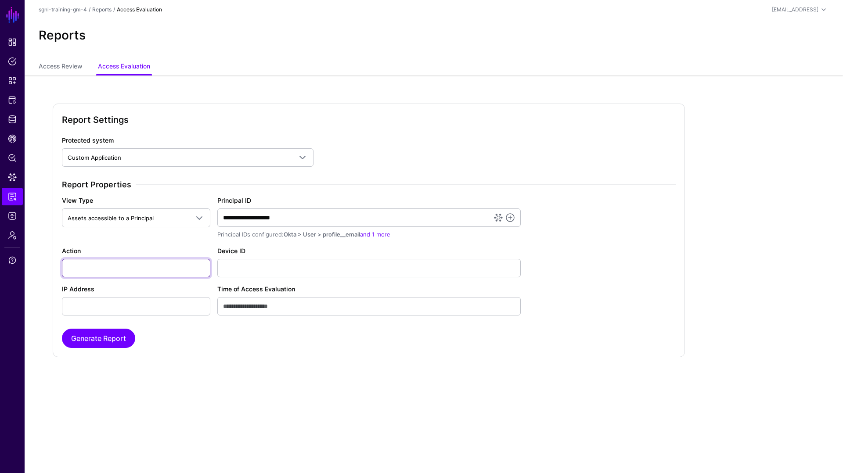
click at [101, 264] on input "Action" at bounding box center [136, 268] width 148 height 18
type input "******"
click at [127, 339] on button "Generate Report" at bounding box center [98, 338] width 73 height 19
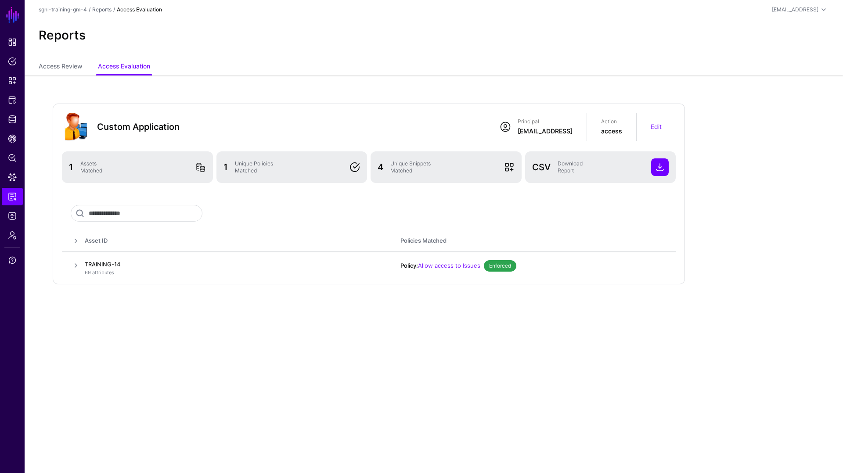
click at [60, 76] on div "Custom Application Principal sgnl-training@sgnl.ai Action access Edit 1 Assets …" at bounding box center [434, 208] width 819 height 264
click at [59, 70] on link "Access Review" at bounding box center [60, 67] width 43 height 17
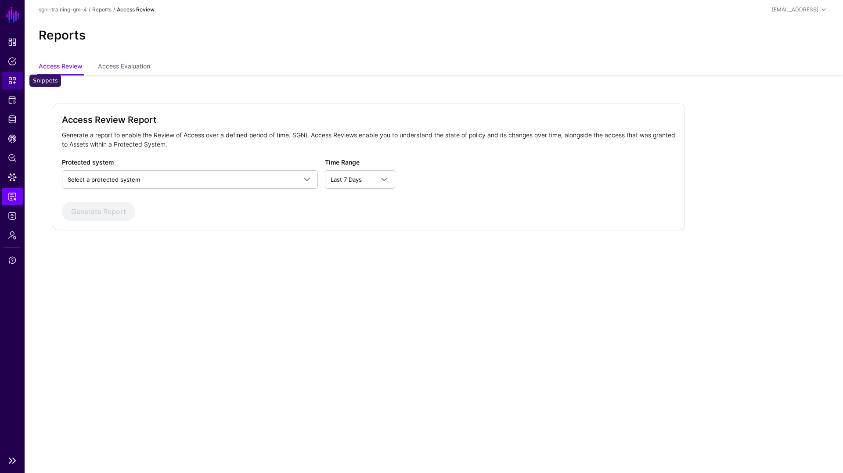
click at [13, 85] on link "Snippets" at bounding box center [12, 81] width 21 height 18
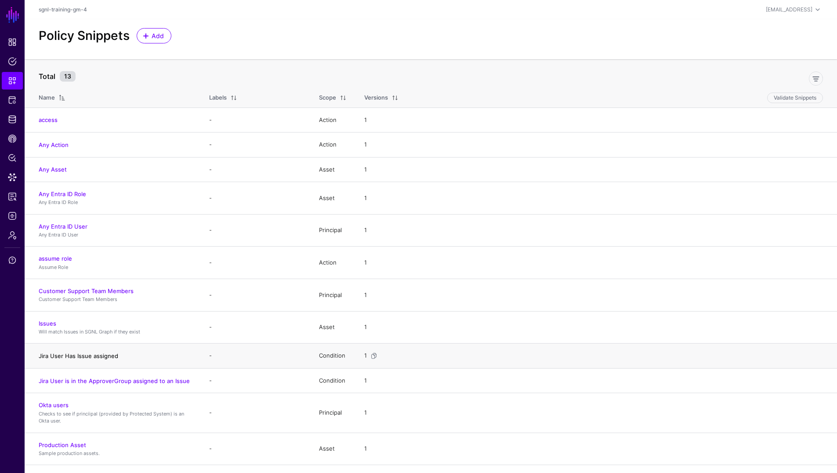
click at [103, 355] on link "Jira User Has Issue assigned" at bounding box center [78, 356] width 79 height 7
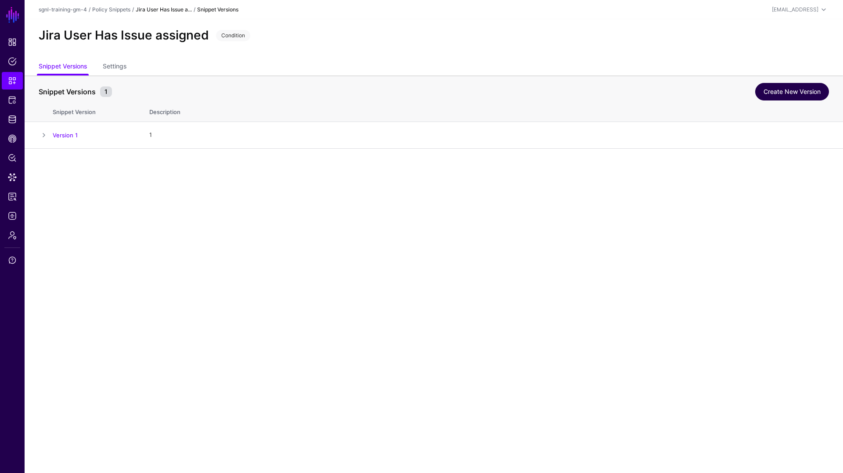
click at [790, 91] on link "Create New Version" at bounding box center [792, 92] width 74 height 18
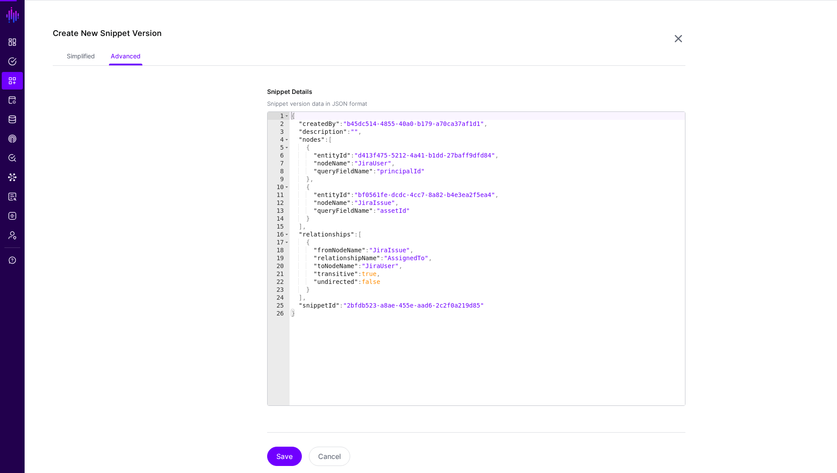
scroll to position [149, 0]
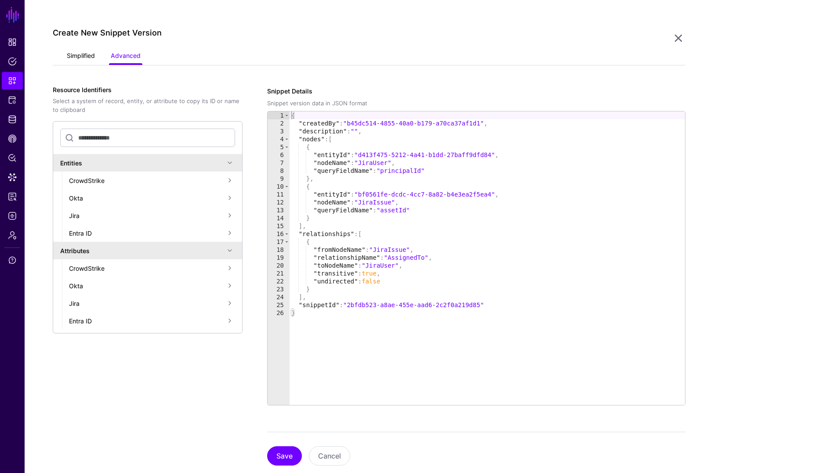
click at [86, 59] on link "Simplified" at bounding box center [81, 56] width 28 height 17
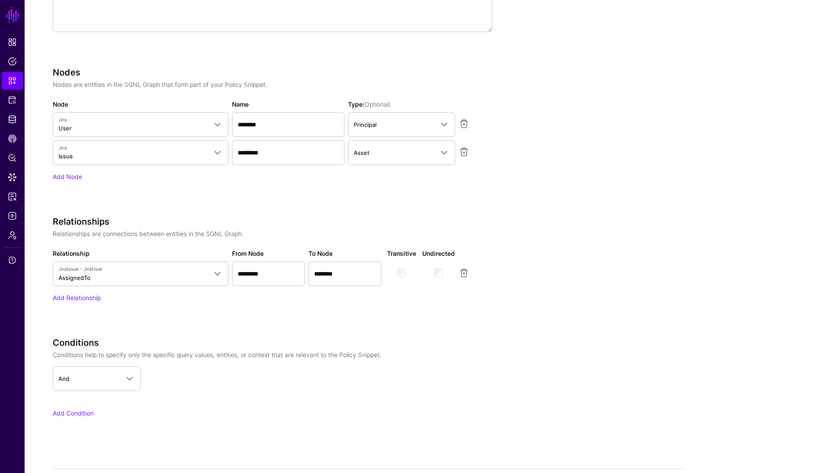
scroll to position [334, 0]
click at [79, 411] on link "Add Condition" at bounding box center [73, 412] width 41 height 7
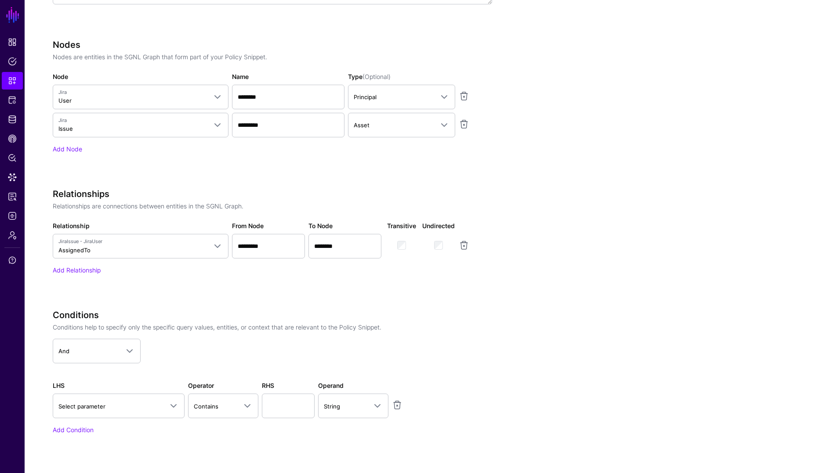
scroll to position [363, 0]
click at [120, 410] on span "Select parameter" at bounding box center [118, 405] width 120 height 11
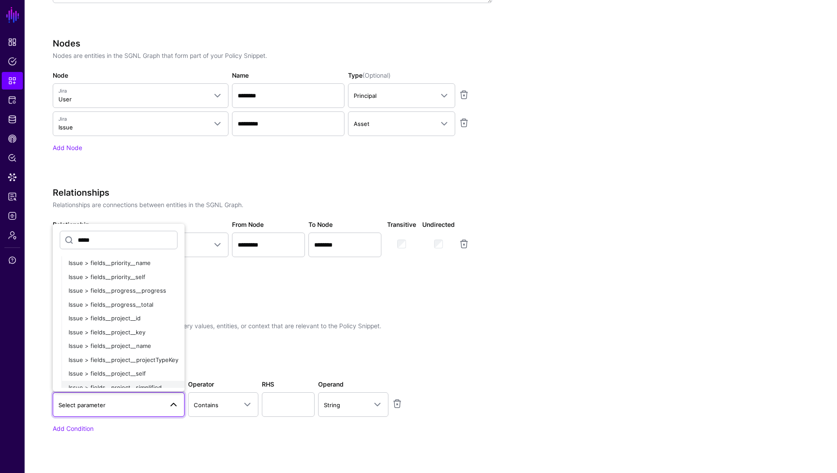
scroll to position [514, 0]
type input "*****"
click at [123, 265] on span "Issue > fields__priority__name" at bounding box center [110, 263] width 82 height 7
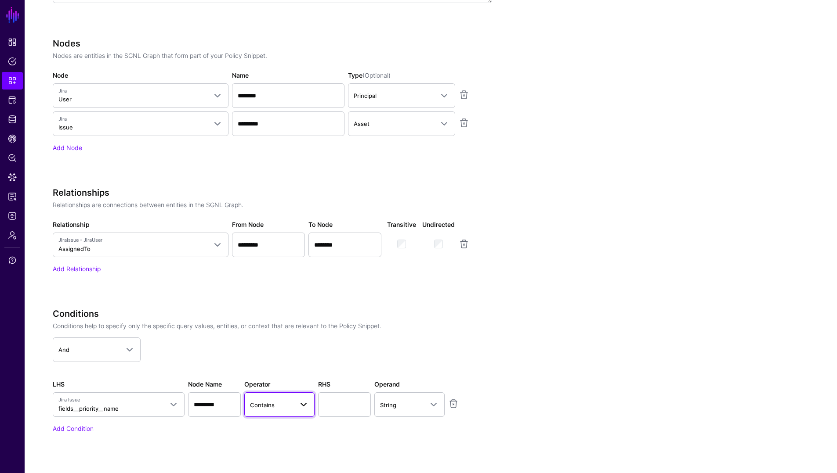
click at [297, 408] on span at bounding box center [301, 405] width 16 height 11
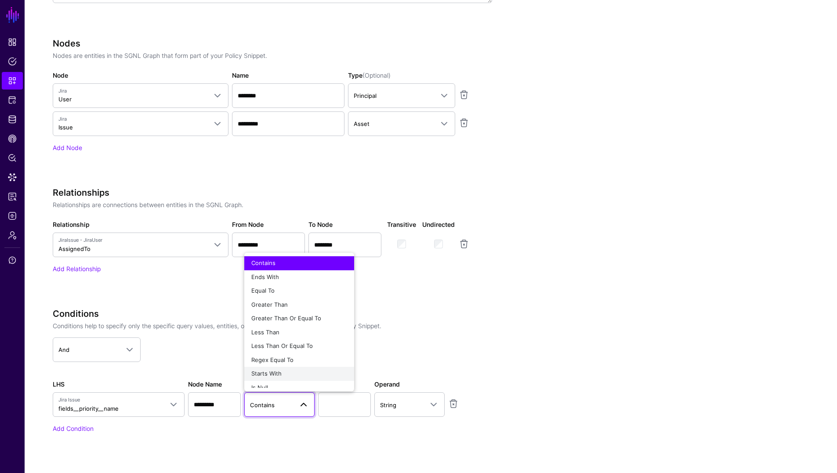
click at [273, 374] on span "Starts With" at bounding box center [266, 373] width 30 height 7
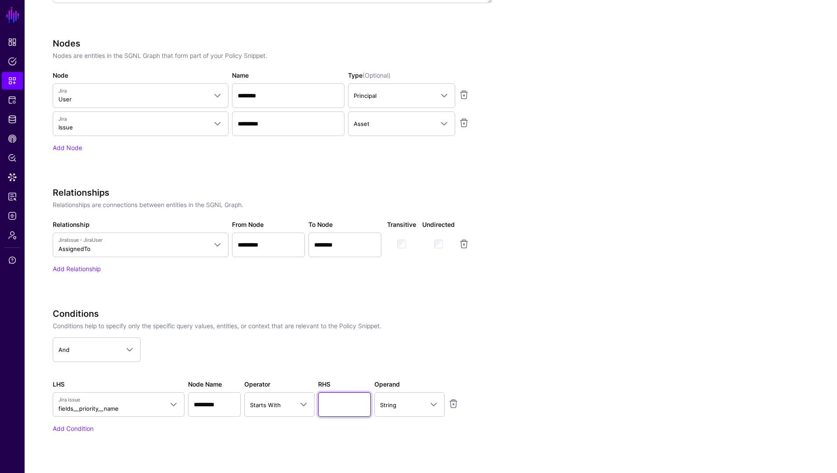
click at [336, 406] on input "text" at bounding box center [344, 405] width 53 height 25
type input "****"
click at [444, 345] on app-dropdown "And And Or Not" at bounding box center [272, 350] width 439 height 25
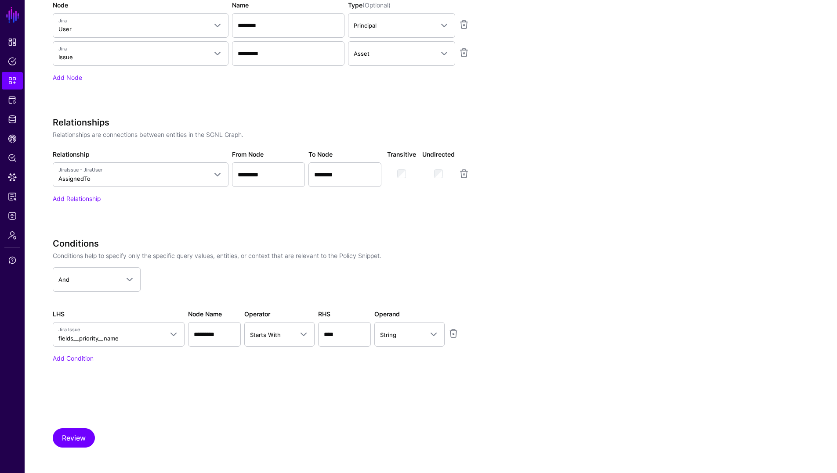
scroll to position [436, 0]
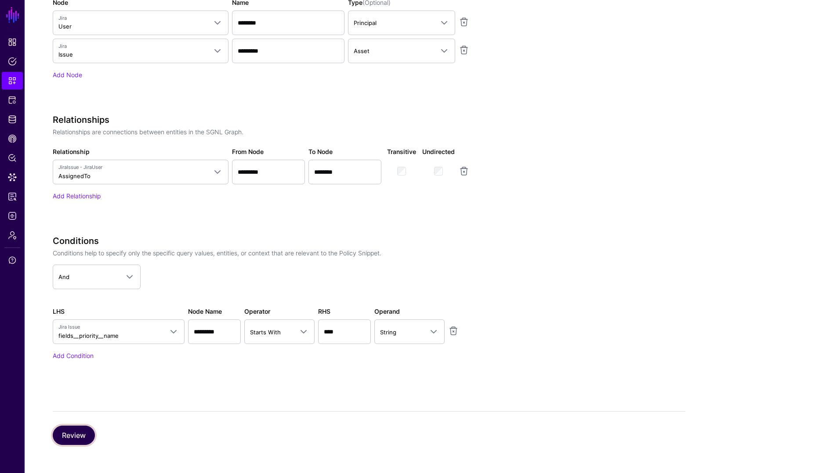
click at [78, 436] on button "Review" at bounding box center [74, 435] width 42 height 19
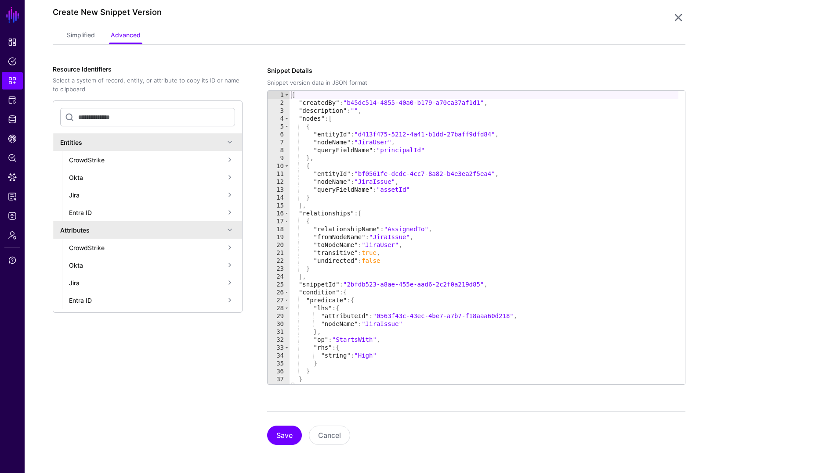
scroll to position [170, 0]
click at [278, 438] on button "Save" at bounding box center [284, 435] width 35 height 19
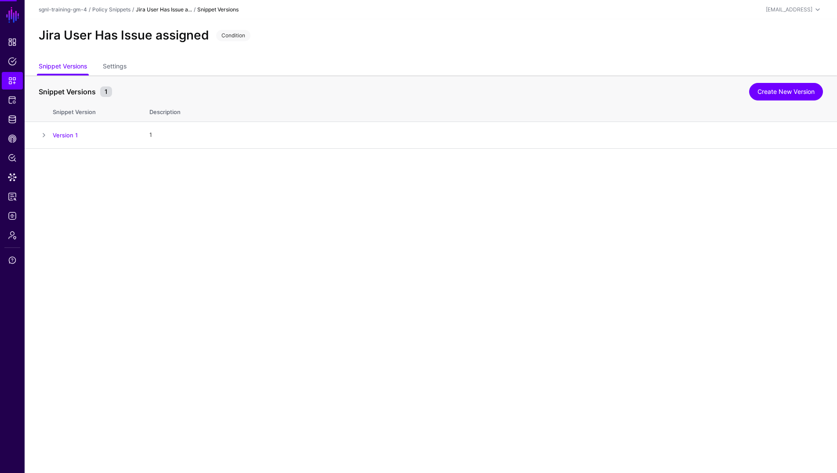
scroll to position [0, 0]
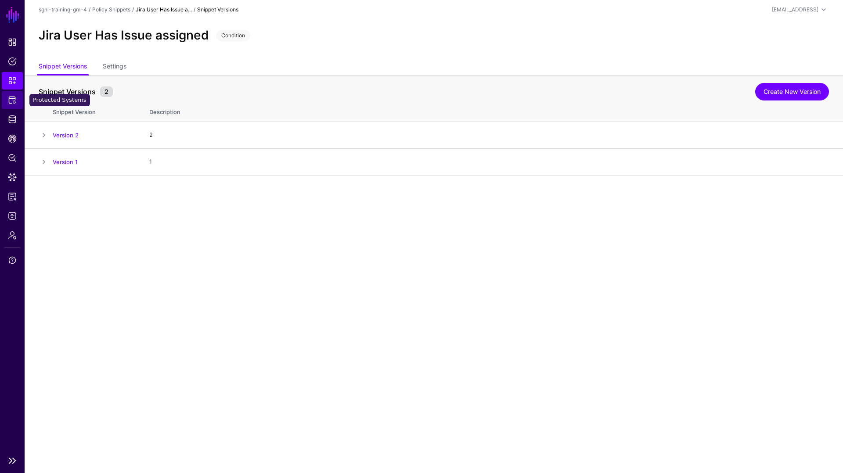
click at [11, 101] on span "Protected Systems" at bounding box center [12, 100] width 9 height 9
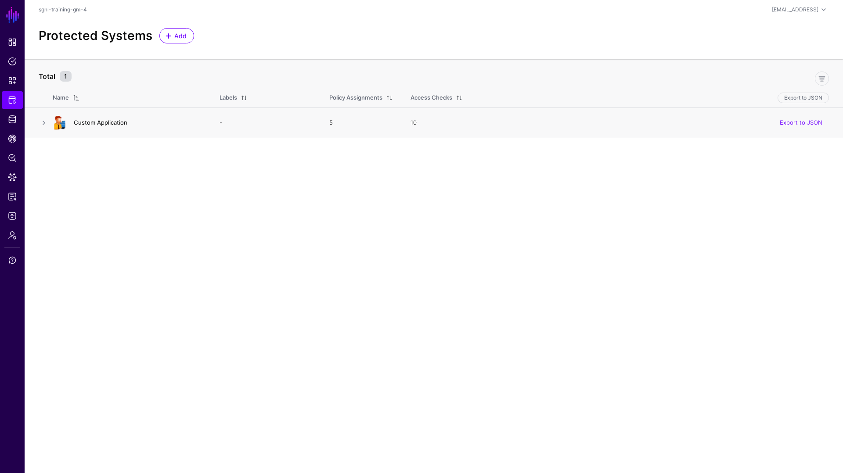
click at [86, 123] on link "Custom Application" at bounding box center [101, 122] width 54 height 7
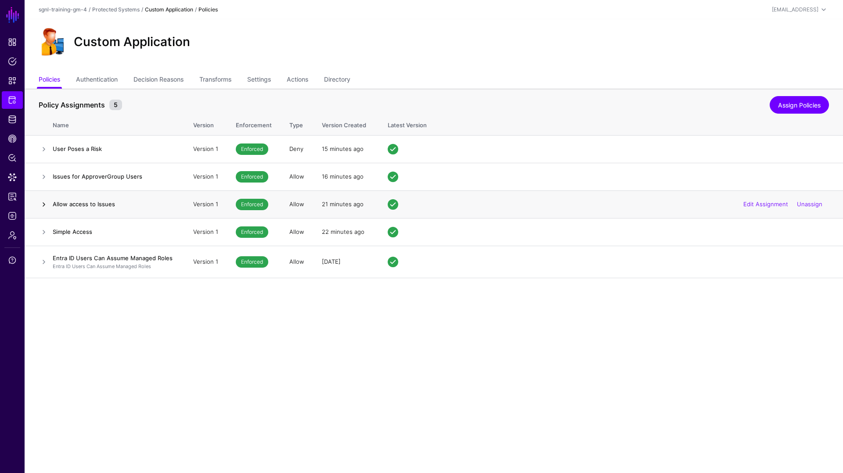
click at [42, 208] on link at bounding box center [44, 204] width 11 height 11
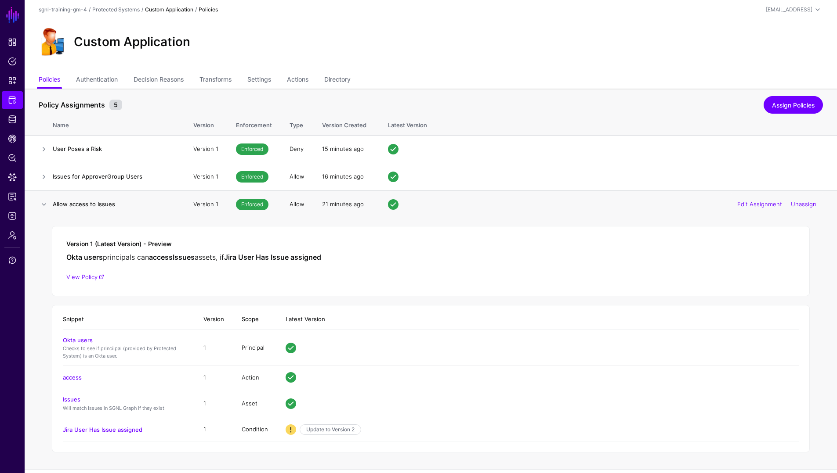
click at [197, 206] on td "Version 1" at bounding box center [205, 205] width 43 height 28
click at [319, 430] on link "Update to Version 2" at bounding box center [330, 430] width 61 height 11
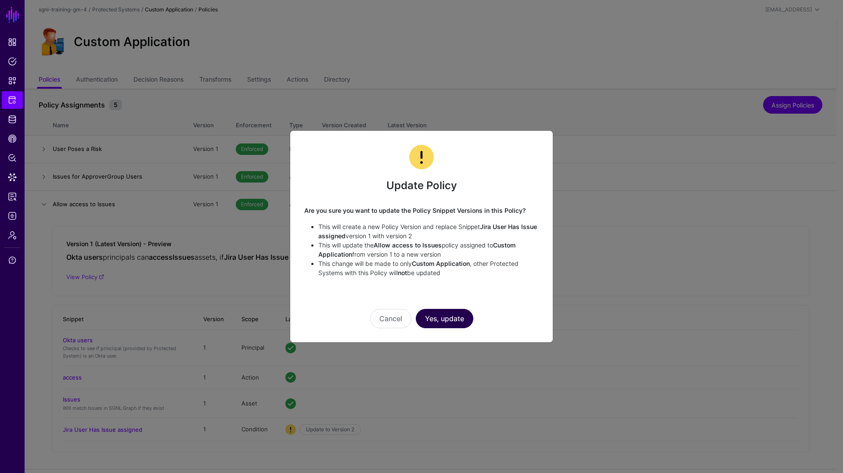
click at [462, 316] on button "Yes, update" at bounding box center [445, 318] width 58 height 19
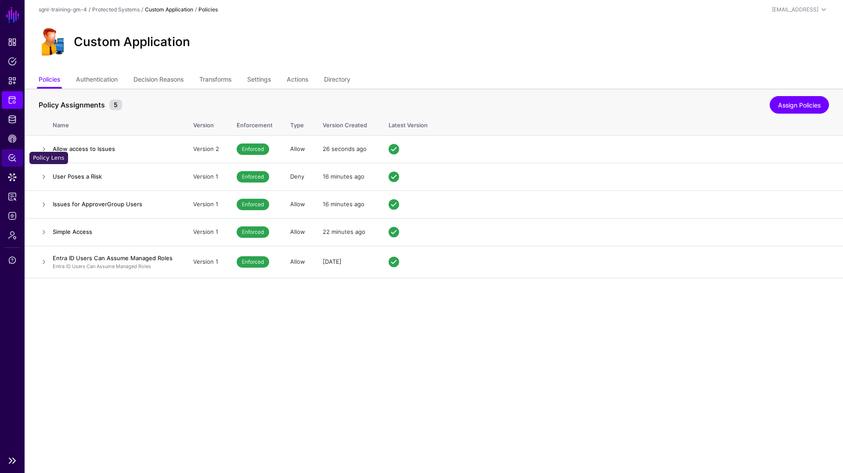
click at [11, 156] on span "Policy Lens" at bounding box center [12, 158] width 9 height 9
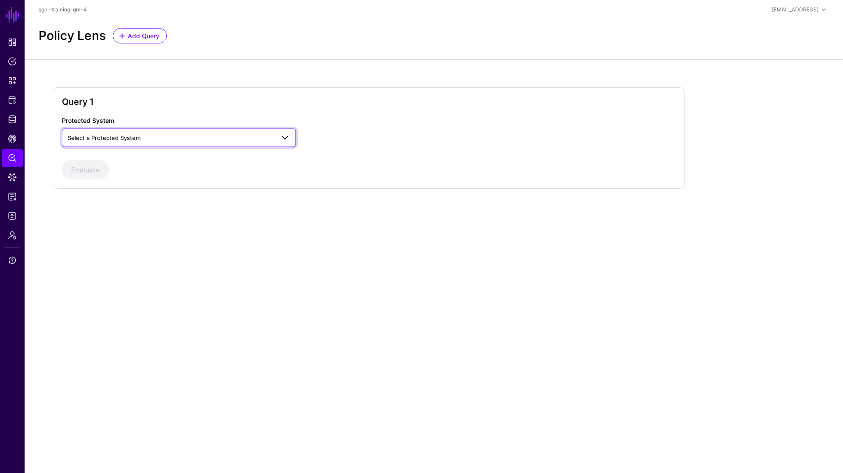
click at [176, 133] on span "Select a Protected System" at bounding box center [171, 138] width 207 height 10
click at [126, 158] on div "Custom Application" at bounding box center [179, 158] width 220 height 9
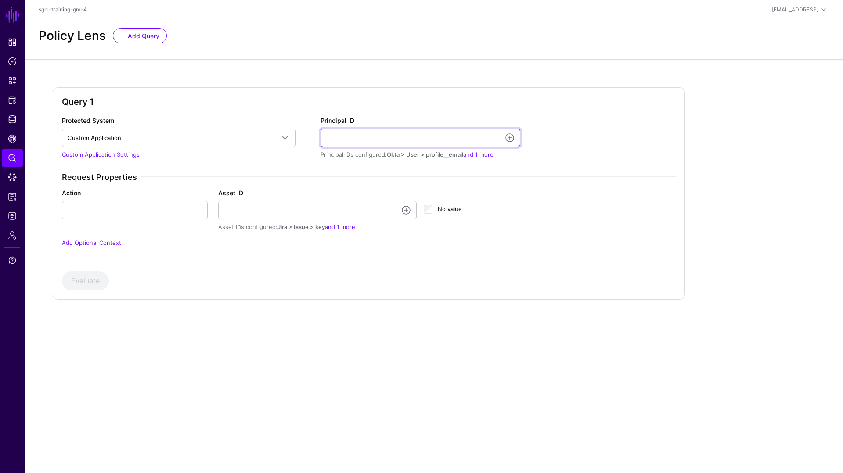
click at [336, 141] on input "Principal ID" at bounding box center [421, 138] width 200 height 18
paste input "**********"
type input "**********"
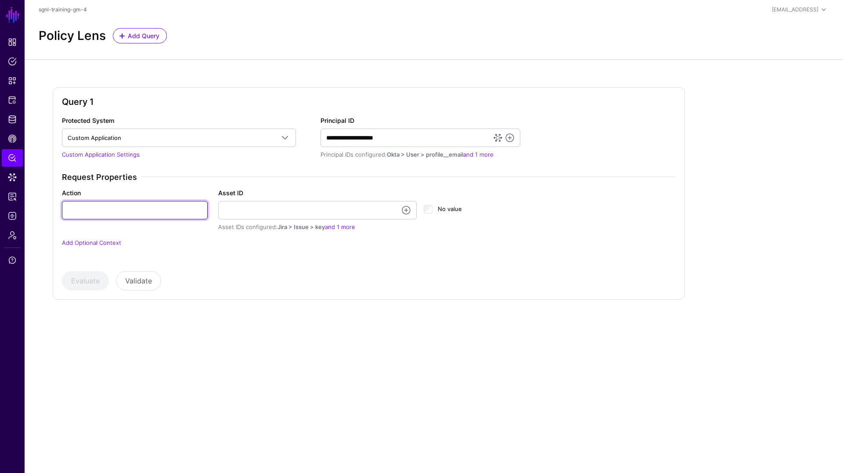
click at [135, 213] on input "Action" at bounding box center [135, 210] width 146 height 18
type input "******"
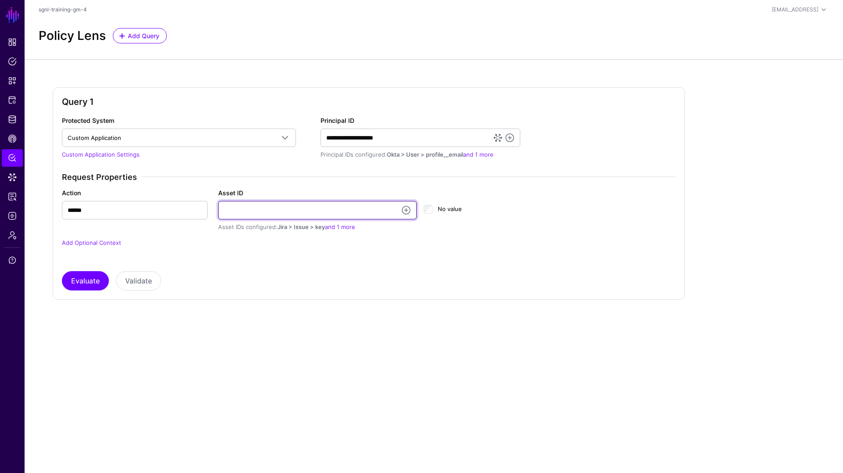
click at [249, 218] on input "Asset ID" at bounding box center [317, 210] width 199 height 18
type input "**********"
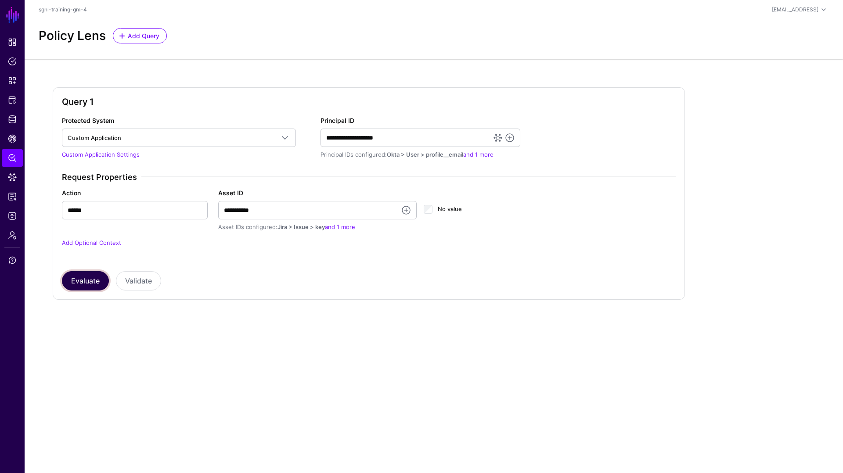
click at [76, 273] on button "Evaluate" at bounding box center [85, 280] width 47 height 19
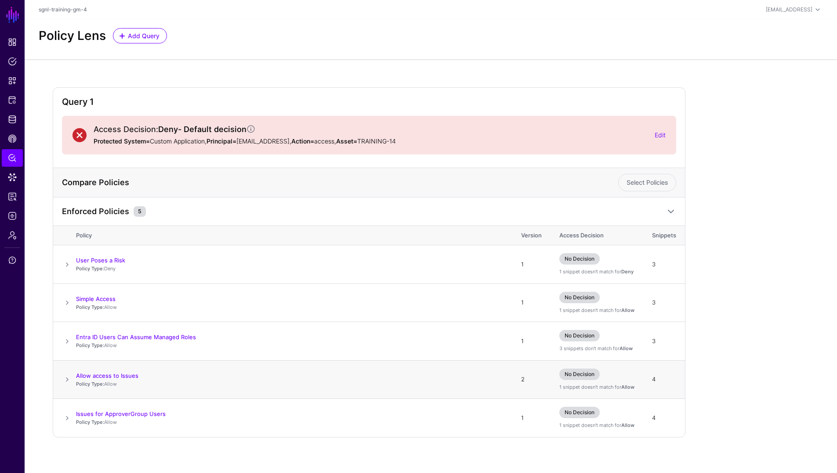
click at [69, 379] on span at bounding box center [67, 380] width 11 height 11
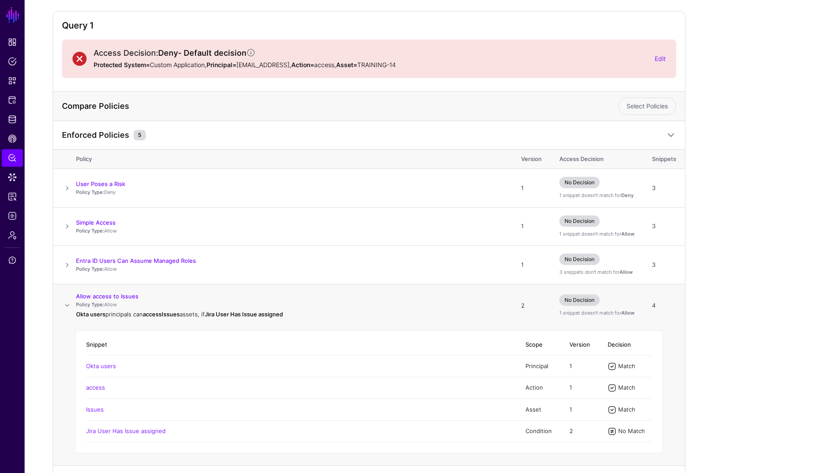
scroll to position [77, 0]
click at [151, 433] on link "Jira User Has Issue assigned" at bounding box center [125, 430] width 79 height 7
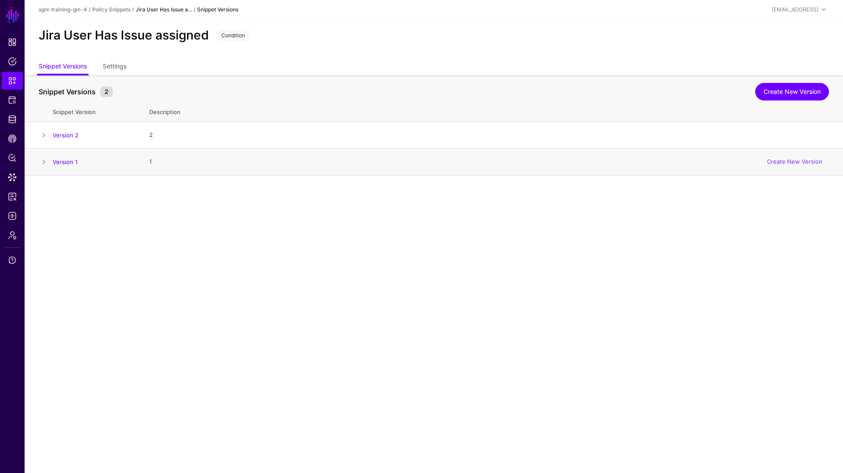
click at [42, 163] on span at bounding box center [44, 162] width 11 height 11
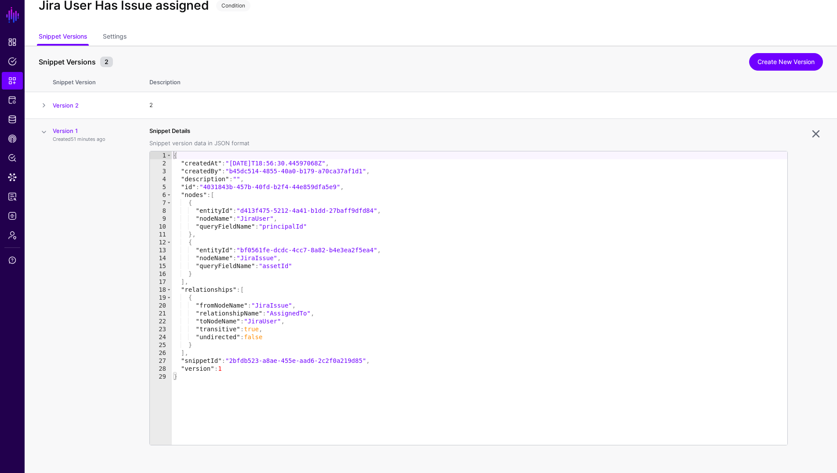
scroll to position [37, 0]
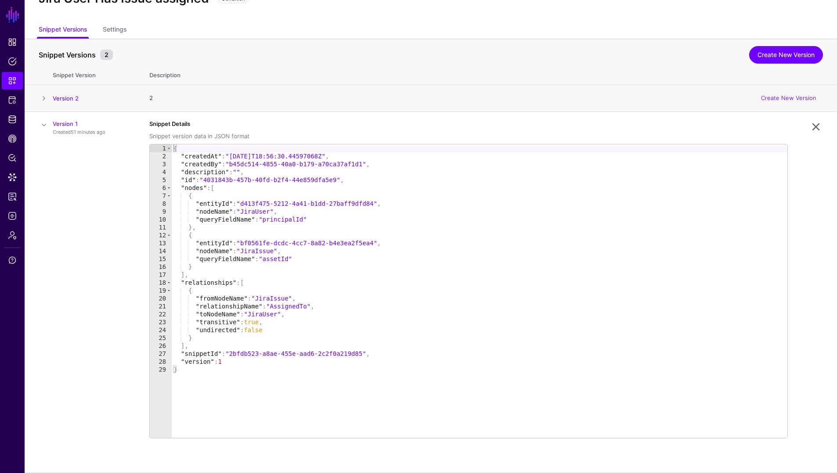
click at [42, 98] on span at bounding box center [44, 98] width 11 height 11
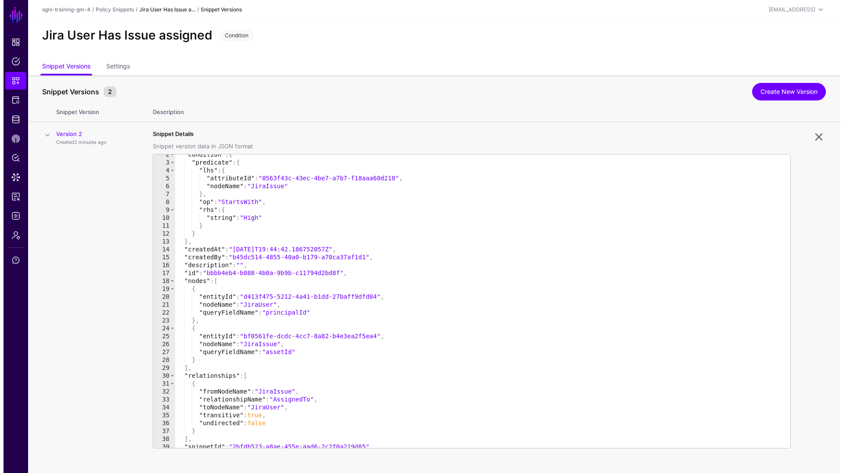
scroll to position [0, 0]
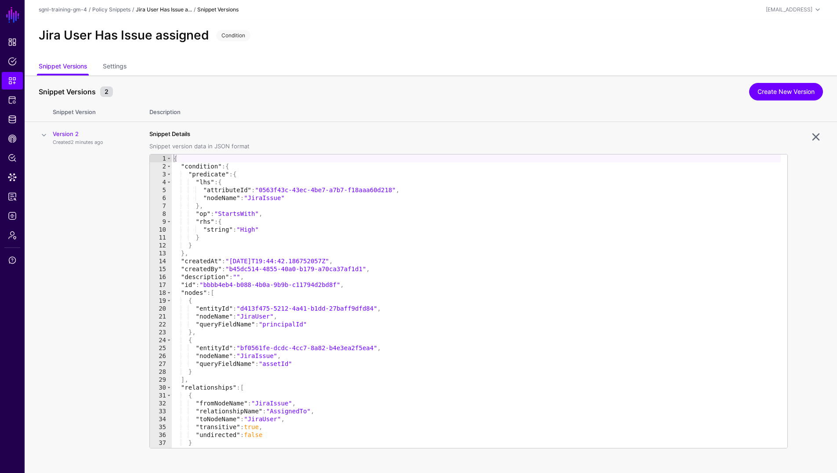
click at [46, 137] on span at bounding box center [44, 135] width 11 height 11
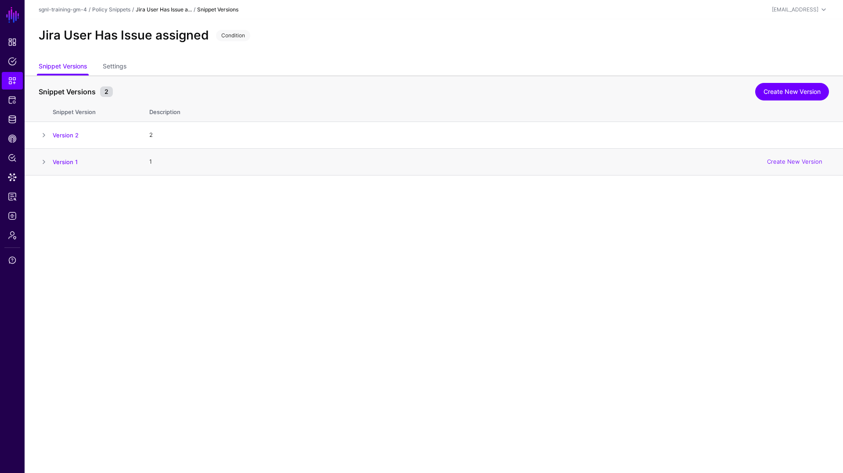
click at [46, 163] on span at bounding box center [44, 162] width 11 height 11
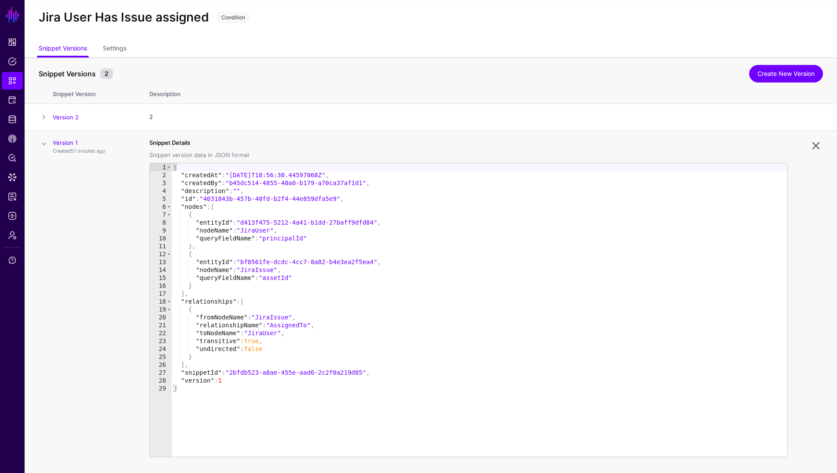
scroll to position [18, 0]
click at [45, 114] on span at bounding box center [44, 117] width 11 height 11
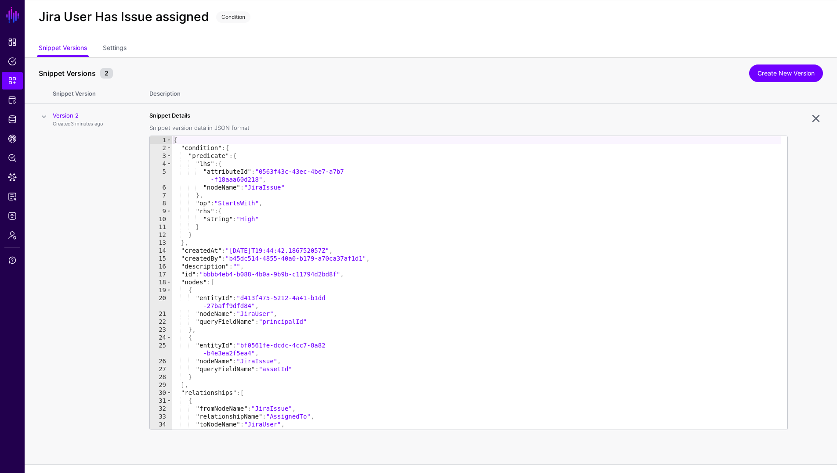
scroll to position [37, 0]
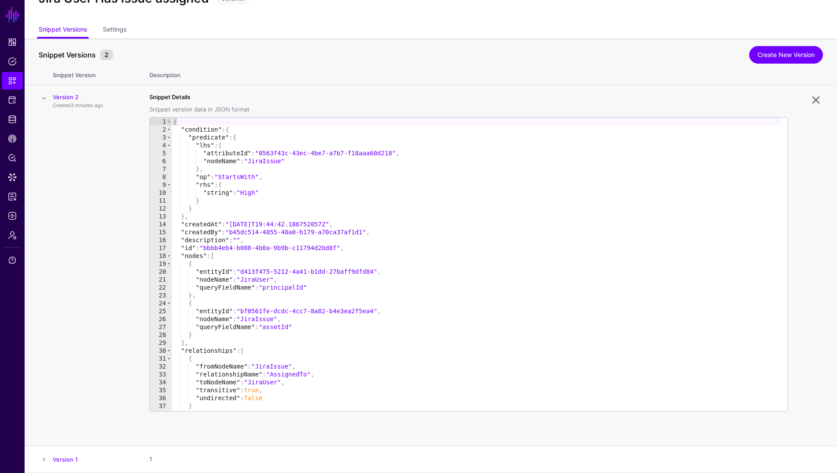
click at [47, 99] on span at bounding box center [44, 98] width 11 height 11
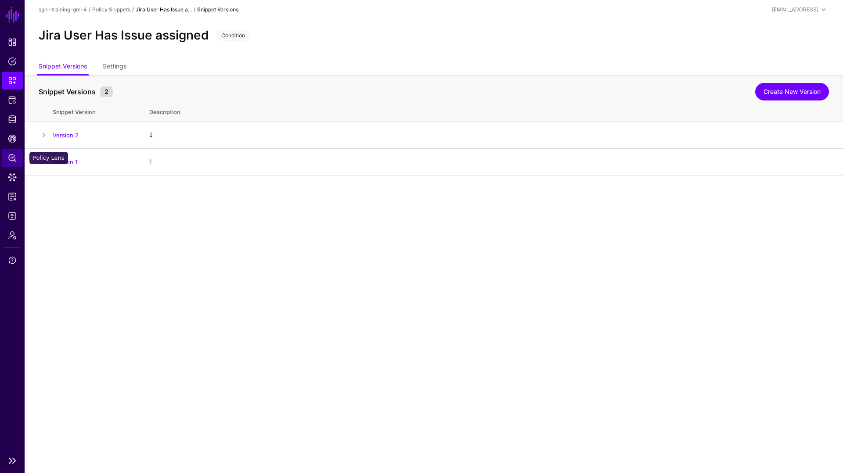
click at [11, 160] on span "Policy Lens" at bounding box center [12, 158] width 9 height 9
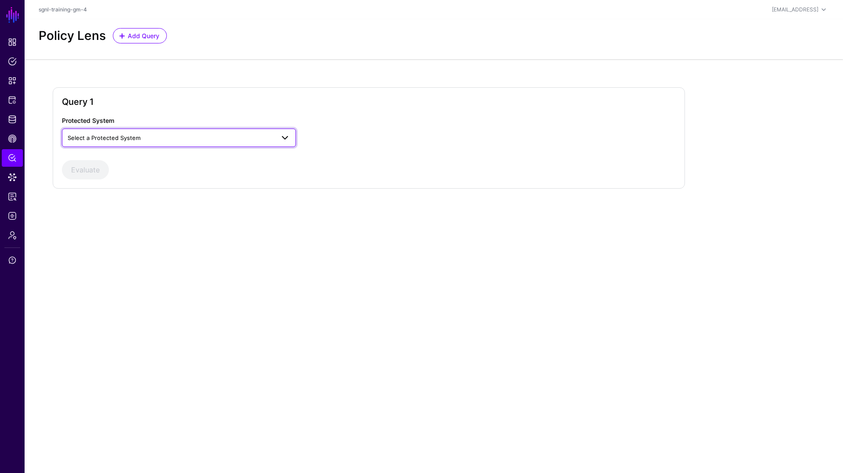
click at [206, 145] on link "Select a Protected System" at bounding box center [179, 138] width 234 height 18
click at [100, 158] on span "Custom Application" at bounding box center [95, 158] width 53 height 7
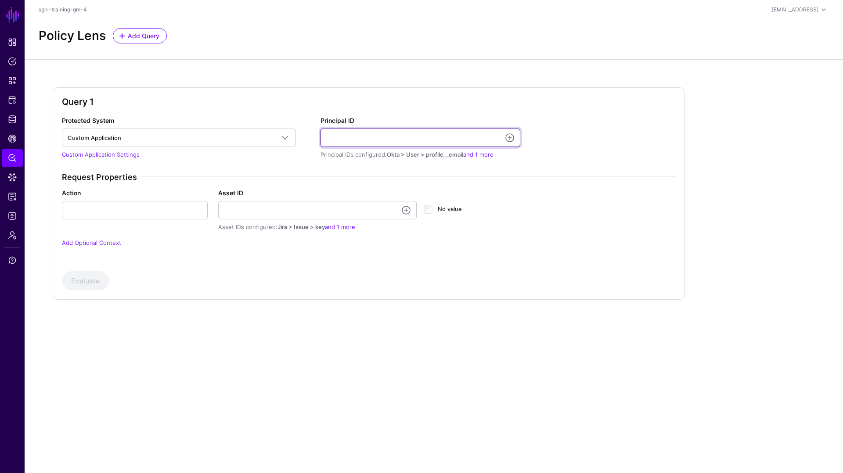
click at [355, 141] on input "Principal ID" at bounding box center [421, 138] width 200 height 18
type input "**********"
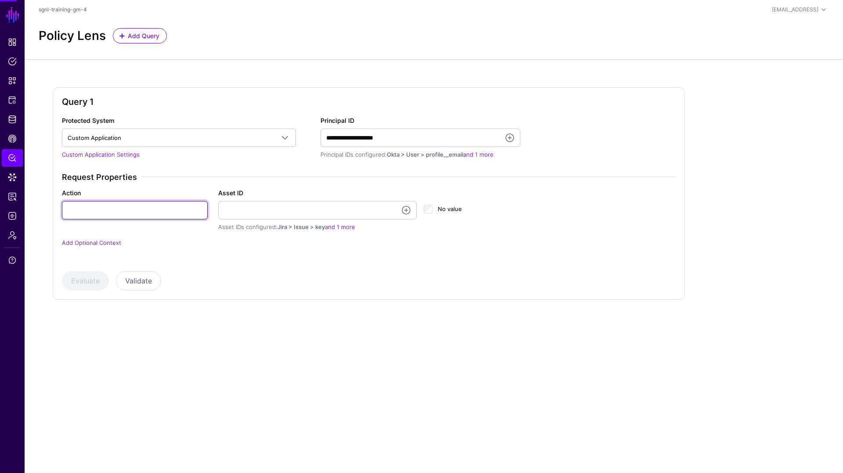
click at [105, 210] on input "Action" at bounding box center [135, 210] width 146 height 18
type input "******"
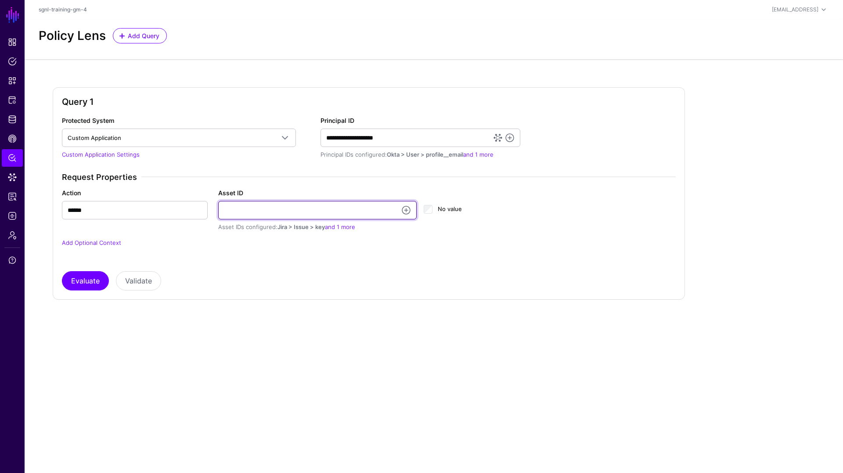
click at [251, 215] on input "Asset ID" at bounding box center [317, 210] width 199 height 18
type input "**********"
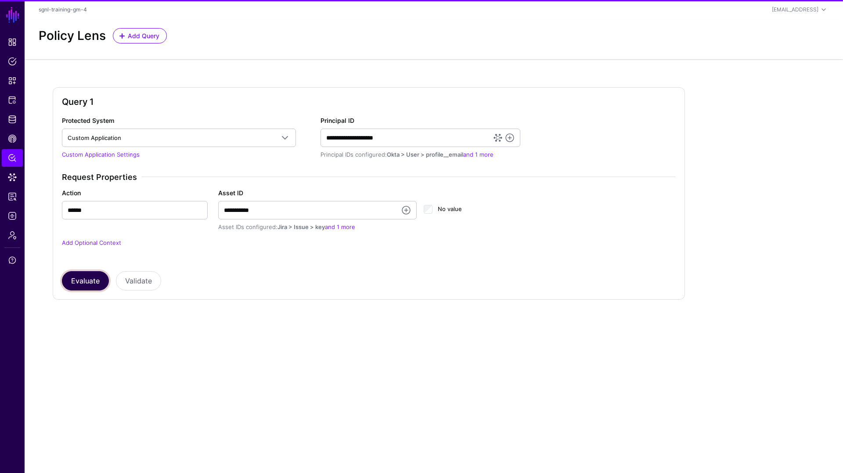
click at [73, 277] on button "Evaluate" at bounding box center [85, 280] width 47 height 19
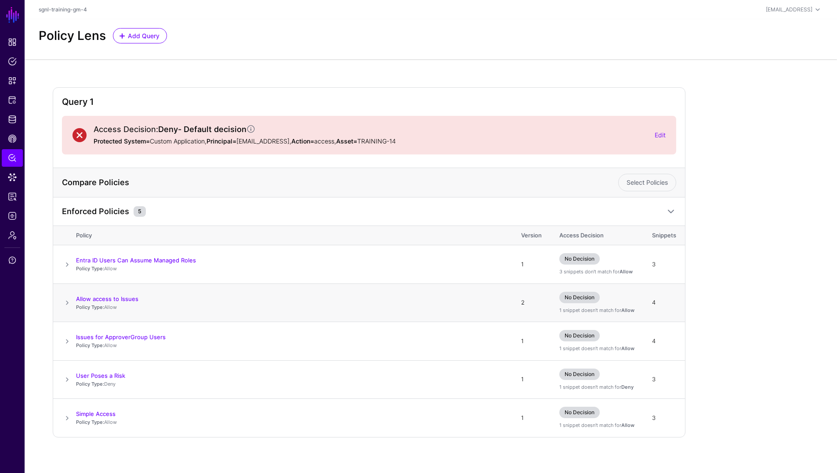
click at [67, 308] on td at bounding box center [64, 303] width 23 height 39
click at [68, 298] on span at bounding box center [67, 303] width 11 height 11
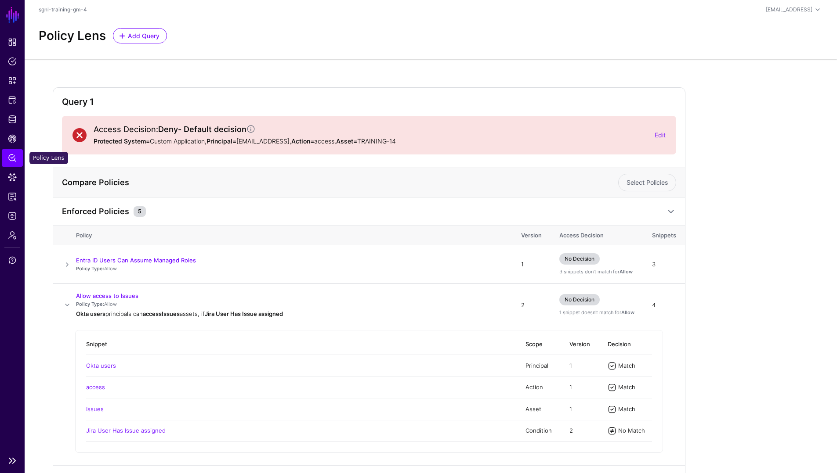
click at [14, 162] on span "Policy Lens" at bounding box center [12, 158] width 9 height 9
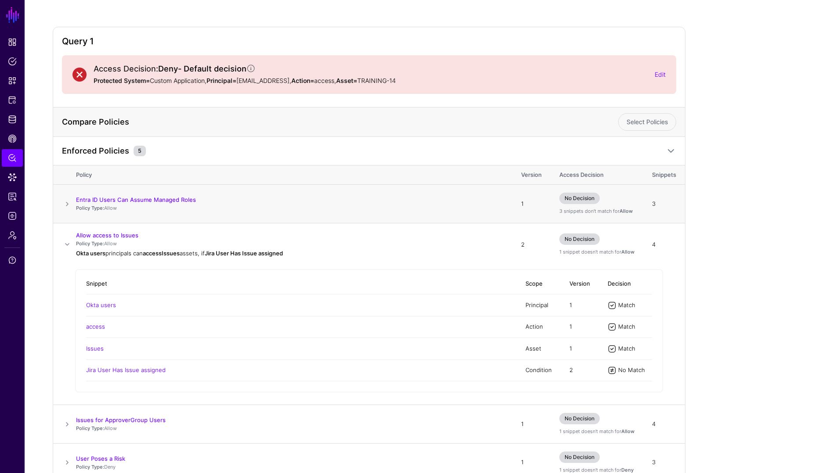
scroll to position [67, 0]
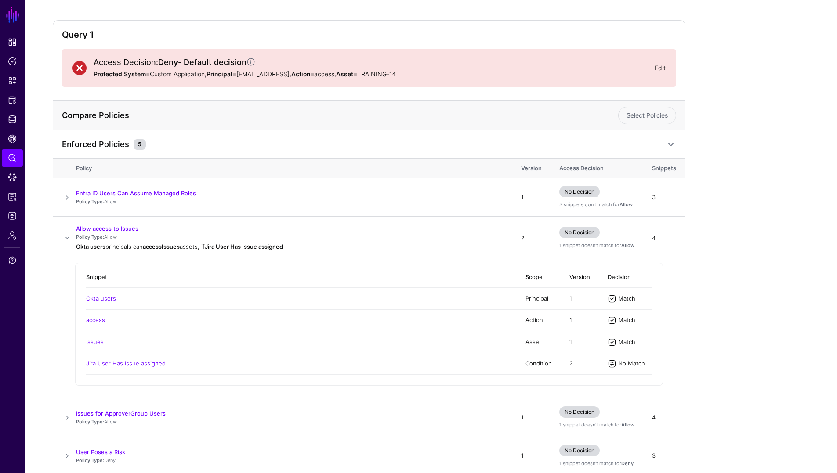
click at [660, 68] on link "Edit" at bounding box center [659, 67] width 11 height 7
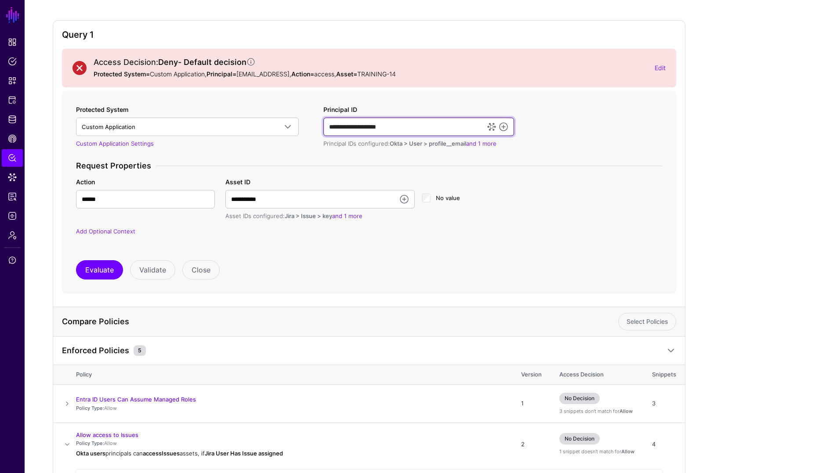
click at [412, 123] on input "**********" at bounding box center [418, 127] width 191 height 18
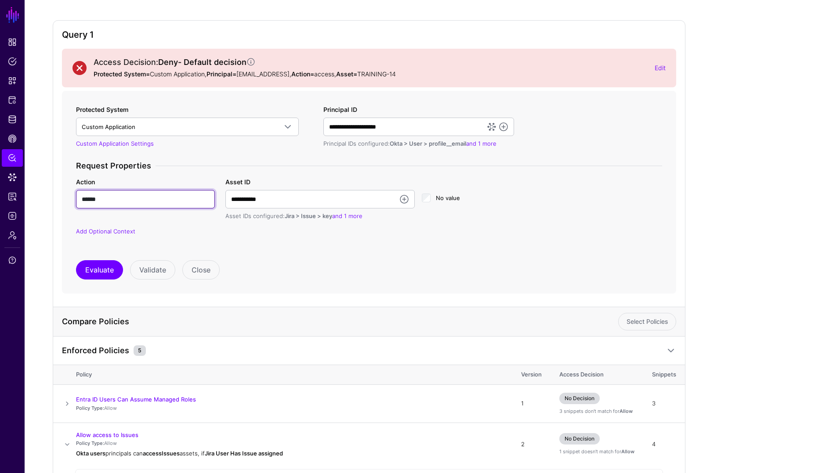
click at [121, 203] on input "******" at bounding box center [145, 199] width 139 height 18
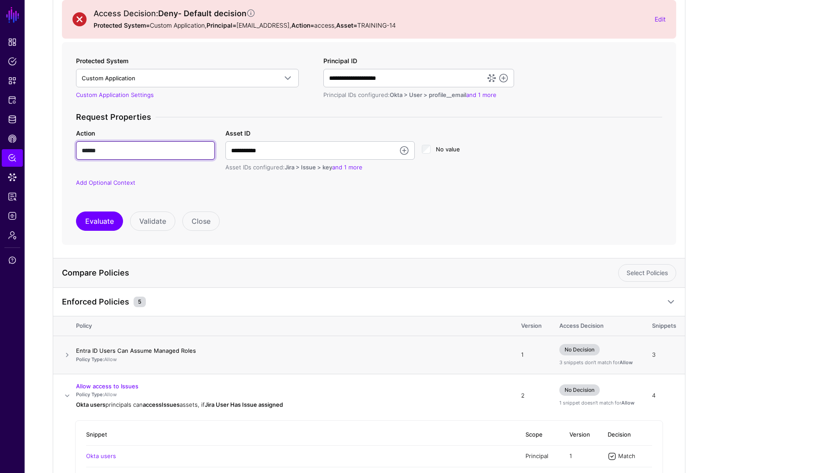
scroll to position [116, 0]
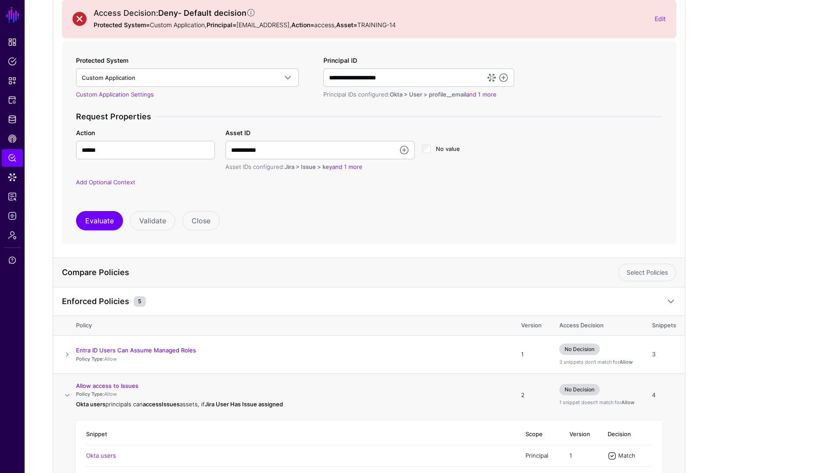
click at [65, 396] on span at bounding box center [67, 395] width 11 height 11
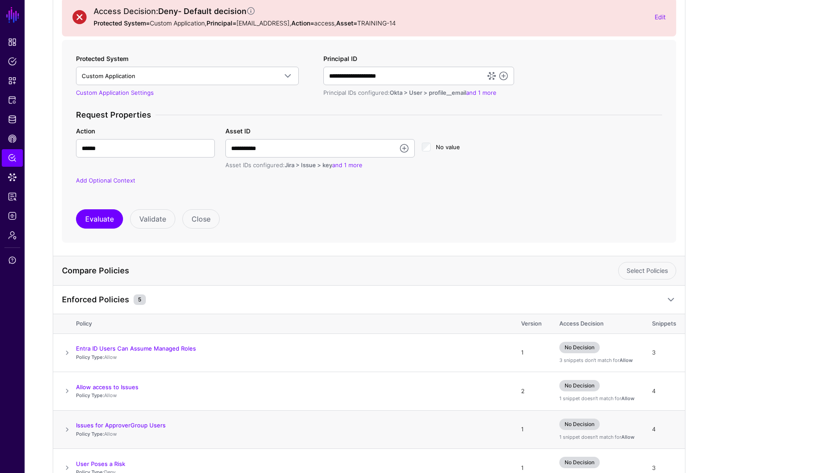
scroll to position [118, 0]
click at [271, 146] on input "**********" at bounding box center [319, 149] width 189 height 18
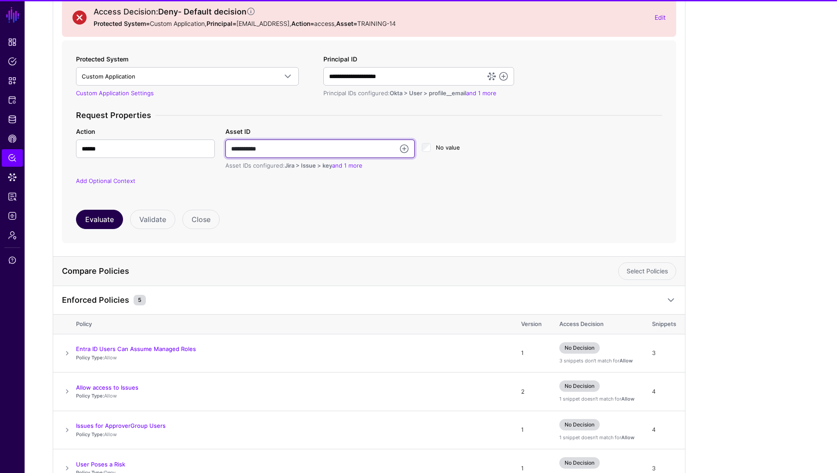
type input "**********"
click at [104, 225] on button "Evaluate" at bounding box center [99, 219] width 47 height 19
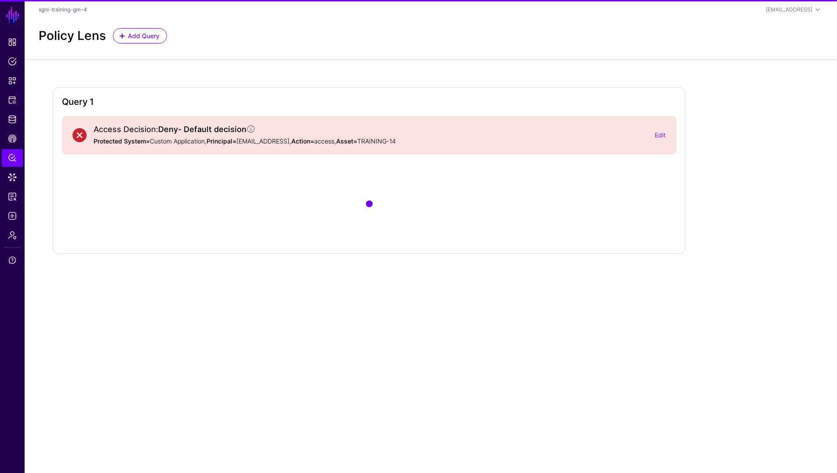
scroll to position [0, 0]
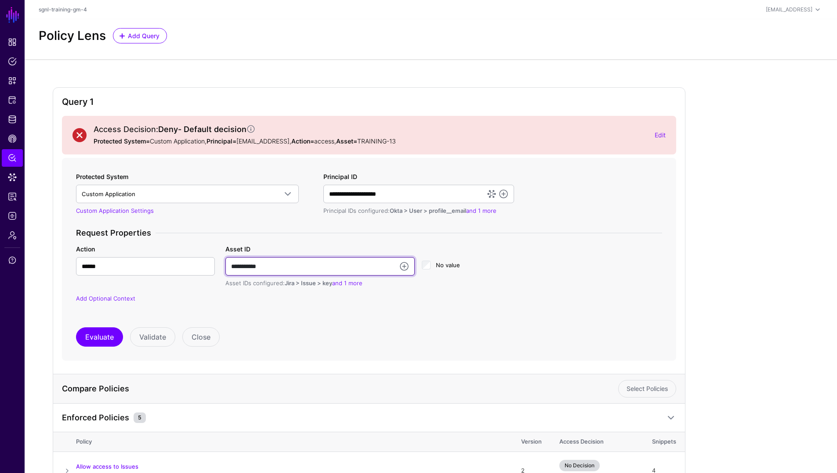
click at [303, 265] on input "**********" at bounding box center [319, 266] width 189 height 18
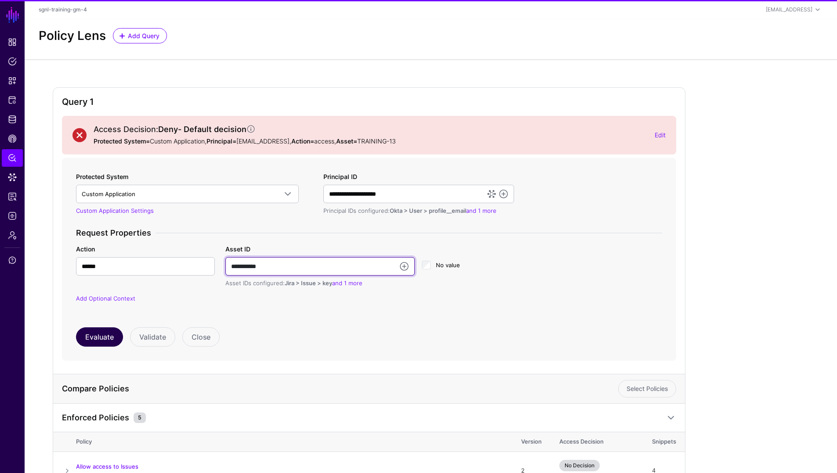
type input "**********"
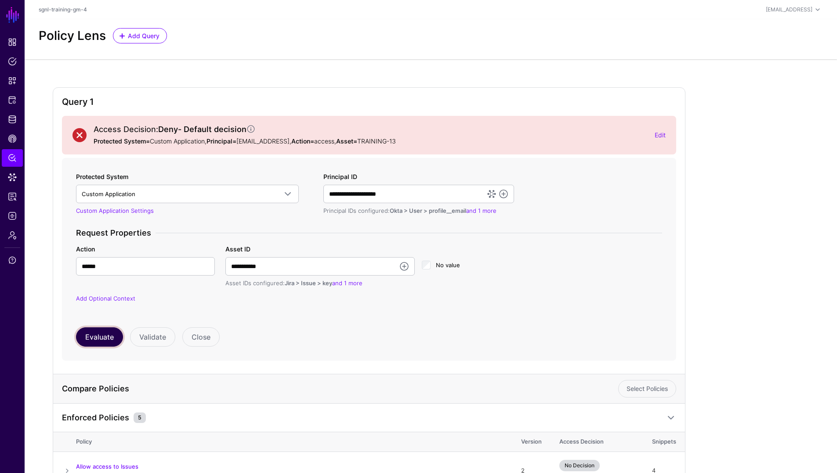
click at [98, 343] on button "Evaluate" at bounding box center [99, 337] width 47 height 19
click at [426, 188] on input "**********" at bounding box center [418, 194] width 191 height 18
drag, startPoint x: 416, startPoint y: 196, endPoint x: 324, endPoint y: 190, distance: 92.9
click at [324, 190] on input "**********" at bounding box center [418, 194] width 191 height 18
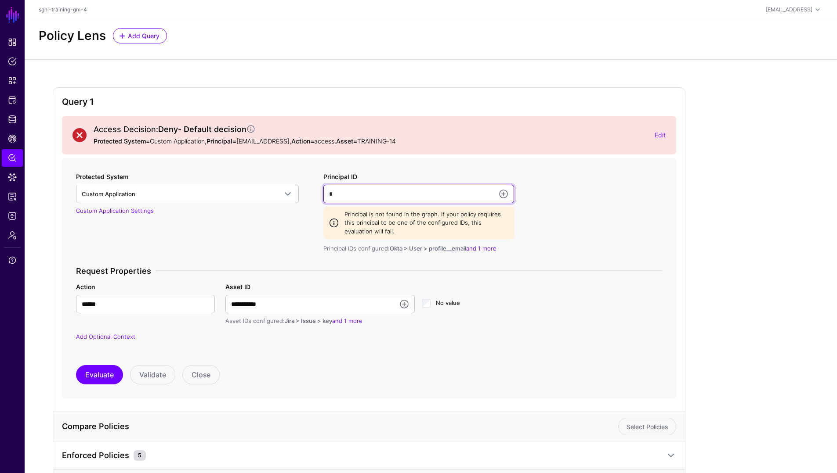
type input "**********"
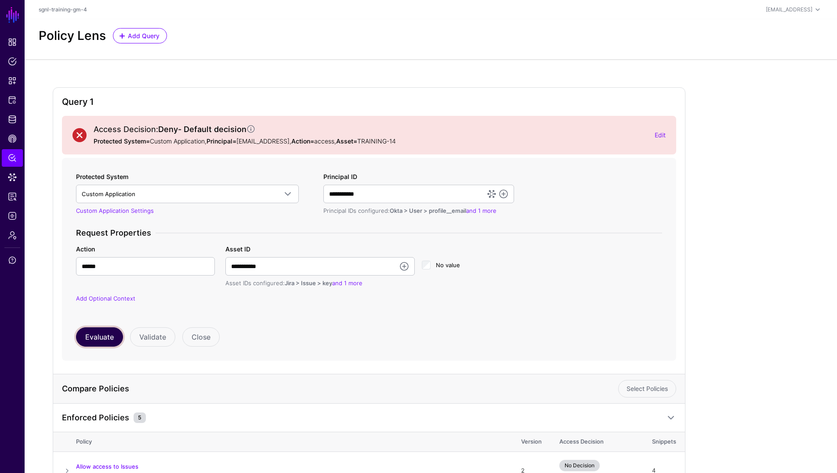
click at [104, 342] on button "Evaluate" at bounding box center [99, 337] width 47 height 19
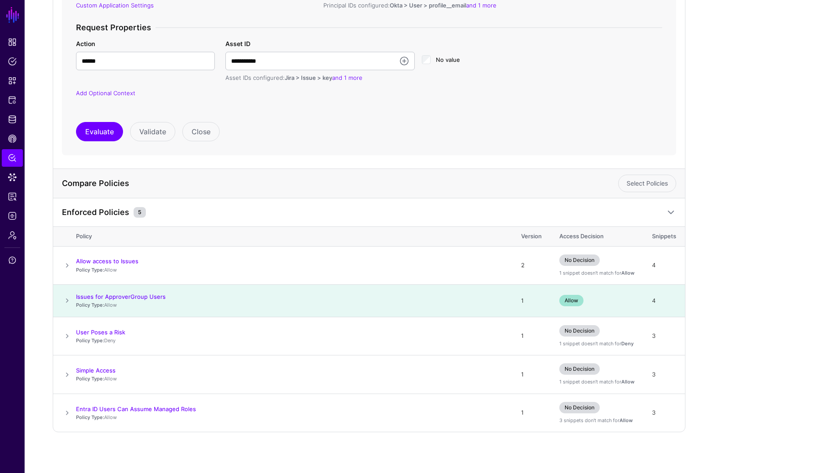
scroll to position [207, 0]
click at [68, 264] on span at bounding box center [67, 264] width 11 height 11
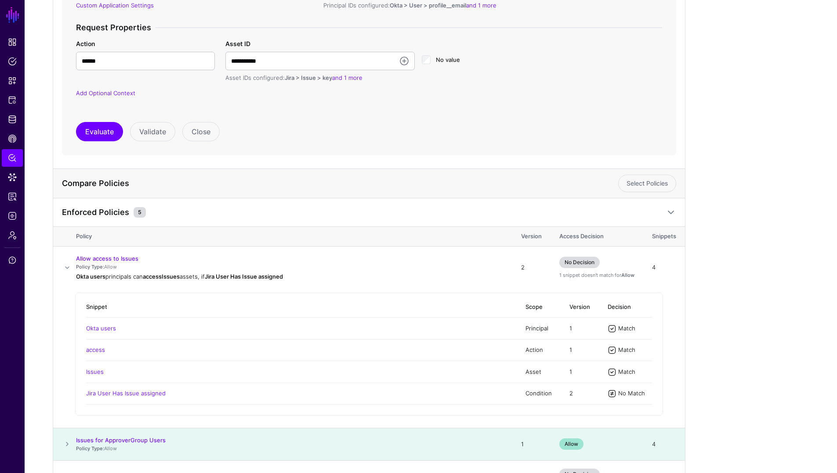
scroll to position [205, 0]
click at [138, 396] on link "Jira User Has Issue assigned" at bounding box center [125, 393] width 79 height 7
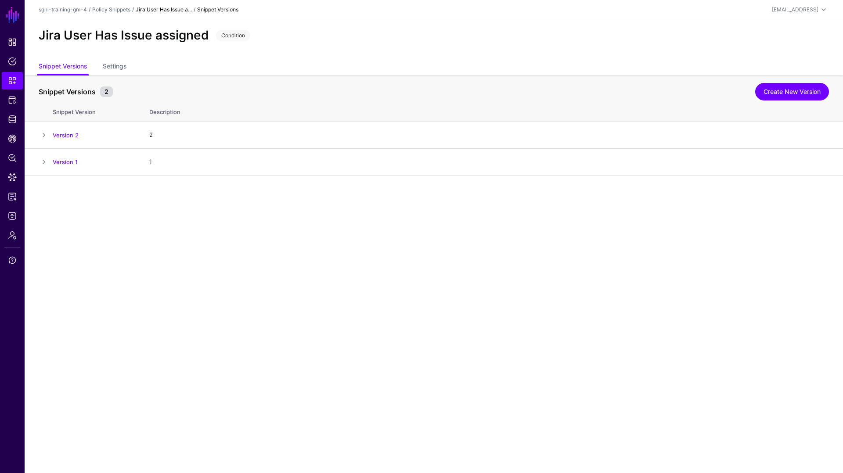
click at [155, 11] on strong "Jira User Has Issue a..." at bounding box center [164, 9] width 56 height 7
click at [129, 9] on link "Policy Snippets" at bounding box center [111, 9] width 38 height 7
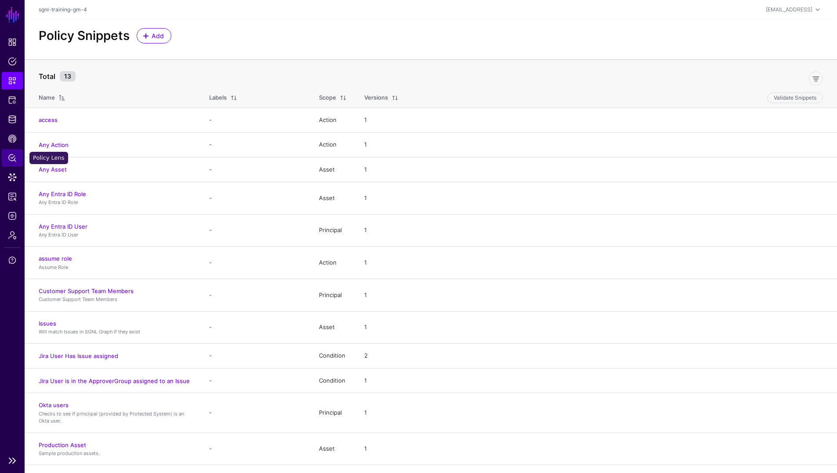
click at [13, 156] on span "Policy Lens" at bounding box center [12, 158] width 9 height 9
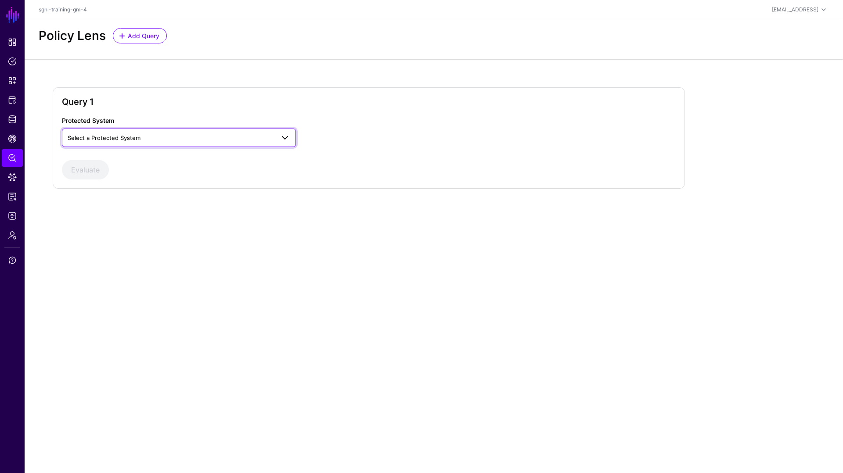
click at [213, 146] on link "Select a Protected System" at bounding box center [179, 138] width 234 height 18
click at [113, 161] on span "Custom Application" at bounding box center [95, 158] width 53 height 7
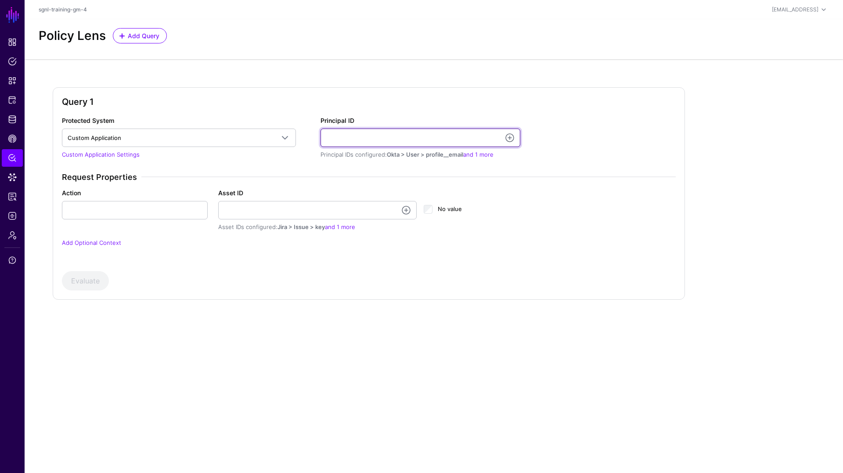
click at [350, 143] on input "Principal ID" at bounding box center [421, 138] width 200 height 18
type input "**********"
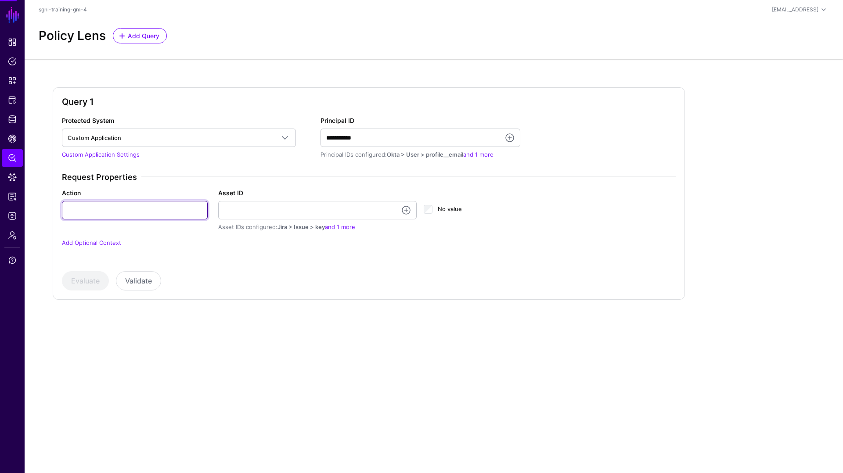
click at [148, 212] on input "Action" at bounding box center [135, 210] width 146 height 18
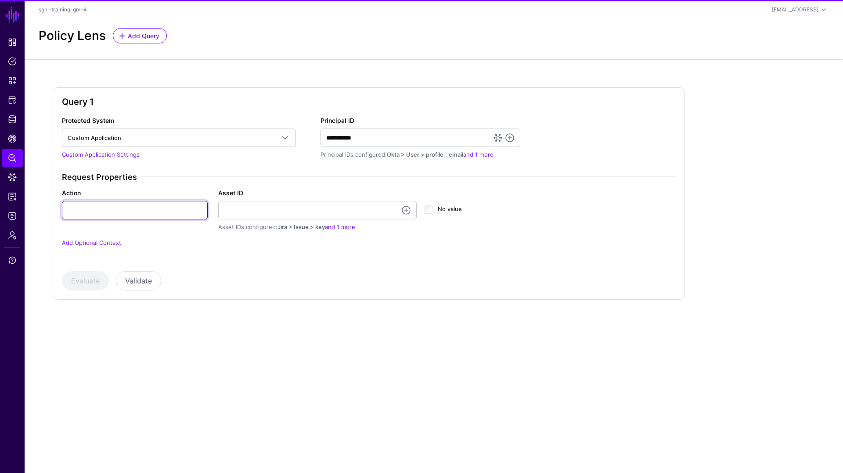
type input "******"
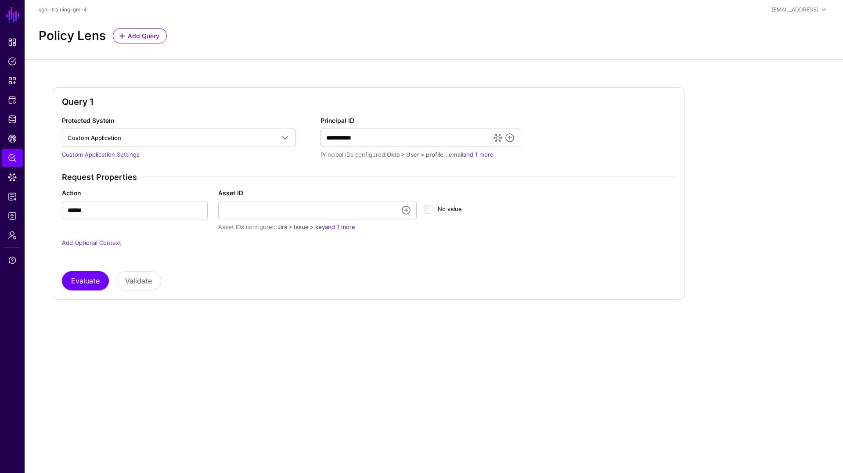
click at [217, 210] on div "Asset ID Asset IDs configured: Jira > Issue > key and 1 more" at bounding box center [318, 209] width 206 height 43
click at [236, 213] on input "Asset ID" at bounding box center [317, 210] width 199 height 18
type input "**********"
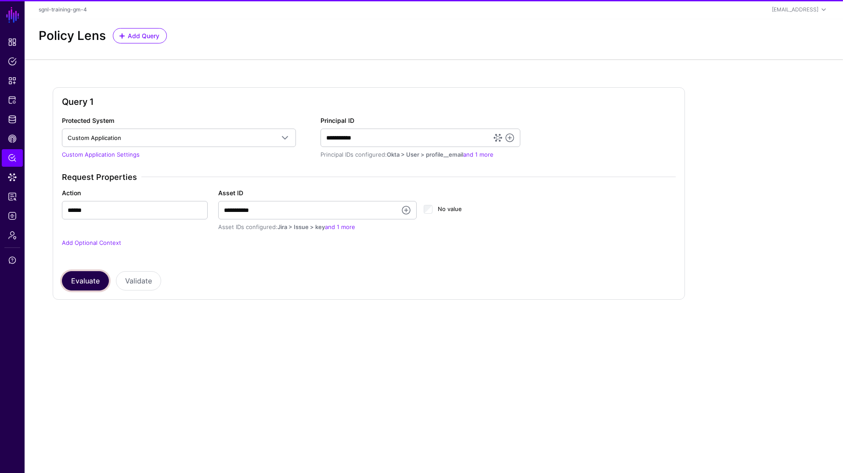
click at [83, 283] on button "Evaluate" at bounding box center [85, 280] width 47 height 19
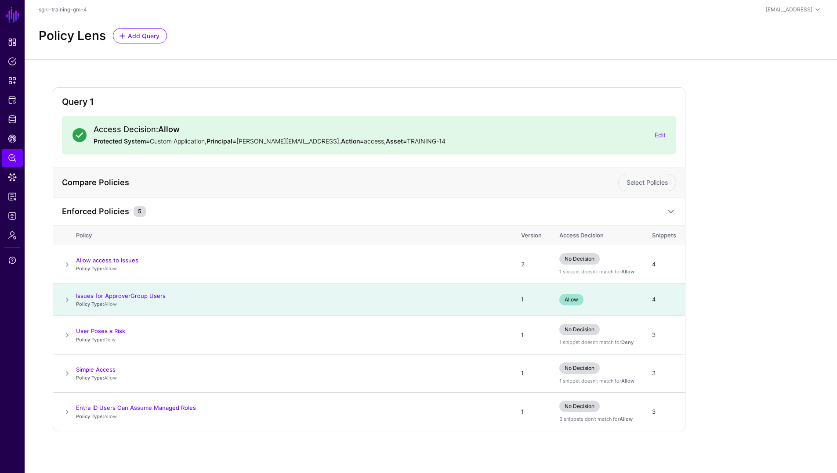
scroll to position [0, 0]
click at [65, 299] on span at bounding box center [67, 299] width 11 height 11
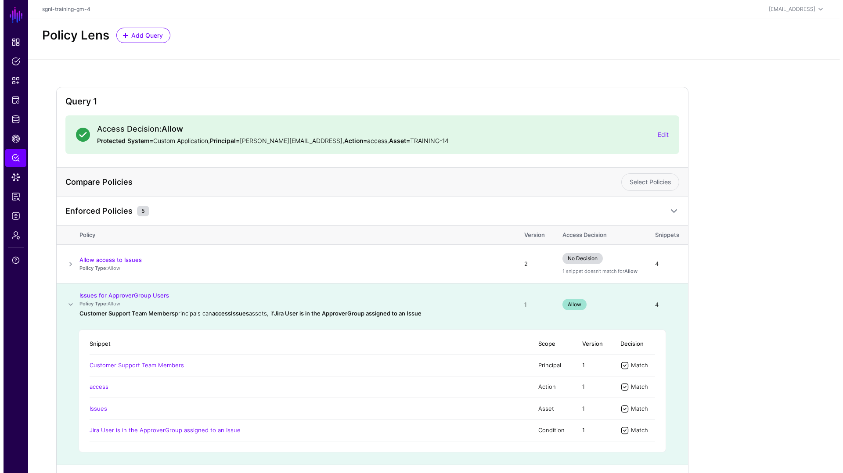
scroll to position [0, 0]
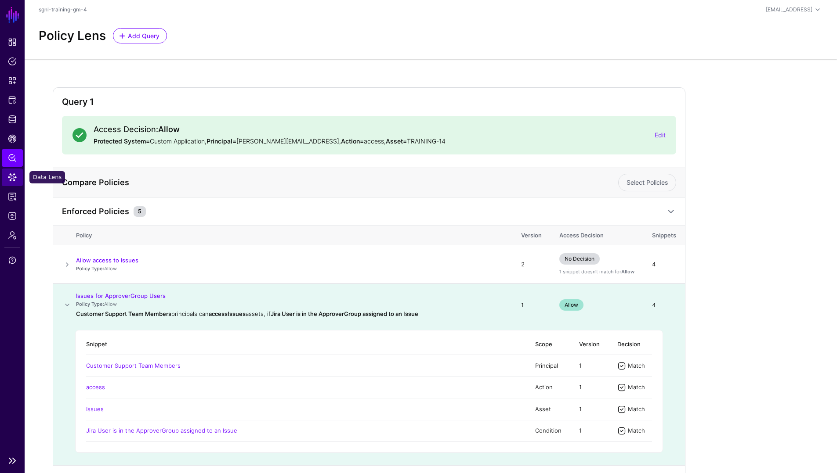
click at [11, 180] on span "Data Lens" at bounding box center [12, 177] width 9 height 9
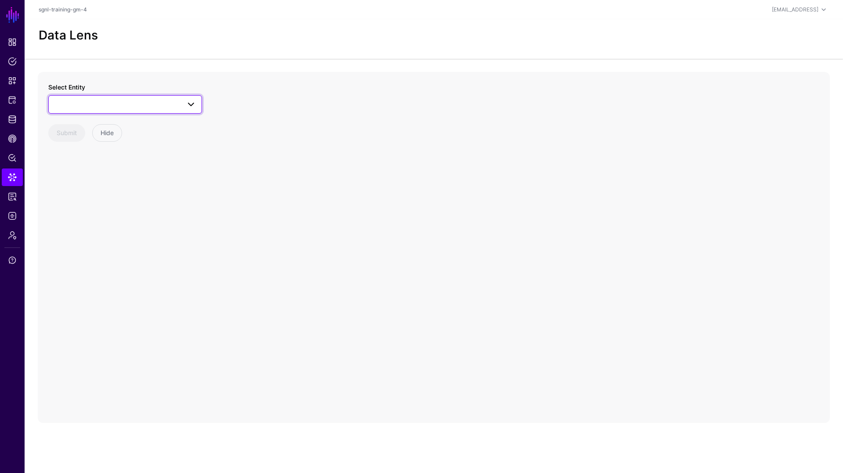
click at [102, 105] on span at bounding box center [125, 104] width 142 height 11
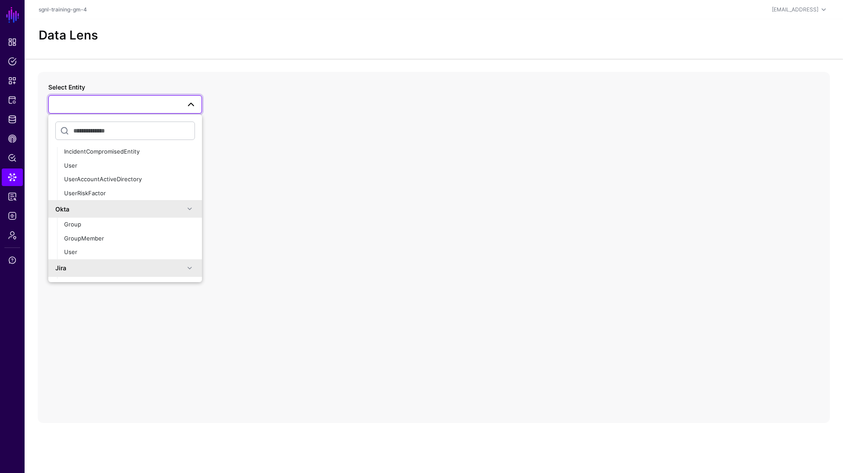
scroll to position [152, 0]
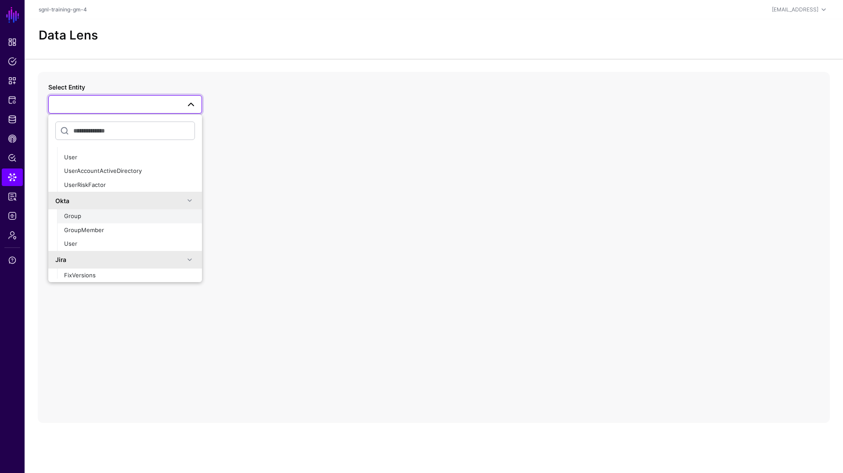
click at [86, 216] on div "Group" at bounding box center [129, 216] width 131 height 9
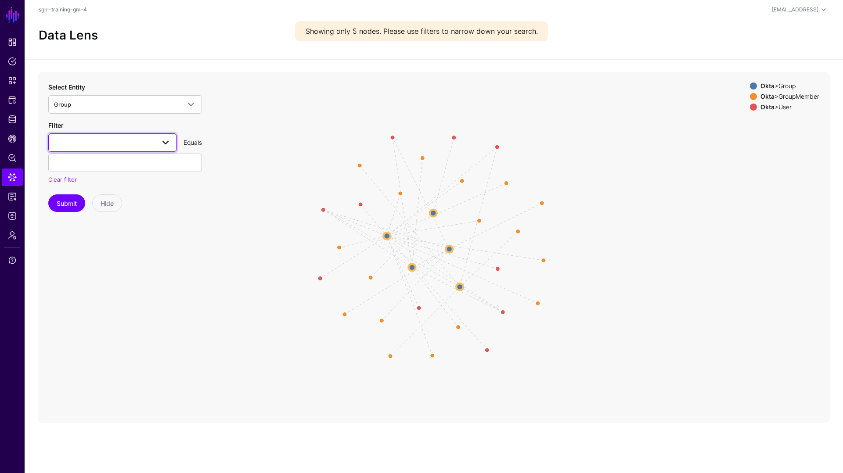
click at [94, 145] on span at bounding box center [112, 142] width 117 height 11
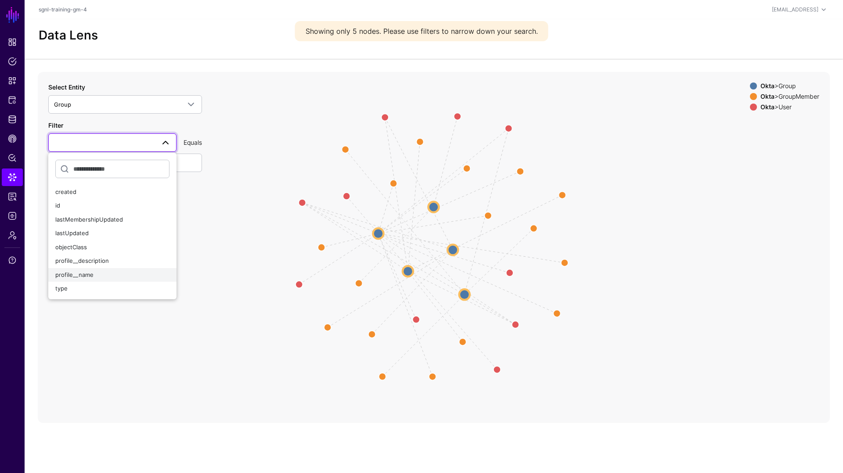
click at [89, 277] on span "profile__name" at bounding box center [74, 274] width 38 height 7
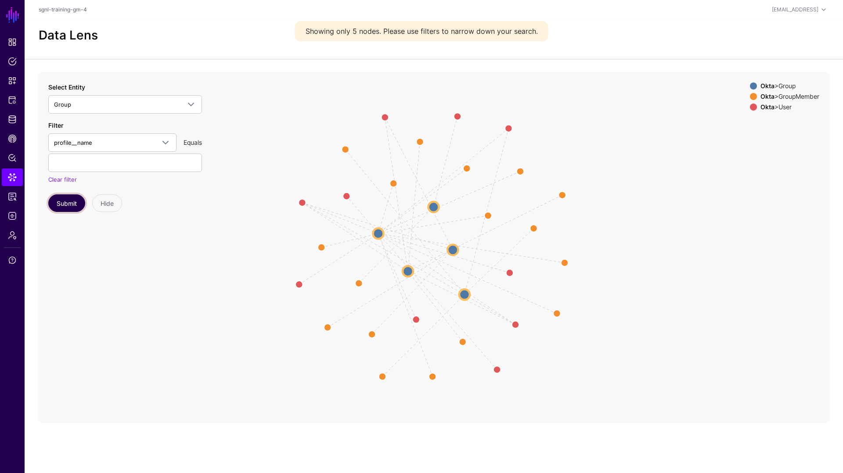
click at [73, 200] on button "Submit" at bounding box center [66, 204] width 37 height 18
click at [145, 105] on span "Group" at bounding box center [117, 105] width 126 height 10
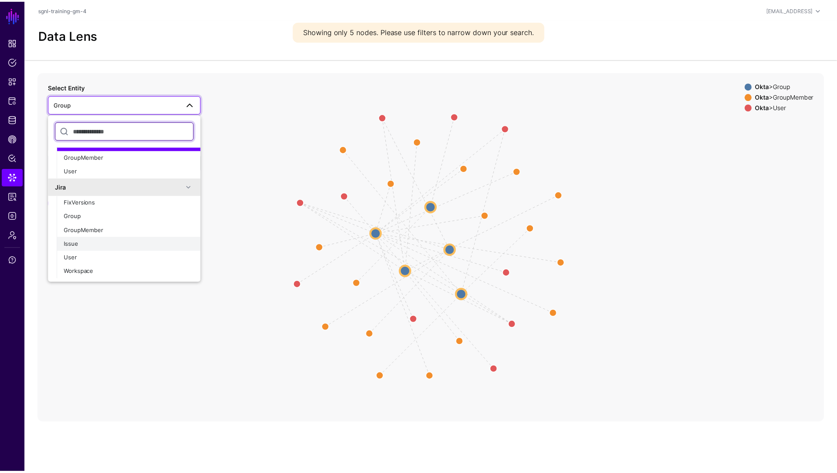
scroll to position [229, 0]
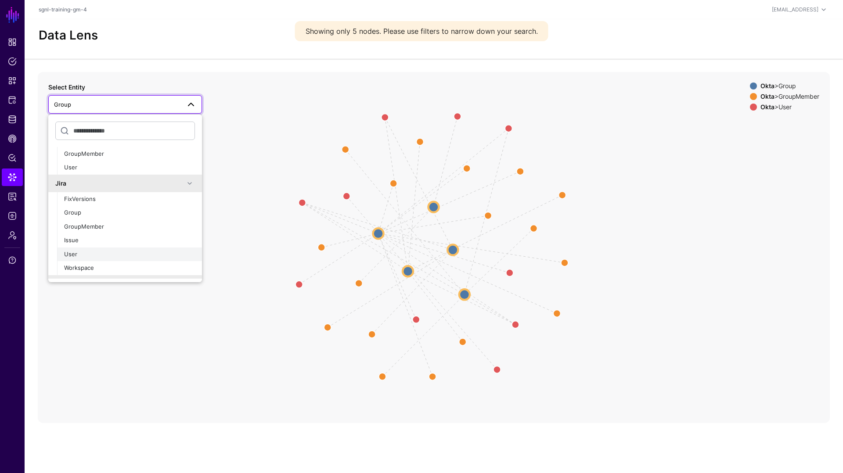
click at [79, 252] on div "User" at bounding box center [129, 254] width 131 height 9
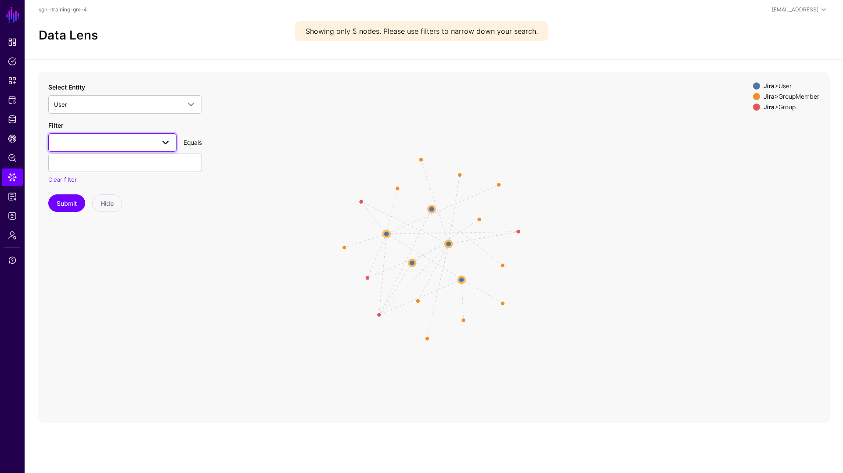
click at [122, 148] on link at bounding box center [112, 143] width 128 height 18
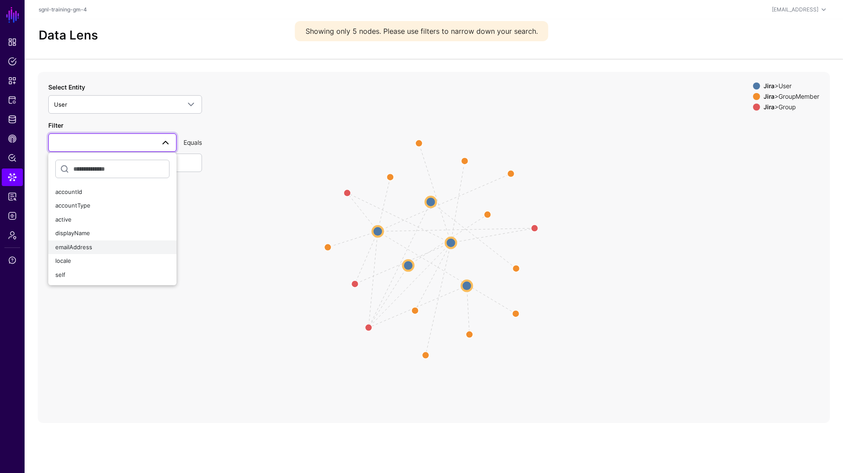
click at [82, 249] on span "emailAddress" at bounding box center [73, 247] width 37 height 7
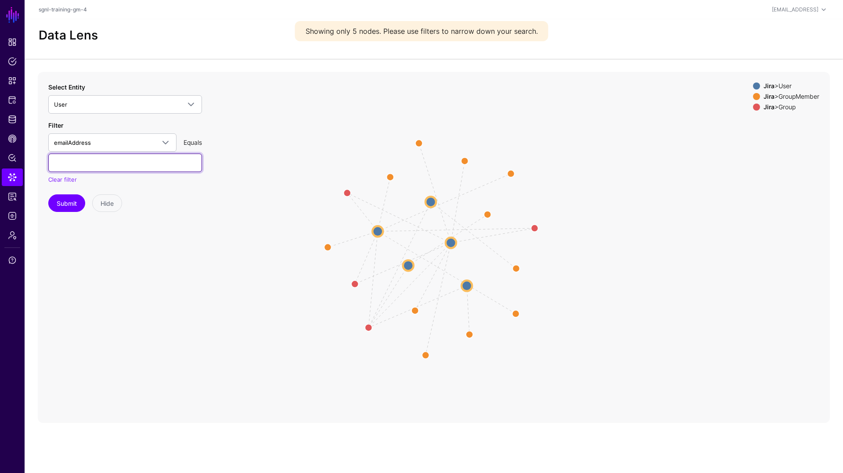
click at [103, 159] on input "text" at bounding box center [125, 163] width 154 height 18
type input "**********"
click at [70, 202] on button "Submit" at bounding box center [66, 204] width 37 height 18
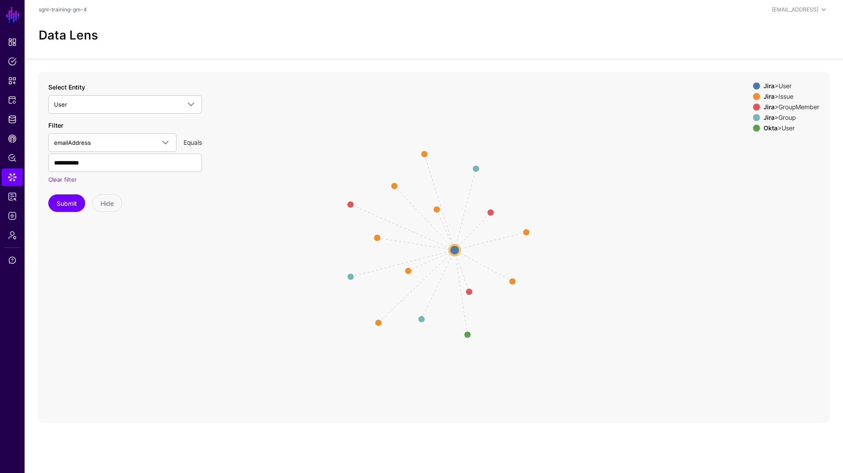
click at [786, 86] on div "Jira > User" at bounding box center [791, 86] width 59 height 7
click at [780, 131] on div "Okta > User" at bounding box center [791, 128] width 59 height 7
click at [779, 129] on div "Okta > User" at bounding box center [791, 128] width 59 height 7
click at [780, 84] on div "Jira > User" at bounding box center [791, 86] width 59 height 7
click at [780, 96] on div "Jira > Issue" at bounding box center [791, 96] width 59 height 7
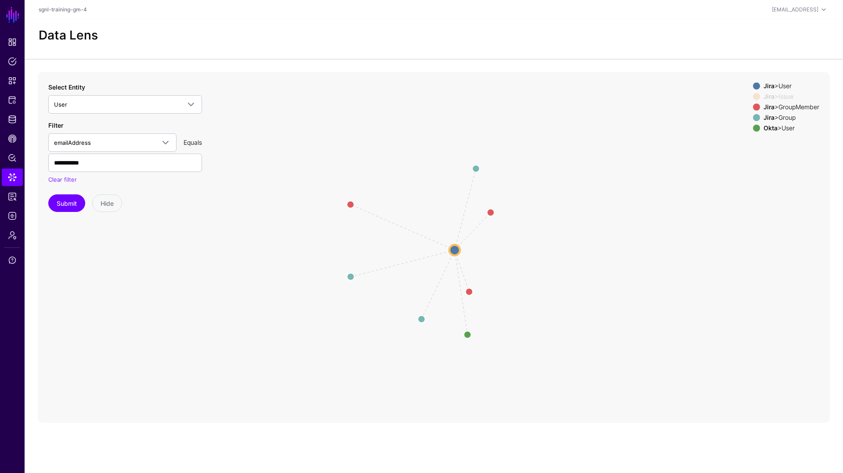
click at [776, 105] on div "Jira > GroupMember" at bounding box center [791, 107] width 59 height 7
click at [771, 118] on div "Jira > Group" at bounding box center [791, 117] width 59 height 7
click at [457, 249] on circle at bounding box center [454, 250] width 11 height 11
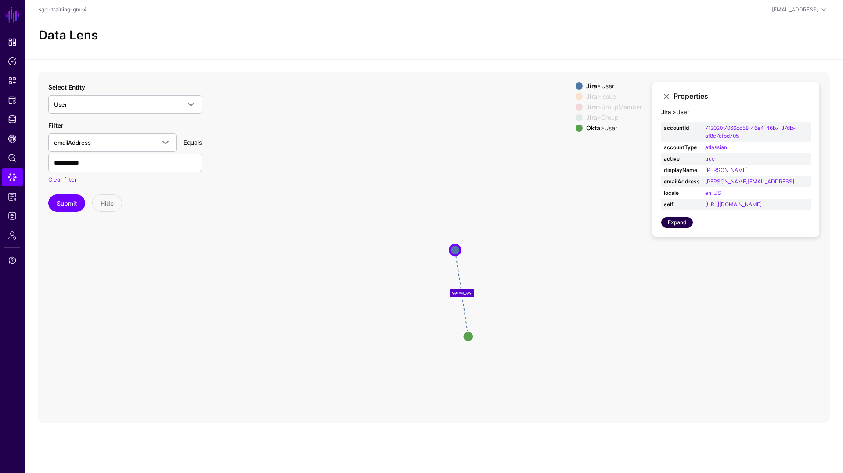
click at [676, 228] on link "Expand" at bounding box center [677, 222] width 32 height 11
click at [603, 97] on div "Jira > Issue" at bounding box center [614, 96] width 59 height 7
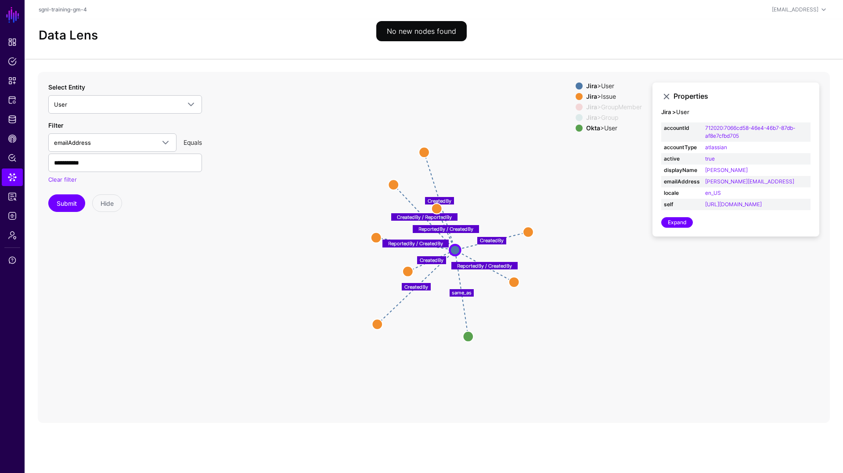
click at [602, 102] on div "Jira > User Jira > Issue Jira > GroupMember Jira > Group Okta > User" at bounding box center [609, 109] width 66 height 53
click at [599, 108] on div "Jira > GroupMember" at bounding box center [614, 107] width 59 height 7
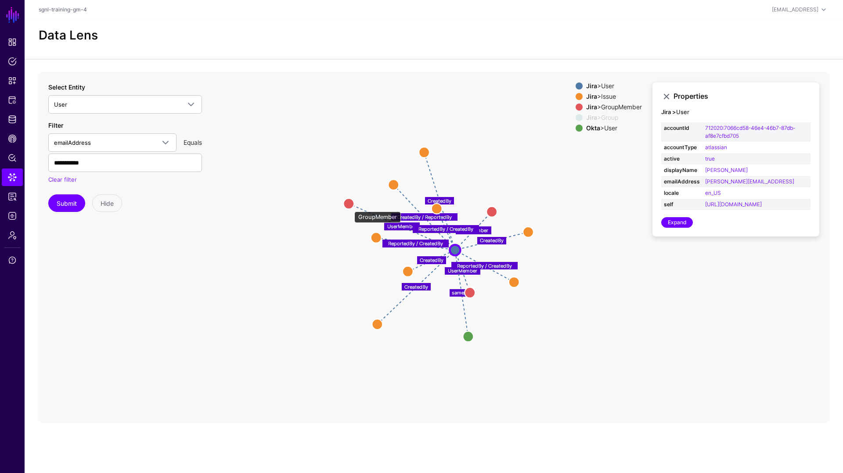
click at [350, 207] on circle at bounding box center [348, 204] width 11 height 11
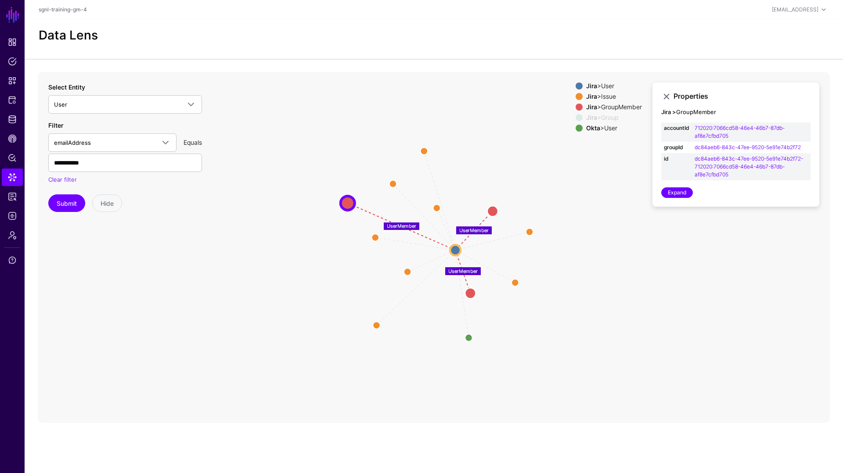
click at [596, 114] on div "Jira > Group" at bounding box center [614, 117] width 59 height 7
click at [607, 106] on div "Jira > GroupMember" at bounding box center [614, 107] width 59 height 7
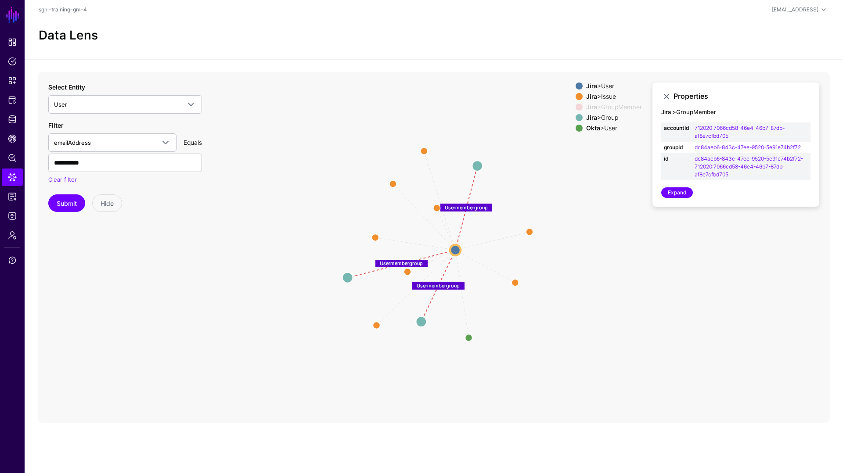
click at [607, 106] on div "Jira > GroupMember" at bounding box center [614, 107] width 59 height 7
click at [605, 118] on div "Jira > Group" at bounding box center [614, 117] width 59 height 7
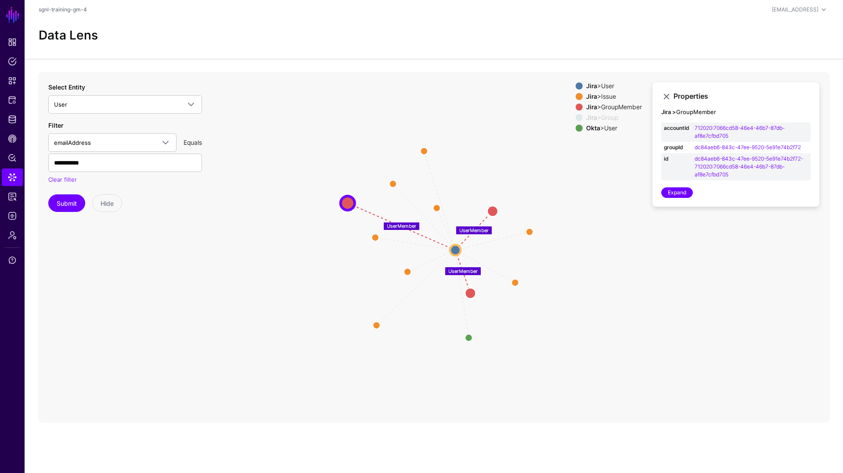
click at [605, 118] on div "Jira > Group" at bounding box center [614, 117] width 59 height 7
click at [601, 114] on div "Jira > Group" at bounding box center [614, 117] width 59 height 7
click at [597, 125] on div "Okta > User" at bounding box center [614, 128] width 59 height 7
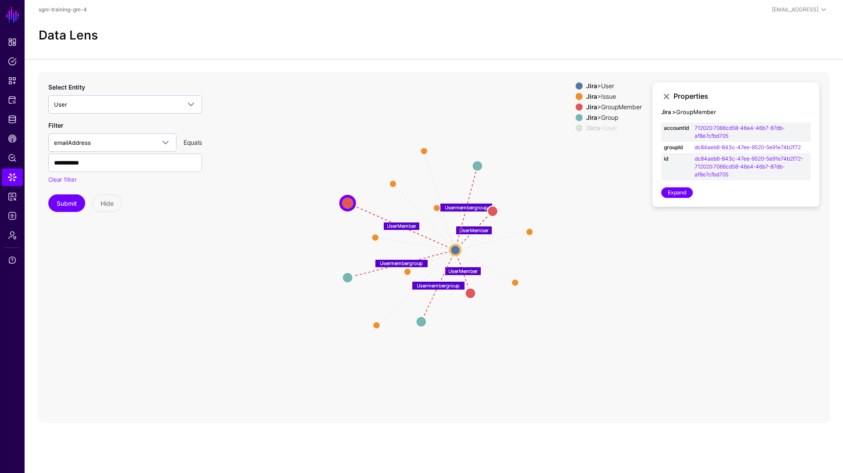
click at [602, 99] on div "Jira > Issue" at bounding box center [614, 96] width 59 height 7
click at [601, 87] on div "Jira > User" at bounding box center [614, 86] width 59 height 7
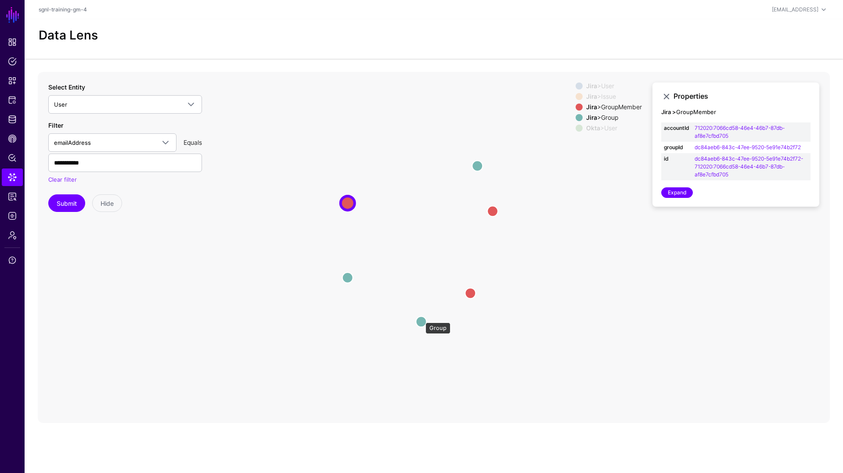
click at [421, 318] on circle at bounding box center [421, 322] width 11 height 11
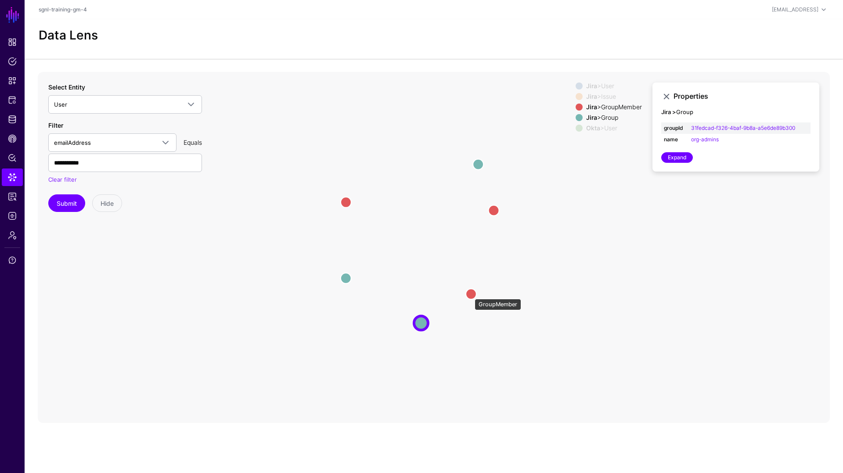
click at [470, 295] on circle at bounding box center [471, 294] width 11 height 11
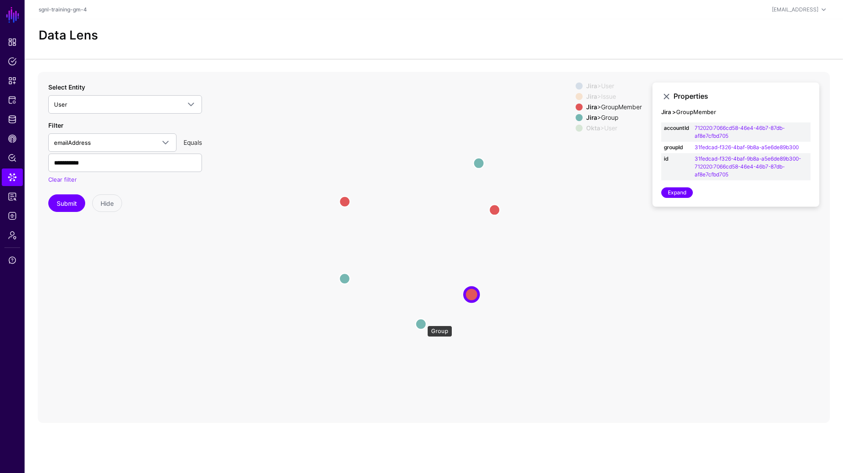
click at [423, 322] on circle at bounding box center [421, 324] width 11 height 11
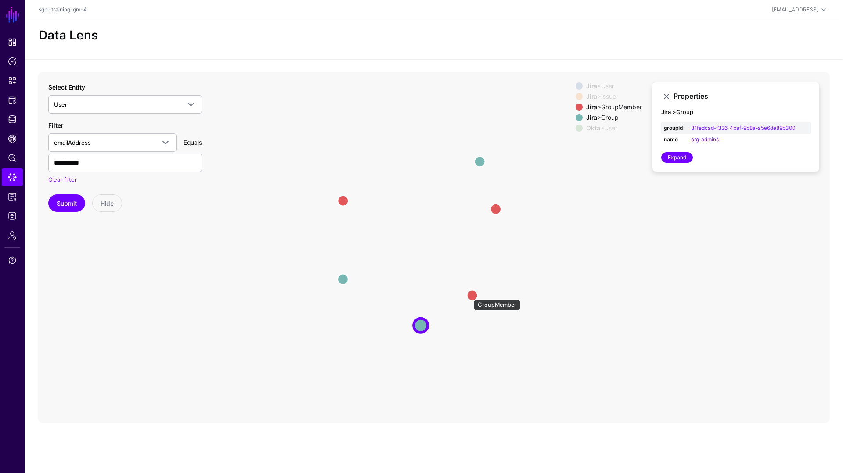
click at [471, 294] on circle at bounding box center [472, 295] width 11 height 11
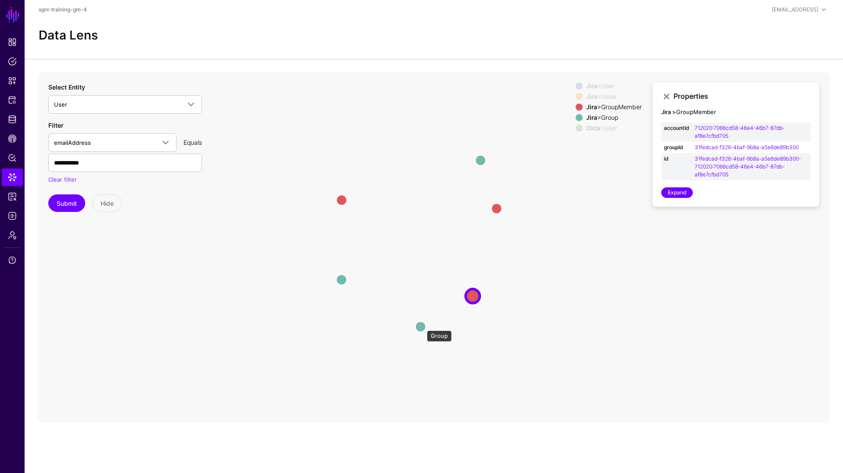
click at [422, 327] on circle at bounding box center [420, 327] width 11 height 11
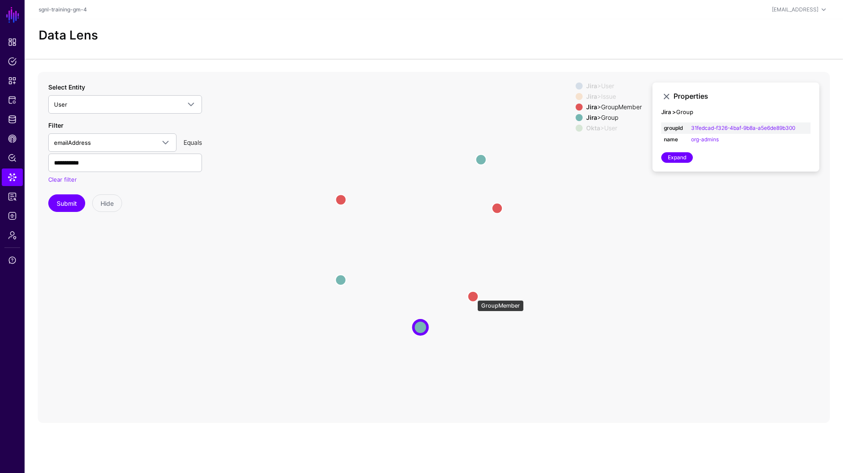
click at [473, 296] on circle at bounding box center [473, 296] width 11 height 11
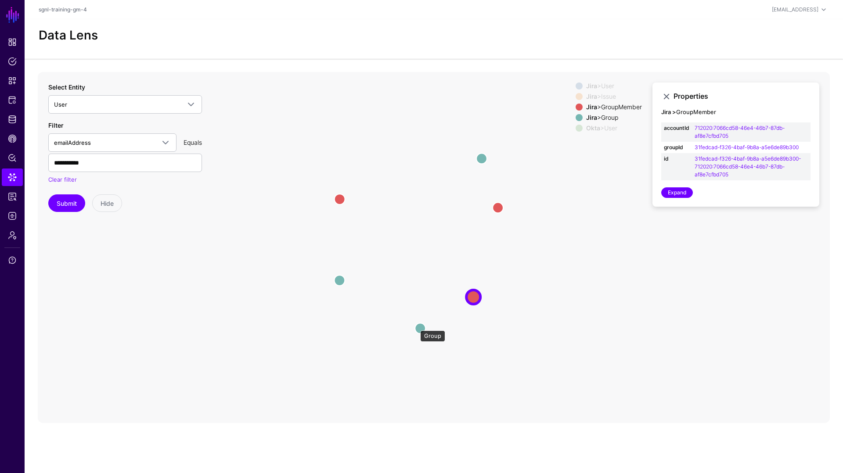
click at [416, 326] on circle at bounding box center [420, 328] width 11 height 11
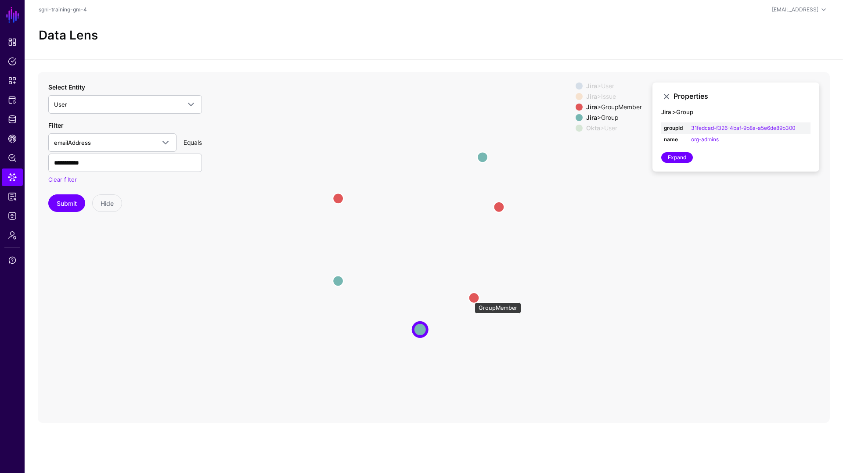
click at [470, 298] on circle at bounding box center [474, 298] width 11 height 11
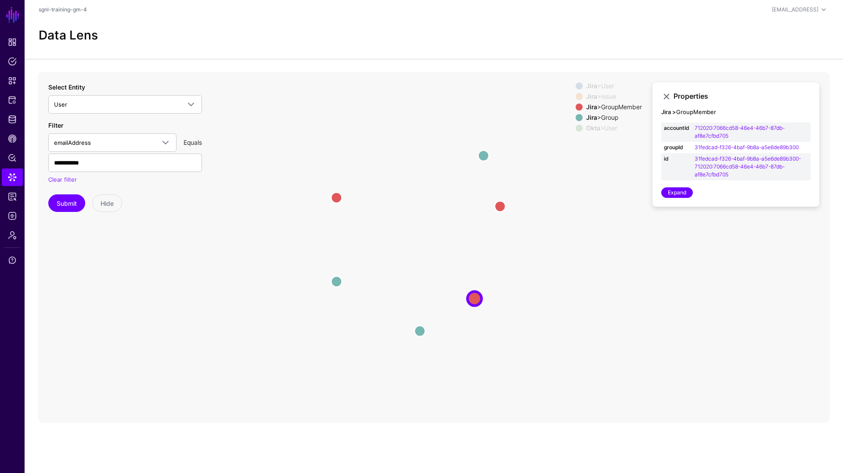
click at [598, 87] on div "Jira > User" at bounding box center [614, 86] width 59 height 7
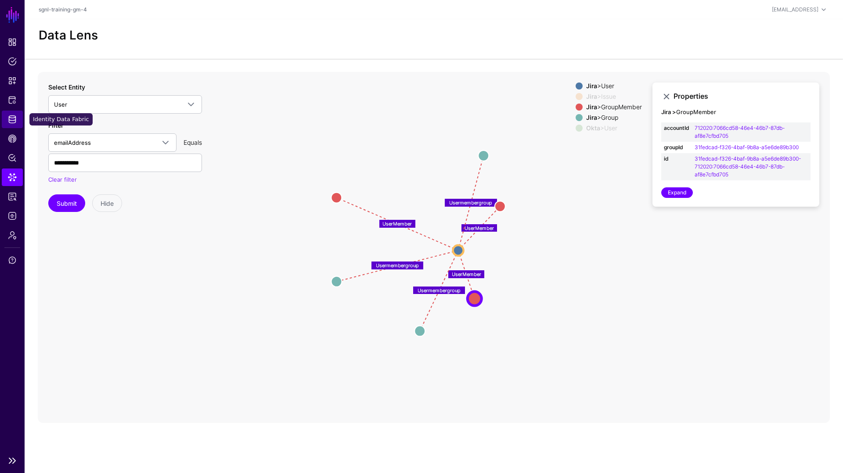
click at [12, 112] on link "Identity Data Fabric" at bounding box center [12, 120] width 21 height 18
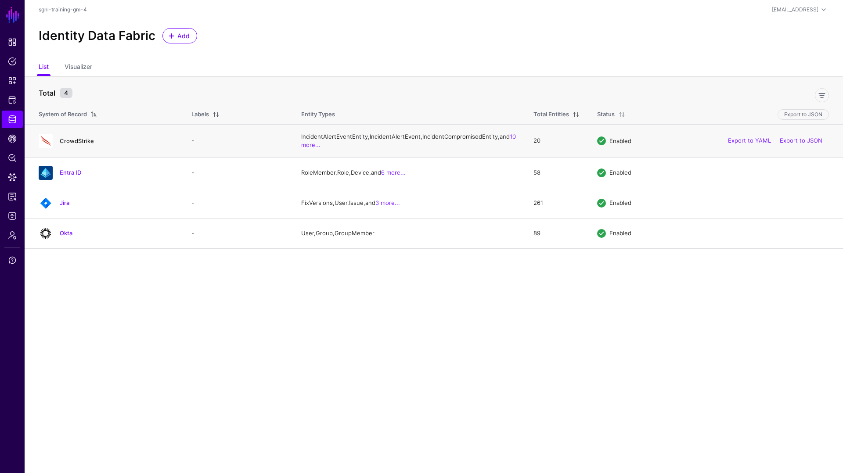
click at [81, 145] on link "CrowdStrike" at bounding box center [77, 140] width 34 height 7
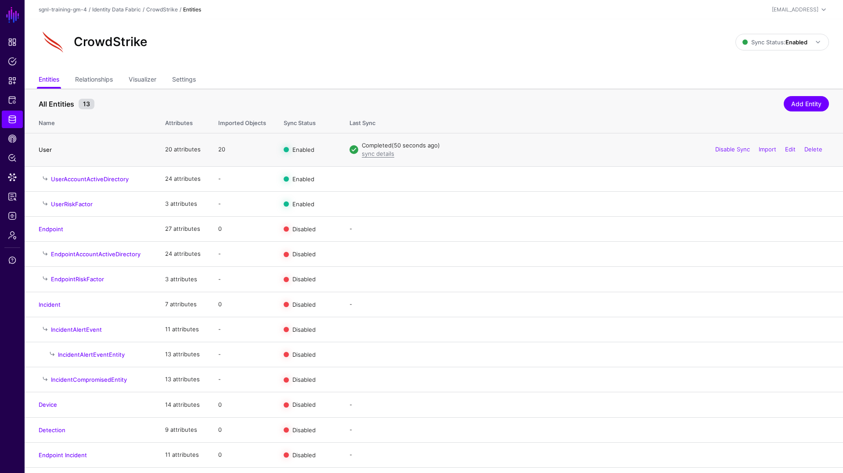
click at [45, 148] on link "User" at bounding box center [45, 149] width 13 height 7
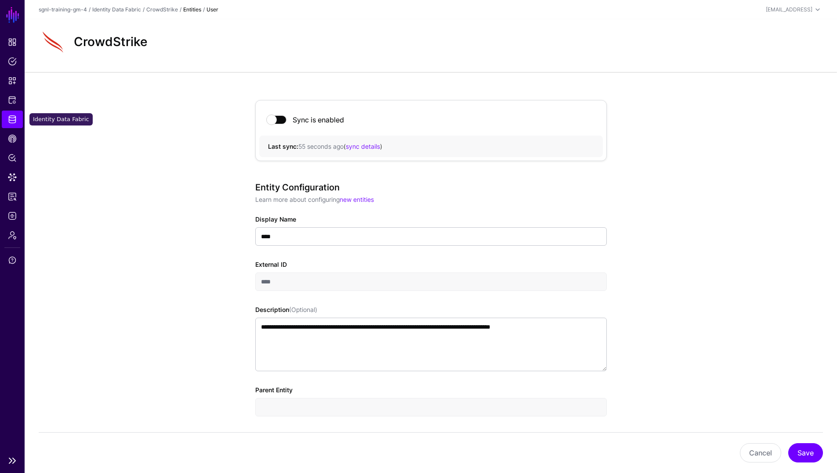
click at [12, 123] on span "Identity Data Fabric" at bounding box center [12, 119] width 9 height 9
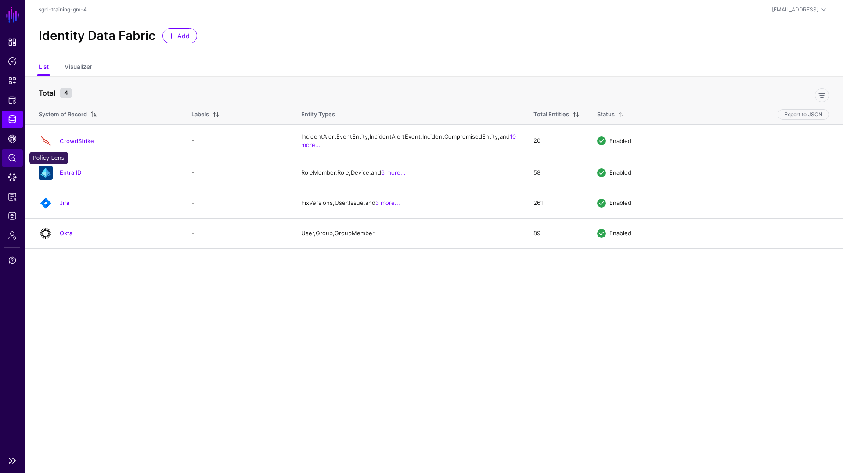
click at [12, 157] on span "Policy Lens" at bounding box center [12, 158] width 9 height 9
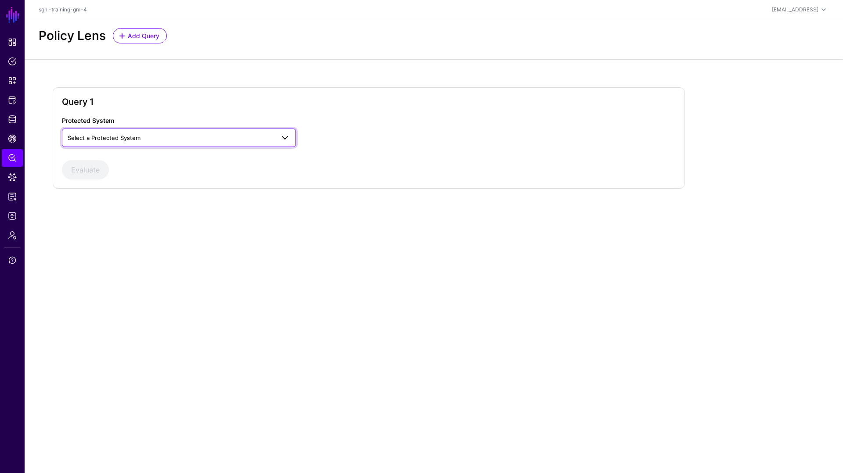
click at [177, 140] on span "Select a Protected System" at bounding box center [171, 138] width 207 height 10
click at [111, 161] on span "Custom Application" at bounding box center [95, 158] width 53 height 7
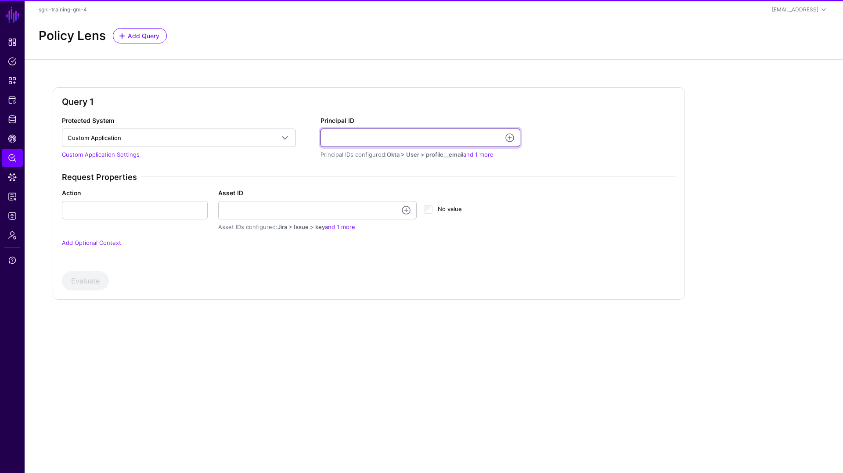
click at [339, 137] on input "Principal ID" at bounding box center [421, 138] width 200 height 18
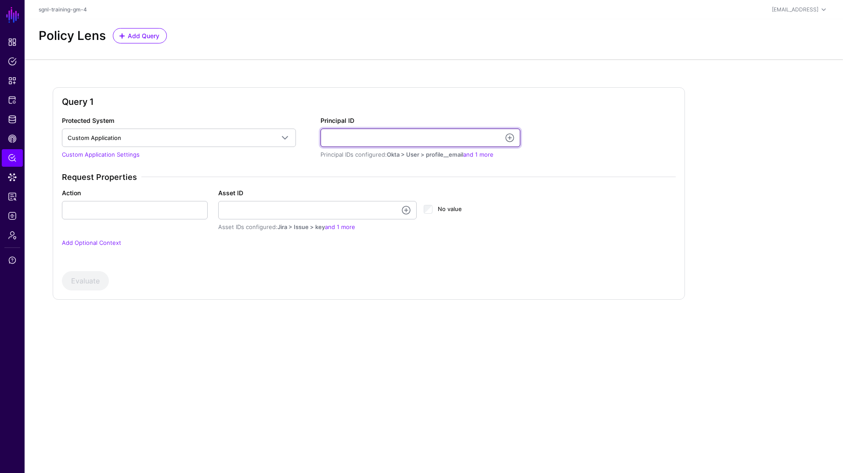
type input "**********"
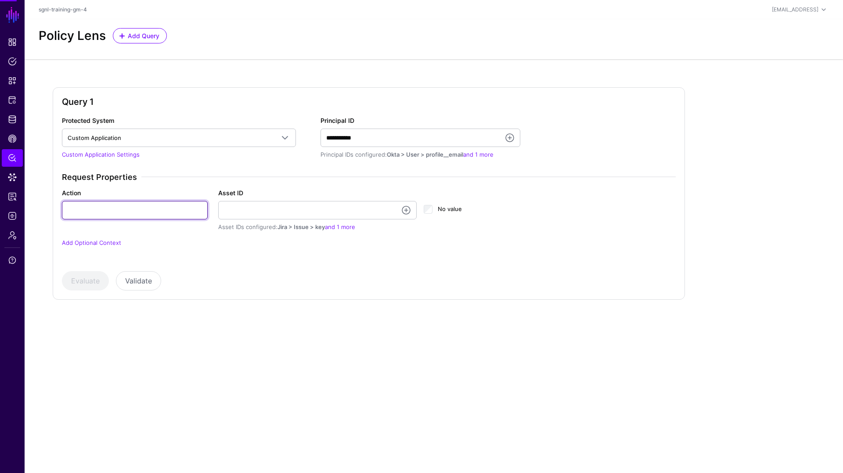
click at [156, 210] on input "Action" at bounding box center [135, 210] width 146 height 18
type input "******"
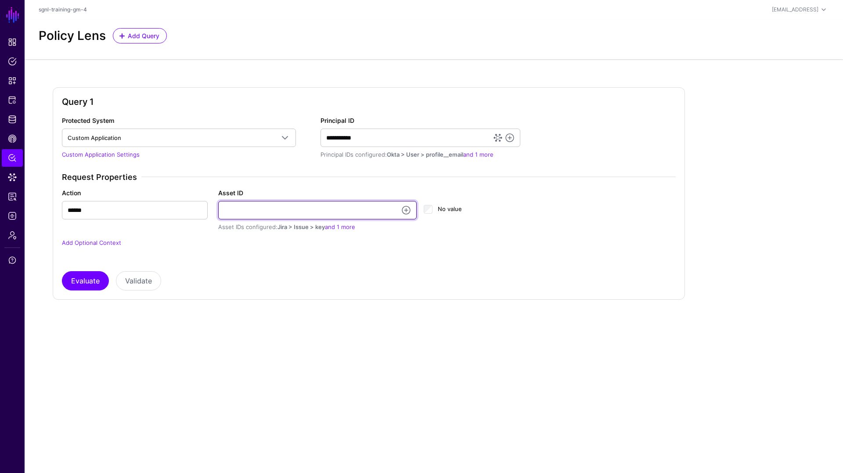
click at [227, 211] on input "Asset ID" at bounding box center [317, 210] width 199 height 18
type input "**********"
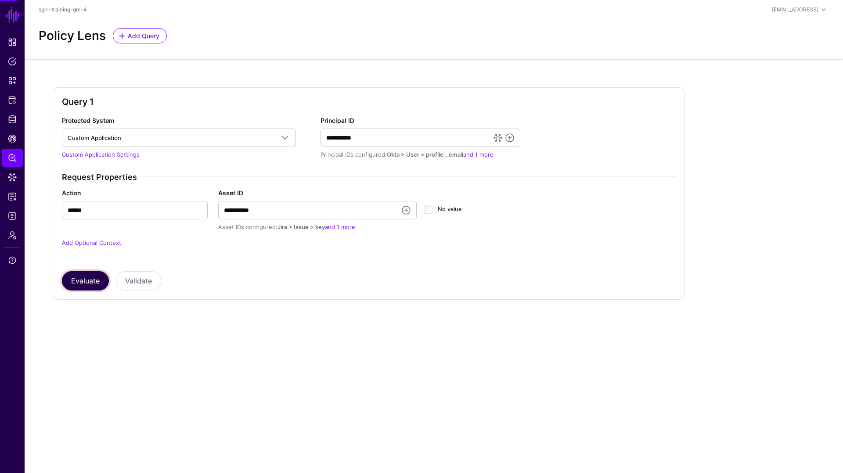
click at [88, 277] on button "Evaluate" at bounding box center [85, 280] width 47 height 19
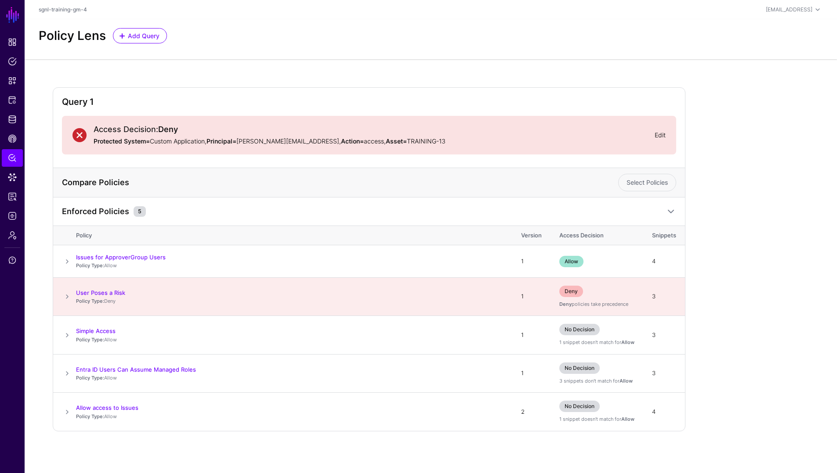
click at [656, 136] on link "Edit" at bounding box center [659, 134] width 11 height 7
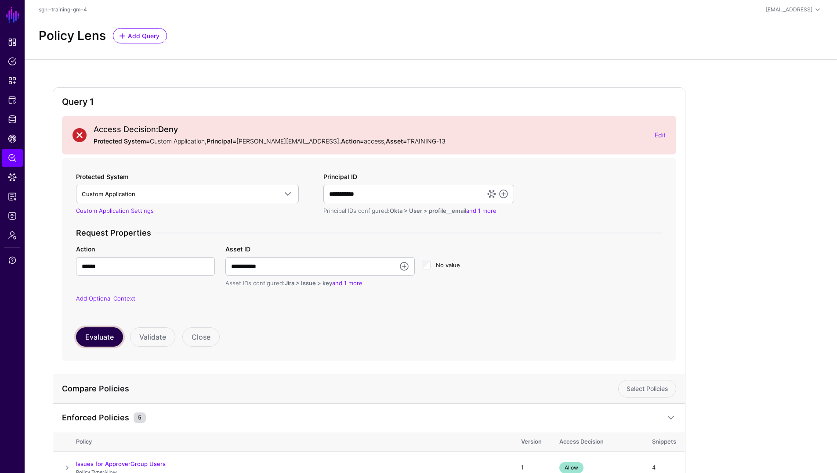
click at [110, 334] on button "Evaluate" at bounding box center [99, 337] width 47 height 19
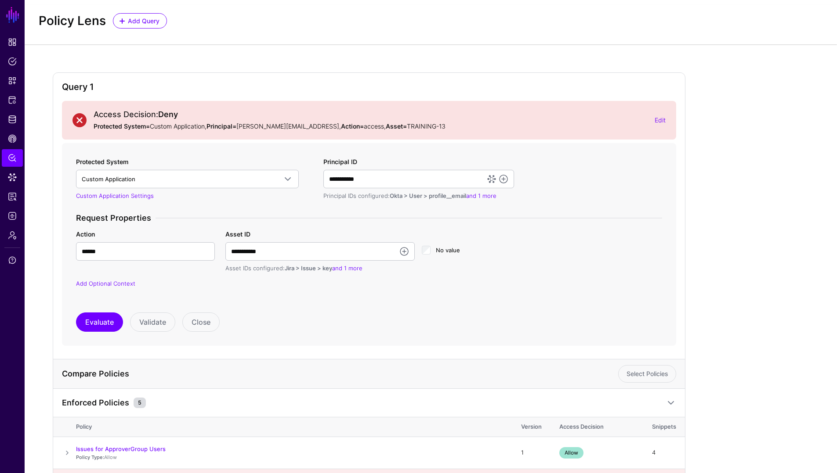
scroll to position [174, 0]
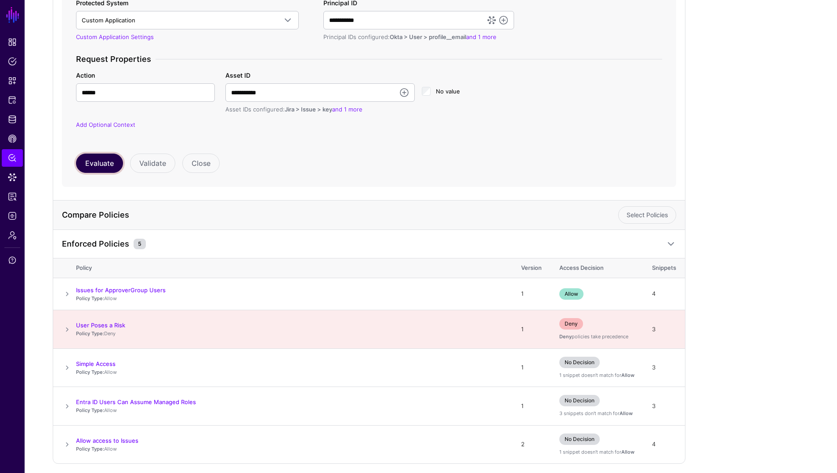
click at [103, 165] on button "Evaluate" at bounding box center [99, 163] width 47 height 19
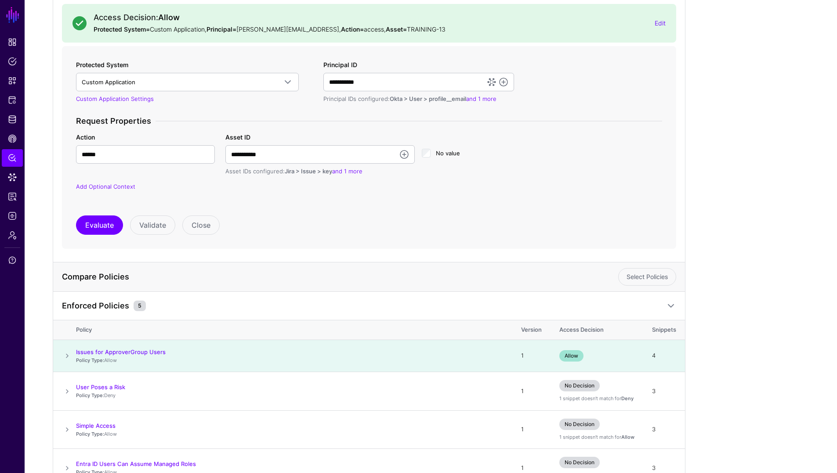
scroll to position [112, 0]
click at [65, 392] on span at bounding box center [67, 391] width 11 height 11
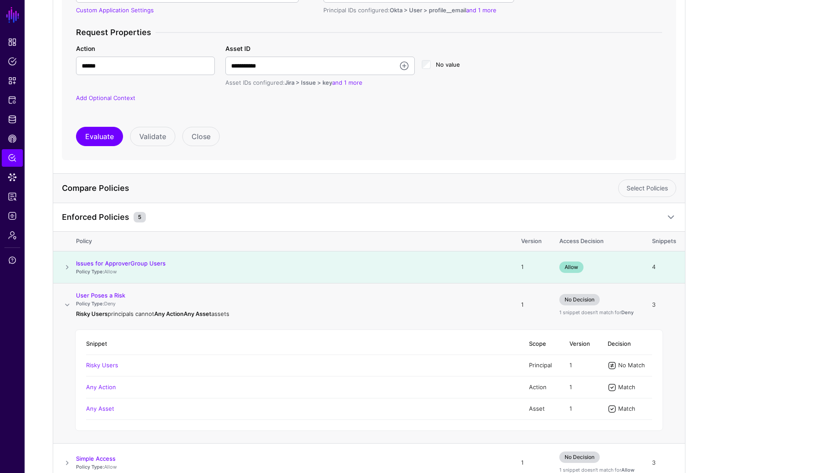
scroll to position [201, 0]
click at [14, 61] on span "Policies" at bounding box center [12, 61] width 9 height 9
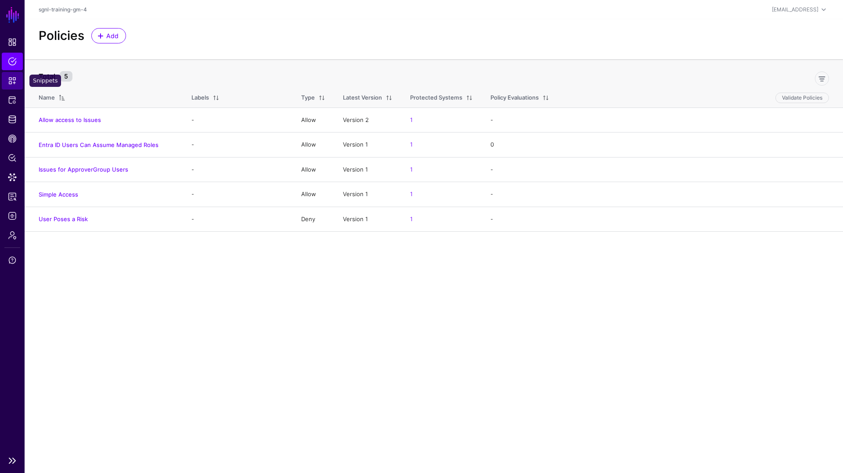
click at [13, 86] on link "Snippets" at bounding box center [12, 81] width 21 height 18
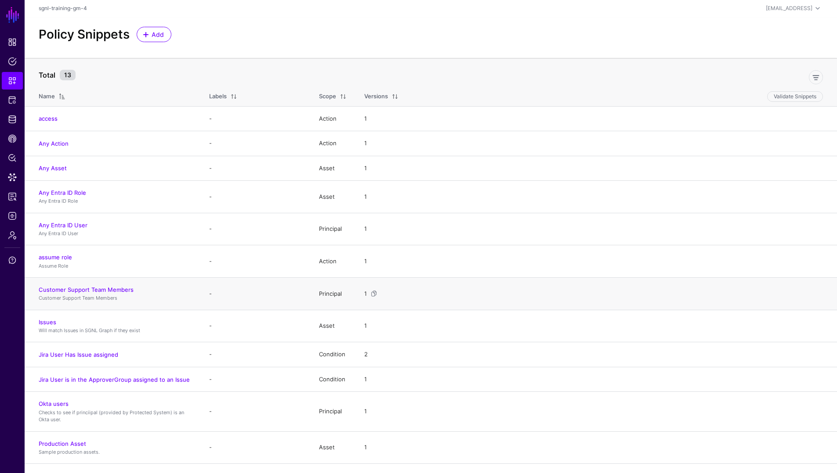
scroll to position [2, 0]
click at [110, 289] on link "Customer Support Team Members" at bounding box center [86, 289] width 95 height 7
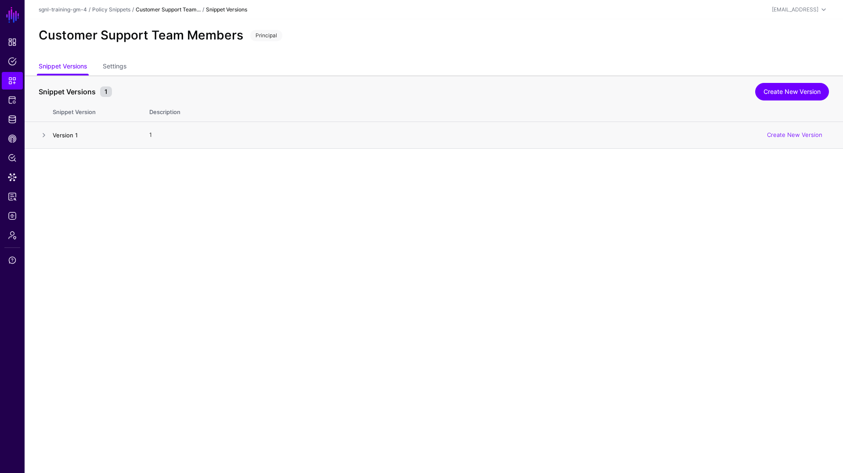
click at [70, 135] on link "Version 1" at bounding box center [65, 135] width 25 height 7
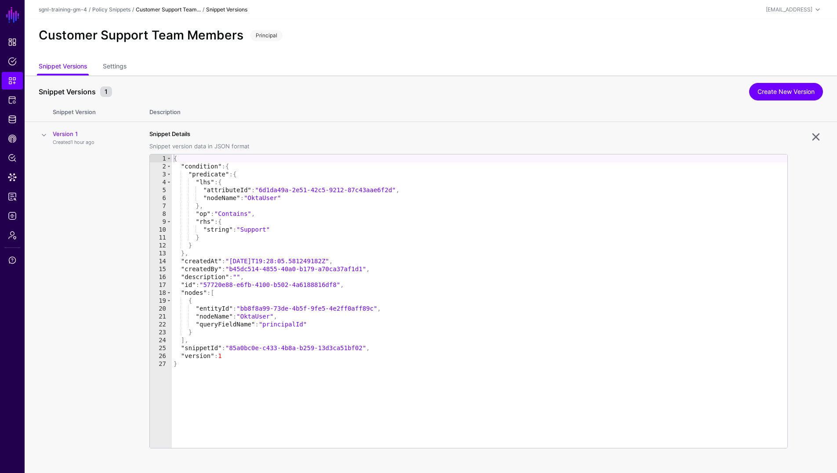
scroll to position [10, 0]
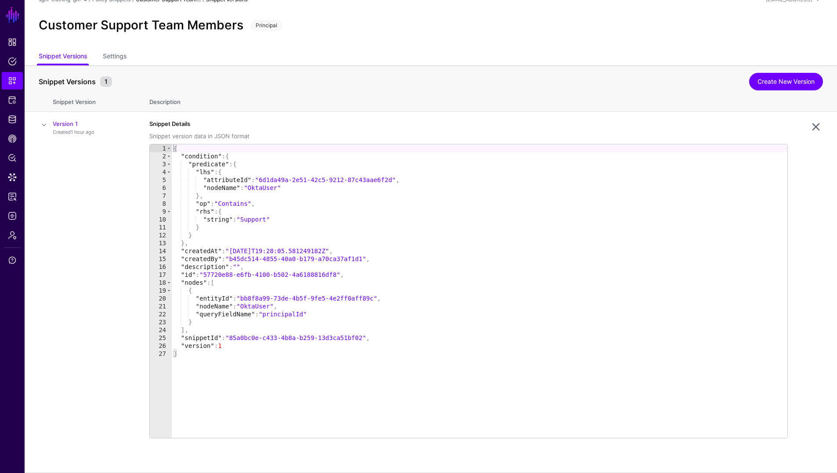
click at [83, 101] on th "Snippet Version" at bounding box center [97, 100] width 88 height 23
click at [224, 180] on div "{ "condition" : { "predicate" : { "lhs" : { "attributeId" : "6d1da49a-2e51-42c5…" at bounding box center [479, 300] width 615 height 310
click at [208, 296] on div "{ "condition" : { "predicate" : { "lhs" : { "attributeId" : "6d1da49a-2e51-42c5…" at bounding box center [479, 300] width 615 height 310
click at [211, 316] on div "{ "condition" : { "predicate" : { "lhs" : { "attributeId" : "6d1da49a-2e51-42c5…" at bounding box center [479, 300] width 615 height 310
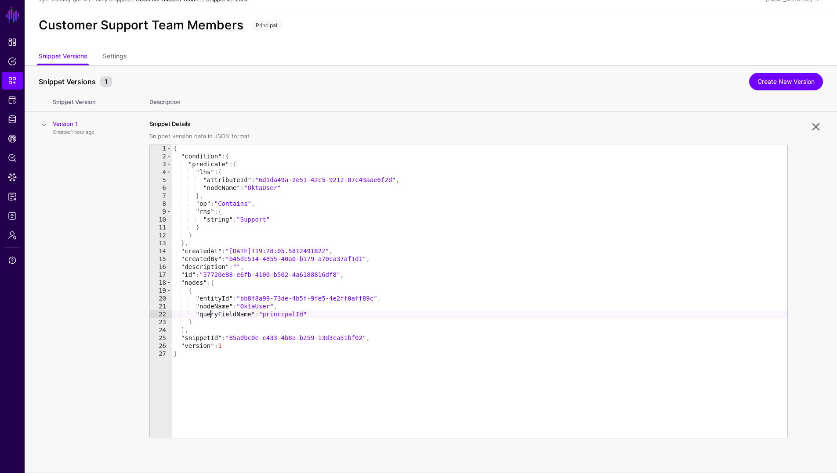
click at [211, 316] on div "{ "condition" : { "predicate" : { "lhs" : { "attributeId" : "6d1da49a-2e51-42c5…" at bounding box center [479, 300] width 615 height 310
click at [237, 204] on div "{ "condition" : { "predicate" : { "lhs" : { "attributeId" : "6d1da49a-2e51-42c5…" at bounding box center [479, 300] width 615 height 310
click at [250, 221] on div "{ "condition" : { "predicate" : { "lhs" : { "attributeId" : "6d1da49a-2e51-42c5…" at bounding box center [479, 300] width 615 height 310
type textarea "**********"
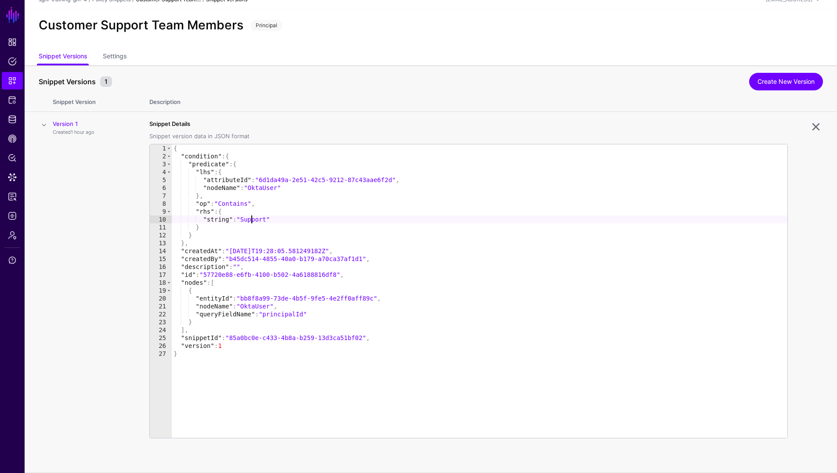
click at [250, 221] on div "{ "condition" : { "predicate" : { "lhs" : { "attributeId" : "6d1da49a-2e51-42c5…" at bounding box center [479, 300] width 615 height 310
click at [120, 58] on link "Settings" at bounding box center [115, 57] width 24 height 17
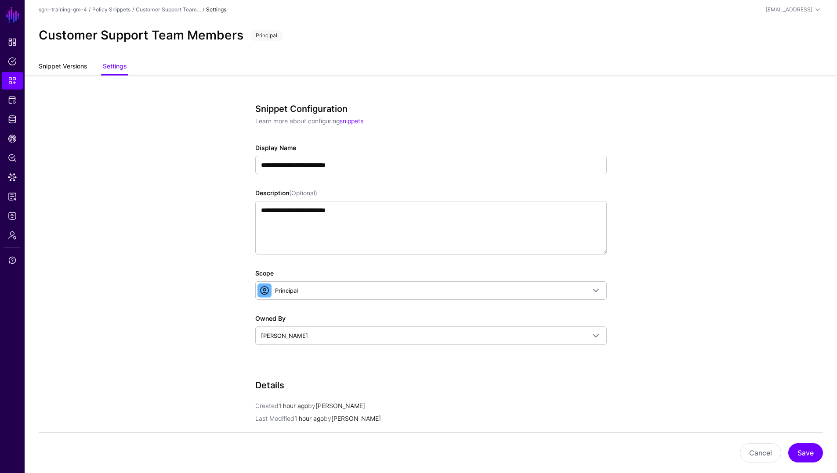
click at [69, 72] on link "Snippet Versions" at bounding box center [63, 67] width 48 height 17
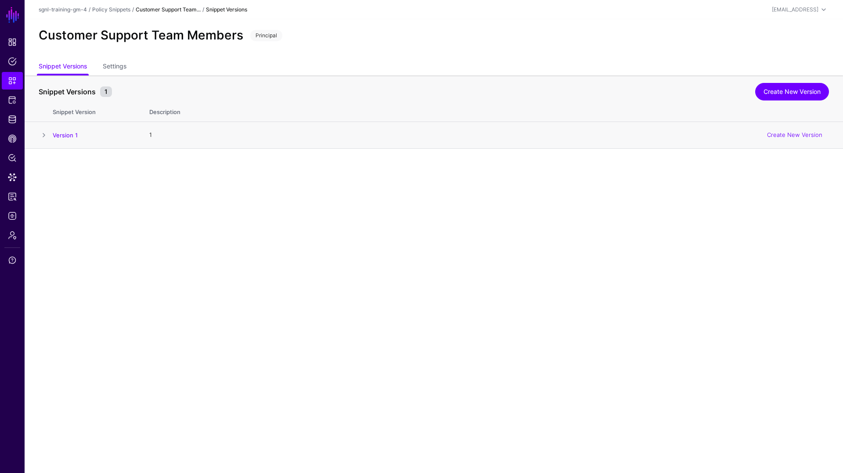
click at [41, 136] on span at bounding box center [44, 135] width 11 height 11
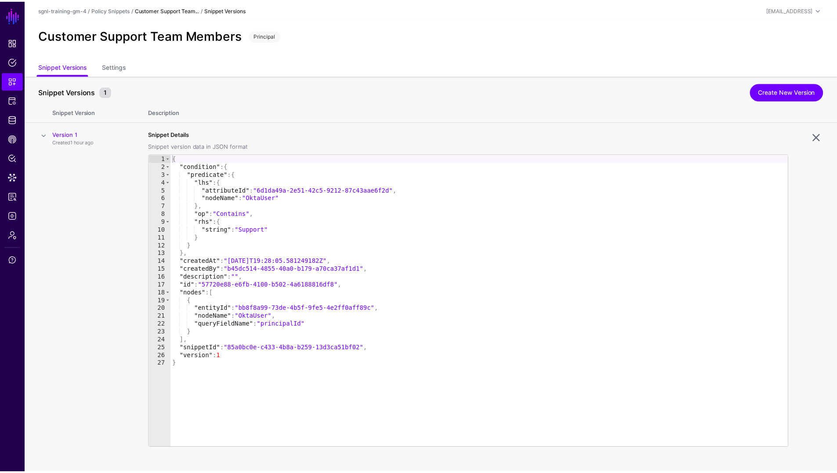
scroll to position [10, 0]
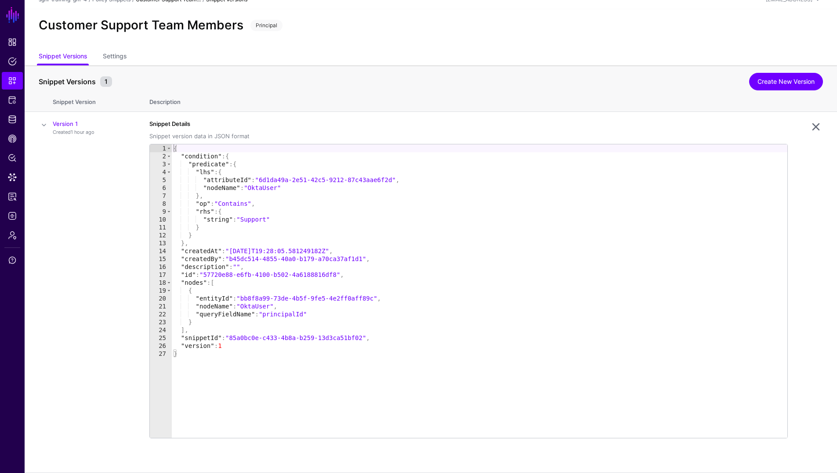
click at [163, 107] on th "Description" at bounding box center [489, 100] width 696 height 23
click at [164, 99] on th "Description" at bounding box center [489, 100] width 696 height 23
click at [84, 102] on th "Snippet Version" at bounding box center [97, 100] width 88 height 23
click at [253, 219] on div "{ "condition" : { "predicate" : { "lhs" : { "attributeId" : "6d1da49a-2e51-42c5…" at bounding box center [479, 300] width 615 height 310
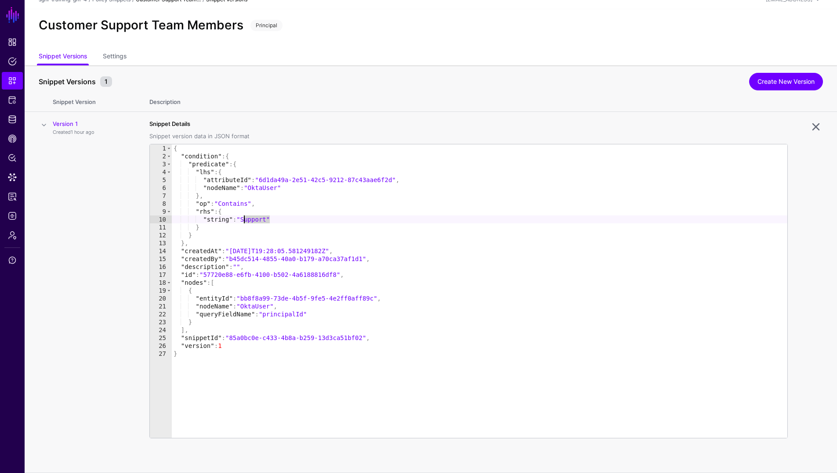
click at [253, 219] on div "{ "condition" : { "predicate" : { "lhs" : { "attributeId" : "6d1da49a-2e51-42c5…" at bounding box center [479, 300] width 615 height 310
click at [228, 202] on div "{ "condition" : { "predicate" : { "lhs" : { "attributeId" : "6d1da49a-2e51-42c5…" at bounding box center [479, 300] width 615 height 310
click at [265, 190] on div "{ "condition" : { "predicate" : { "lhs" : { "attributeId" : "6d1da49a-2e51-42c5…" at bounding box center [479, 300] width 615 height 310
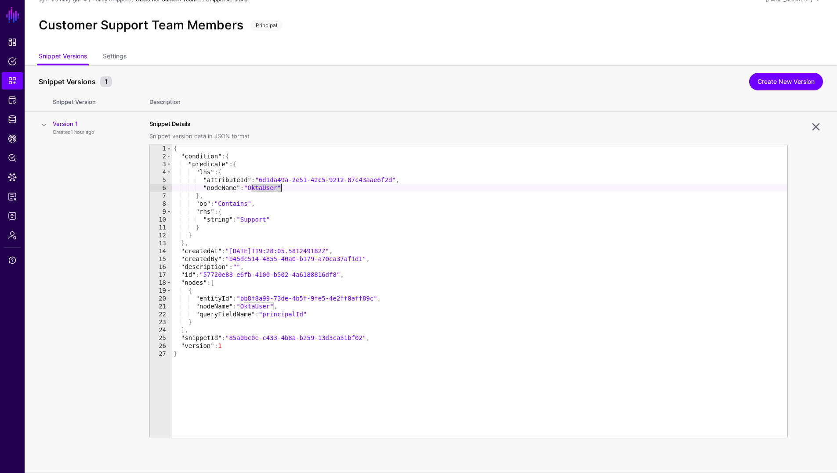
click at [230, 206] on div "{ "condition" : { "predicate" : { "lhs" : { "attributeId" : "6d1da49a-2e51-42c5…" at bounding box center [479, 300] width 615 height 310
click at [255, 219] on div "{ "condition" : { "predicate" : { "lhs" : { "attributeId" : "6d1da49a-2e51-42c5…" at bounding box center [479, 300] width 615 height 310
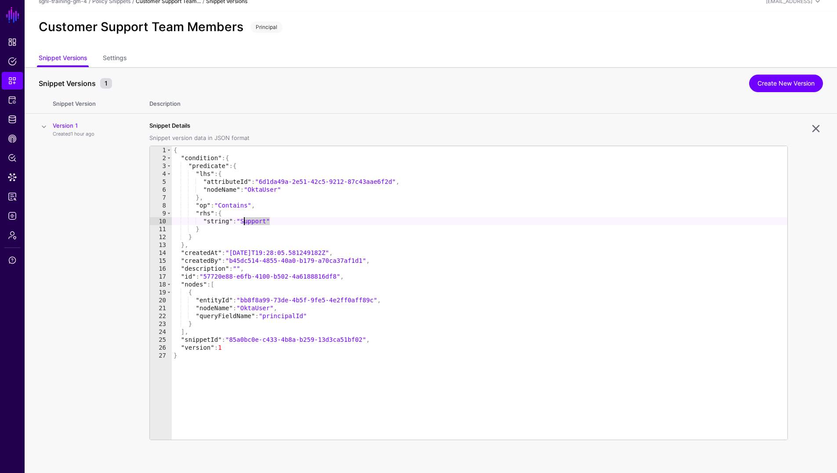
scroll to position [0, 0]
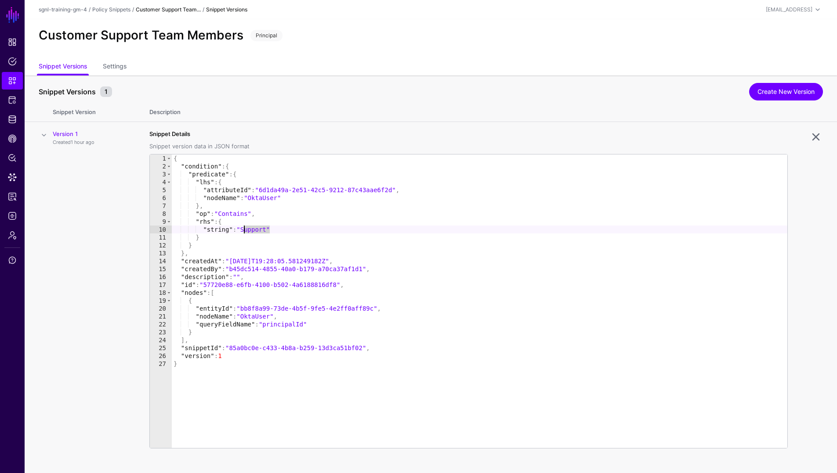
click at [269, 200] on div "{ "condition" : { "predicate" : { "lhs" : { "attributeId" : "6d1da49a-2e51-42c5…" at bounding box center [479, 310] width 615 height 310
click at [282, 323] on div "{ "condition" : { "predicate" : { "lhs" : { "attributeId" : "6d1da49a-2e51-42c5…" at bounding box center [479, 310] width 615 height 310
click at [227, 358] on div "{ "condition" : { "predicate" : { "lhs" : { "attributeId" : "6d1da49a-2e51-42c5…" at bounding box center [479, 310] width 615 height 310
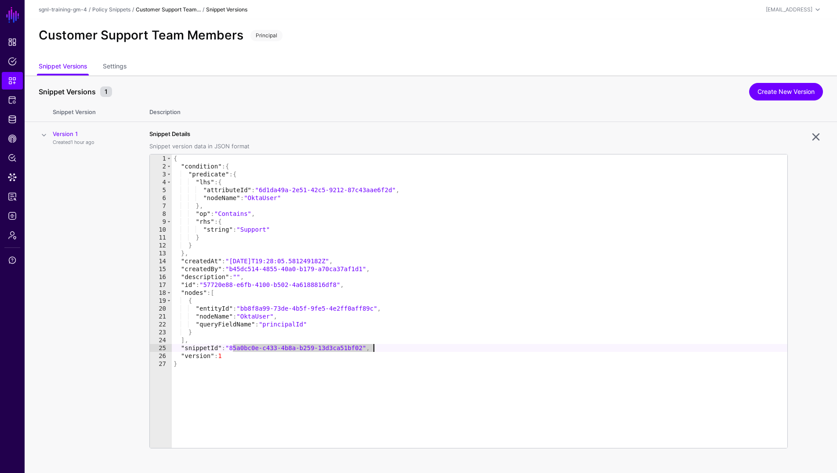
drag, startPoint x: 232, startPoint y: 350, endPoint x: 381, endPoint y: 347, distance: 149.3
click at [381, 347] on div "{ "condition" : { "predicate" : { "lhs" : { "attributeId" : "6d1da49a-2e51-42c5…" at bounding box center [479, 310] width 615 height 310
click at [292, 329] on div "{ "condition" : { "predicate" : { "lhs" : { "attributeId" : "6d1da49a-2e51-42c5…" at bounding box center [479, 310] width 615 height 310
click at [242, 309] on div "{ "condition" : { "predicate" : { "lhs" : { "attributeId" : "6d1da49a-2e51-42c5…" at bounding box center [479, 310] width 615 height 310
drag, startPoint x: 242, startPoint y: 309, endPoint x: 381, endPoint y: 309, distance: 138.4
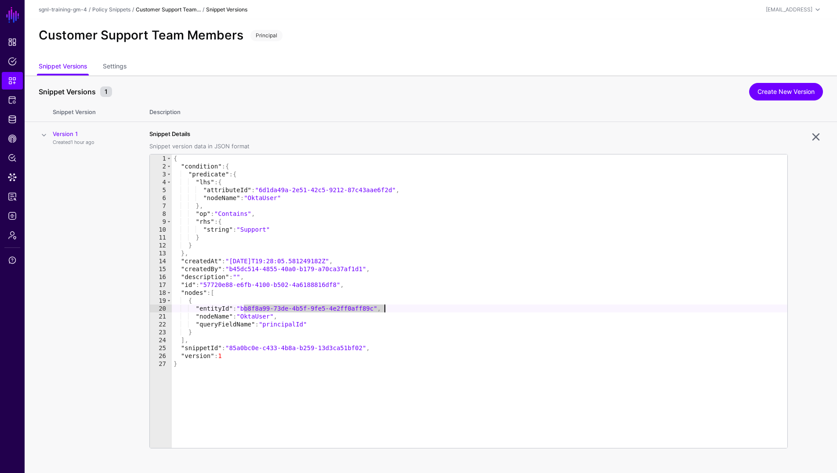
click at [381, 309] on div "{ "condition" : { "predicate" : { "lhs" : { "attributeId" : "6d1da49a-2e51-42c5…" at bounding box center [479, 310] width 615 height 310
drag, startPoint x: 207, startPoint y: 285, endPoint x: 341, endPoint y: 285, distance: 133.5
click at [341, 285] on div "{ "condition" : { "predicate" : { "lhs" : { "attributeId" : "6d1da49a-2e51-42c5…" at bounding box center [479, 310] width 615 height 310
drag, startPoint x: 234, startPoint y: 270, endPoint x: 370, endPoint y: 267, distance: 136.6
click at [370, 267] on div "{ "condition" : { "predicate" : { "lhs" : { "attributeId" : "6d1da49a-2e51-42c5…" at bounding box center [479, 310] width 615 height 310
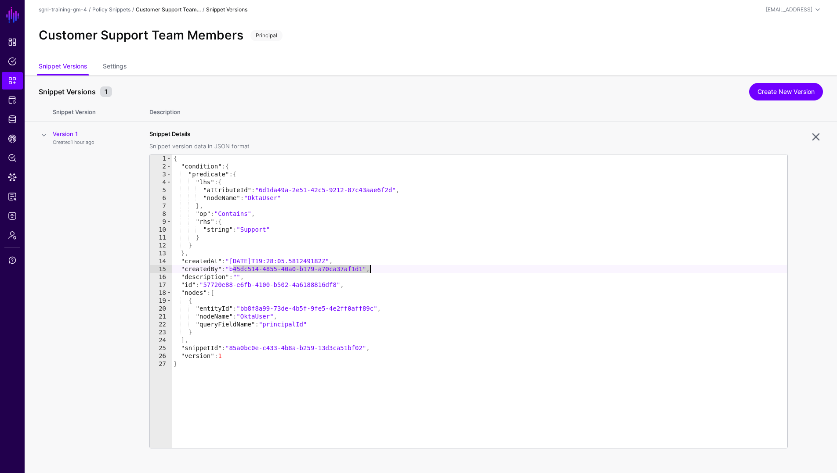
type textarea "**********"
